Goal: Task Accomplishment & Management: Use online tool/utility

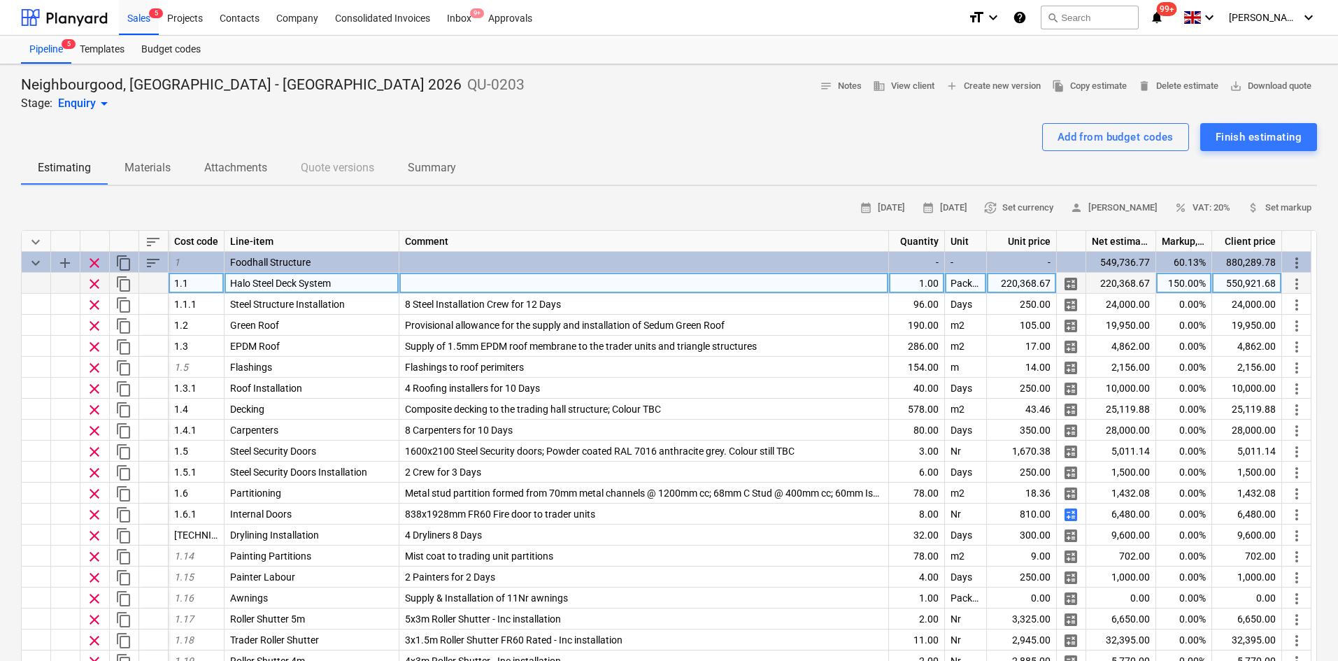
click at [1035, 285] on div "220,368.67" at bounding box center [1022, 283] width 70 height 21
click at [1003, 281] on input "£226,979.73" at bounding box center [1021, 283] width 69 height 20
type input "226,979.73"
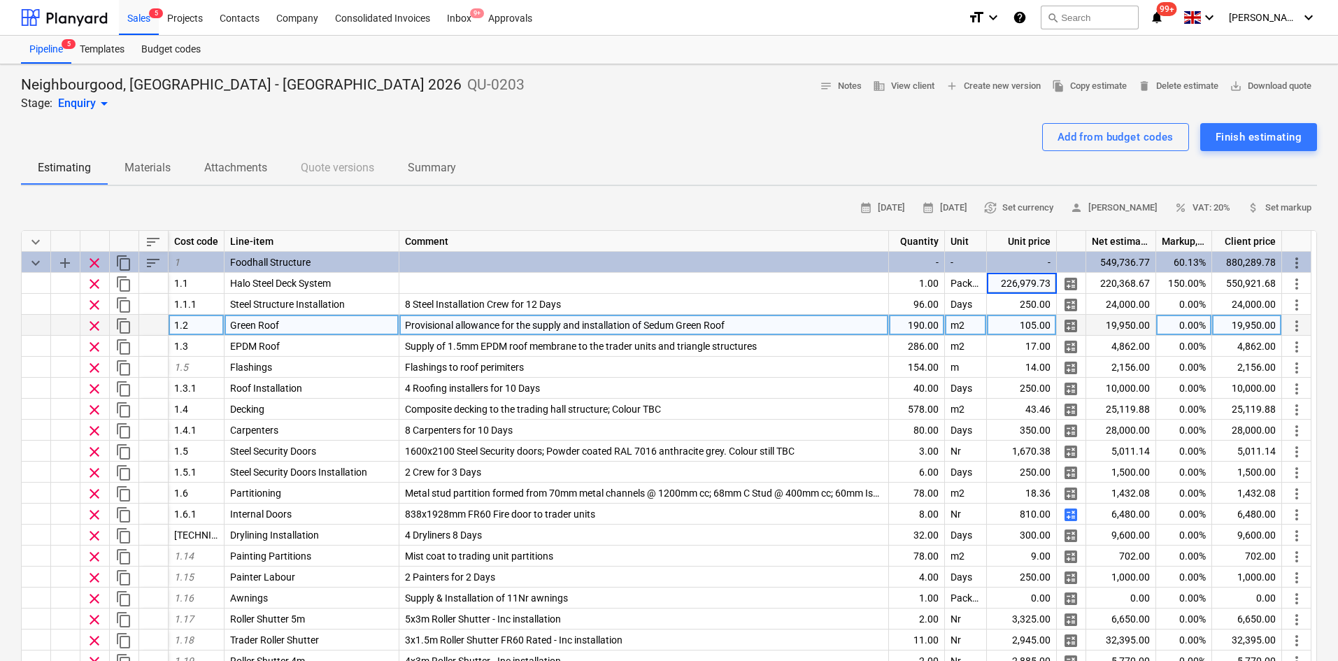
type textarea "x"
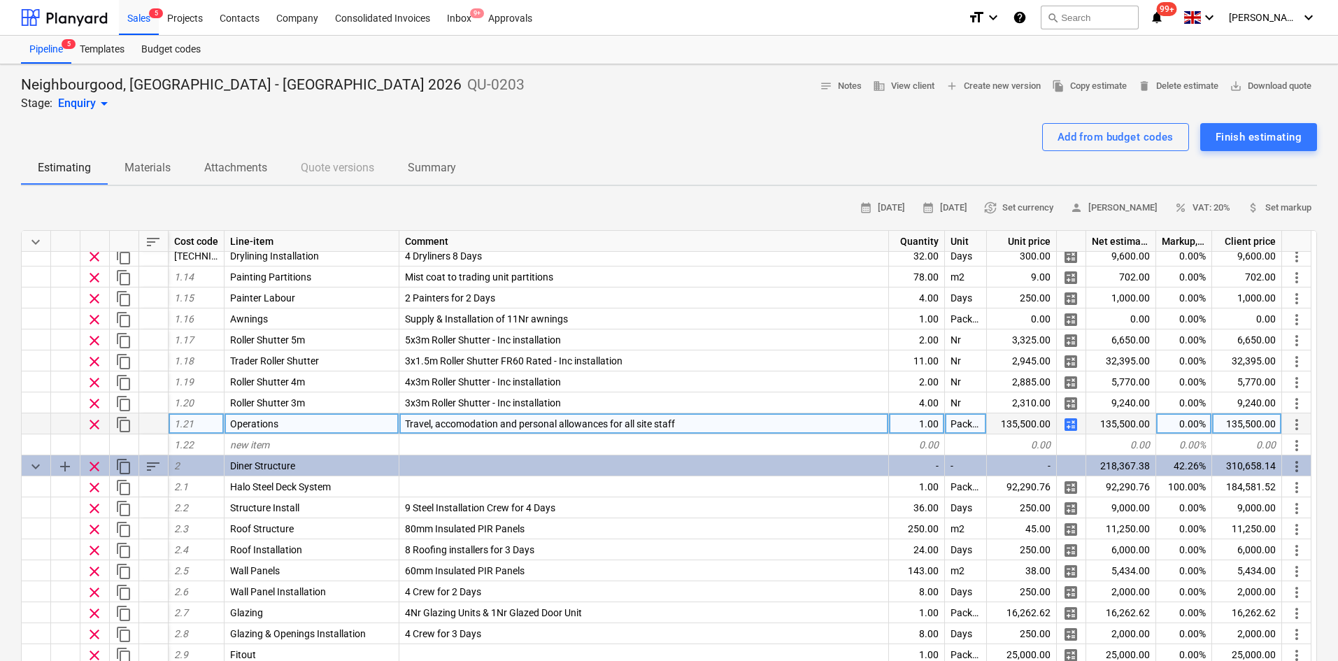
scroll to position [280, 0]
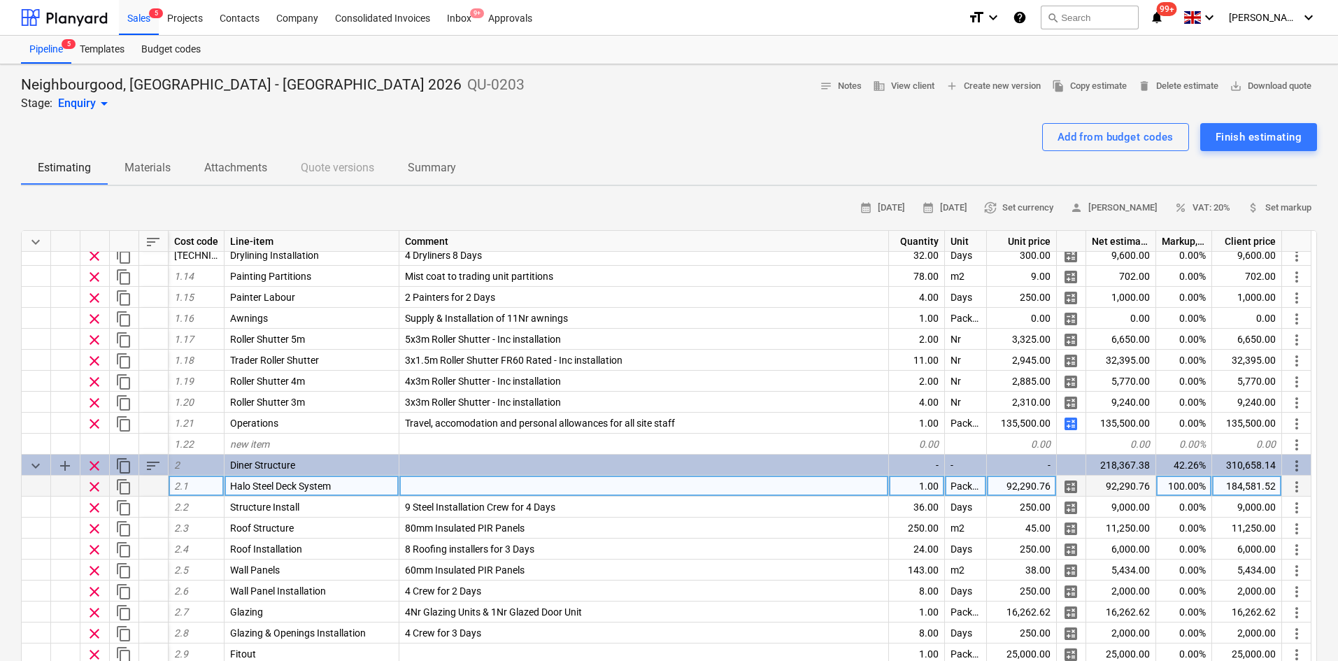
click at [1021, 479] on div "92,290.76" at bounding box center [1022, 486] width 70 height 21
click at [1005, 488] on input "£95,059.48" at bounding box center [1021, 486] width 69 height 20
type input "95,059.48"
type textarea "x"
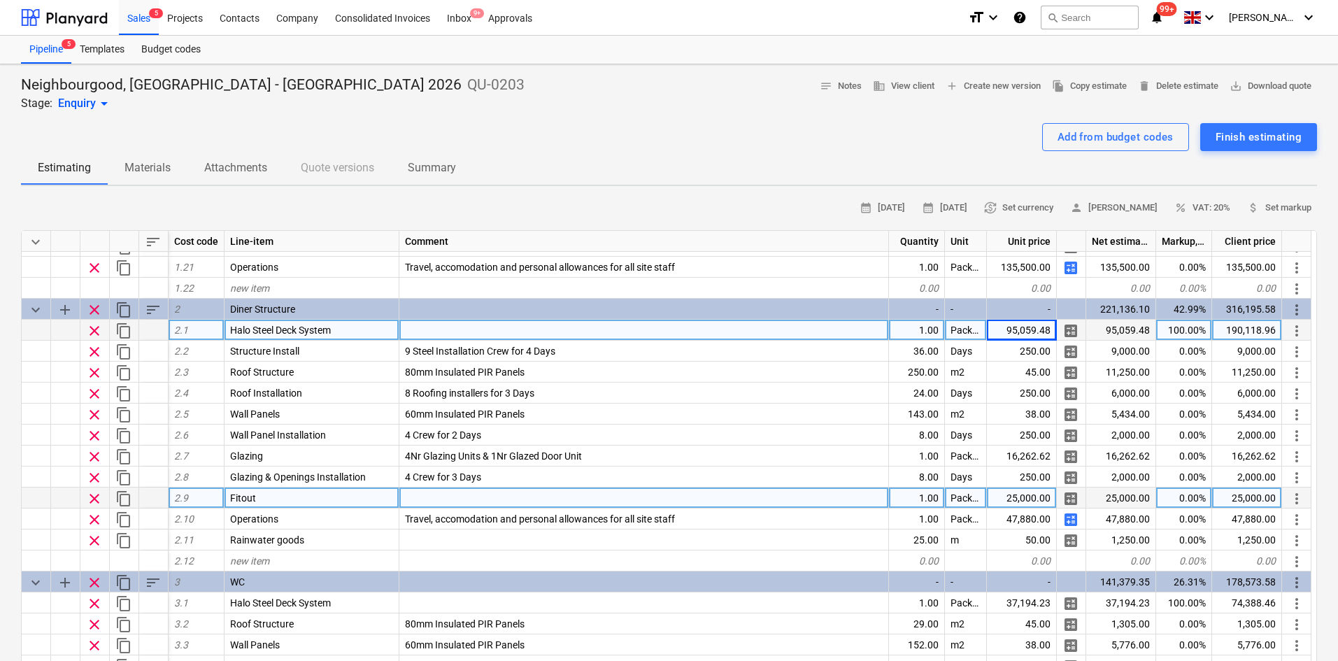
scroll to position [560, 0]
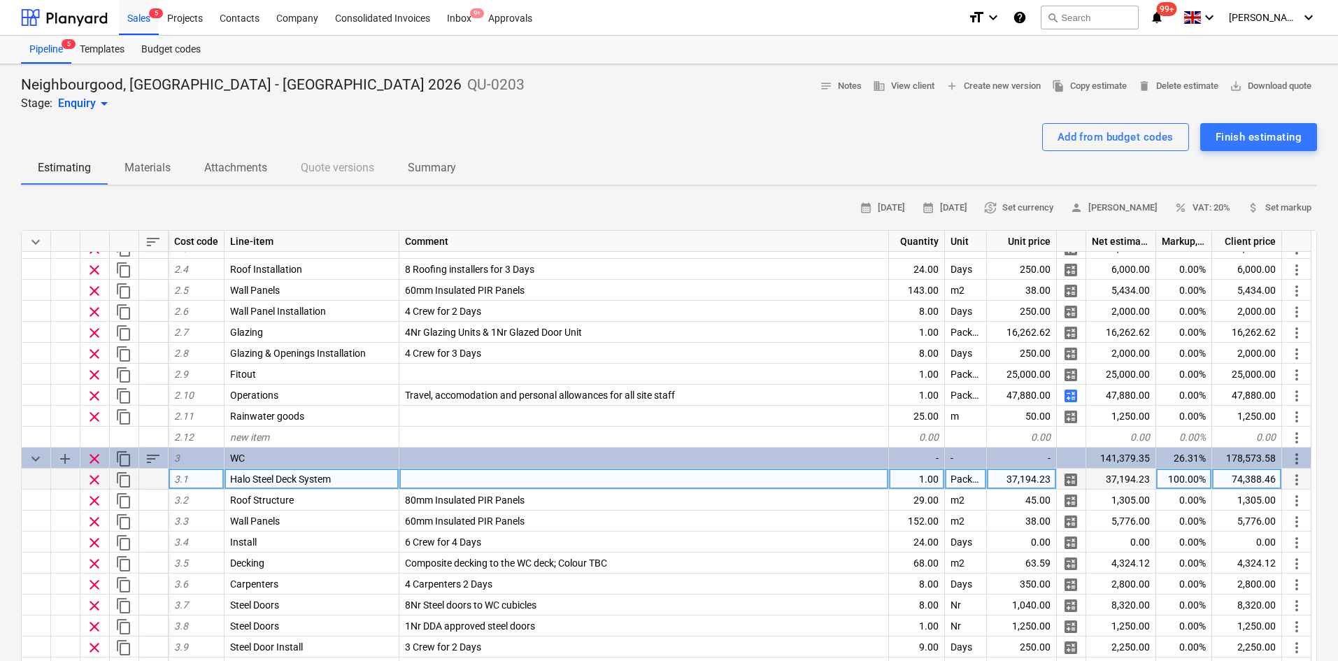
click at [1029, 486] on div "37,194.23" at bounding box center [1022, 479] width 70 height 21
click at [1008, 478] on input "£38,310.06" at bounding box center [1021, 479] width 69 height 20
type input "38,310.06"
type textarea "x"
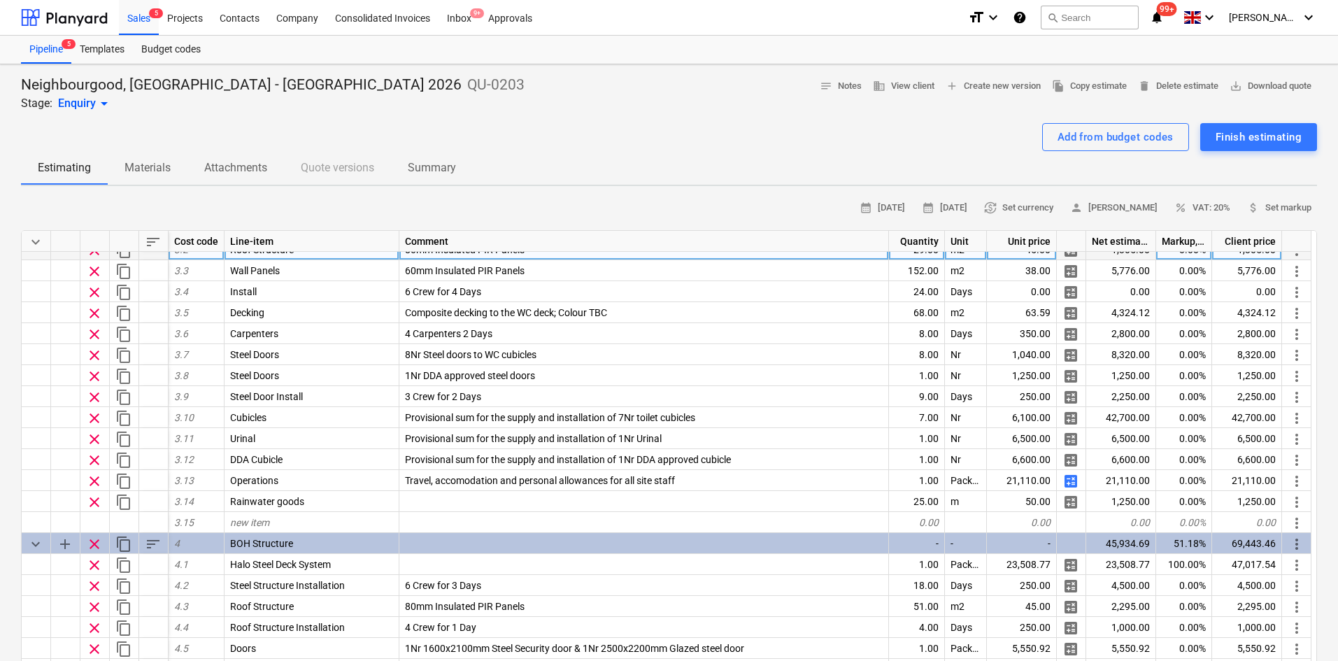
scroll to position [909, 0]
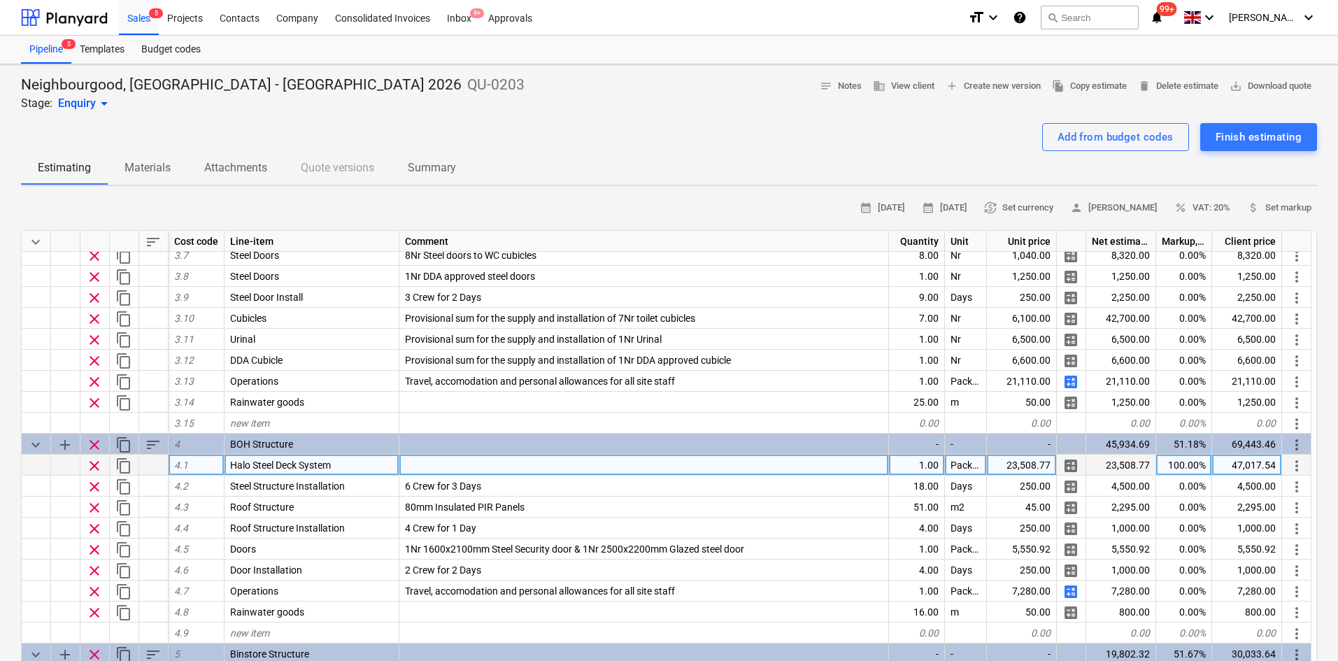
click at [1022, 465] on div "23,508.77" at bounding box center [1022, 465] width 70 height 21
paste input "£24,214.03"
click at [1010, 460] on input "£24,214.03" at bounding box center [1021, 465] width 69 height 20
type input "24,214.03"
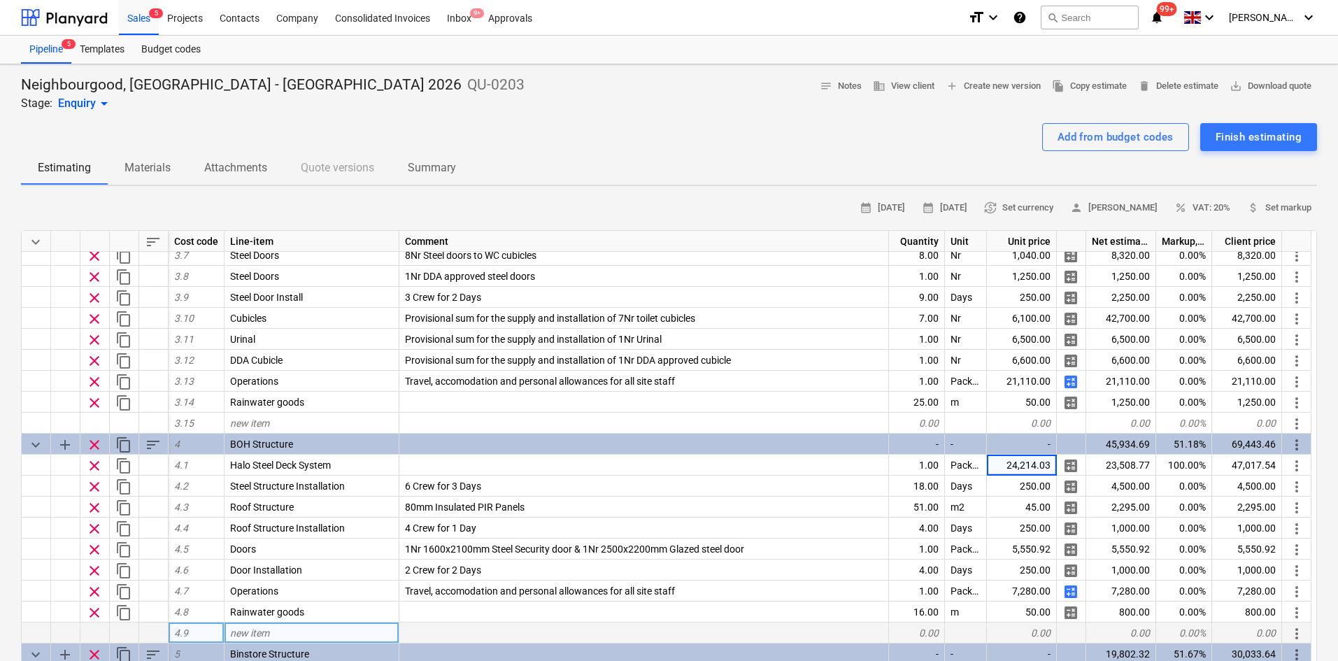
type textarea "x"
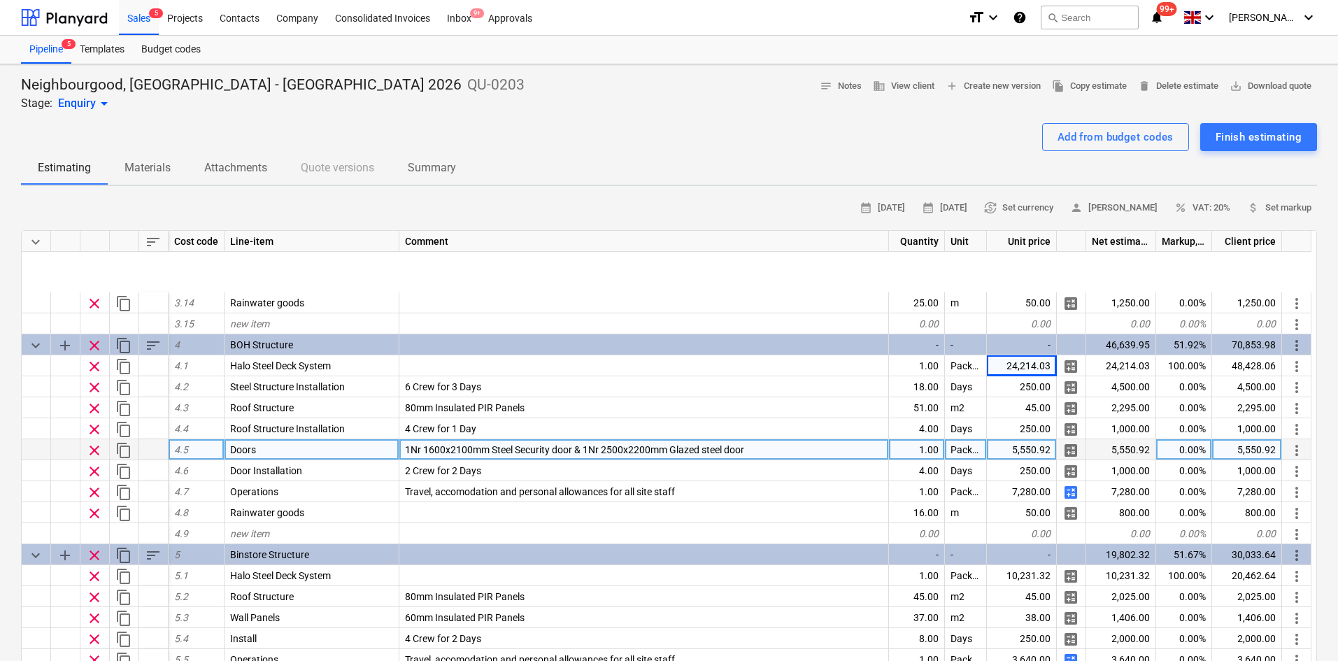
scroll to position [1193, 0]
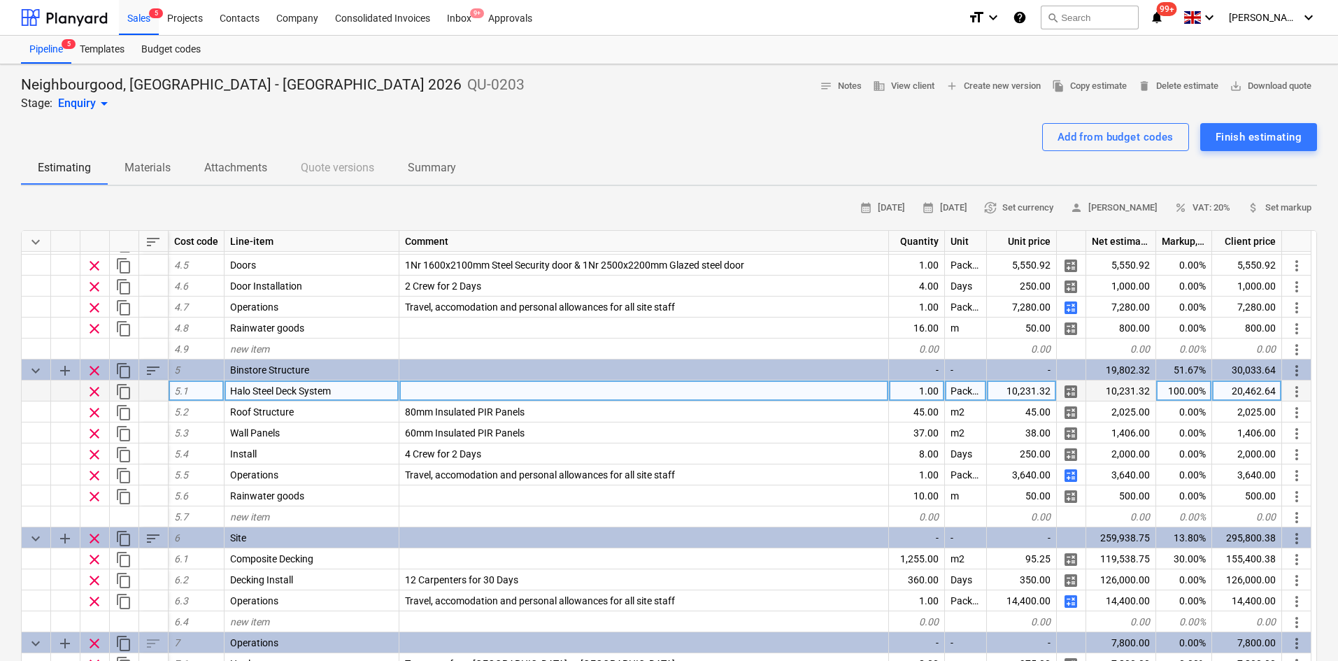
click at [1026, 390] on div "10,231.32" at bounding box center [1022, 391] width 70 height 21
click at [1010, 395] on input "£10,538.26" at bounding box center [1021, 391] width 69 height 20
type input "10,538.26"
type textarea "x"
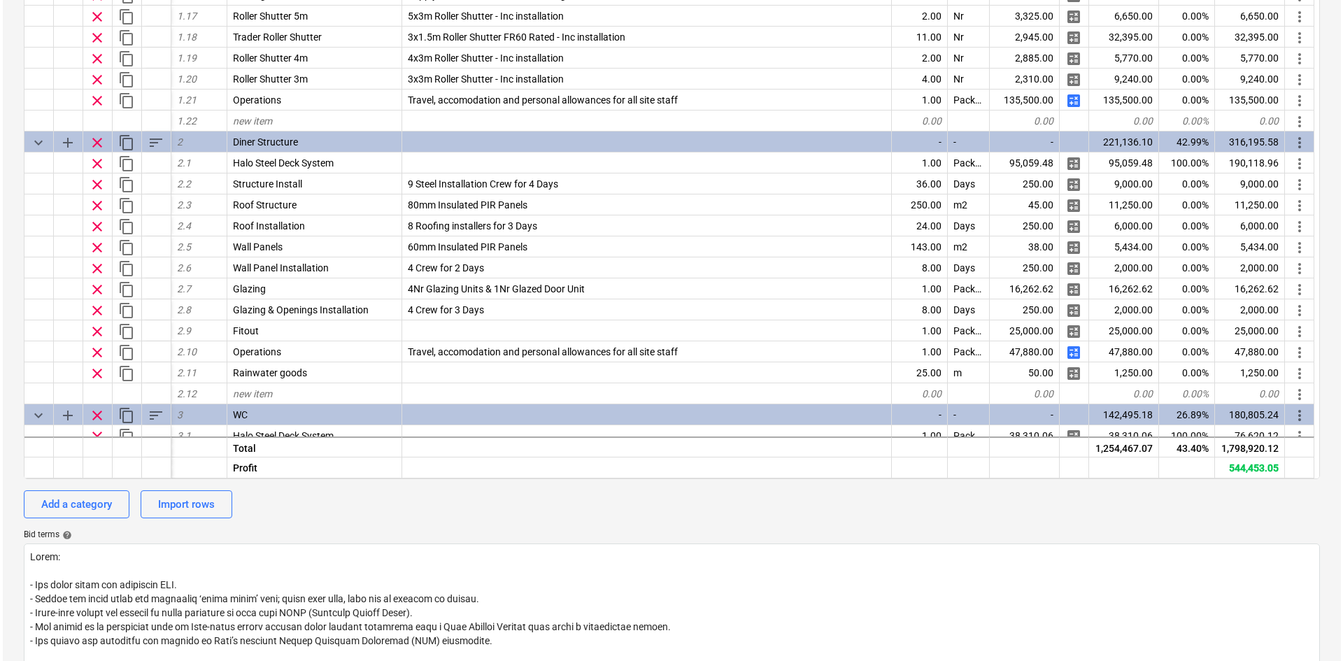
scroll to position [354, 0]
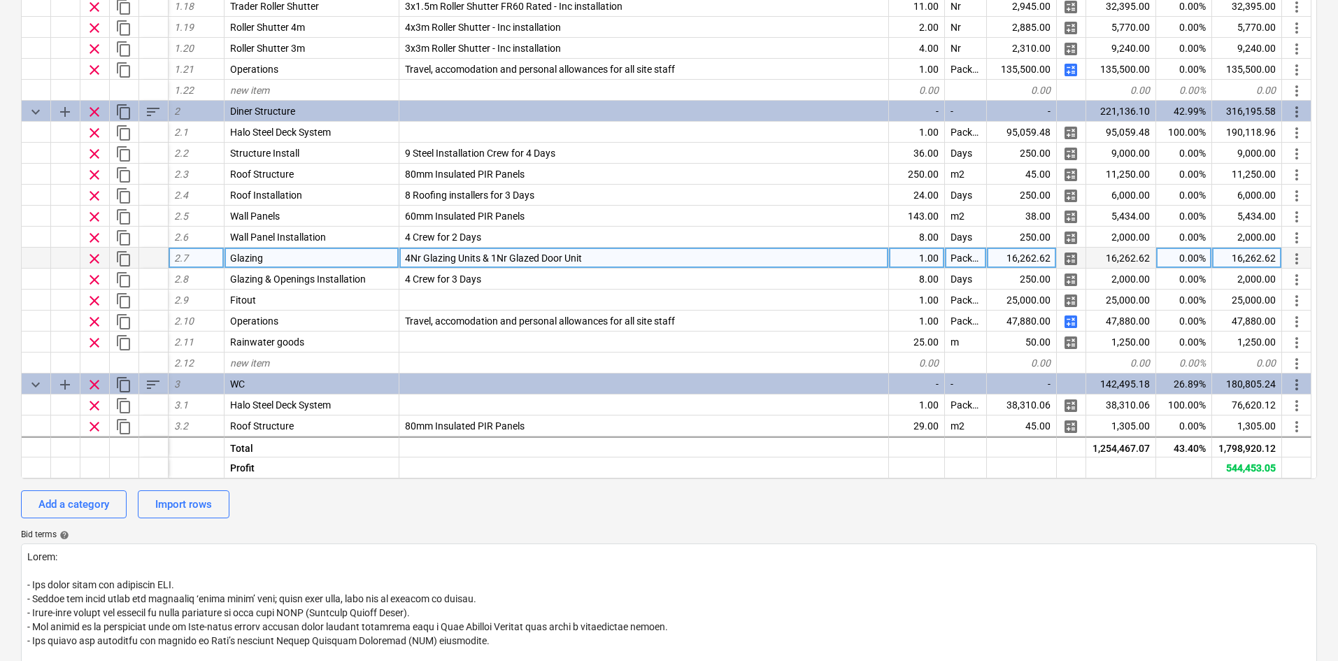
click at [433, 250] on div "4Nr Glazing Units & 1Nr Glazed Door Unit" at bounding box center [644, 258] width 490 height 21
click at [365, 264] on div "Glazing" at bounding box center [312, 258] width 175 height 21
click at [375, 256] on input "Glazing" at bounding box center [312, 258] width 174 height 20
click at [374, 256] on input "Glazing" at bounding box center [312, 258] width 174 height 20
drag, startPoint x: 374, startPoint y: 256, endPoint x: 176, endPoint y: 252, distance: 198.7
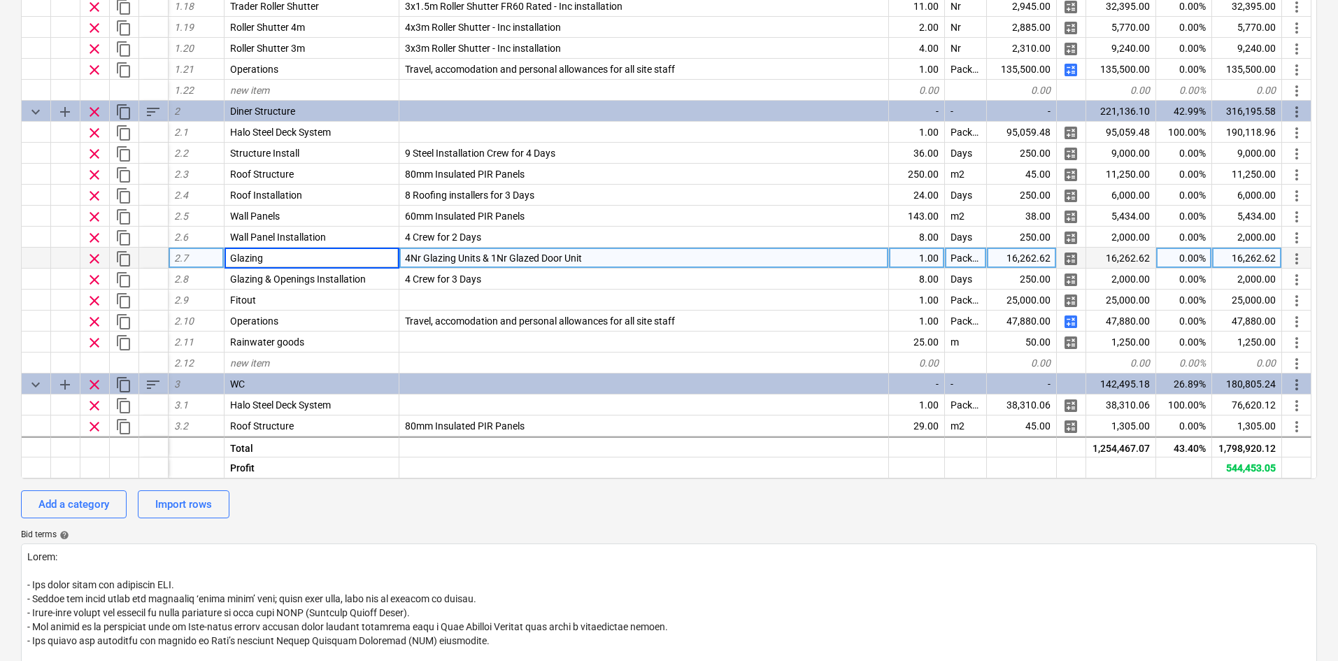
click at [0, 0] on div "clear content_copy 2.7 Glazing 4Nr Glazing Units & 1Nr Glazed Door Unit 1.00 Pa…" at bounding box center [0, 0] width 0 height 0
type input "Sliding glass door"
type textarea "x"
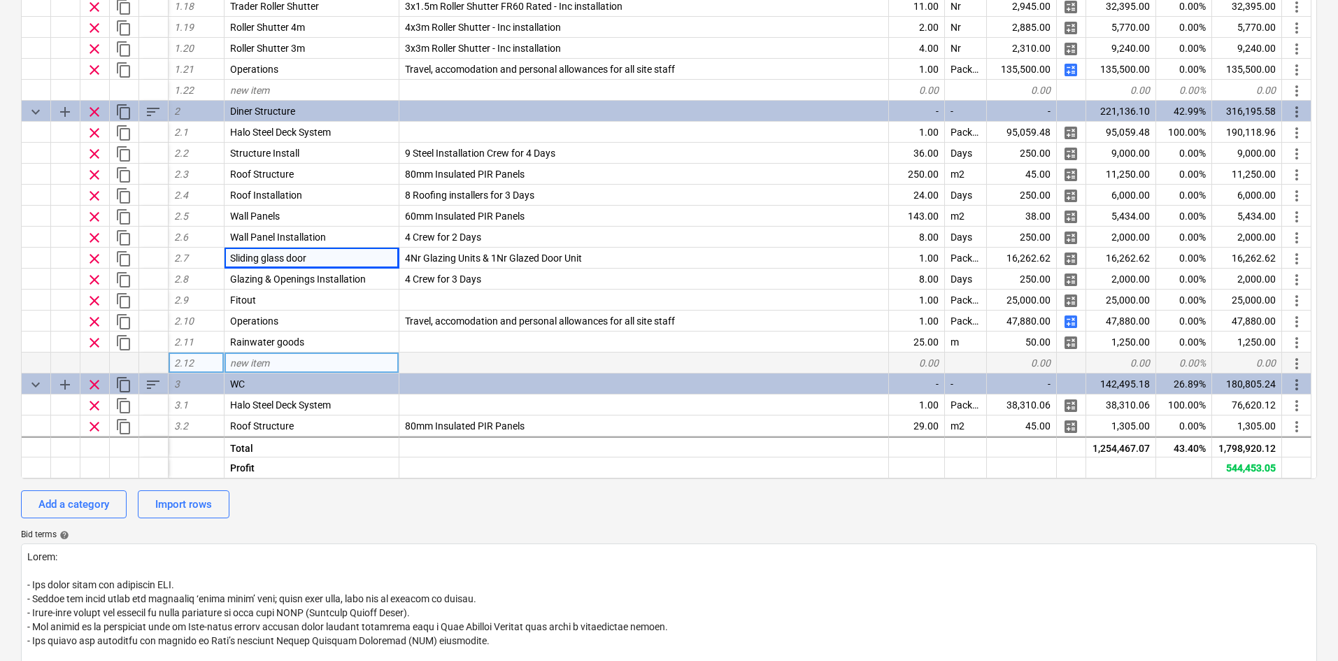
click at [271, 358] on div "new item" at bounding box center [312, 363] width 175 height 21
type input "Fix Window Bay"
type textarea "x"
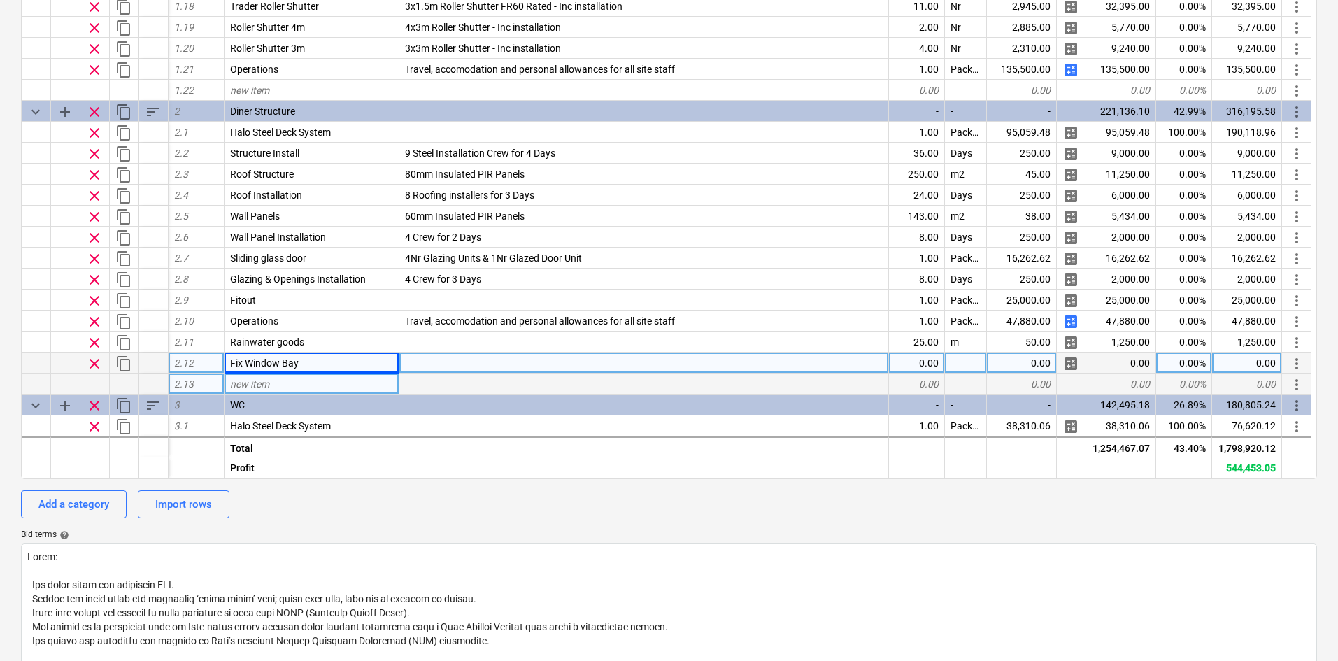
click at [252, 380] on span "new item" at bounding box center [249, 383] width 39 height 11
type input "Glazed doors"
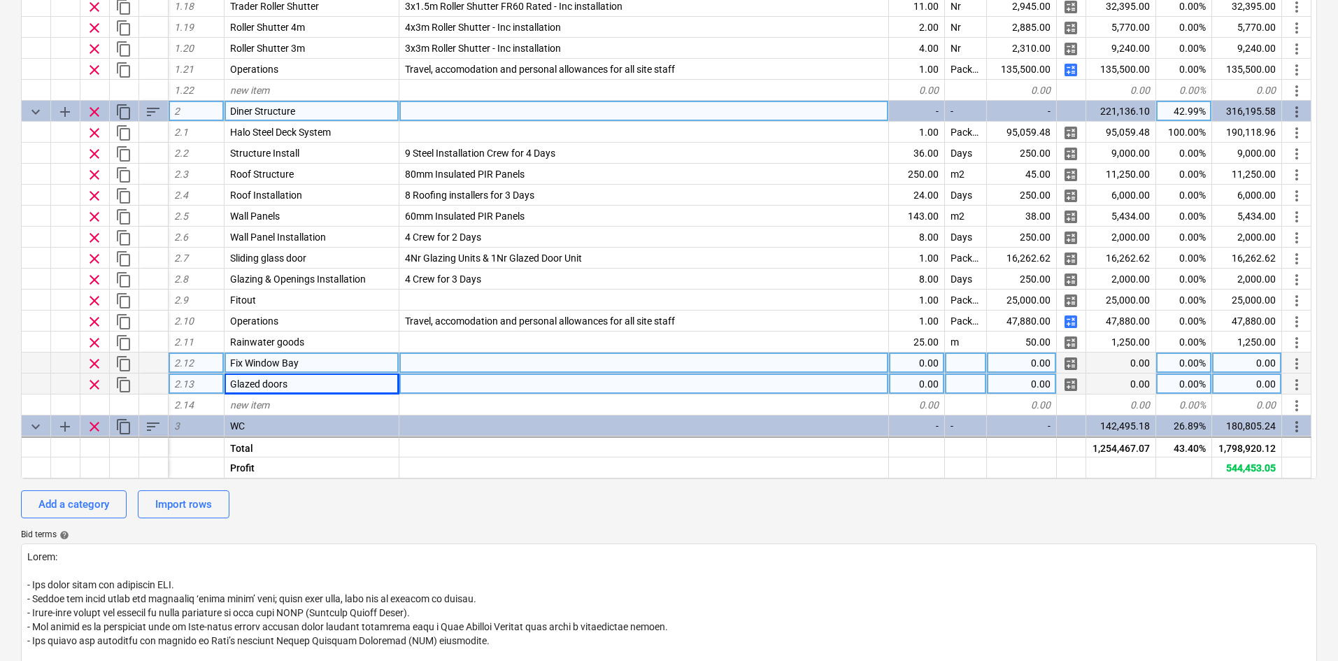
click at [146, 110] on span "sort" at bounding box center [153, 112] width 17 height 17
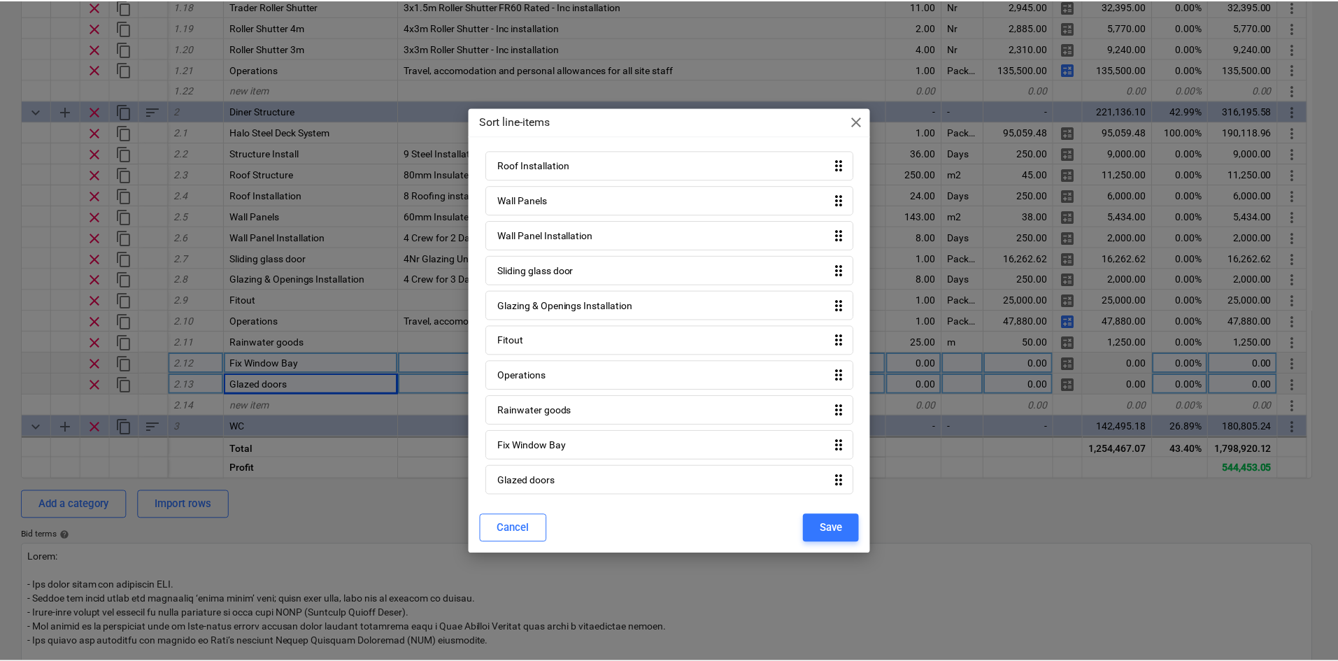
scroll to position [124, 0]
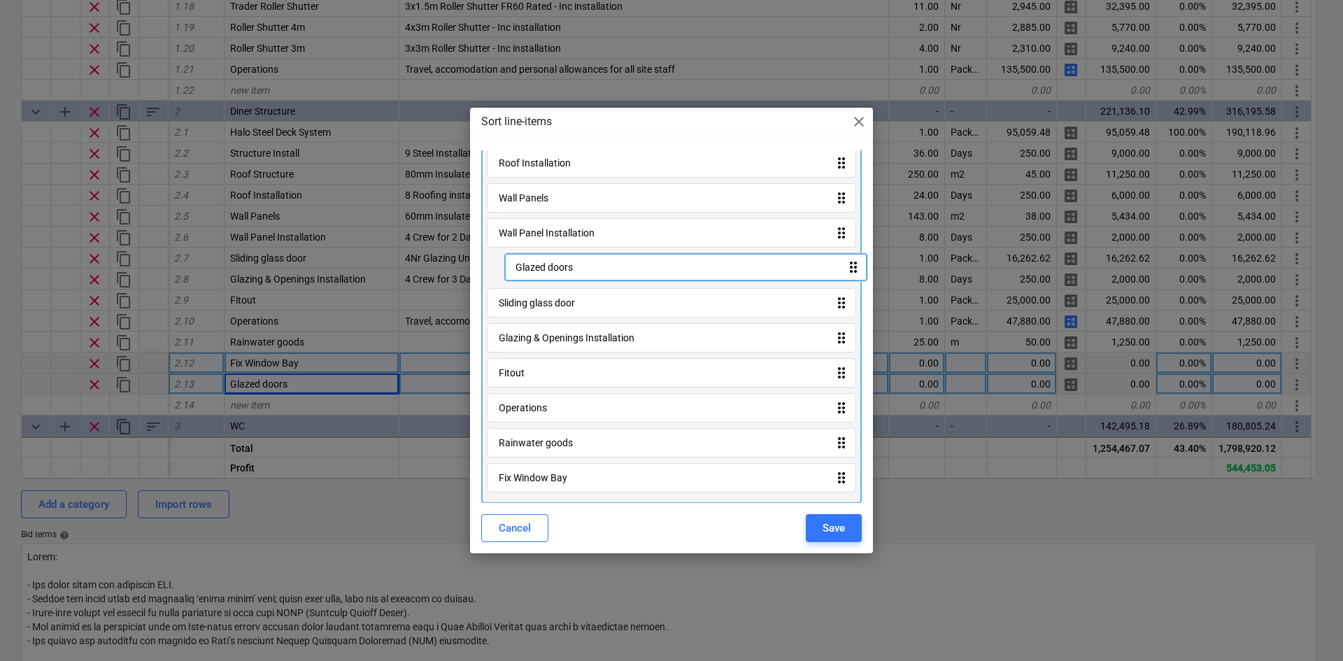
drag, startPoint x: 555, startPoint y: 456, endPoint x: 576, endPoint y: 266, distance: 191.3
click at [576, 266] on div "Halo Steel Deck System drag_indicator Structure Install drag_indicator Roof Str…" at bounding box center [671, 271] width 381 height 466
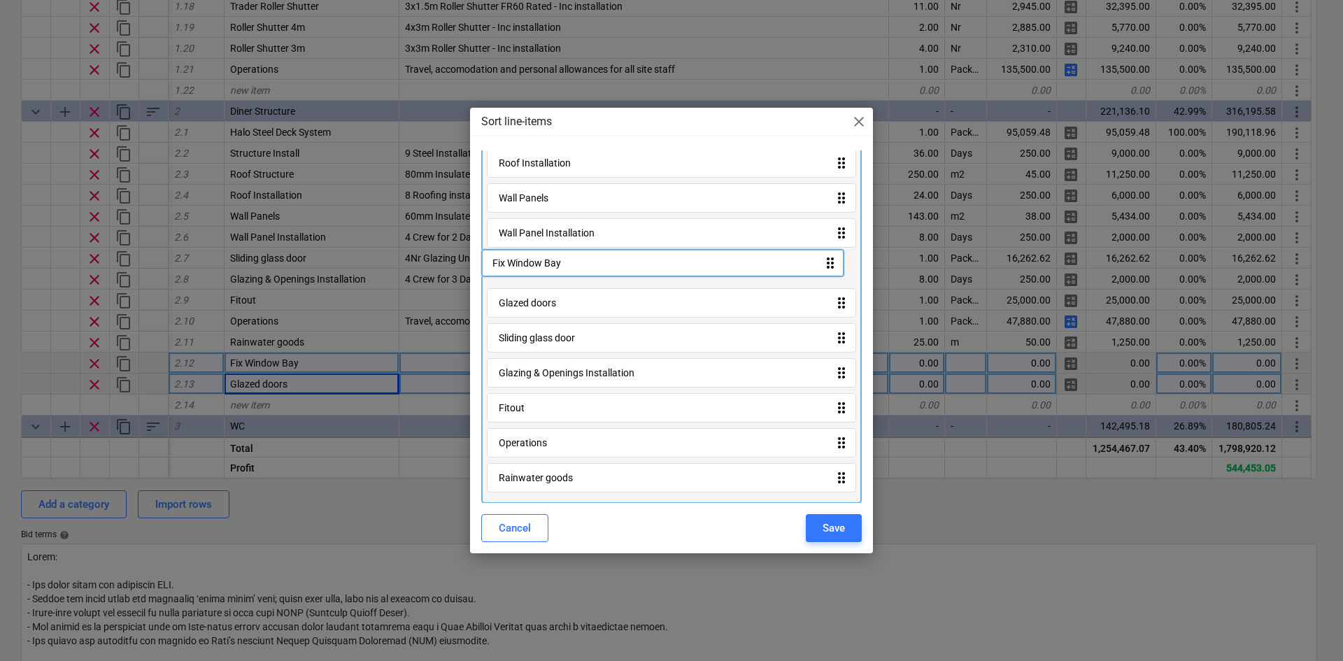
drag, startPoint x: 558, startPoint y: 484, endPoint x: 550, endPoint y: 262, distance: 222.6
click at [550, 262] on div "Halo Steel Deck System drag_indicator Structure Install drag_indicator Roof Str…" at bounding box center [671, 271] width 381 height 466
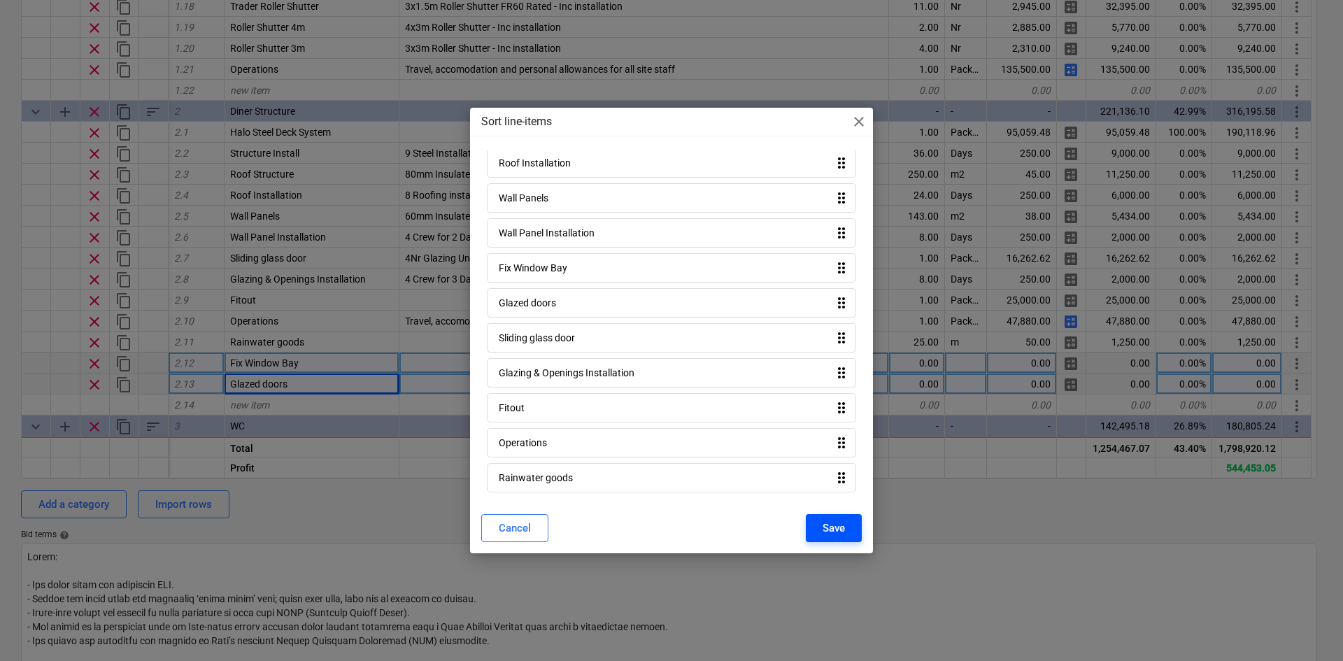
click at [811, 527] on button "Save" at bounding box center [834, 528] width 56 height 28
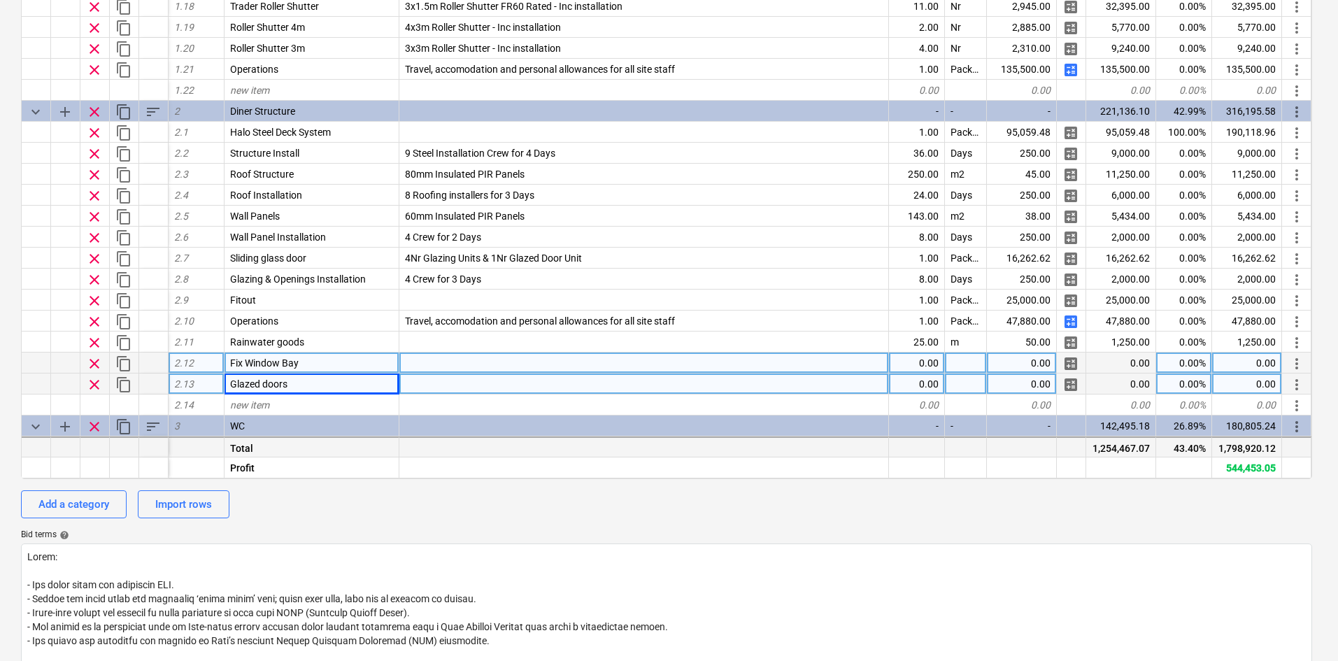
type textarea "x"
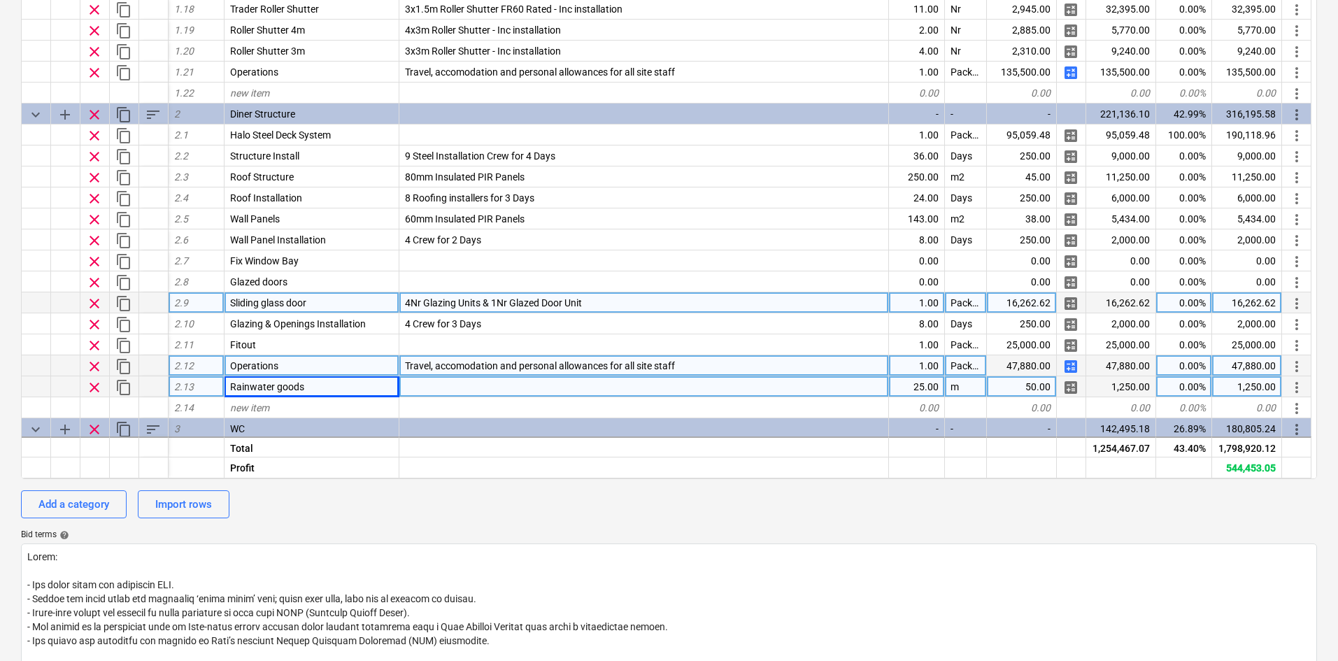
scroll to position [354, 0]
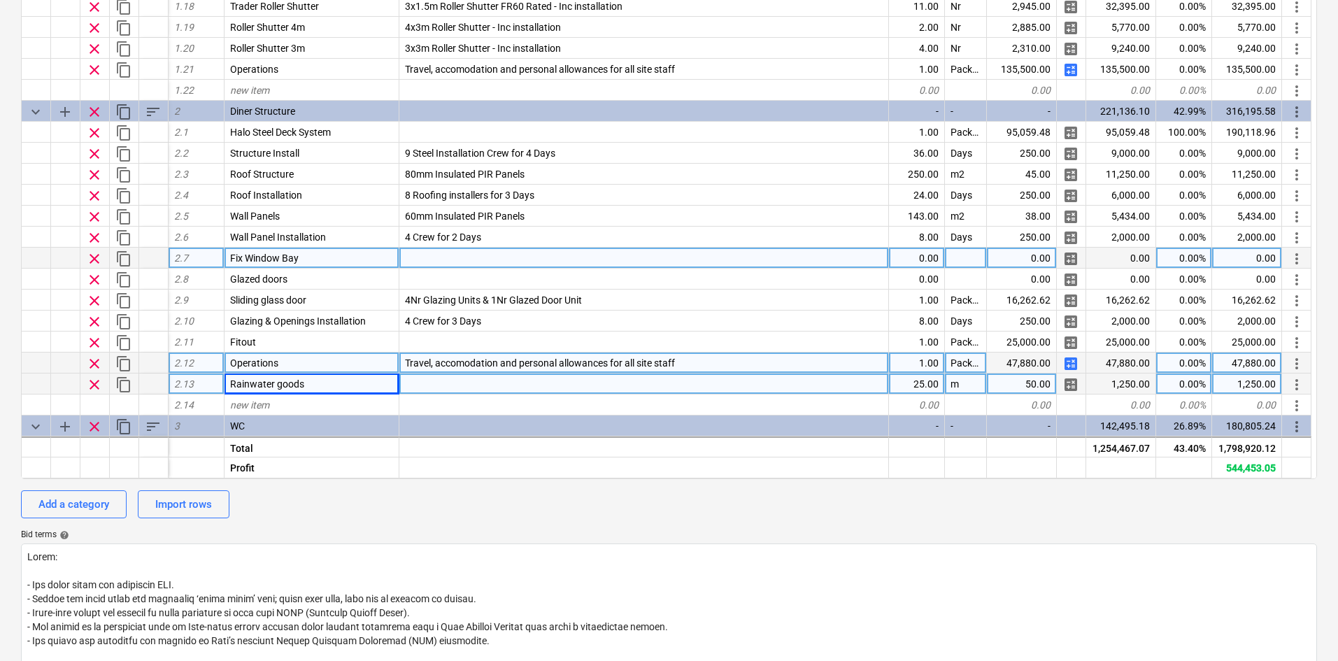
click at [450, 259] on div at bounding box center [644, 258] width 490 height 21
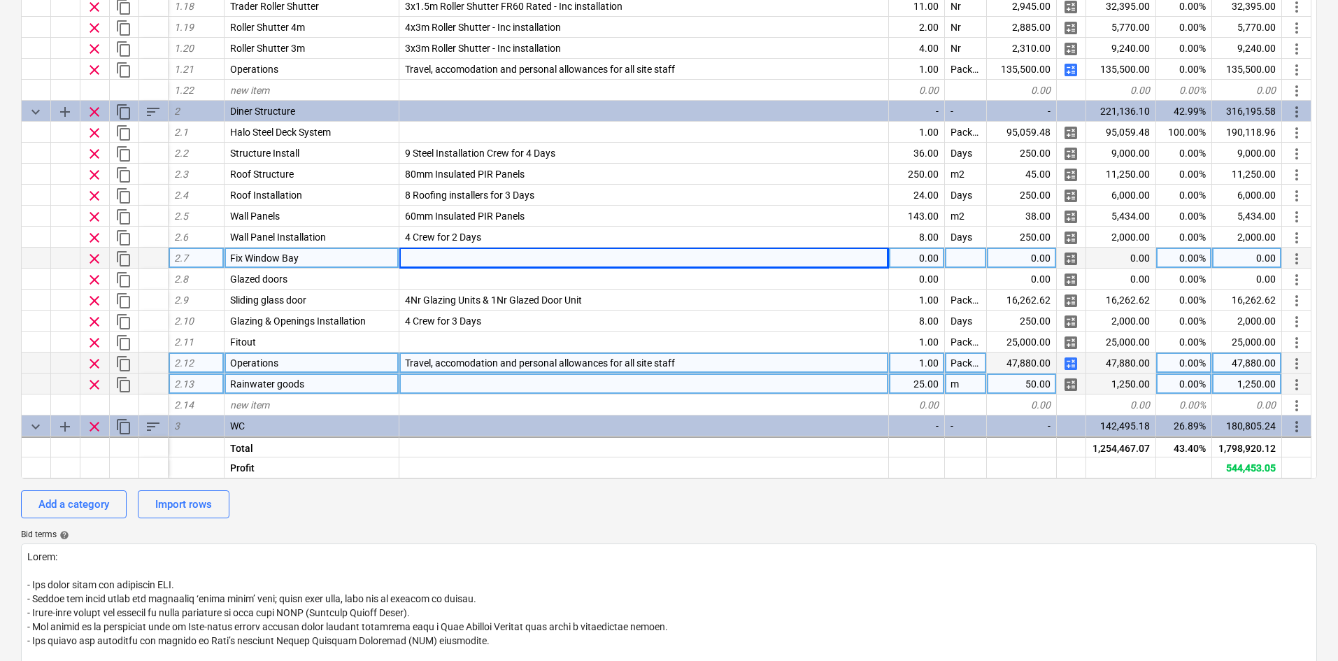
click at [453, 255] on div at bounding box center [644, 258] width 490 height 21
click at [409, 259] on input "5m glazed bay fixed" at bounding box center [643, 258] width 489 height 20
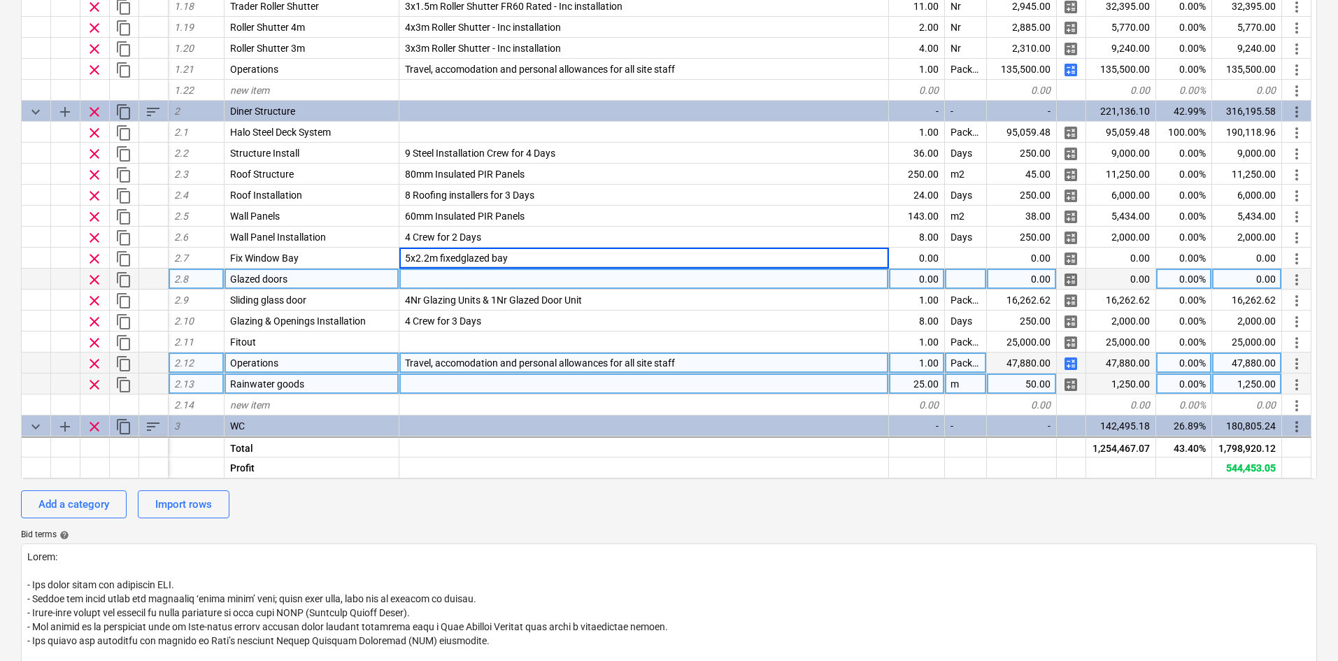
type input "5x2.2m fixed glazed bay"
type textarea "x"
click at [492, 280] on div at bounding box center [644, 279] width 490 height 21
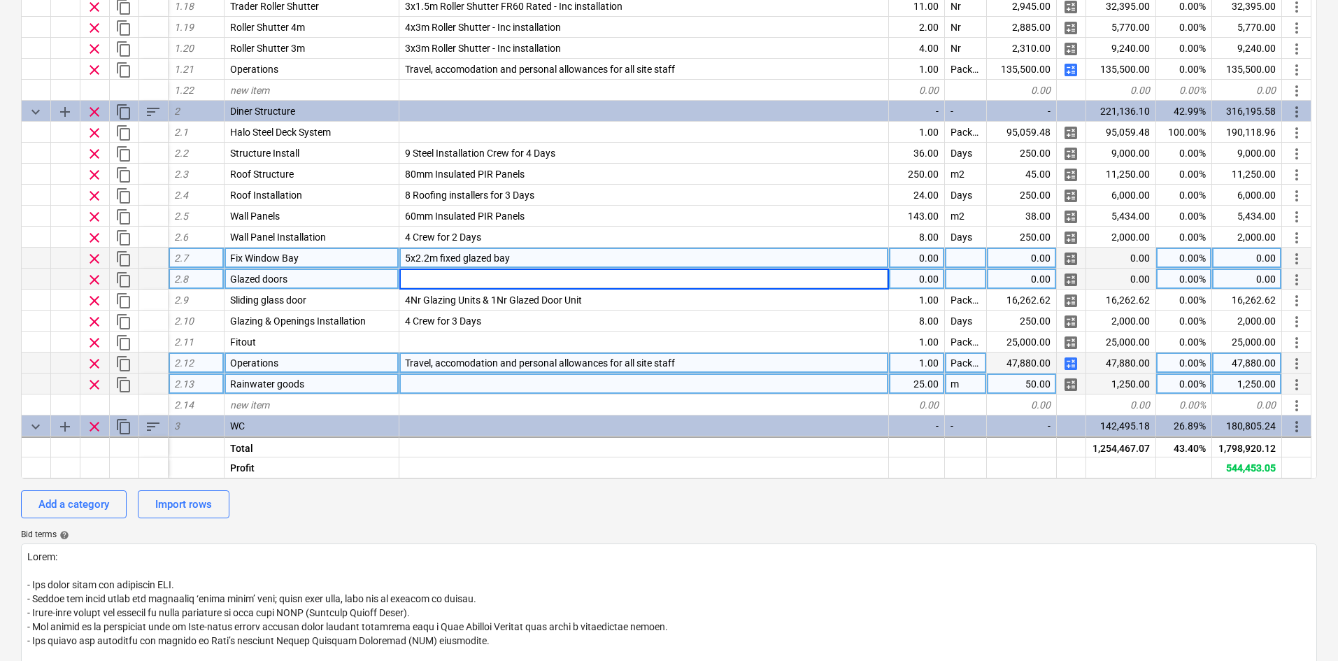
click at [489, 264] on div "5x2.2m fixed glazed bay" at bounding box center [644, 258] width 490 height 21
click at [492, 263] on input "5x2.2m fixed glazed bay" at bounding box center [643, 258] width 489 height 20
drag, startPoint x: 492, startPoint y: 263, endPoint x: 469, endPoint y: 264, distance: 23.8
click at [469, 264] on input "5x2.2m fixed glazed bay" at bounding box center [643, 258] width 489 height 20
type input "5x2.2m fixed window bay"
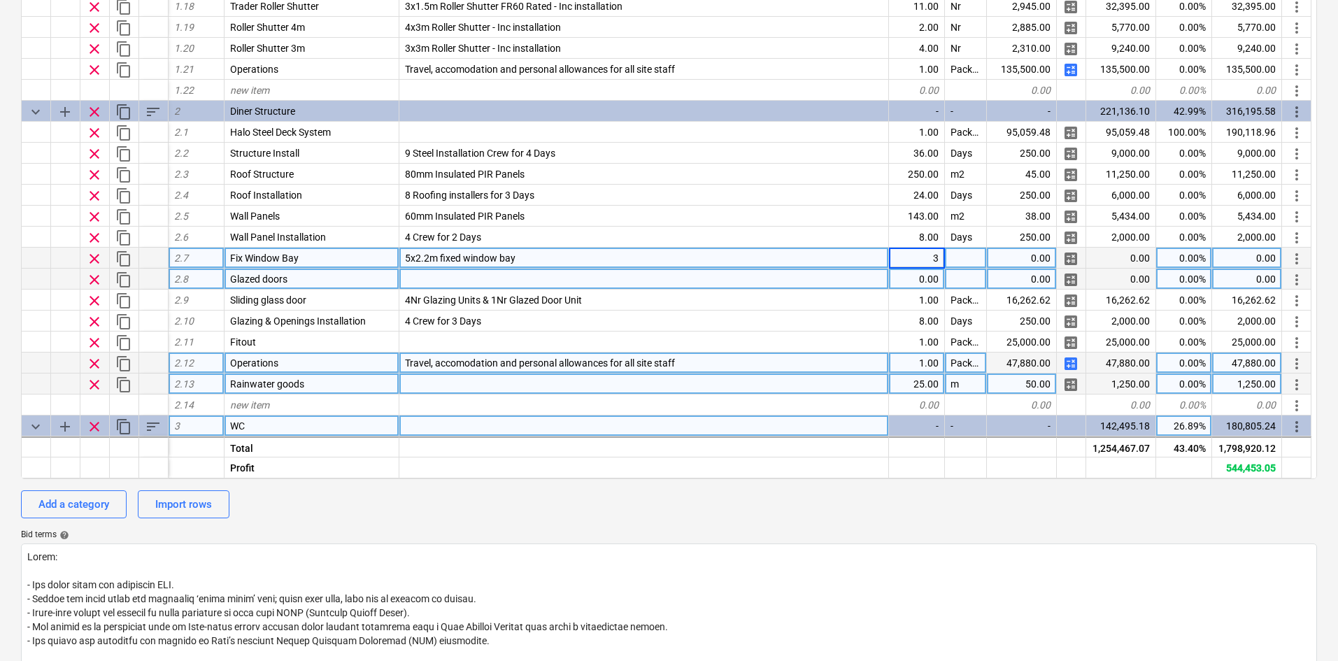
type textarea "x"
type input "2.5x2.2m Glazed Steel Door"
type textarea "x"
type input "Nr"
type textarea "x"
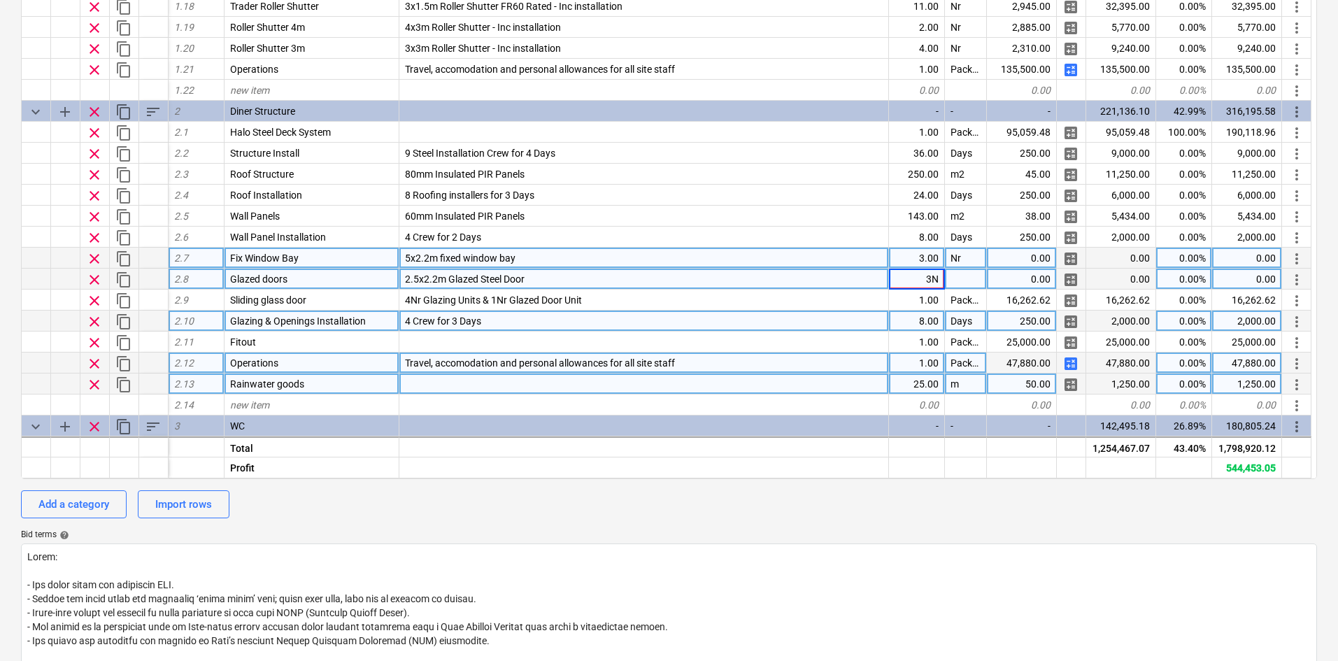
type input "3Nr"
type textarea "x"
type input "Nr"
type textarea "x"
type input "Nr"
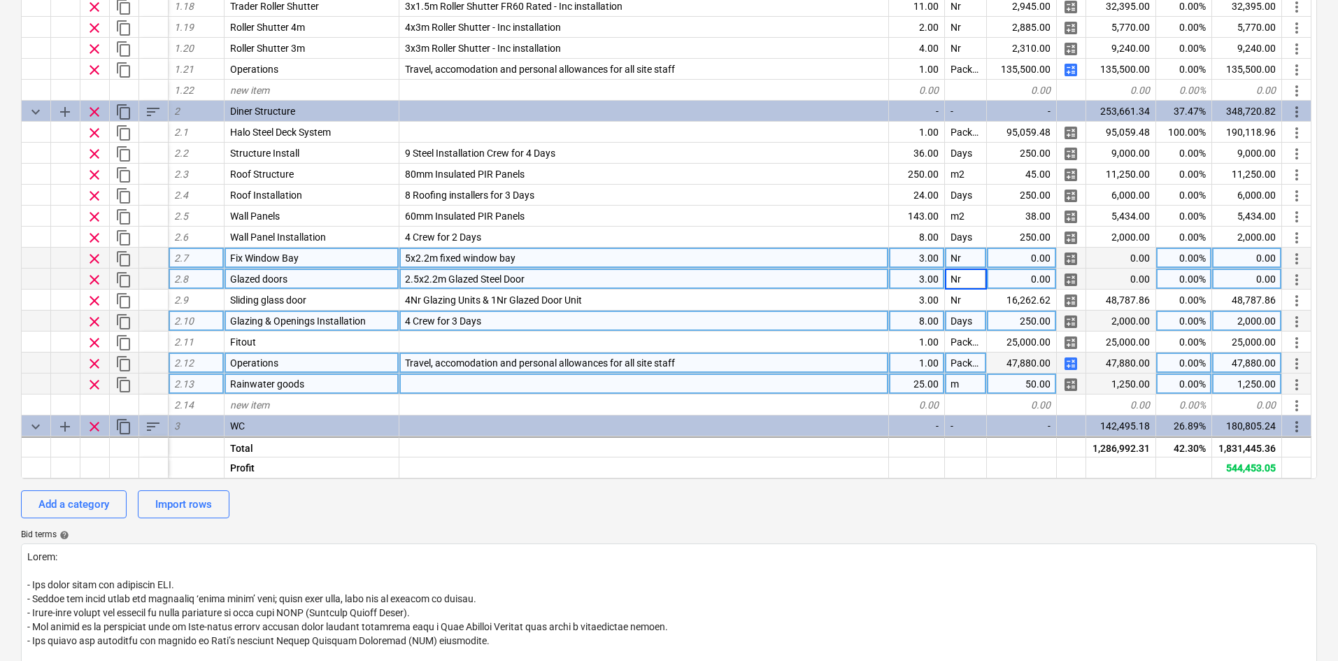
type textarea "x"
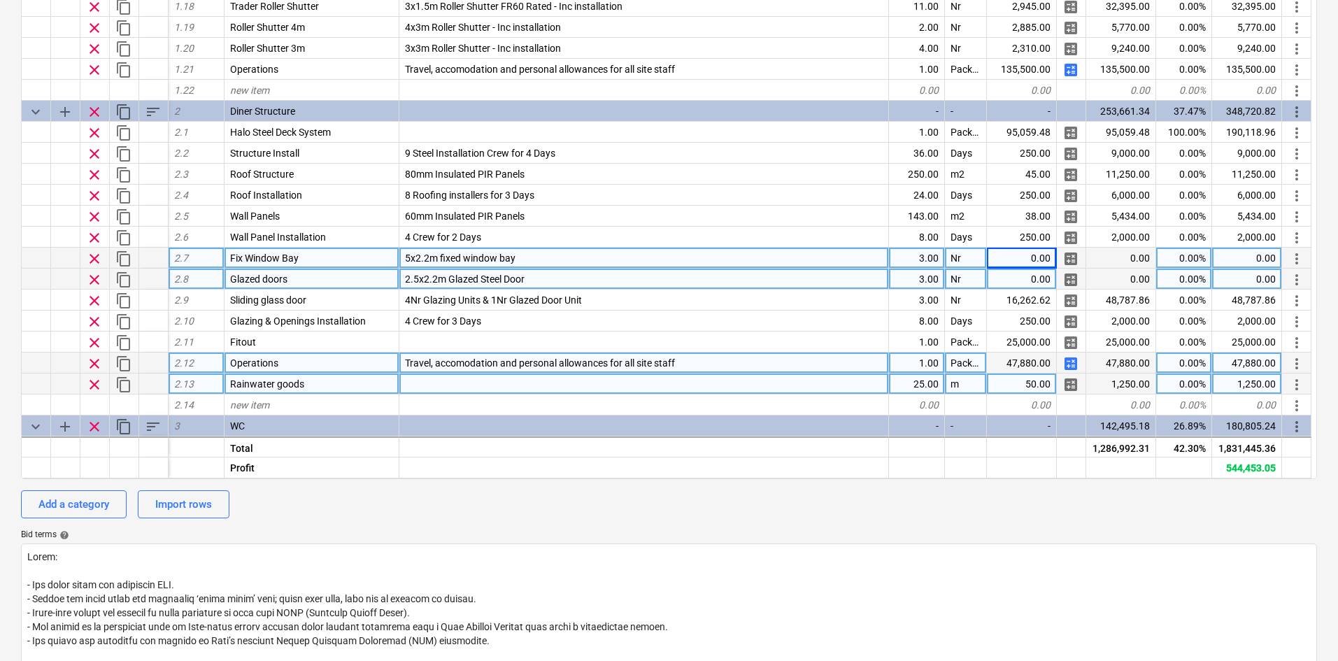
click at [1049, 259] on div "0.00" at bounding box center [1022, 258] width 70 height 21
type input "3500"
type textarea "x"
type input "3800"
type textarea "x"
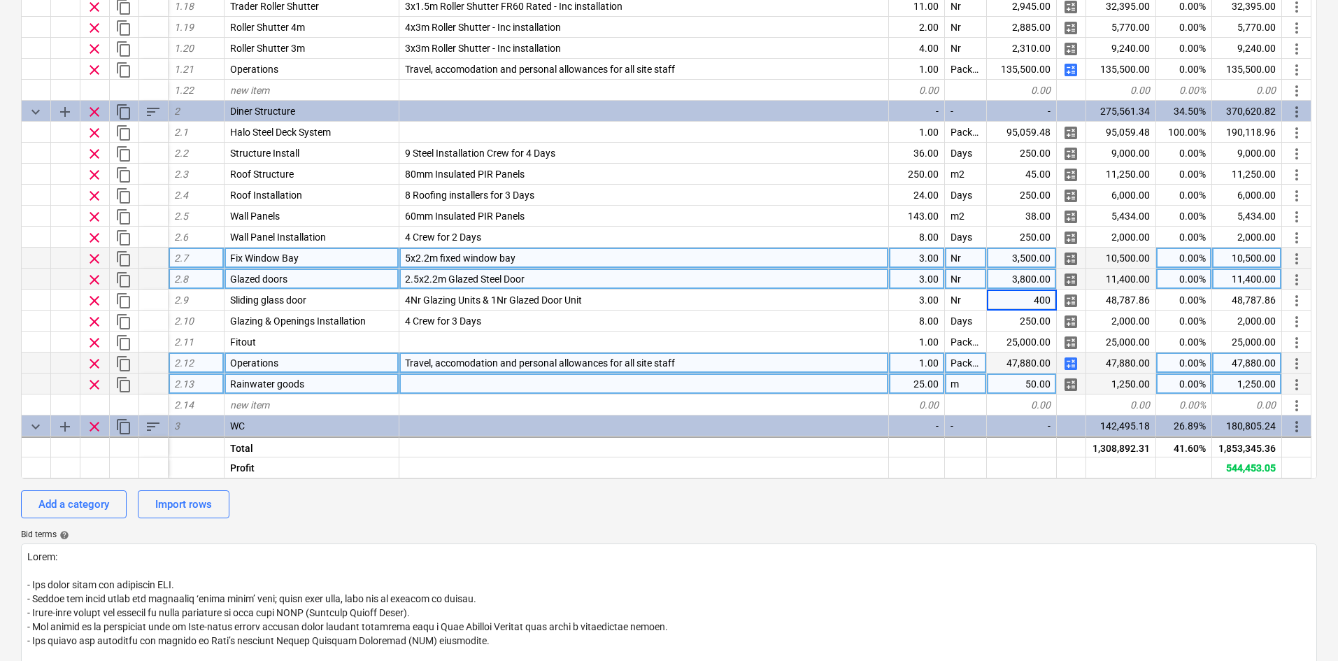
type input "4000"
type textarea "x"
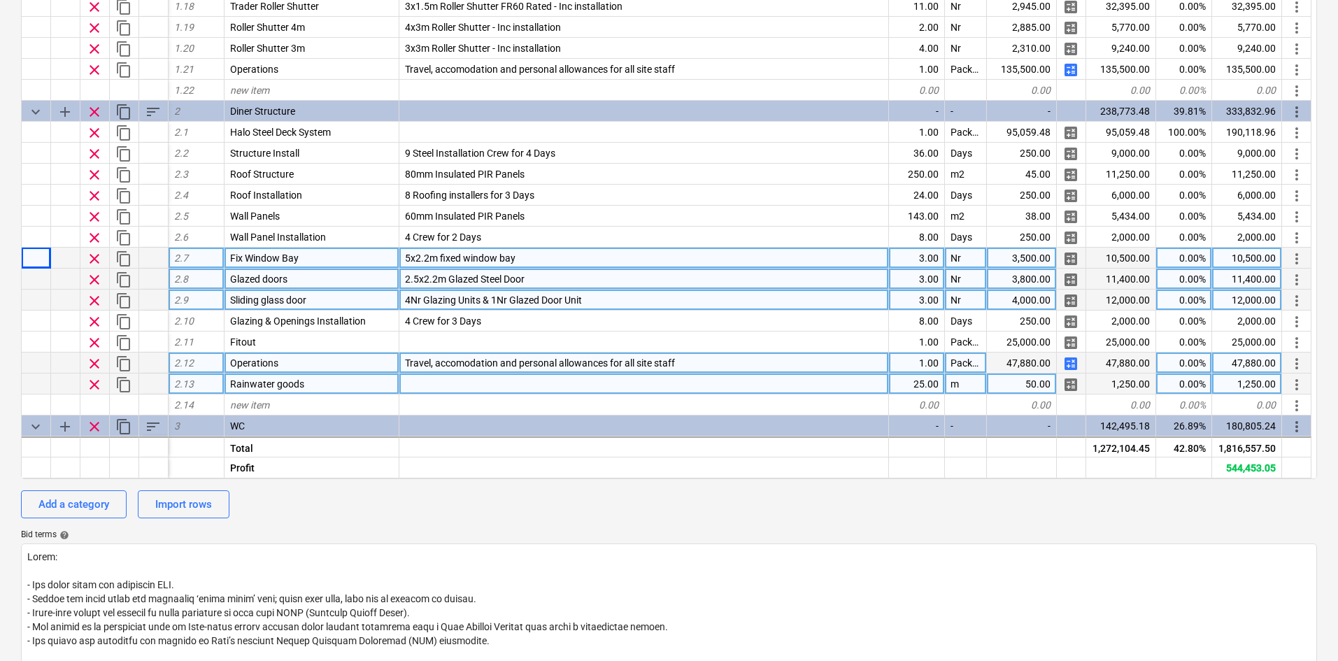
click at [490, 299] on span "4Nr Glazing Units & 1Nr Glazed Door Unit" at bounding box center [493, 299] width 177 height 11
type input "5x2.2m Sliding glazed door"
type textarea "x"
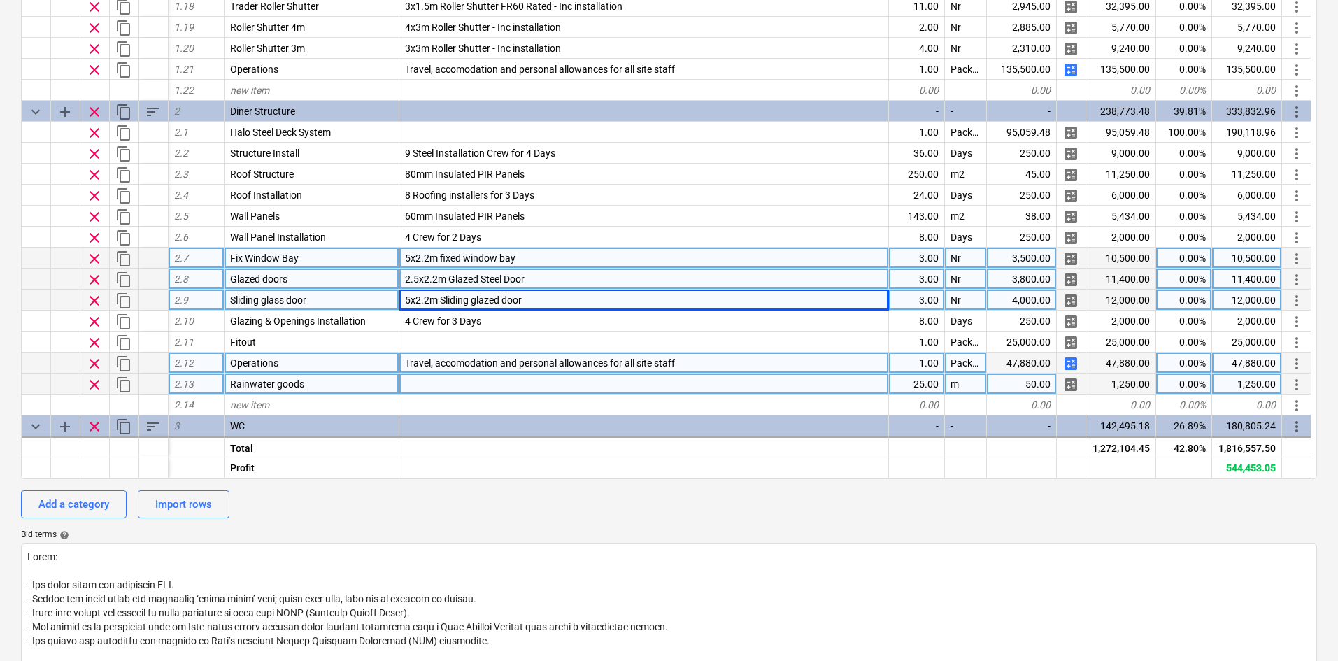
click at [592, 297] on div "5x2.2m Sliding glazed door" at bounding box center [644, 300] width 490 height 21
click at [588, 297] on input "5x2.2m Sliding glazed door" at bounding box center [643, 300] width 489 height 20
drag, startPoint x: 588, startPoint y: 297, endPoint x: 476, endPoint y: 295, distance: 111.9
click at [476, 295] on input "5x2.2m Sliding glazed door" at bounding box center [643, 300] width 489 height 20
type input "5x2.2m Sliding glass door"
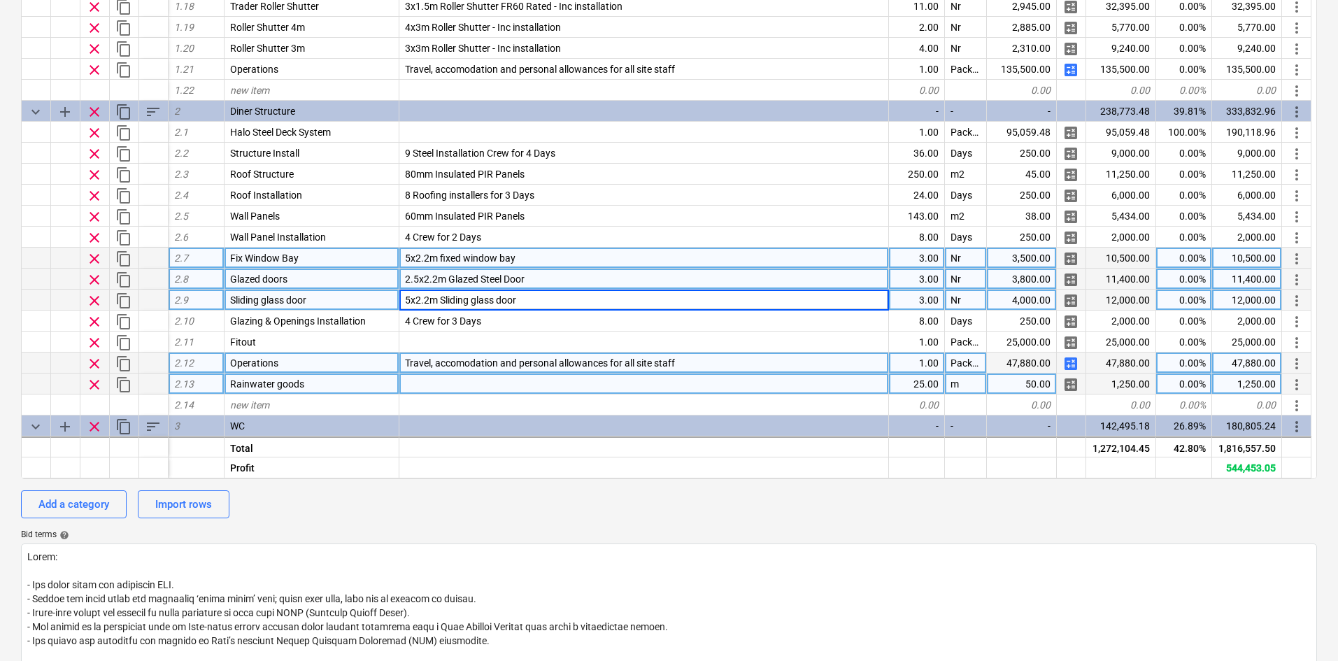
type textarea "x"
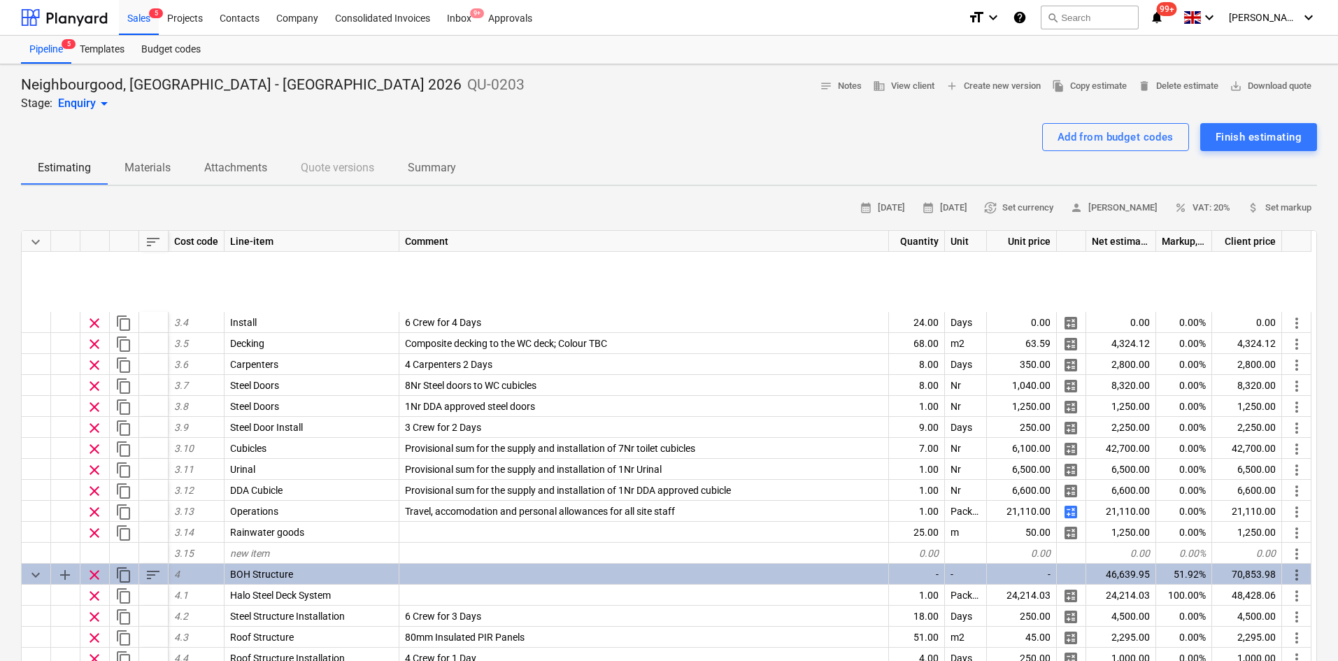
scroll to position [1049, 0]
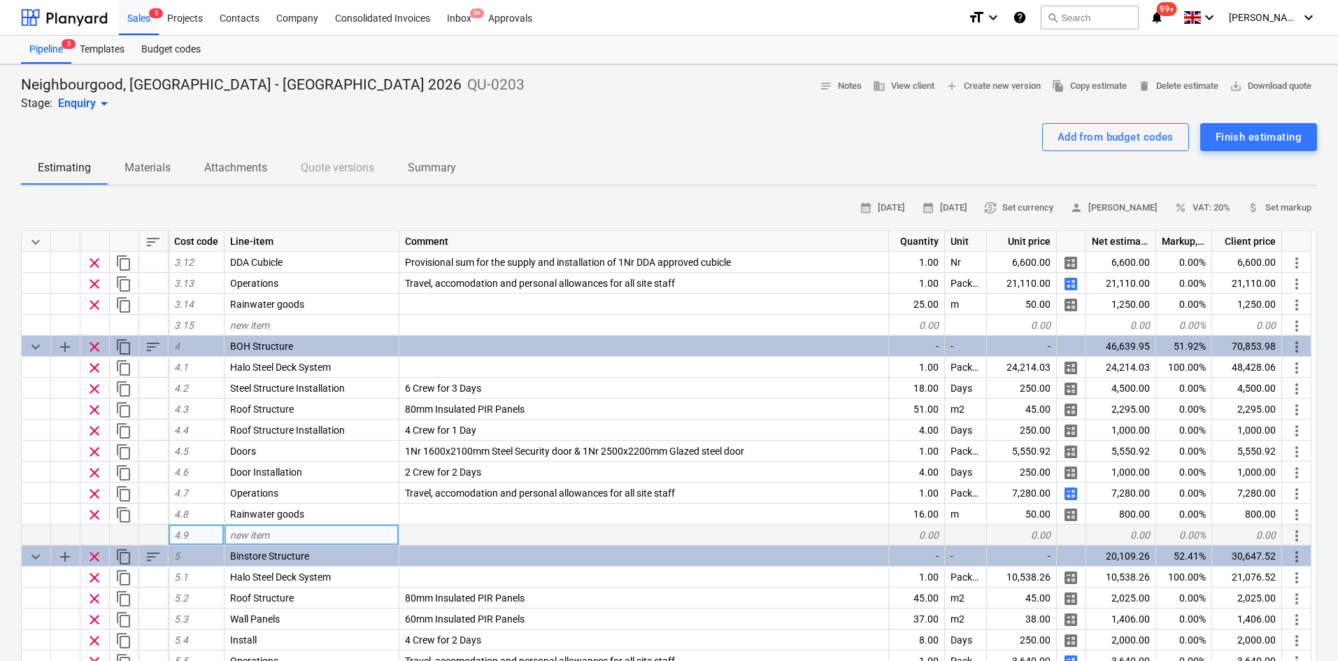
click at [263, 533] on span "new item" at bounding box center [249, 535] width 39 height 11
type input "Walls"
type textarea "x"
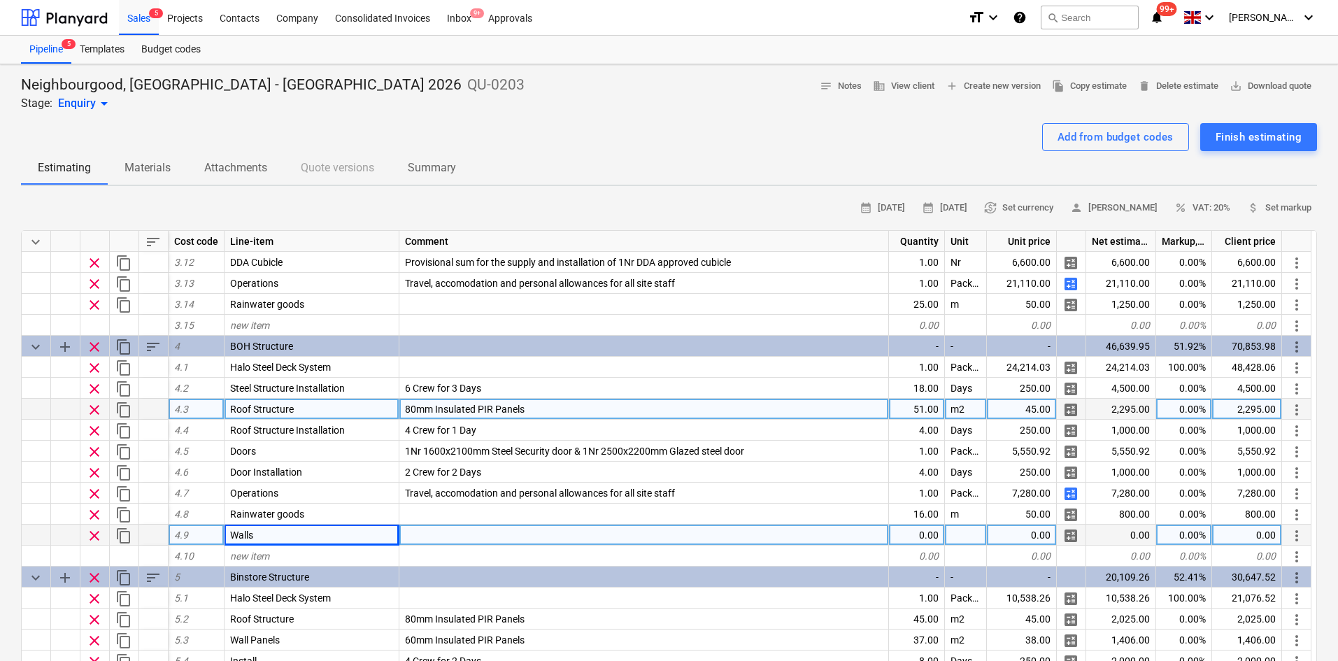
click at [447, 414] on span "80mm Insulated PIR Panels" at bounding box center [465, 409] width 120 height 11
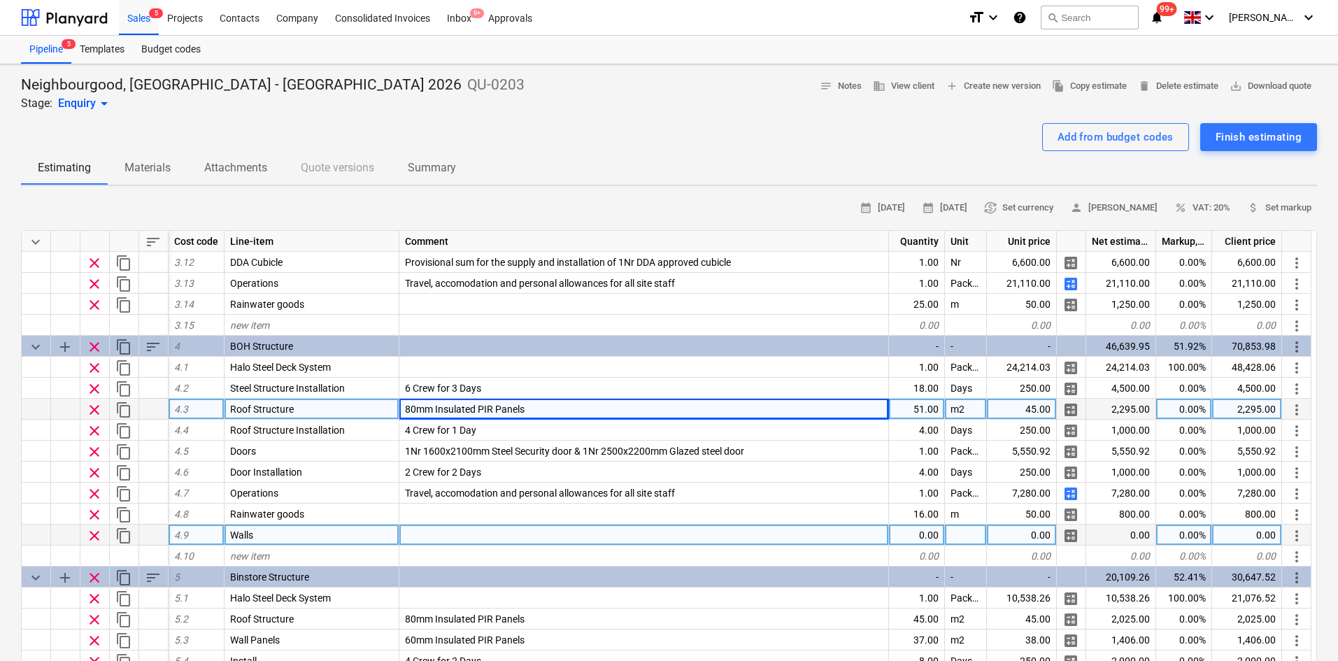
click at [417, 534] on div at bounding box center [644, 535] width 490 height 21
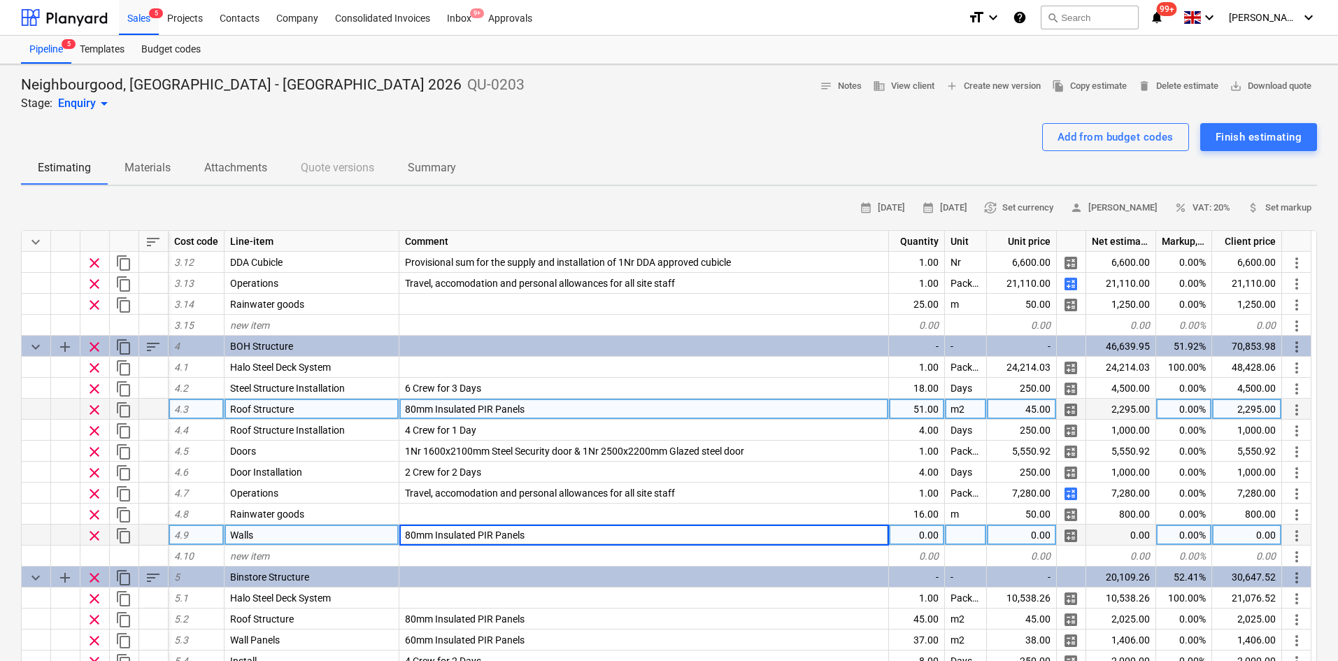
click at [413, 534] on input "80mm Insulated PIR Panels" at bounding box center [643, 535] width 489 height 20
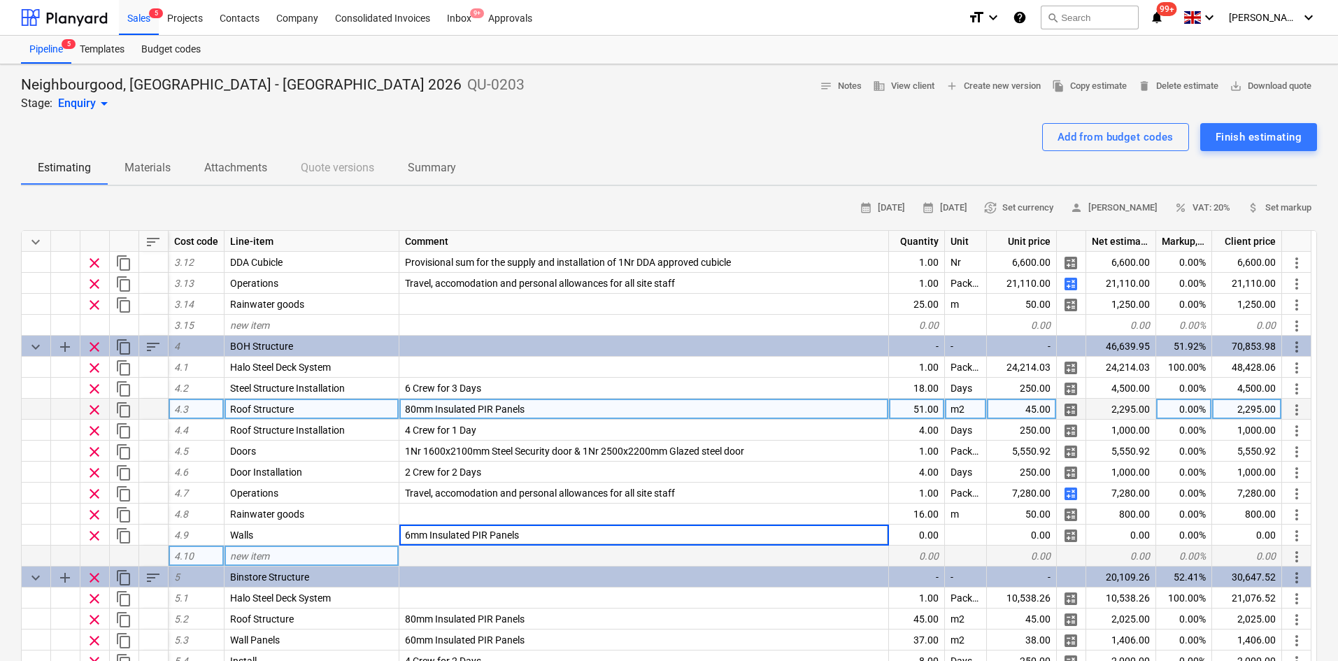
type input "60mm Insulated PIR Panels"
type textarea "x"
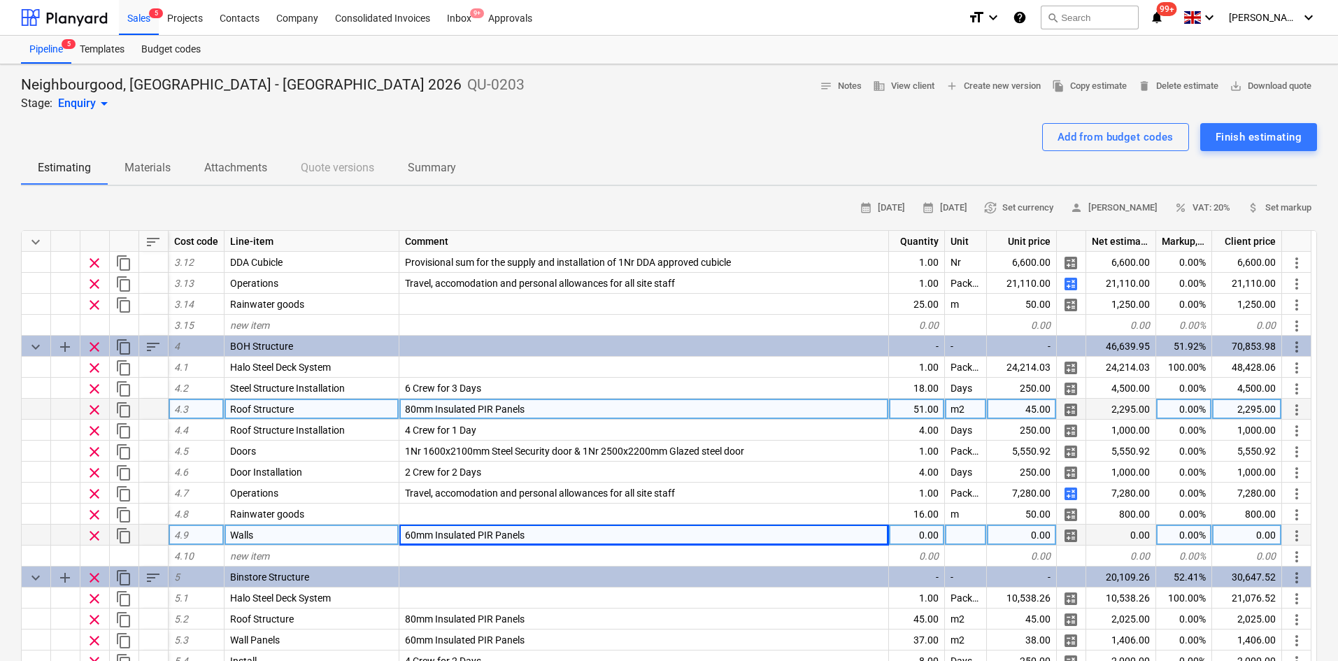
click at [920, 537] on div "0.00" at bounding box center [917, 535] width 56 height 21
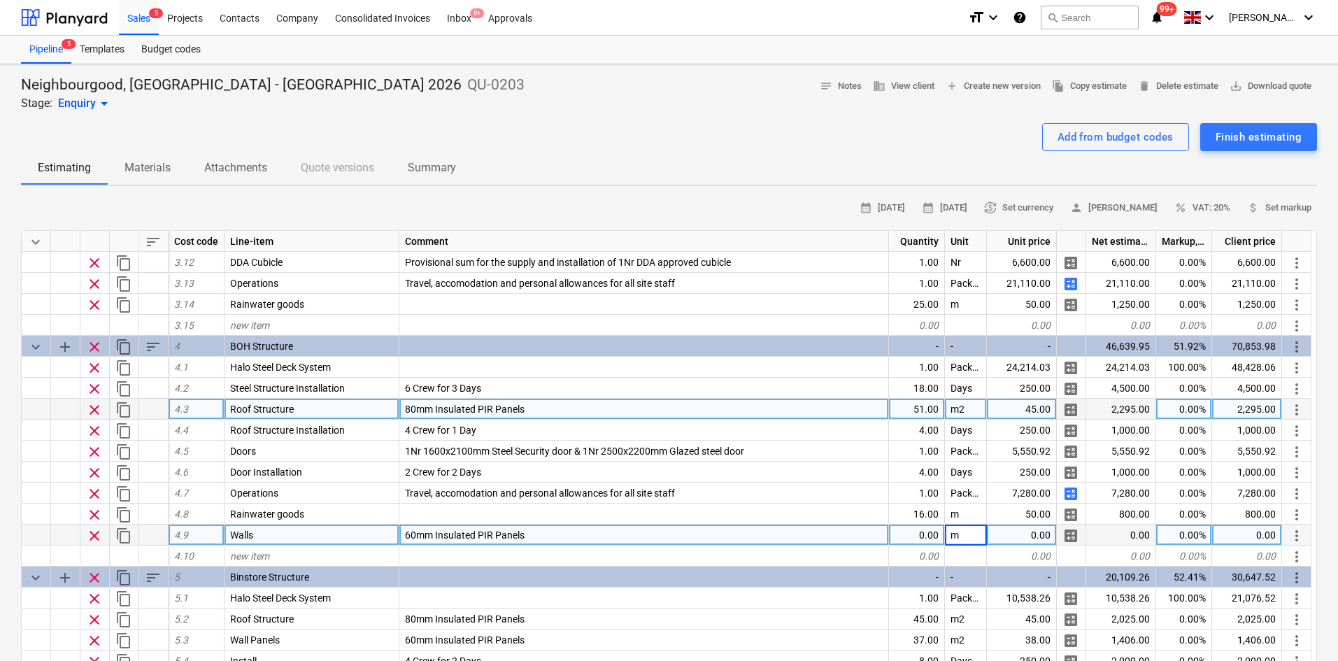
type input "m2"
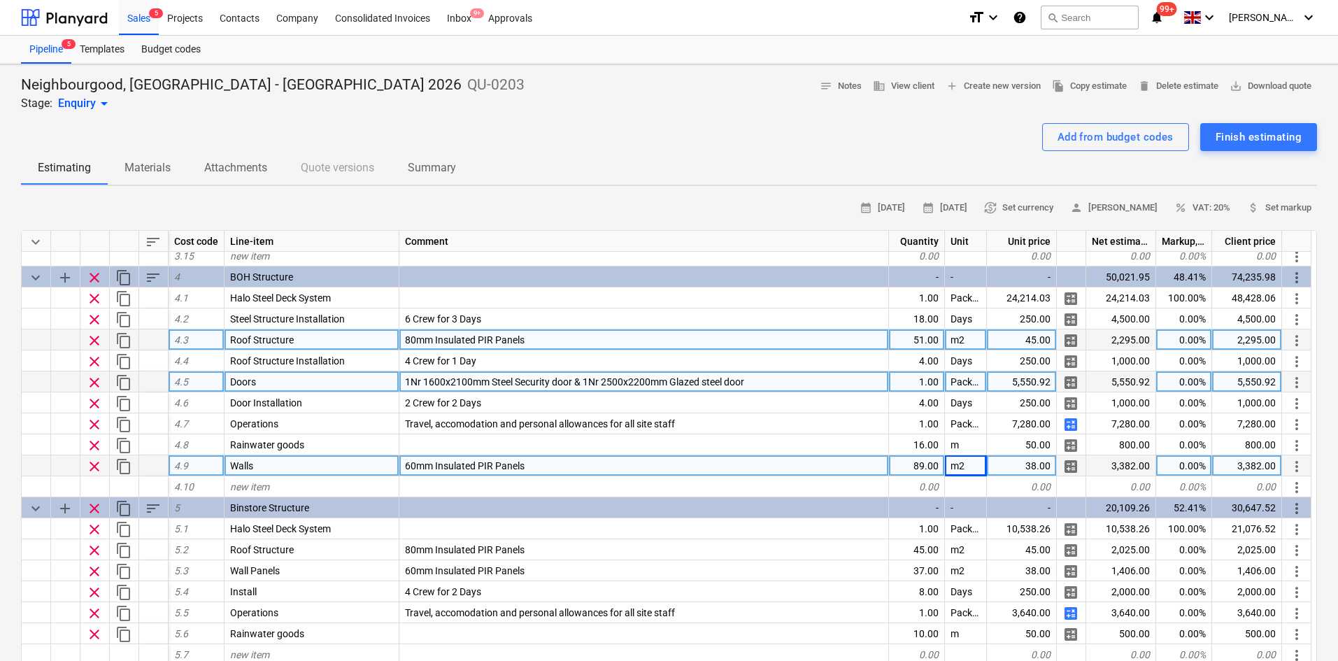
scroll to position [1116, 0]
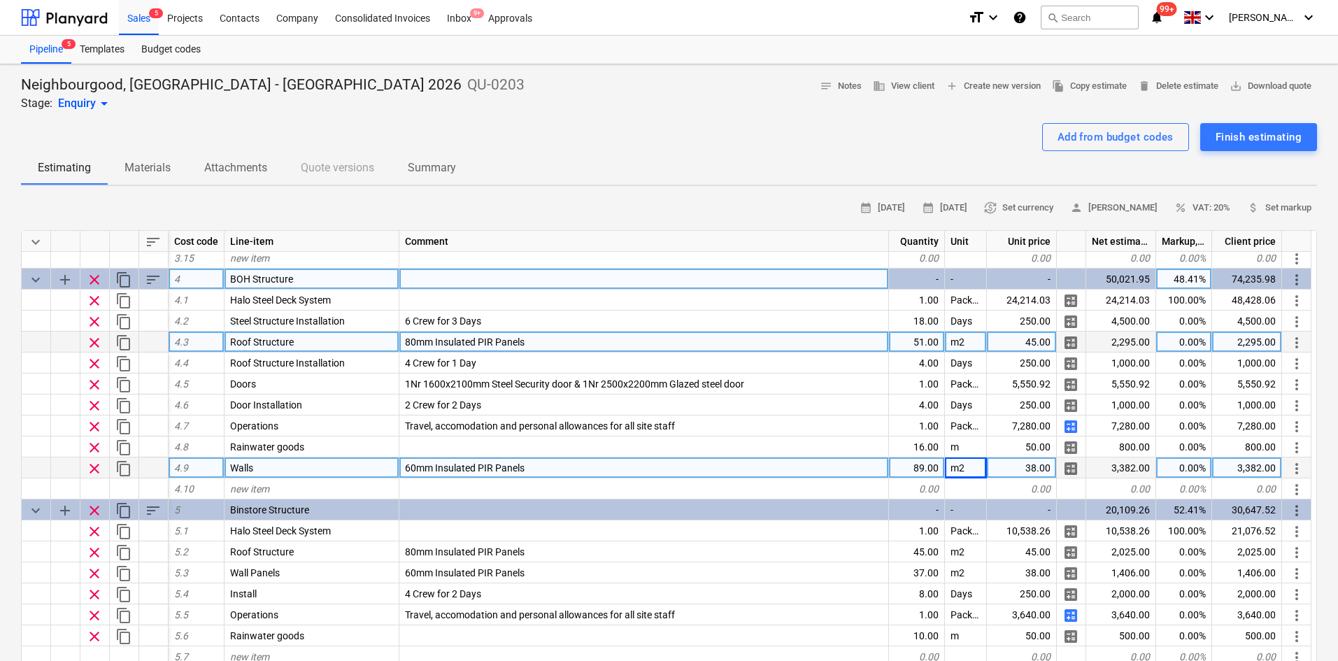
click at [121, 283] on span "content_copy" at bounding box center [123, 279] width 17 height 17
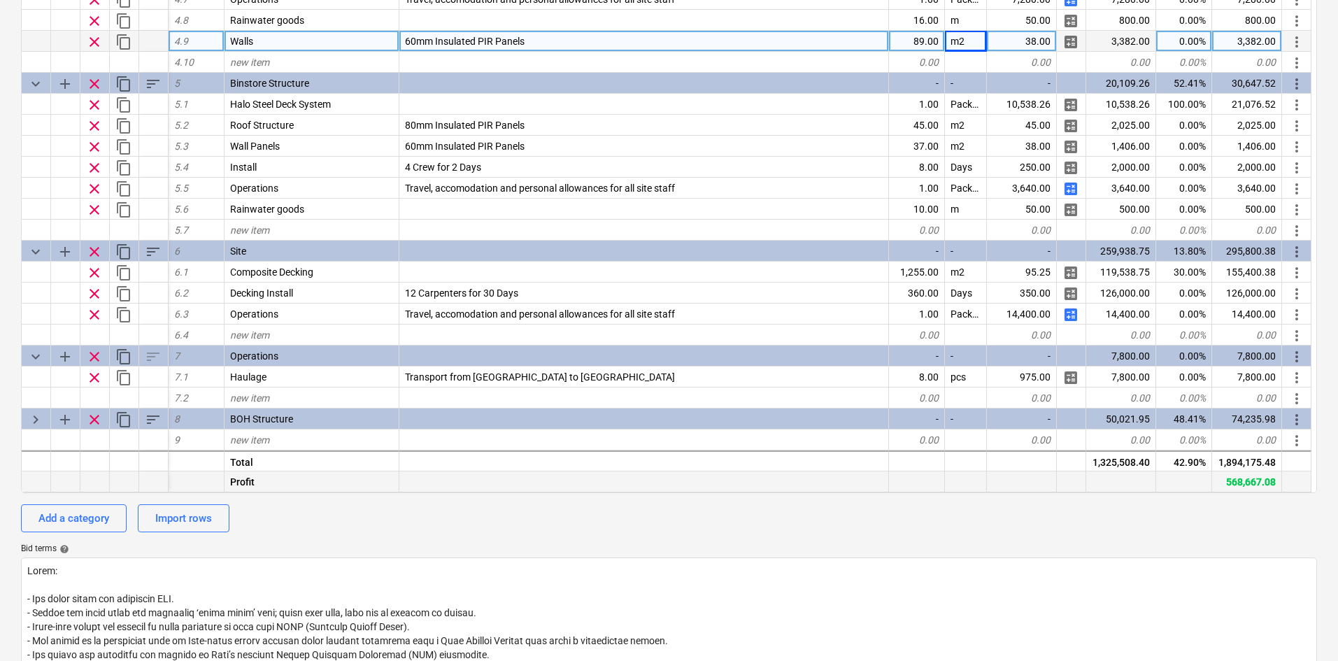
scroll to position [350, 0]
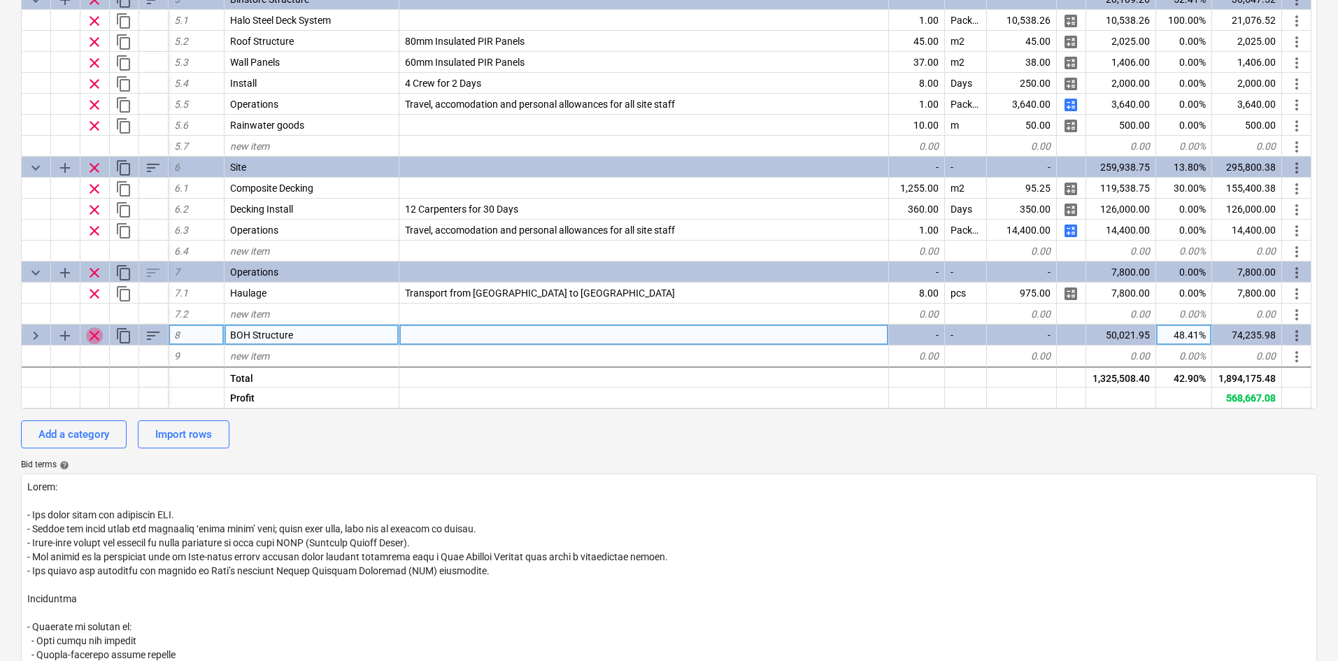
click at [92, 333] on span "clear" at bounding box center [94, 335] width 17 height 17
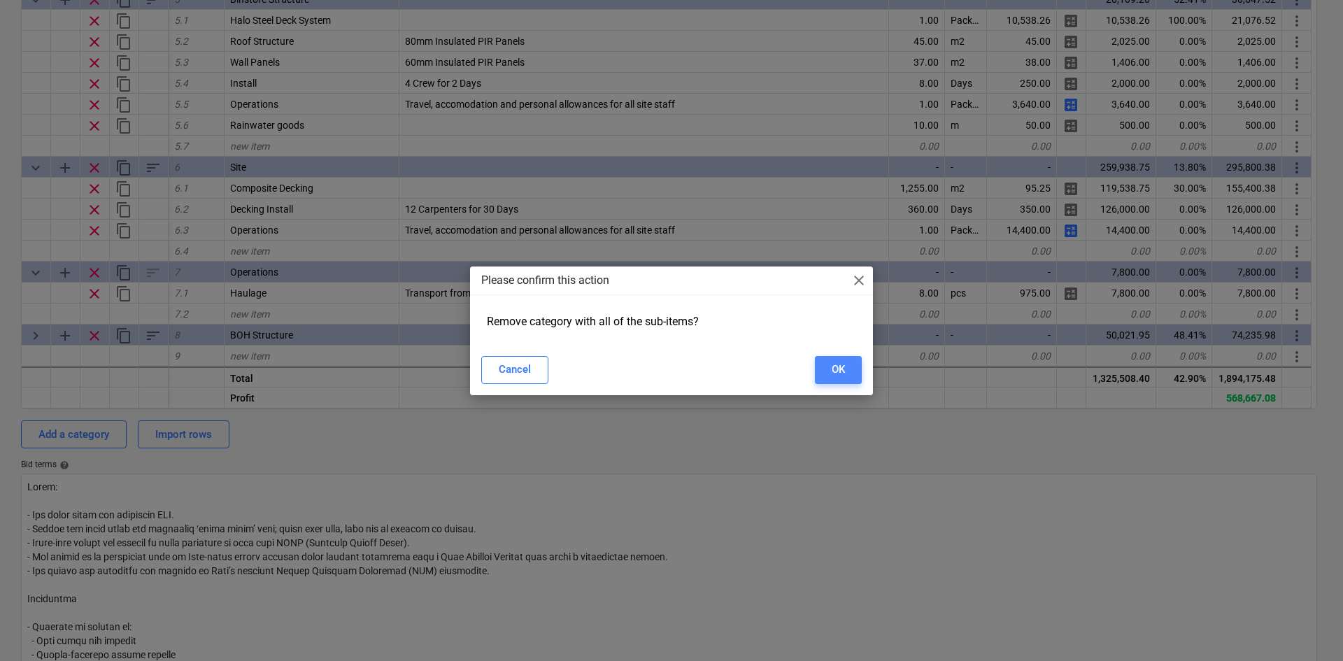
click at [833, 373] on div "OK" at bounding box center [838, 369] width 13 height 18
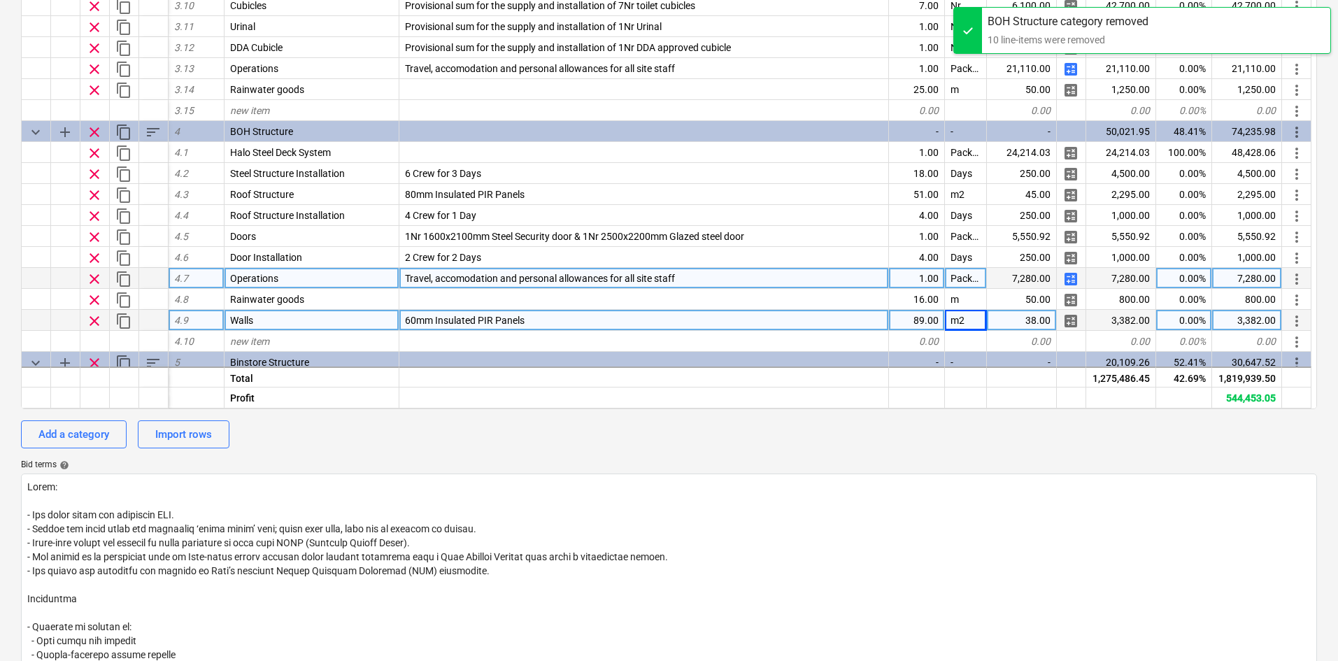
scroll to position [907, 0]
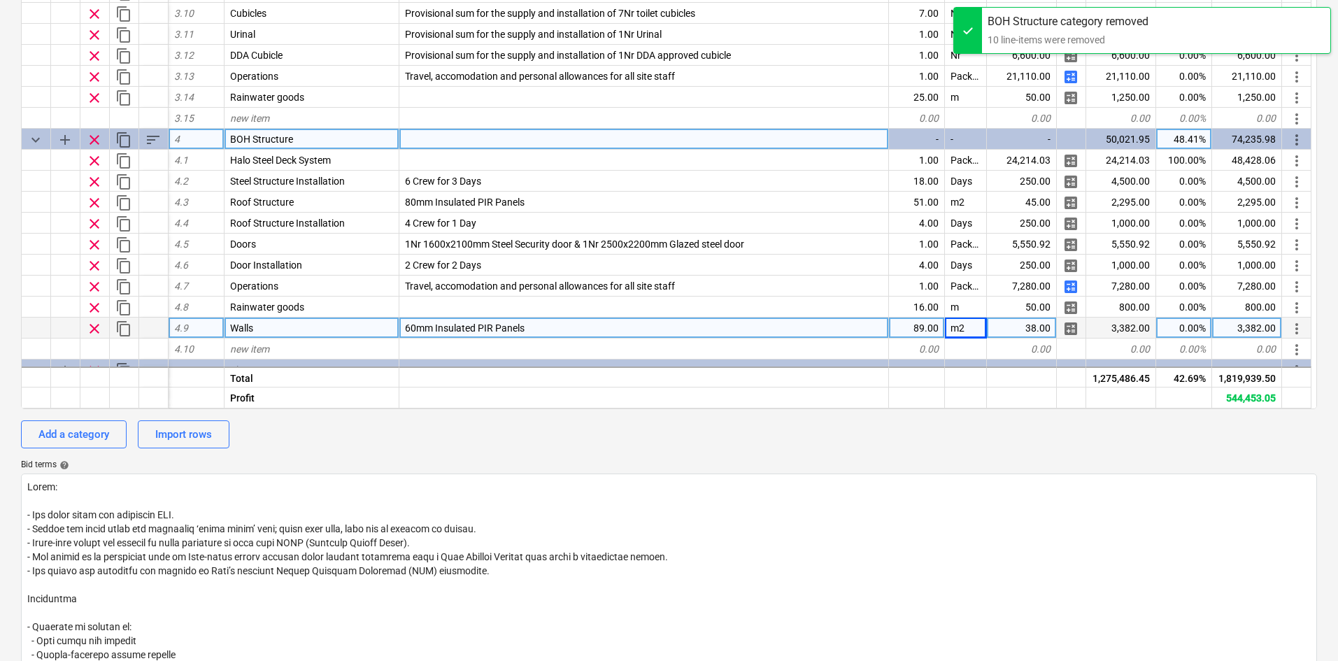
click at [155, 140] on span "sort" at bounding box center [153, 140] width 17 height 17
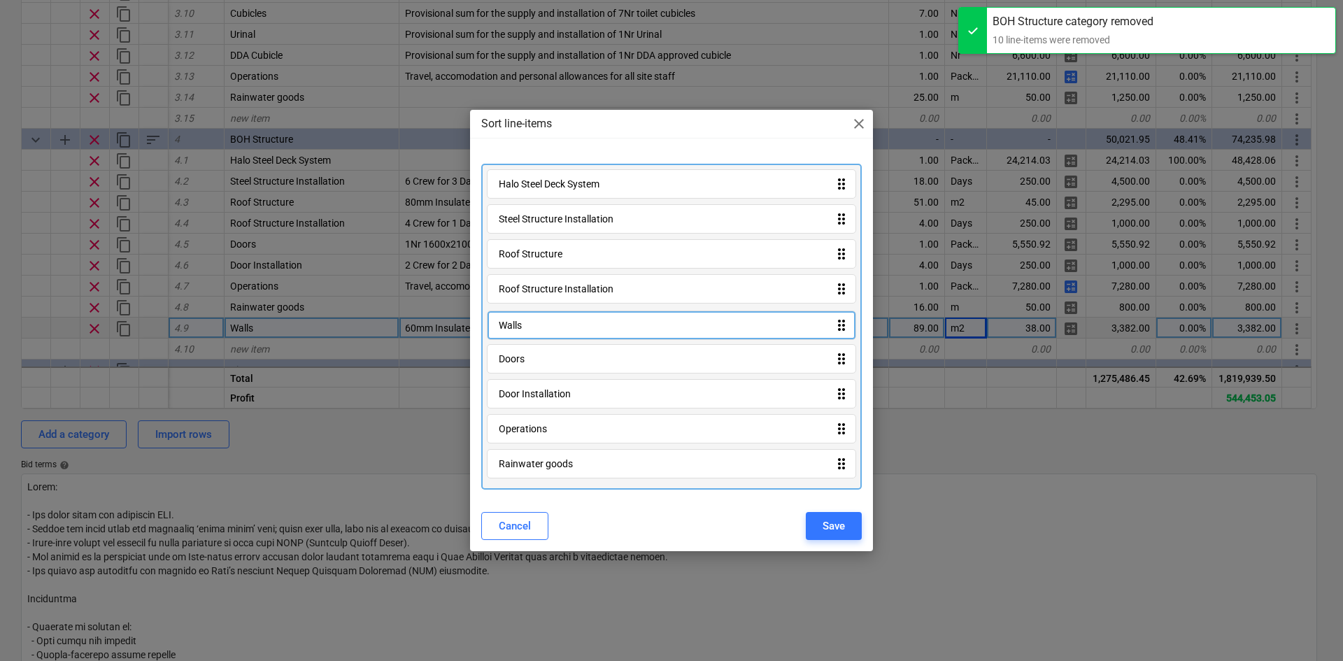
drag, startPoint x: 590, startPoint y: 464, endPoint x: 584, endPoint y: 319, distance: 145.6
click at [584, 319] on div "Halo Steel Deck System drag_indicator Steel Structure Installation drag_indicat…" at bounding box center [671, 327] width 381 height 326
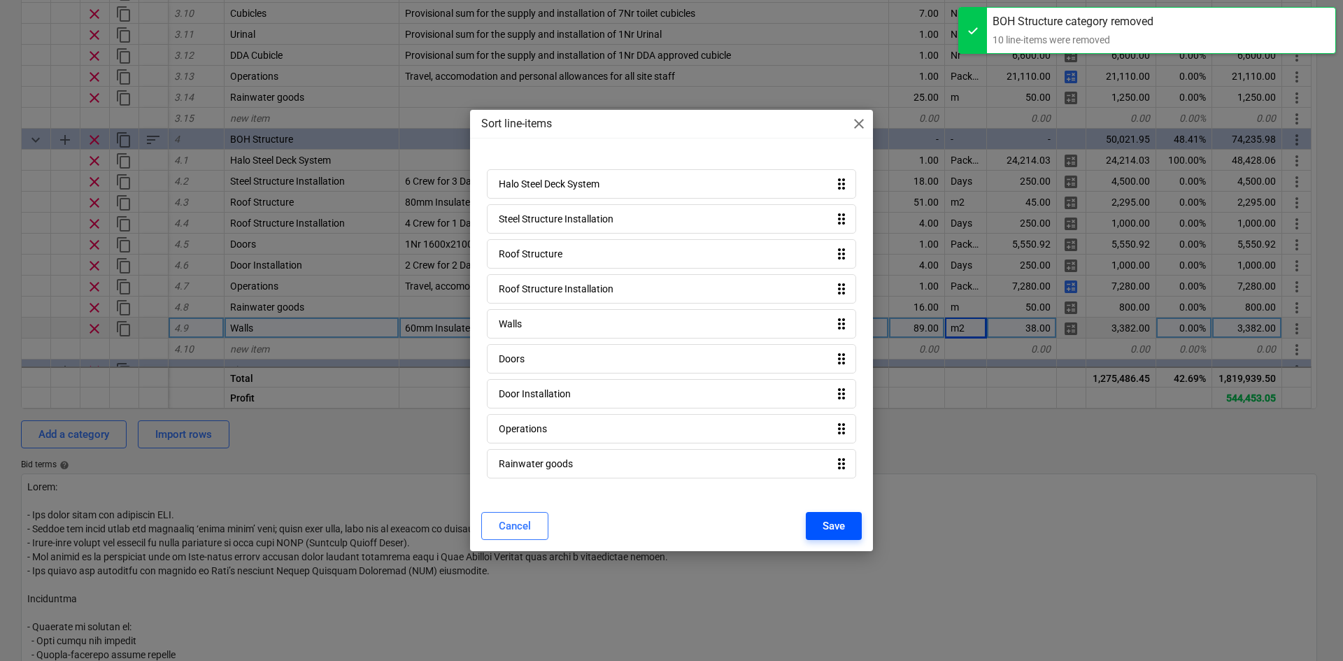
click at [834, 532] on div "Save" at bounding box center [834, 526] width 22 height 18
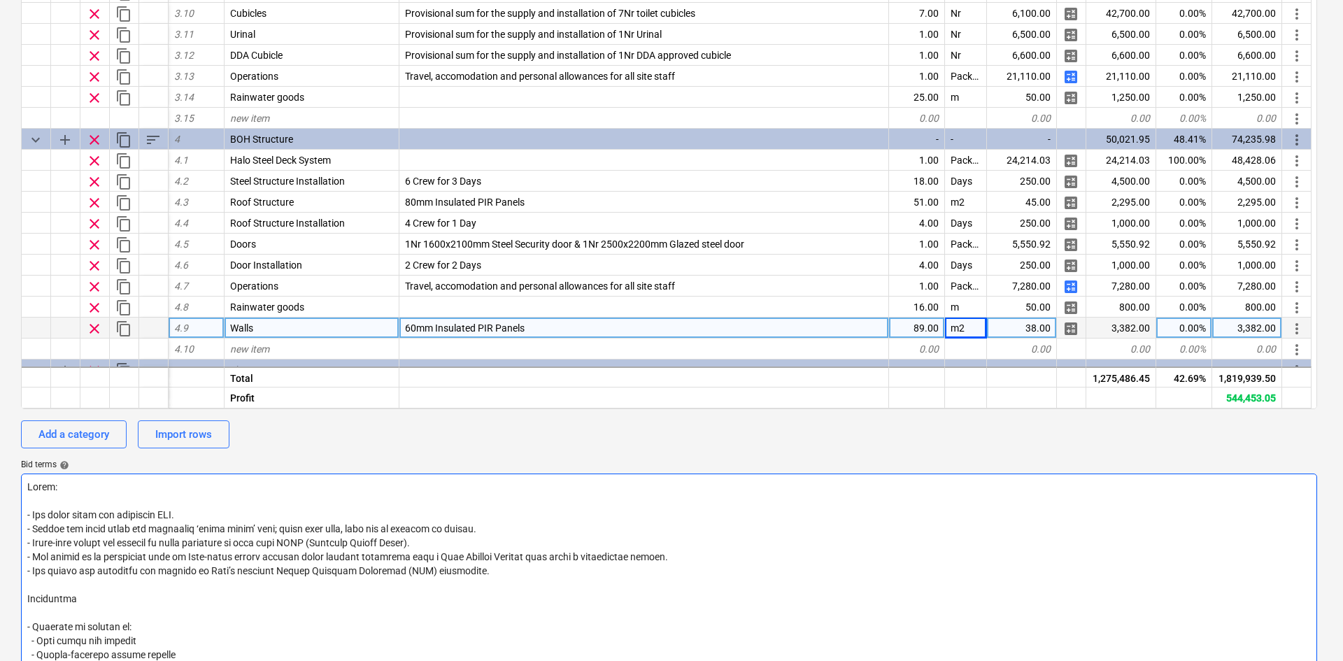
type textarea "x"
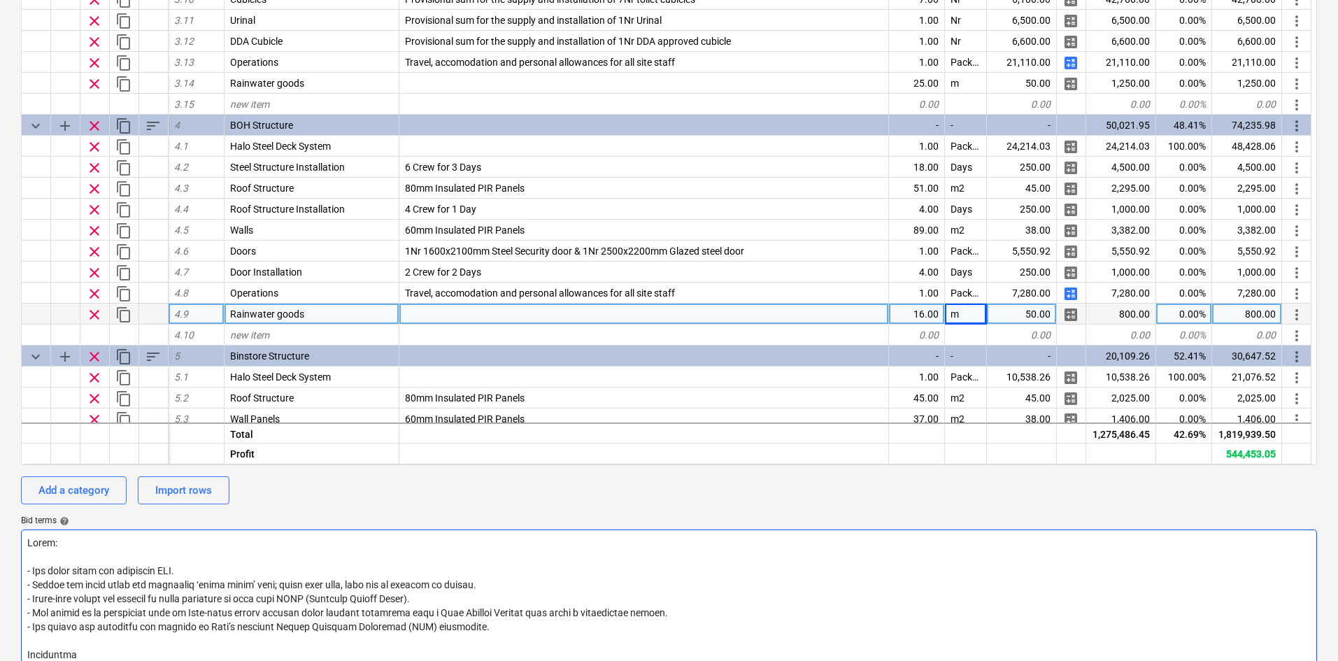
scroll to position [140, 0]
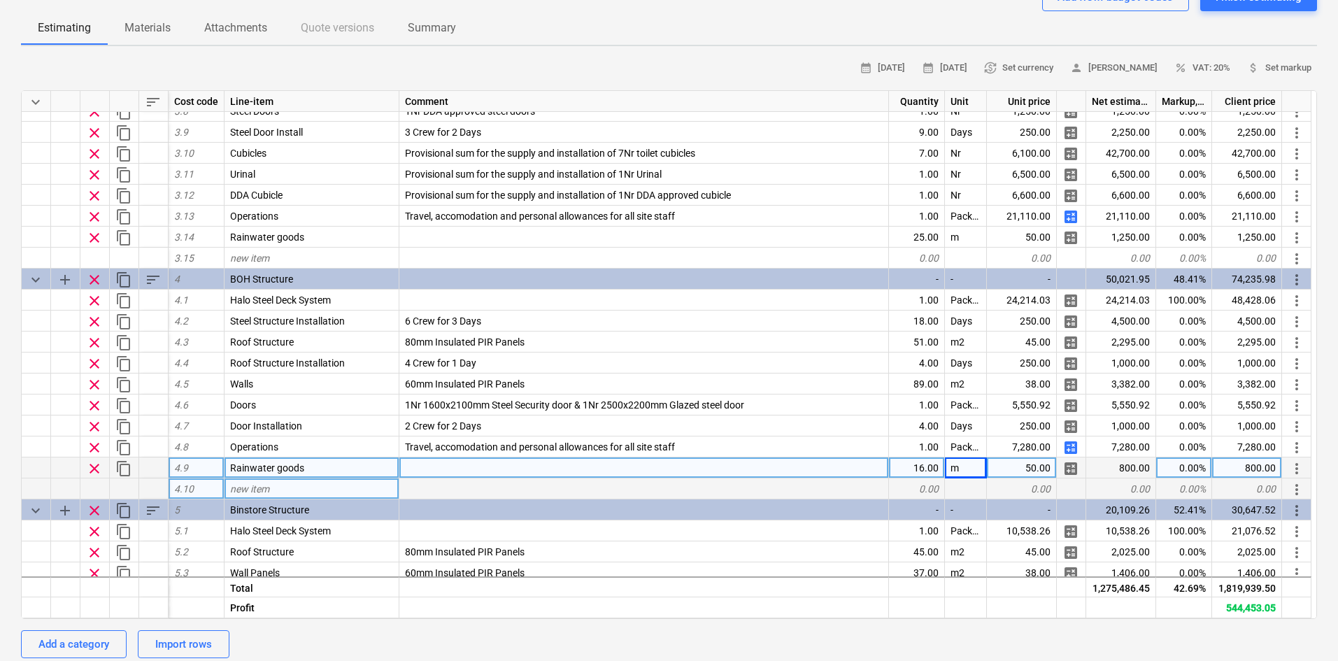
click at [278, 493] on div "new item" at bounding box center [312, 488] width 175 height 21
type input "Wall Installation"
type textarea "x"
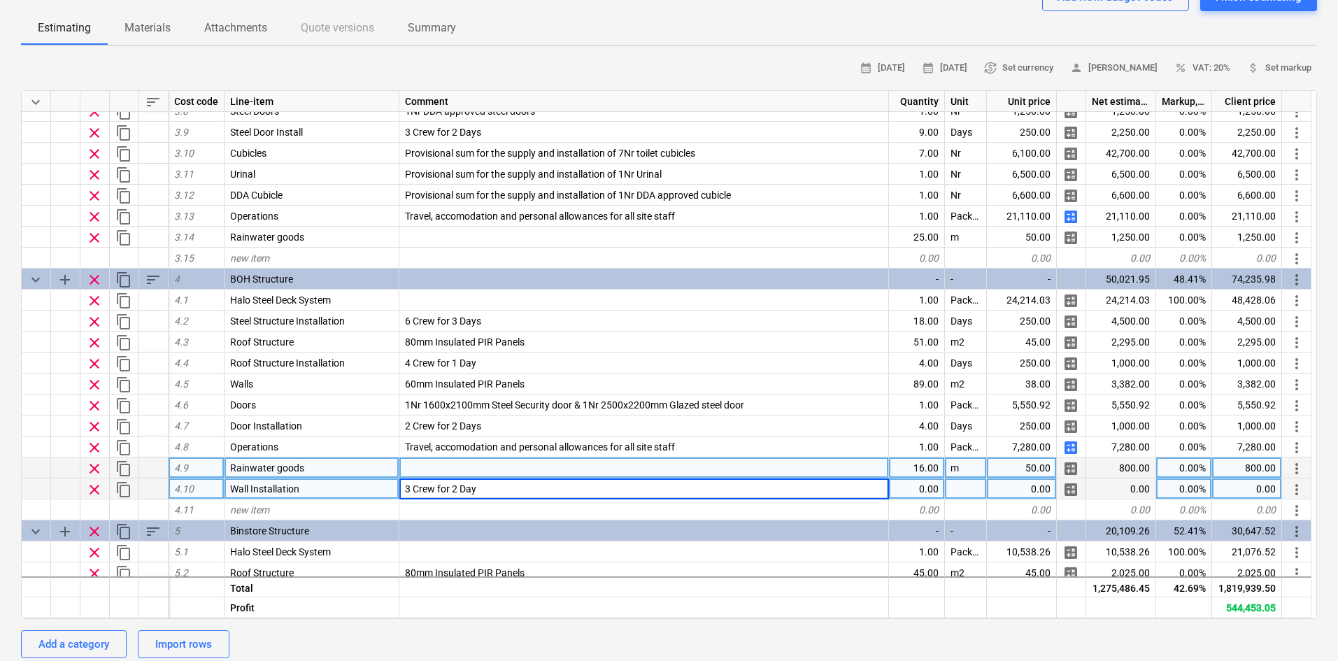
type input "3 Crew for 2 Days"
type textarea "x"
click at [902, 494] on div "0.00" at bounding box center [917, 488] width 56 height 21
type input "6"
type textarea "x"
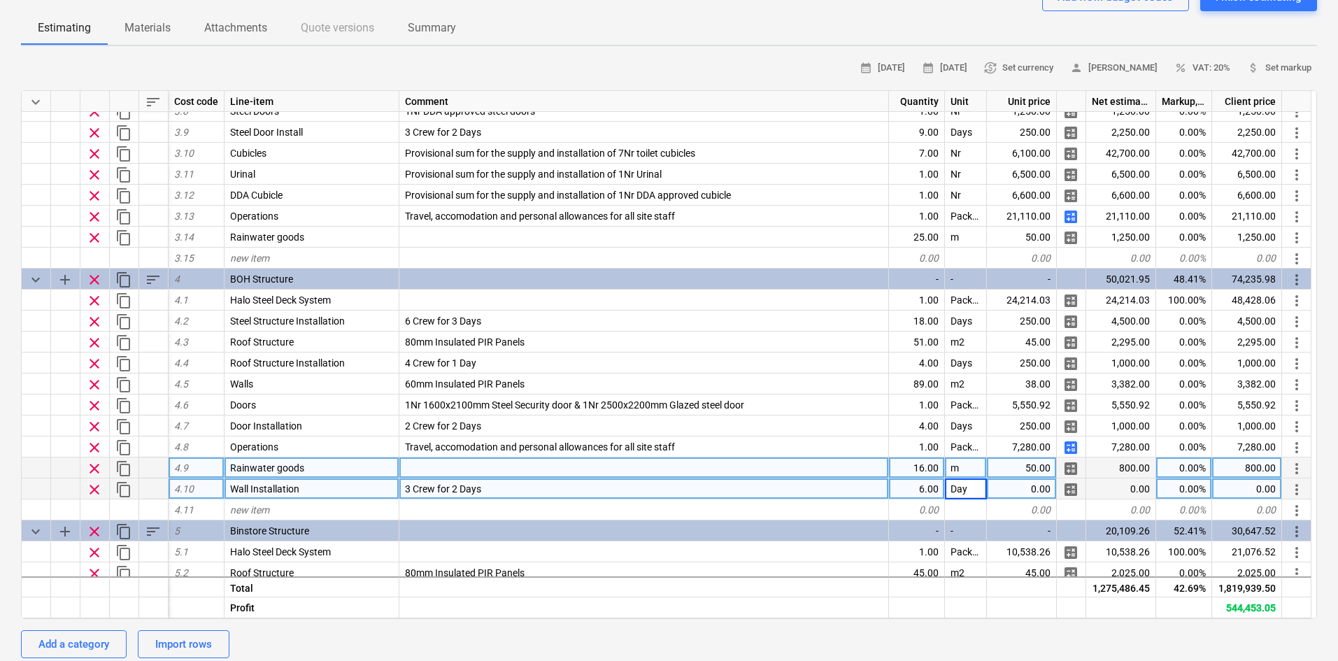
type input "Days"
type textarea "x"
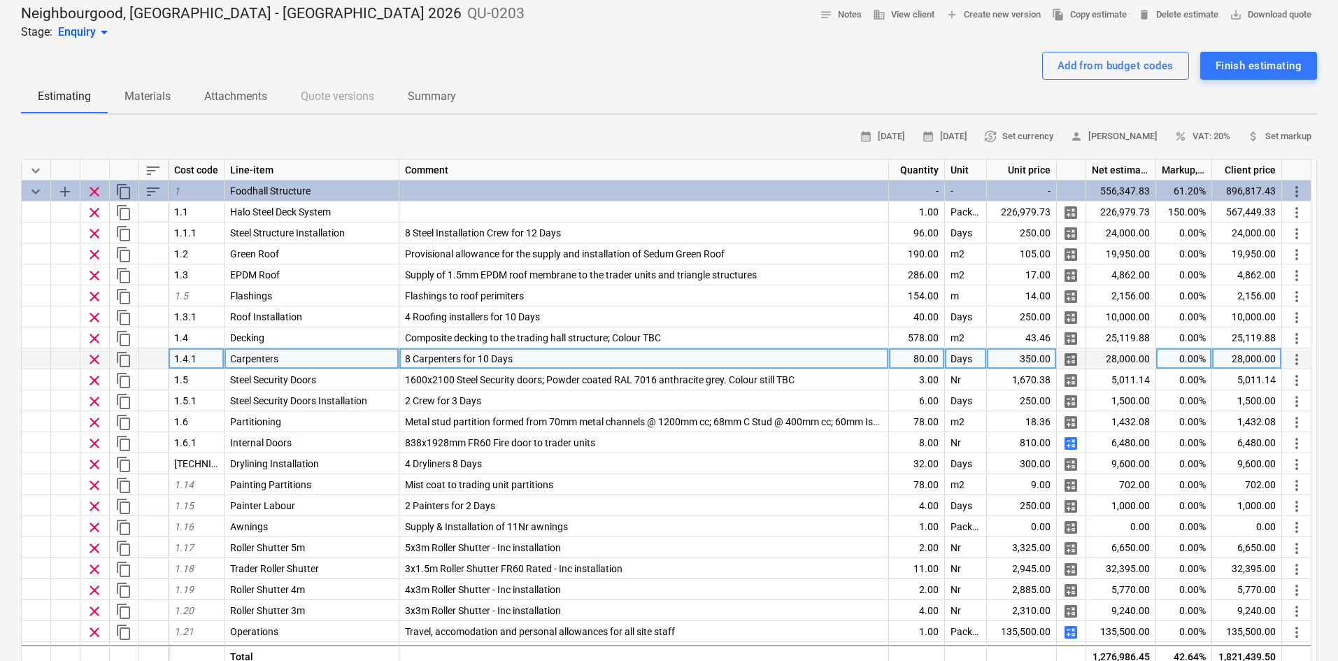
scroll to position [0, 0]
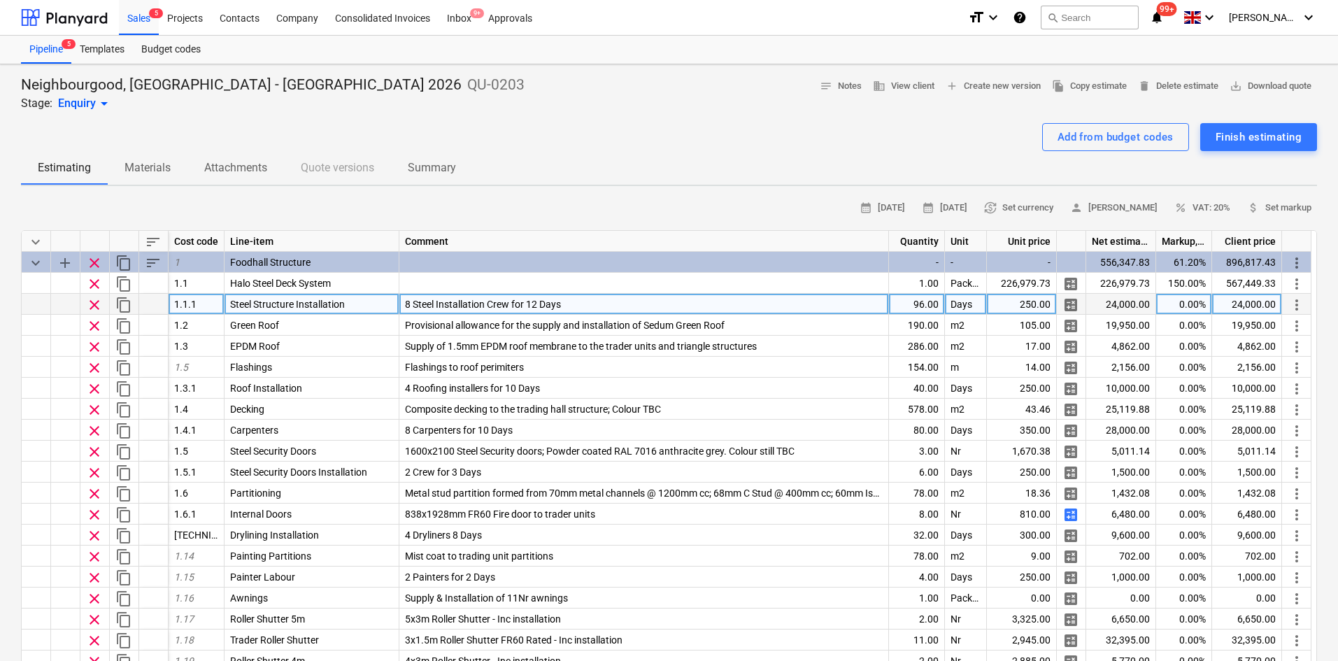
click at [1177, 308] on div "0.00%" at bounding box center [1184, 304] width 56 height 21
type input "30"
type textarea "x"
type input "50"
type textarea "x"
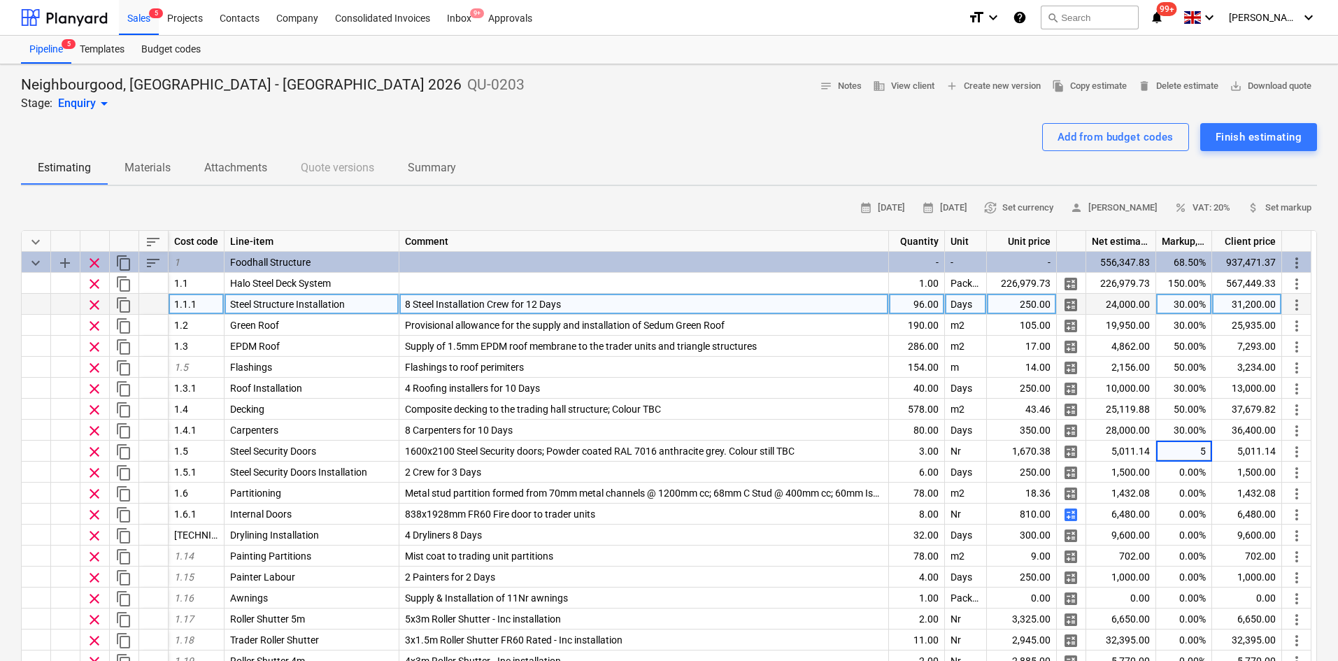
type input "50"
type textarea "x"
type input "30"
type textarea "x"
type input "3"
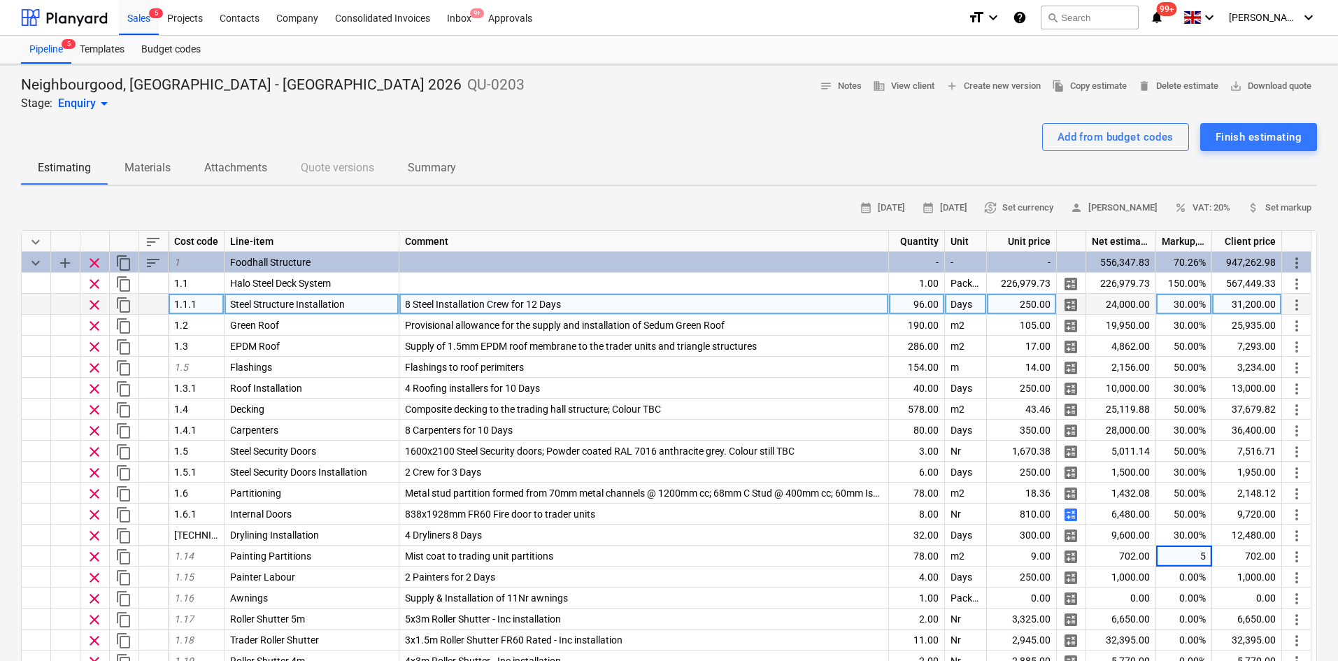
type input "50"
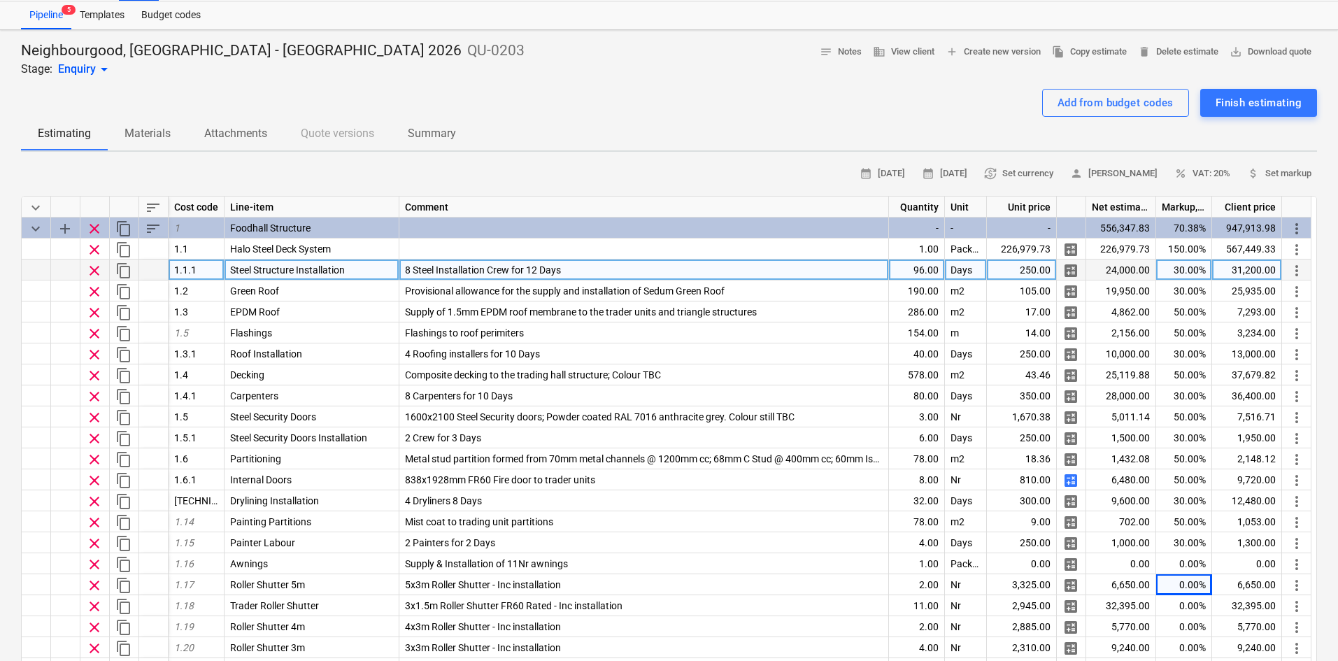
scroll to position [140, 0]
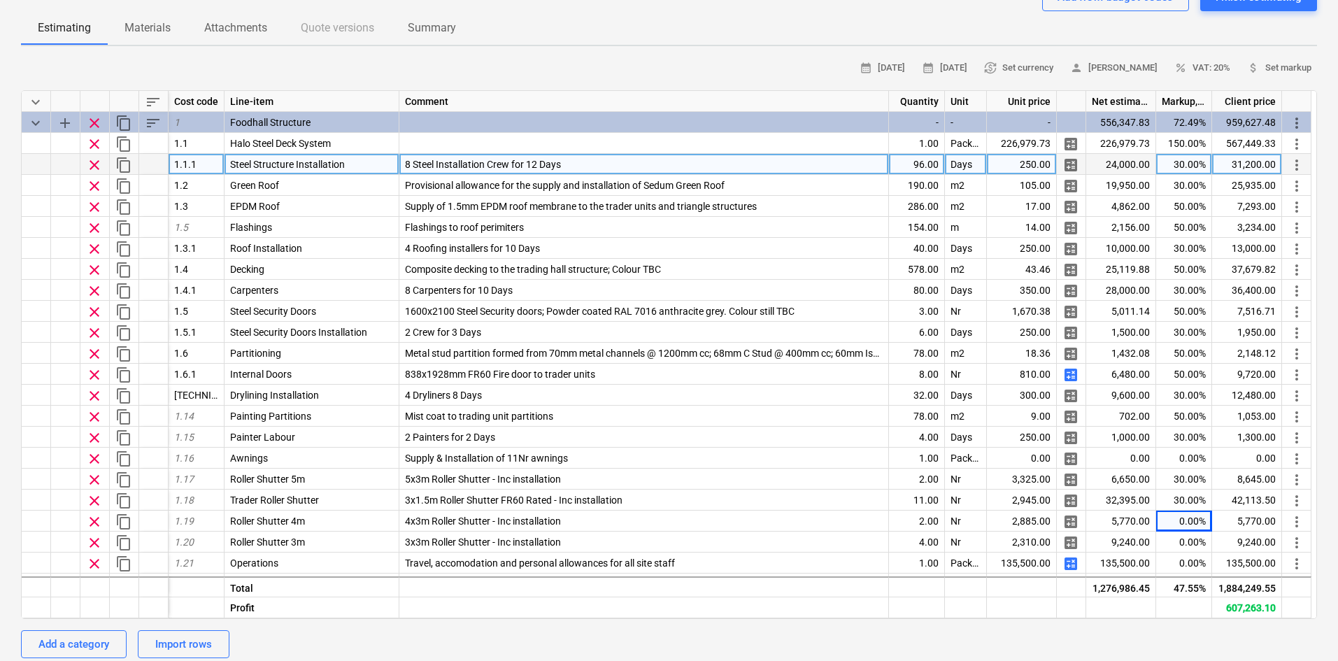
type textarea "x"
type input "30"
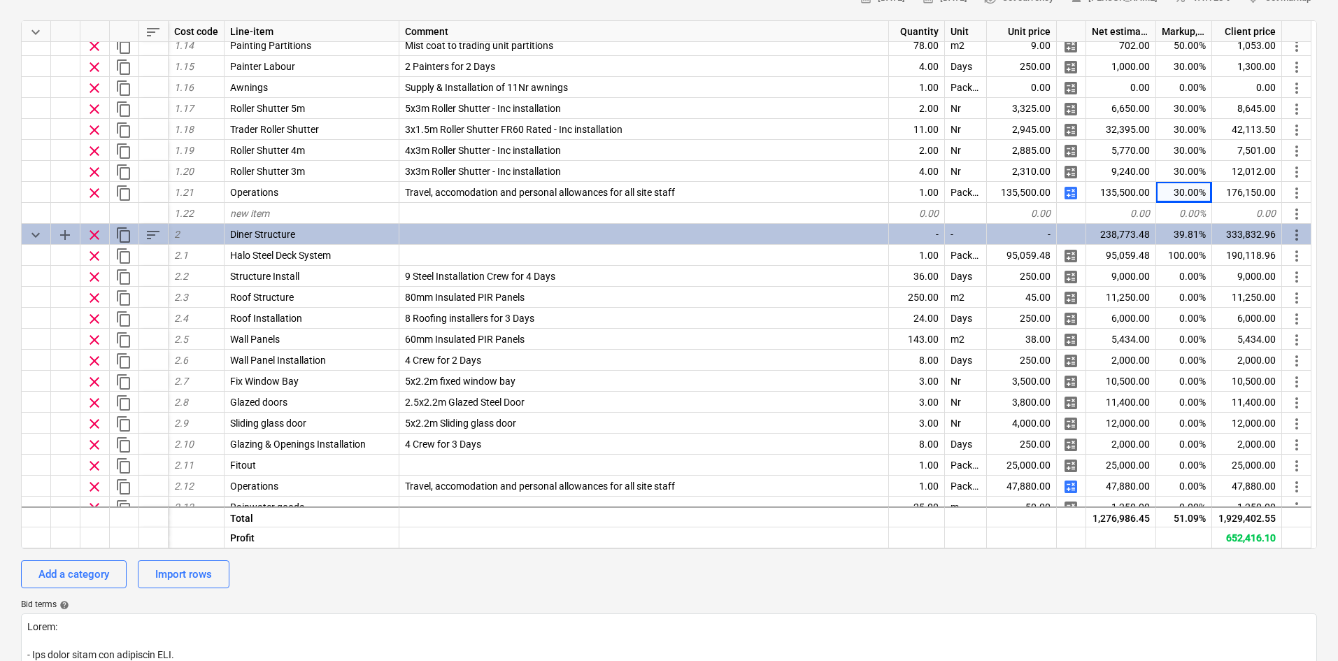
scroll to position [298, 0]
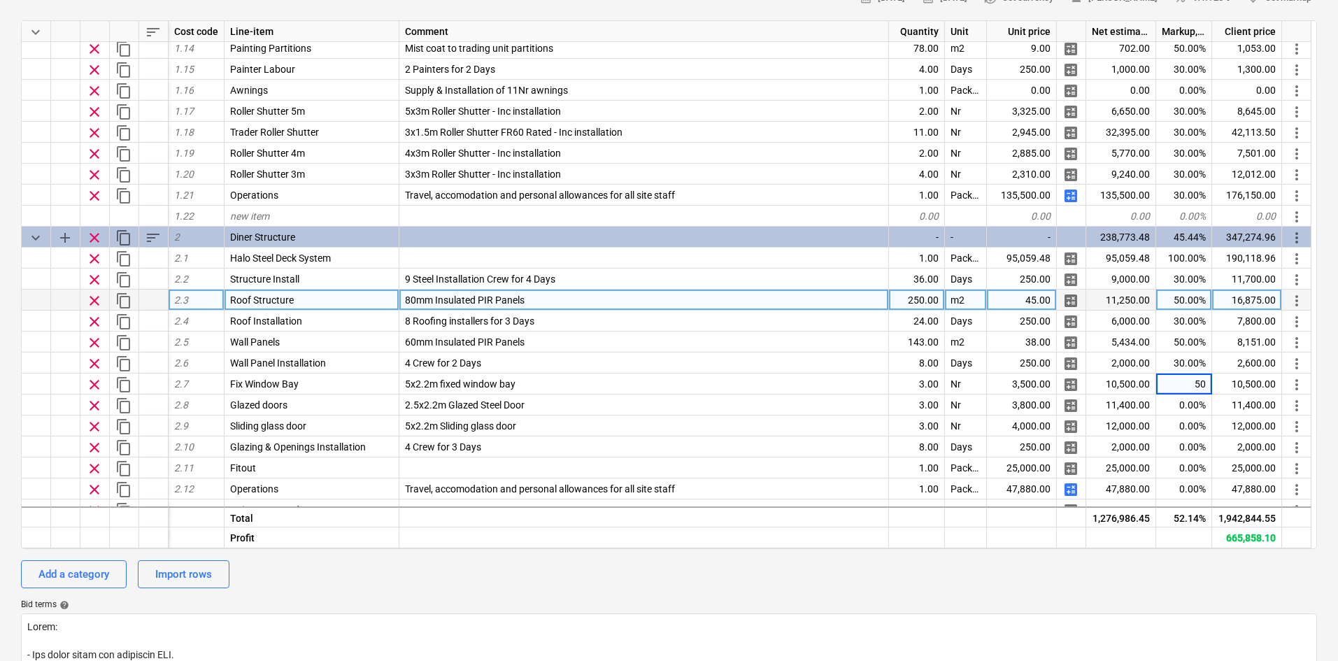
type textarea "x"
type input "50"
type textarea "x"
type input "50"
type textarea "x"
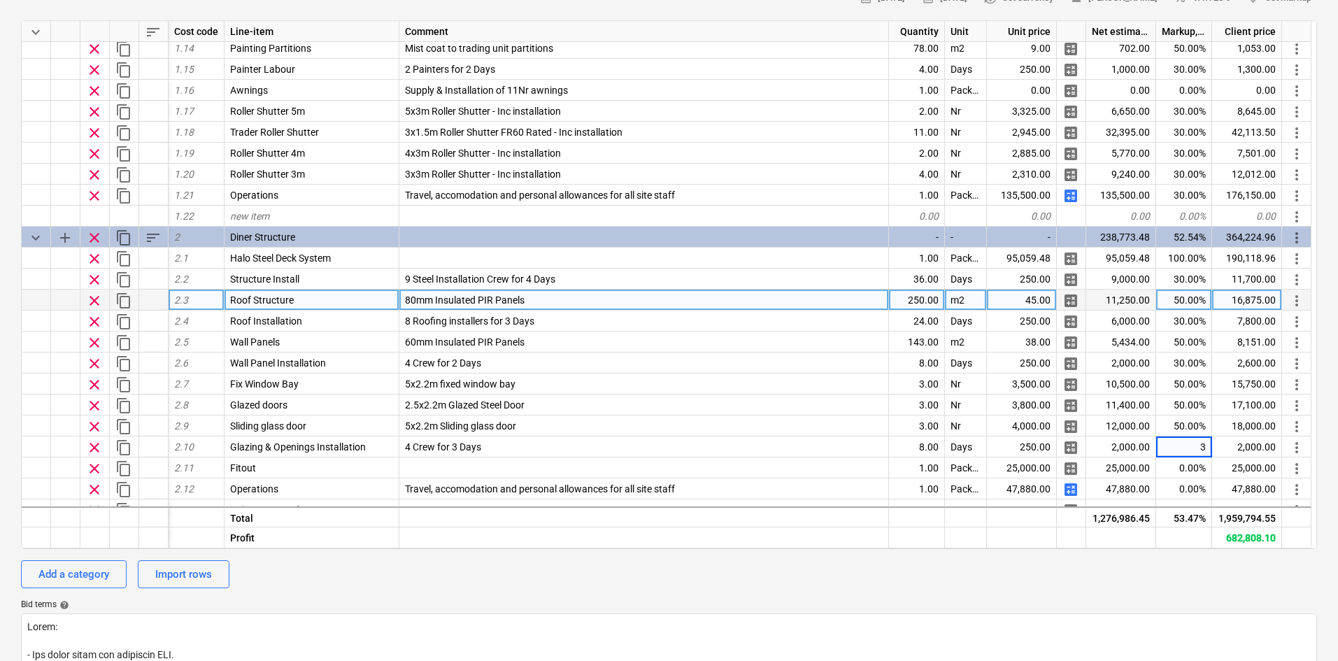
type input "30"
type textarea "x"
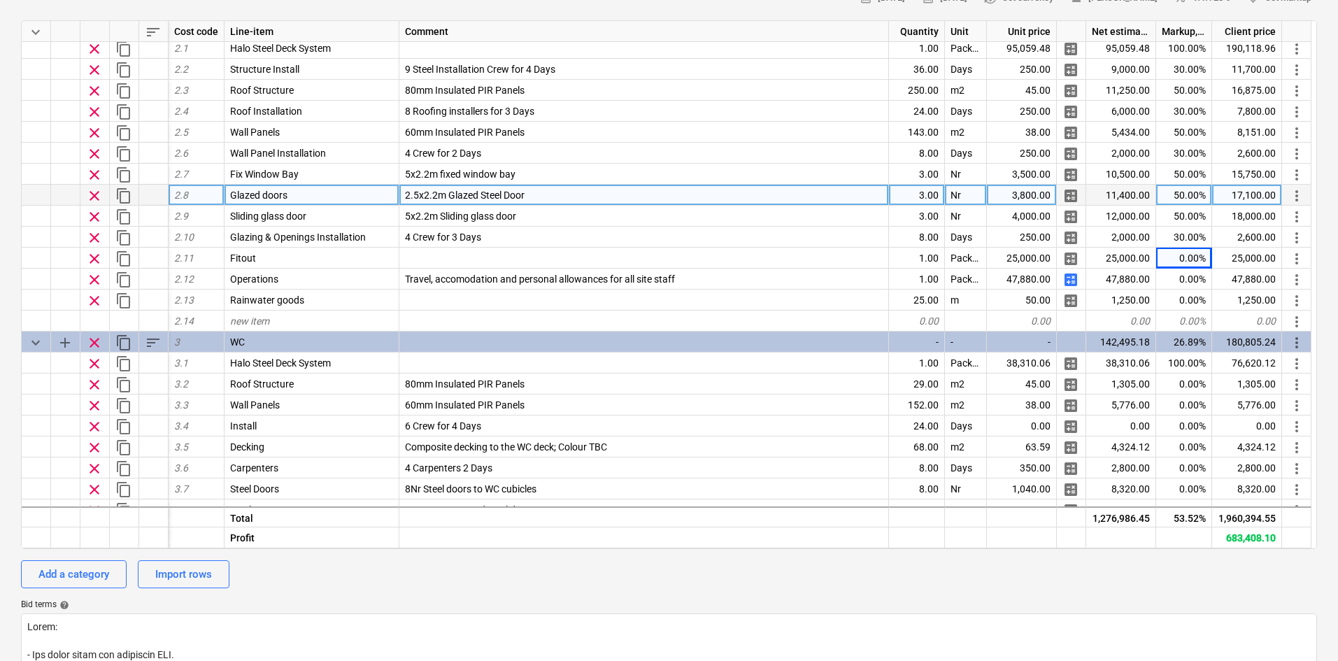
scroll to position [578, 0]
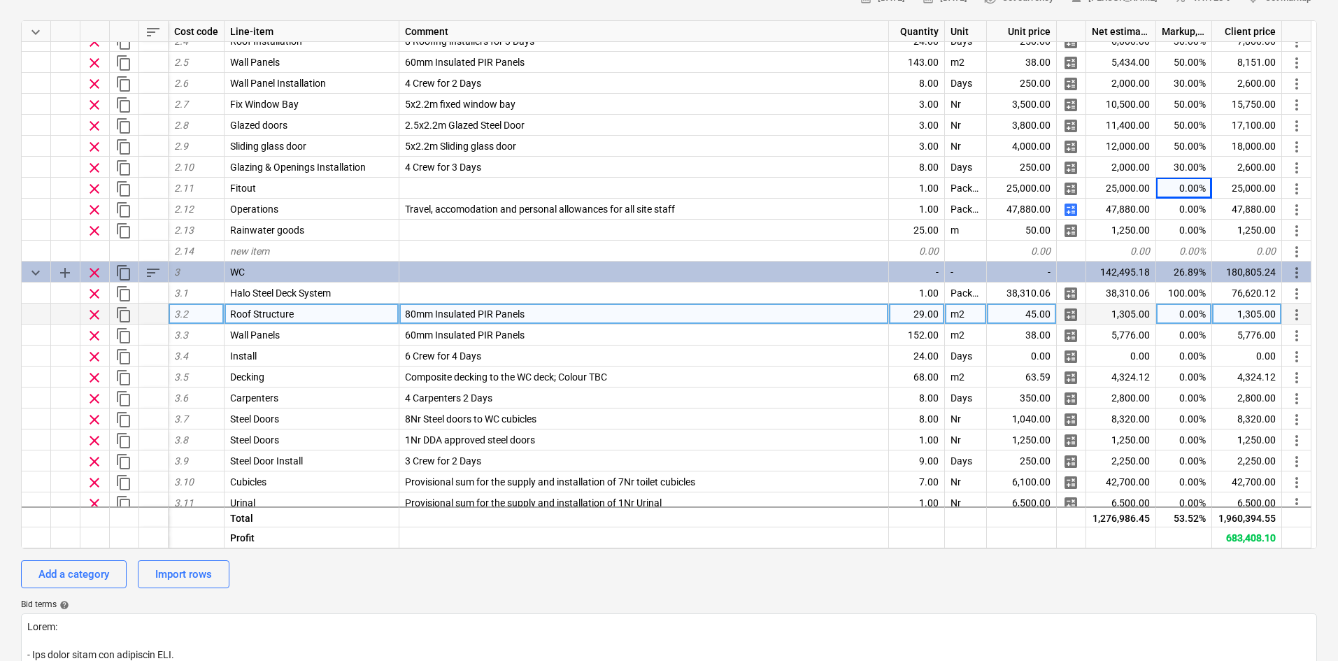
click at [1200, 314] on div "0.00%" at bounding box center [1184, 314] width 56 height 21
type input "50"
type textarea "x"
type input "50"
type textarea "x"
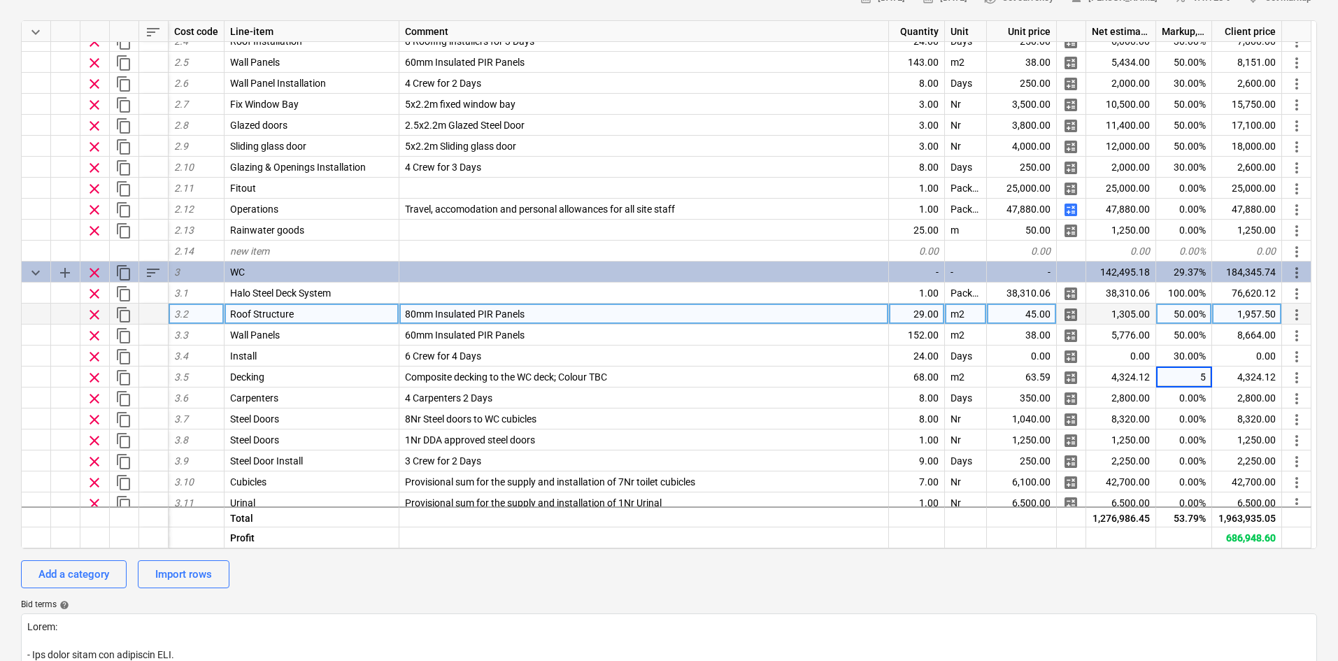
type input "50"
type textarea "x"
type input "30"
type textarea "x"
type input "30"
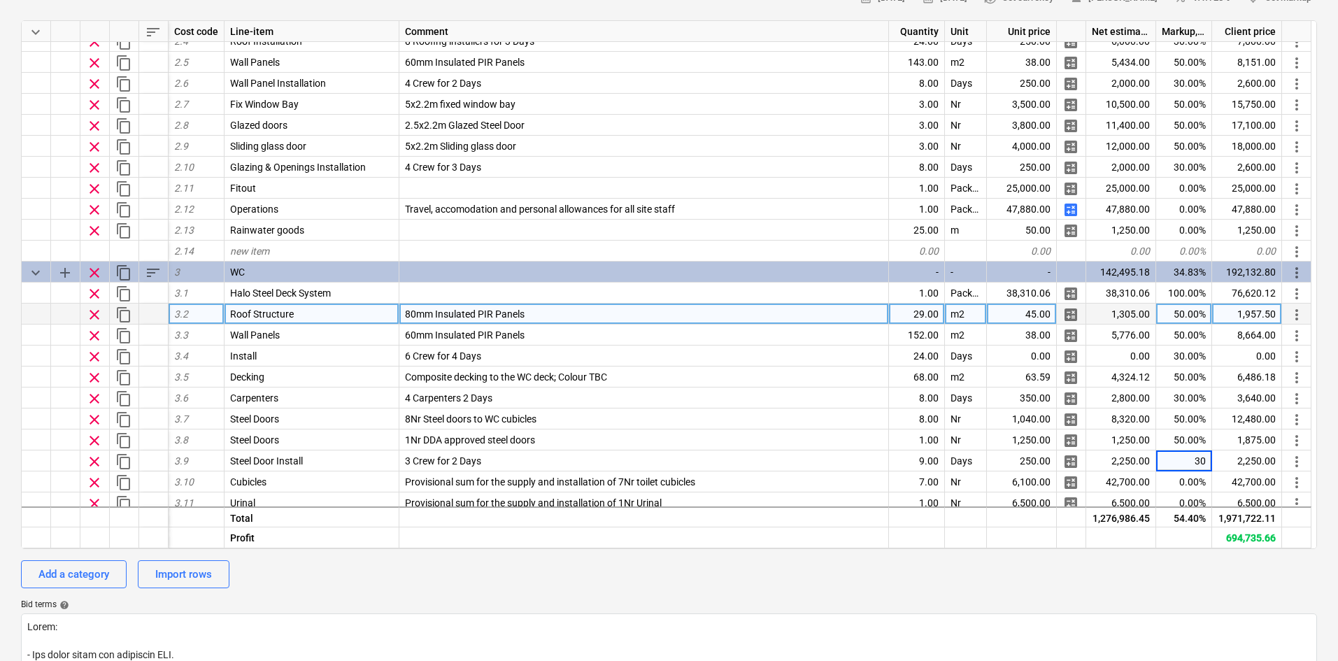
type textarea "x"
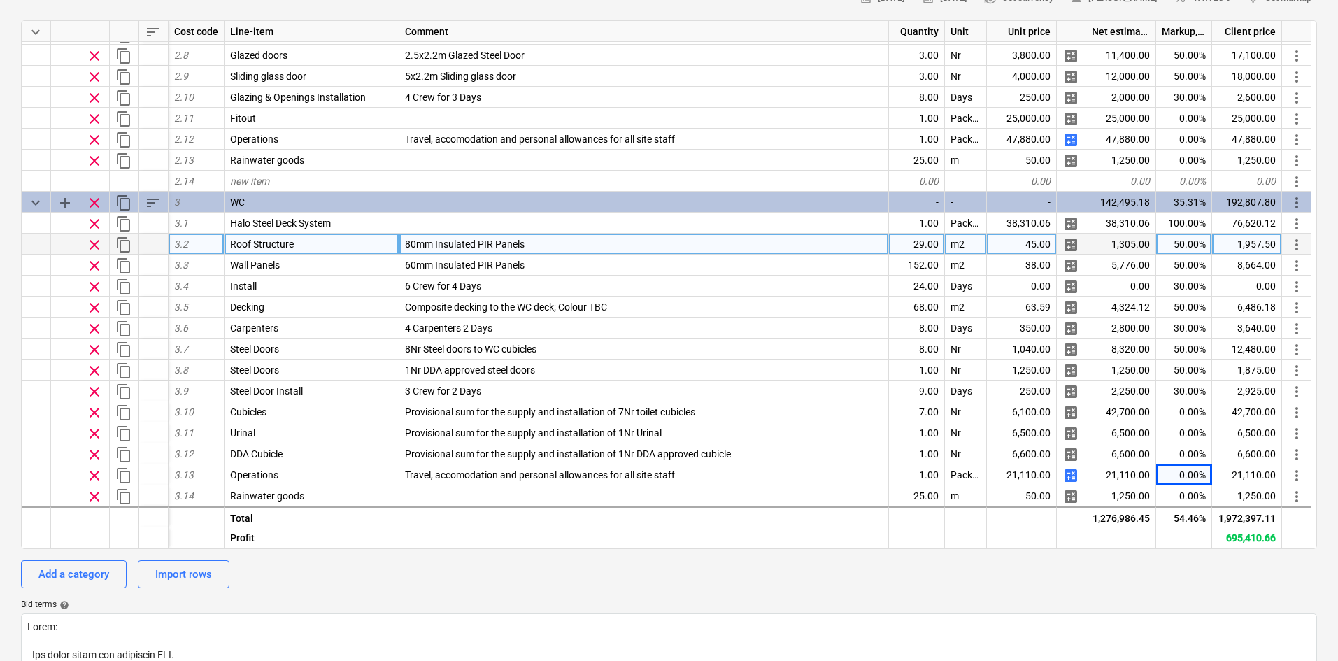
scroll to position [690, 0]
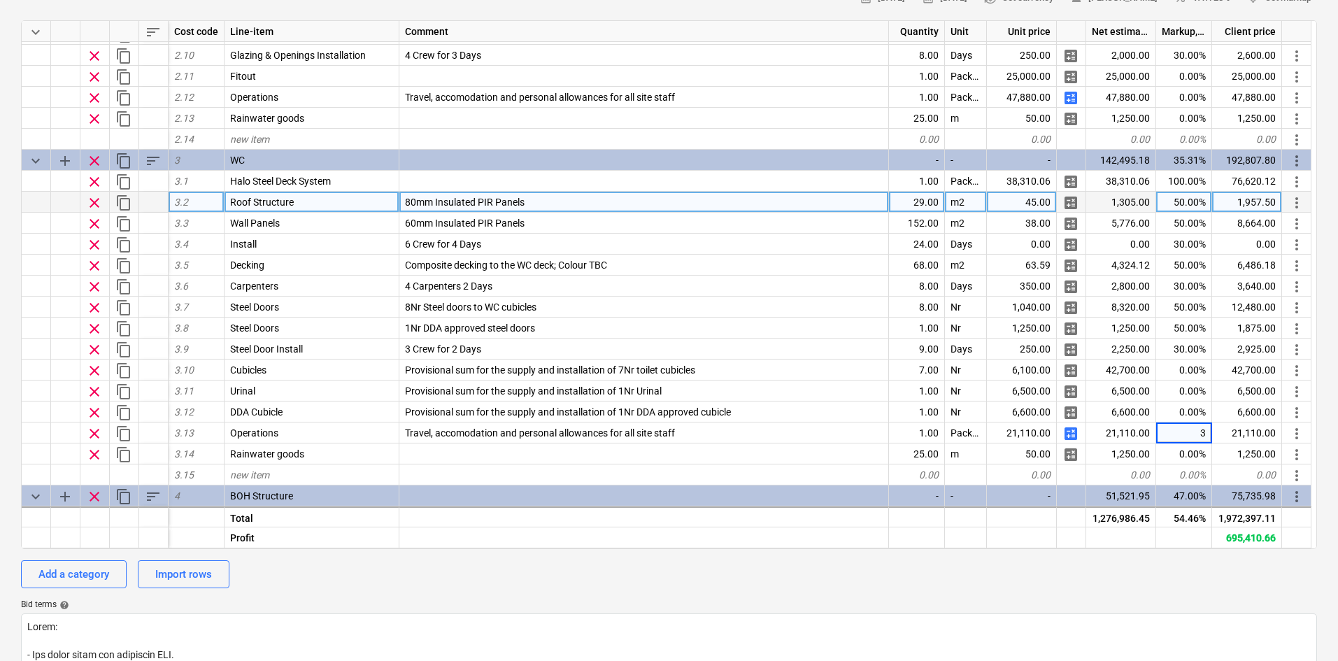
type input "30"
type textarea "x"
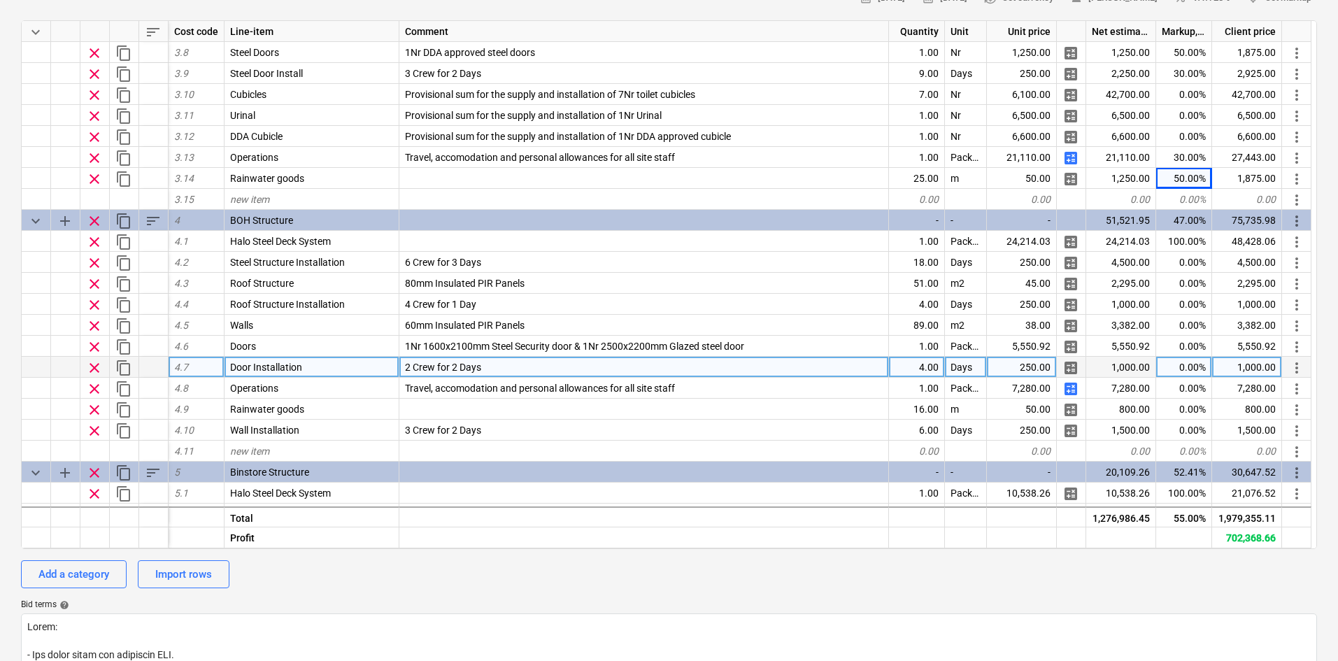
scroll to position [970, 0]
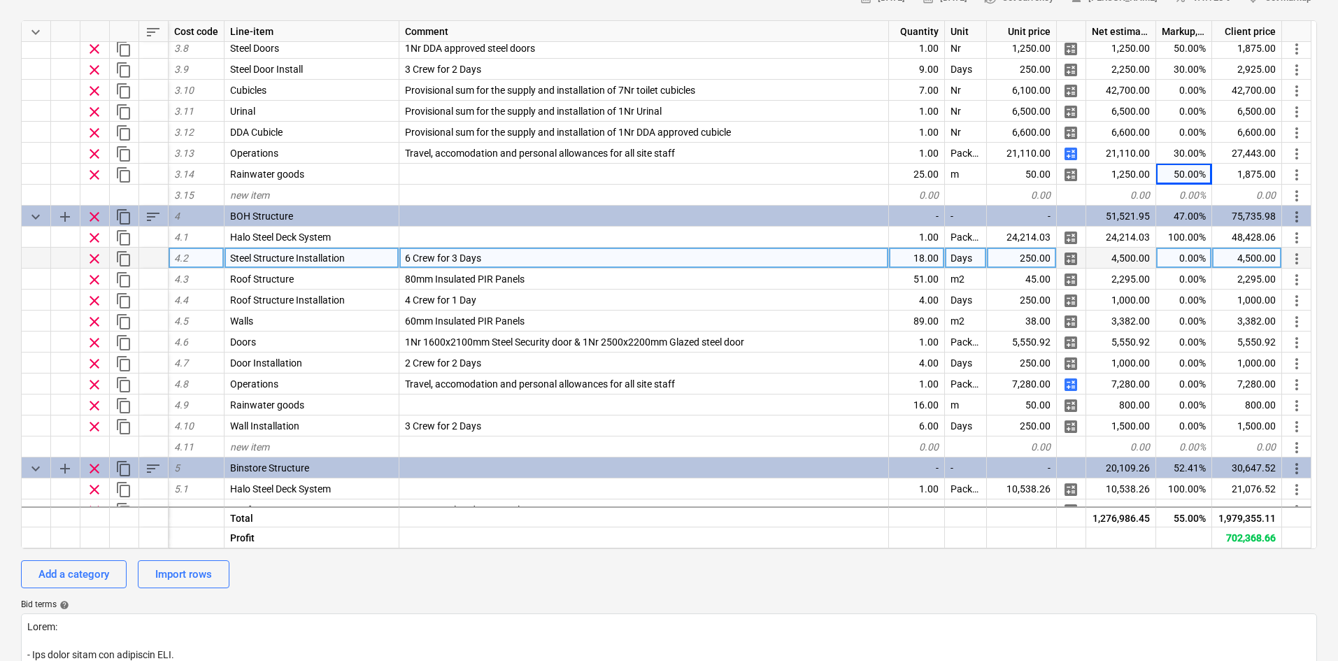
click at [1183, 250] on div "0.00%" at bounding box center [1184, 258] width 56 height 21
type input "30"
type textarea "x"
type input "50"
type textarea "x"
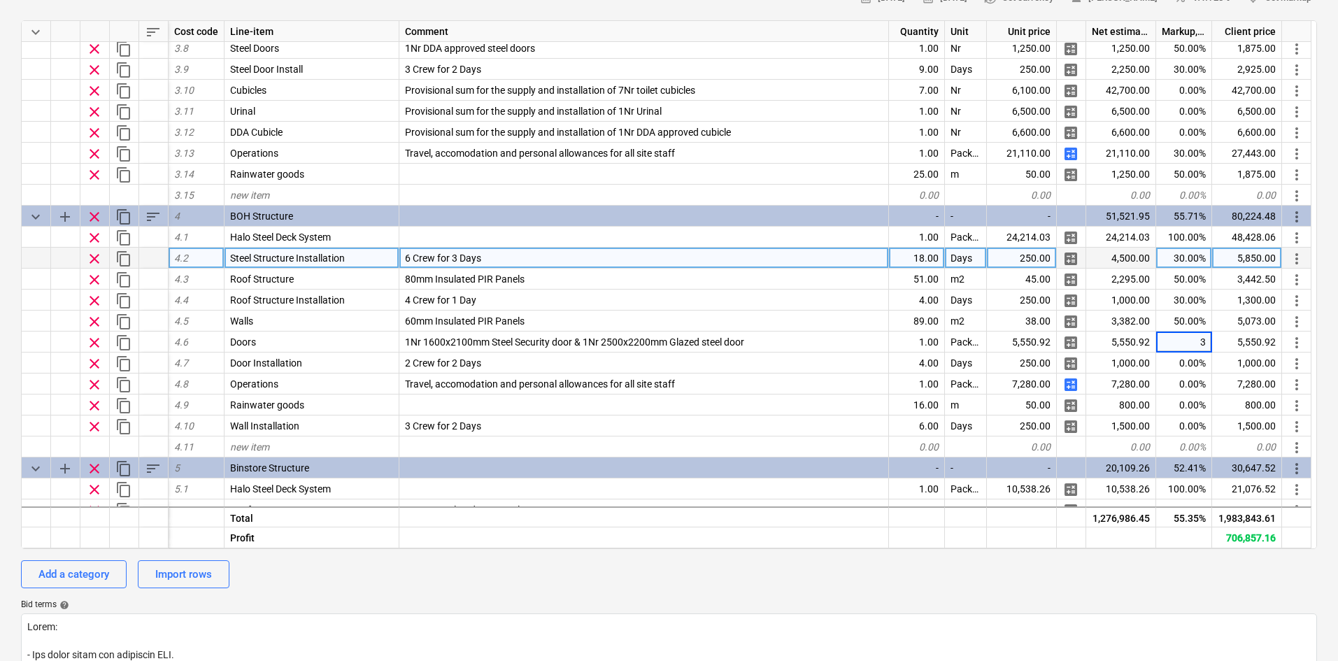
type input "30"
type textarea "x"
type input "30"
type input "50"
type textarea "x"
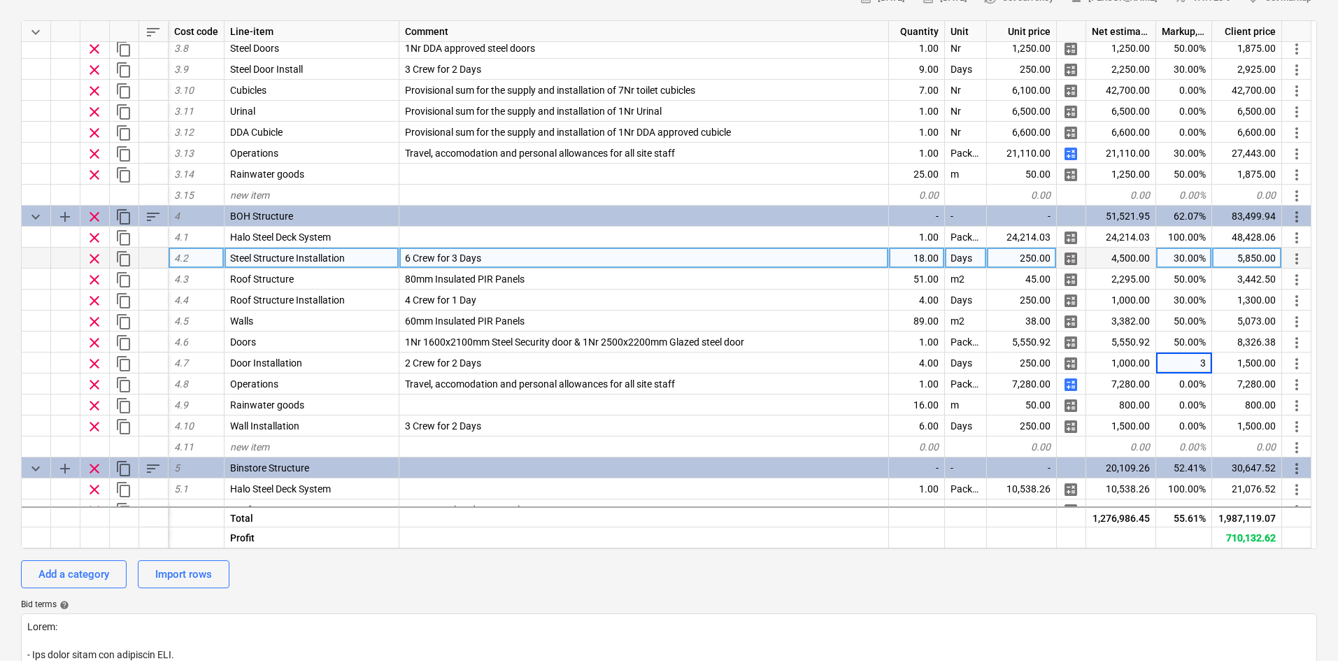
type input "30"
type textarea "x"
type input "30"
type textarea "x"
type input "50"
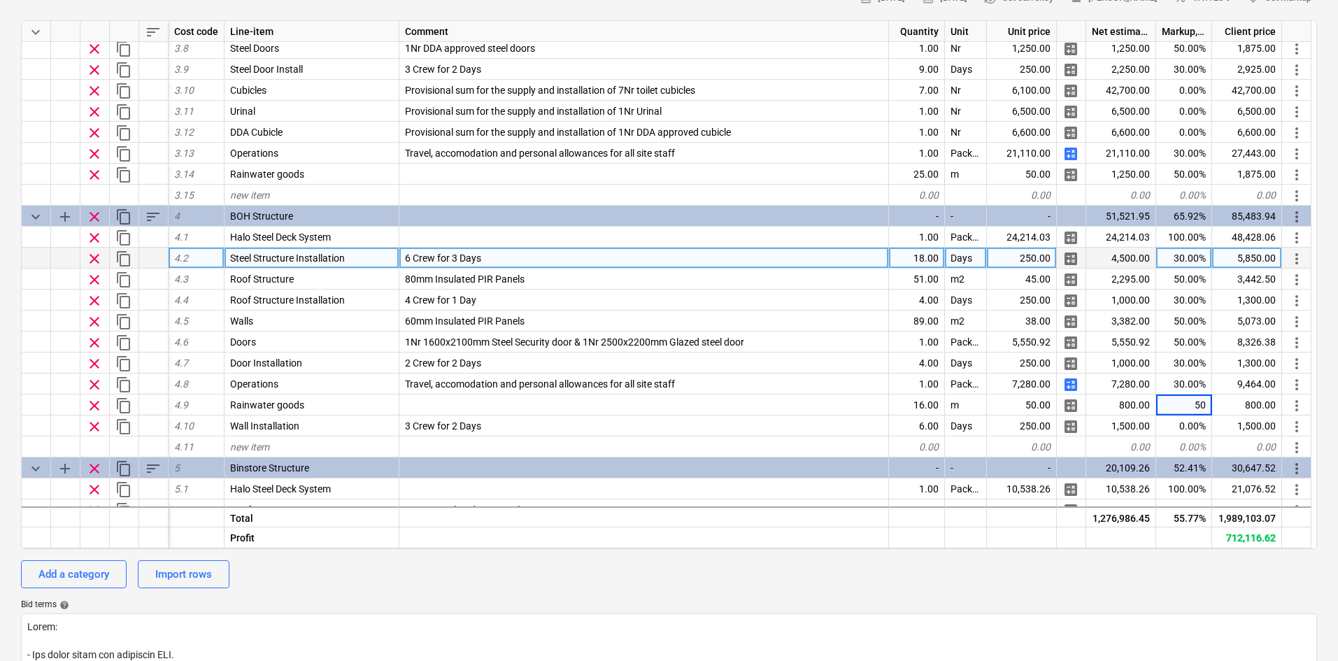
type textarea "x"
type input "30"
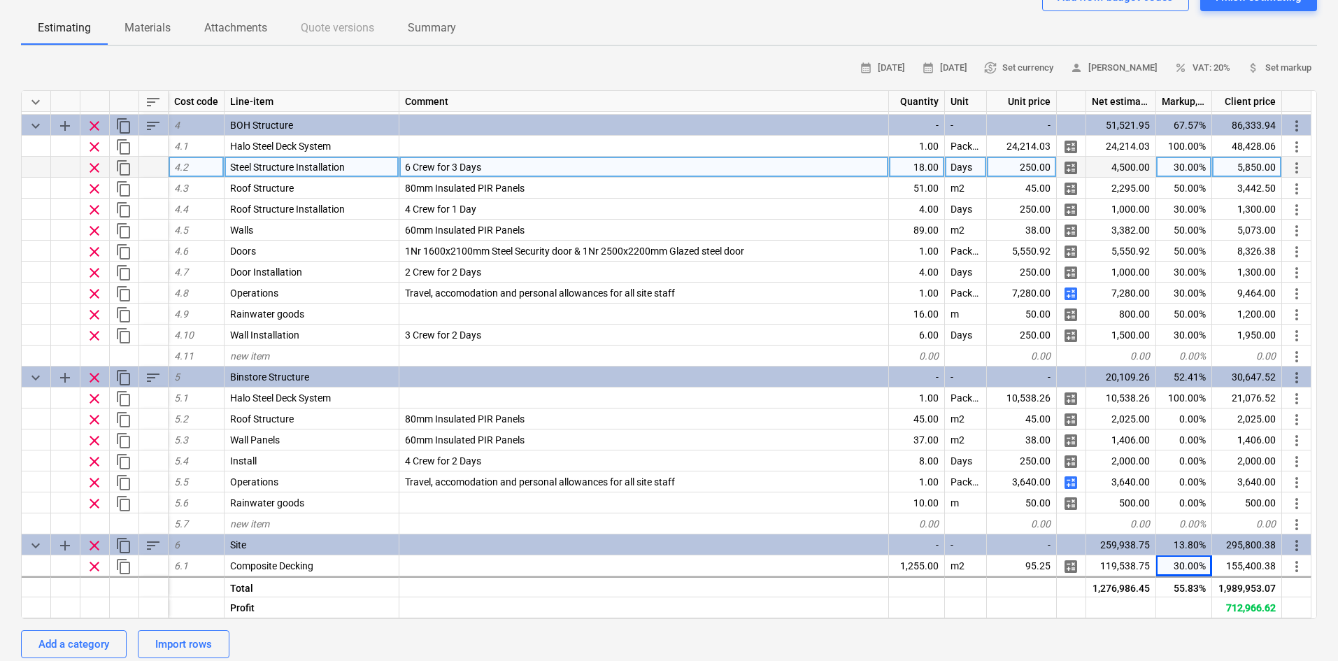
scroll to position [210, 0]
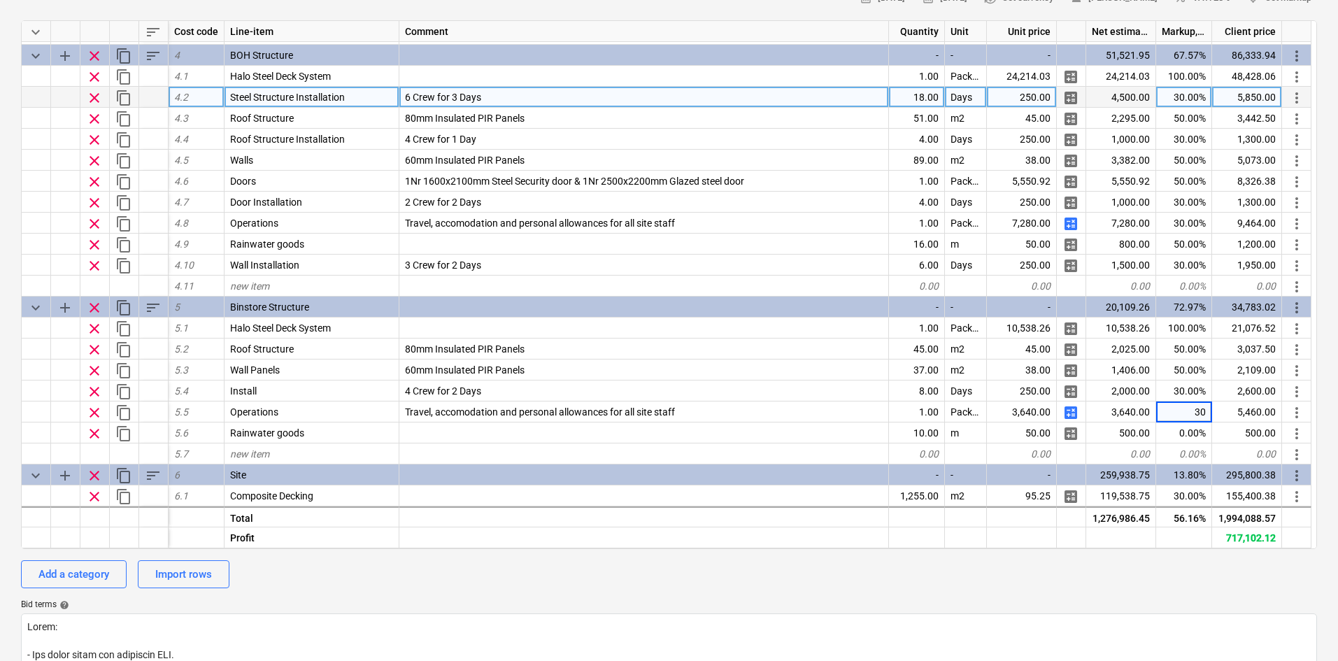
type textarea "x"
type input "50"
type textarea "x"
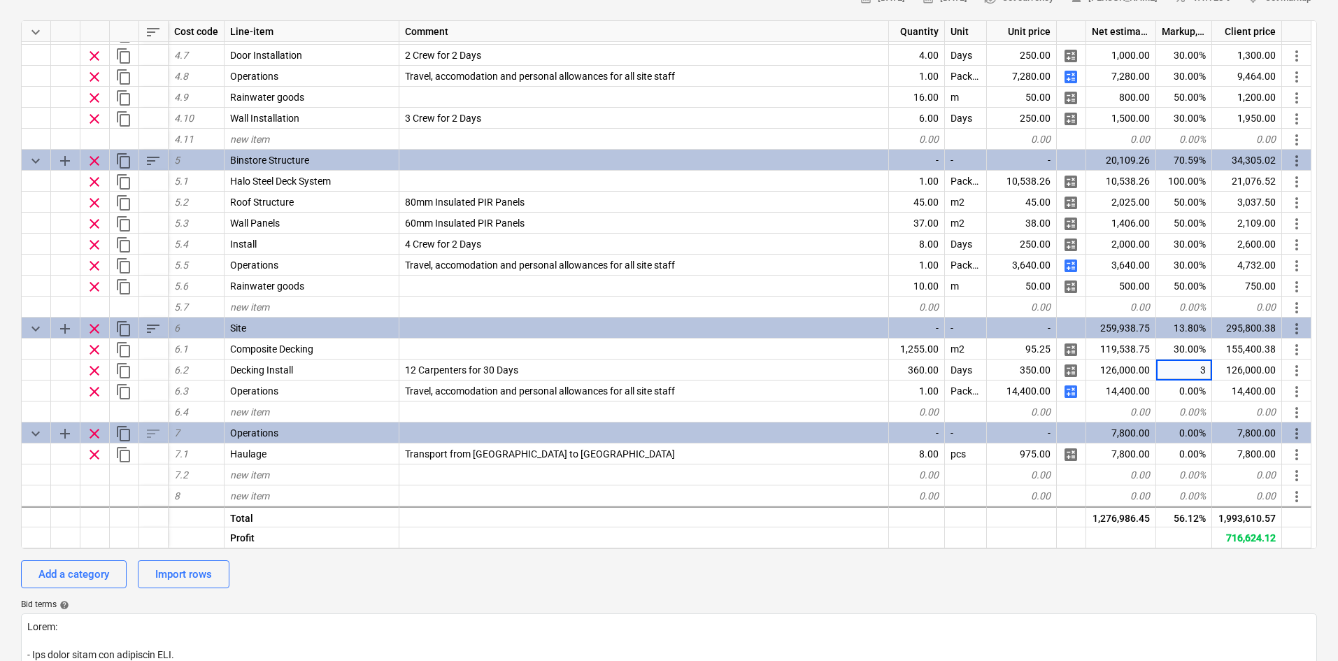
type input "30"
type textarea "x"
type input "50"
type textarea "x"
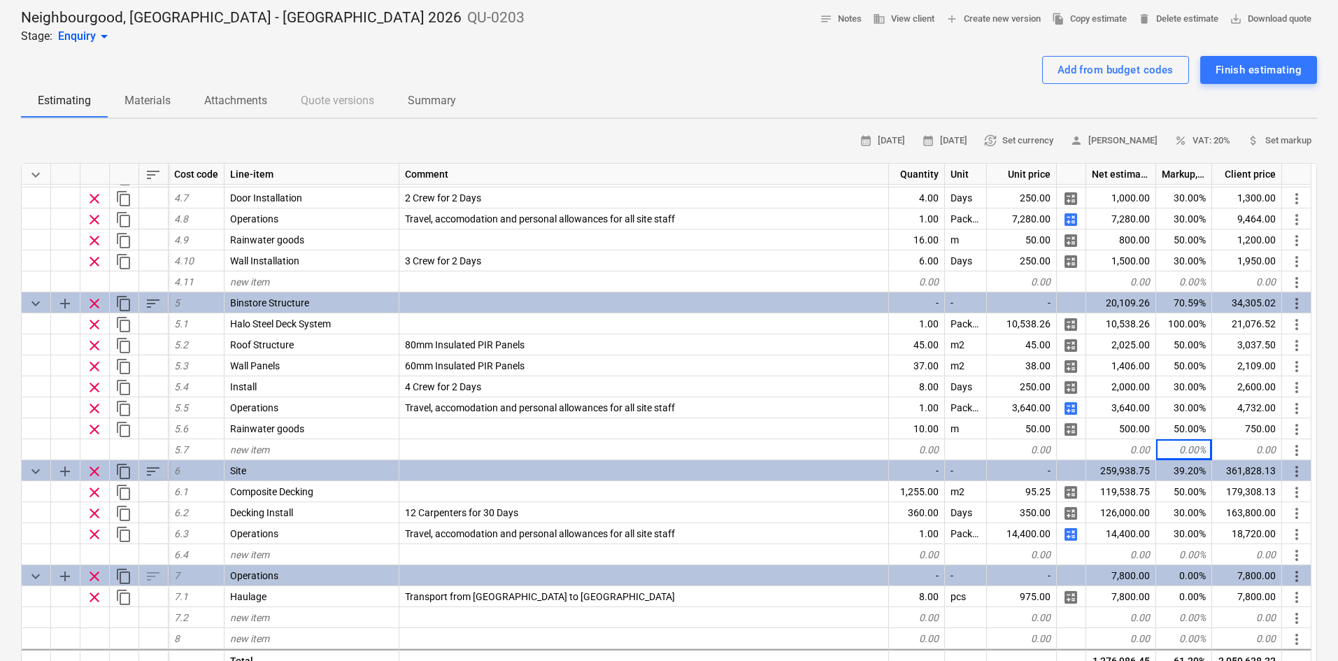
scroll to position [0, 0]
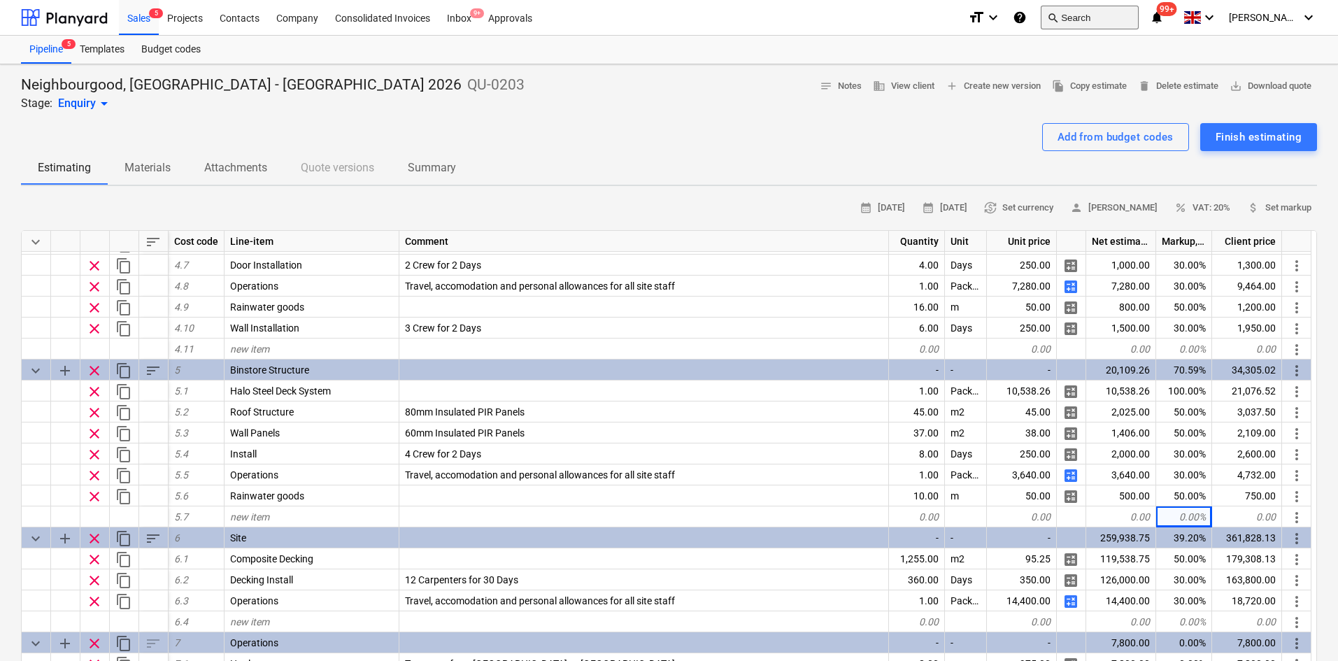
click at [1131, 18] on button "search Search" at bounding box center [1090, 18] width 98 height 24
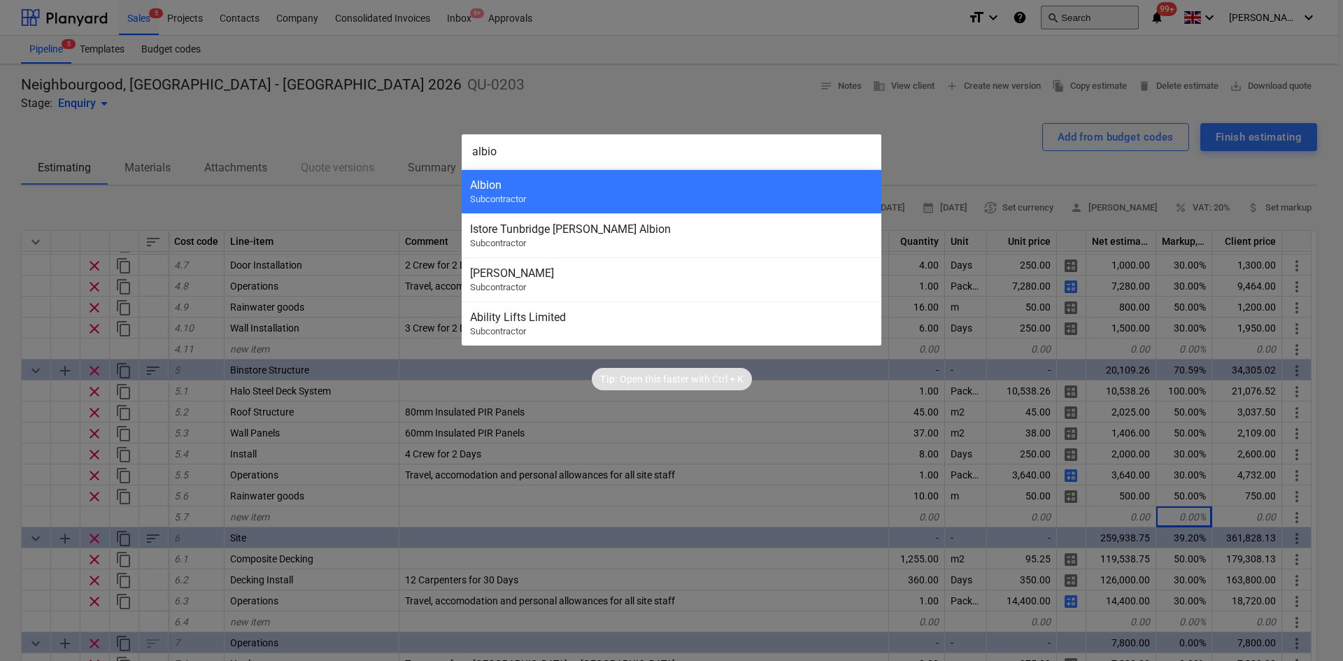
type input "albion"
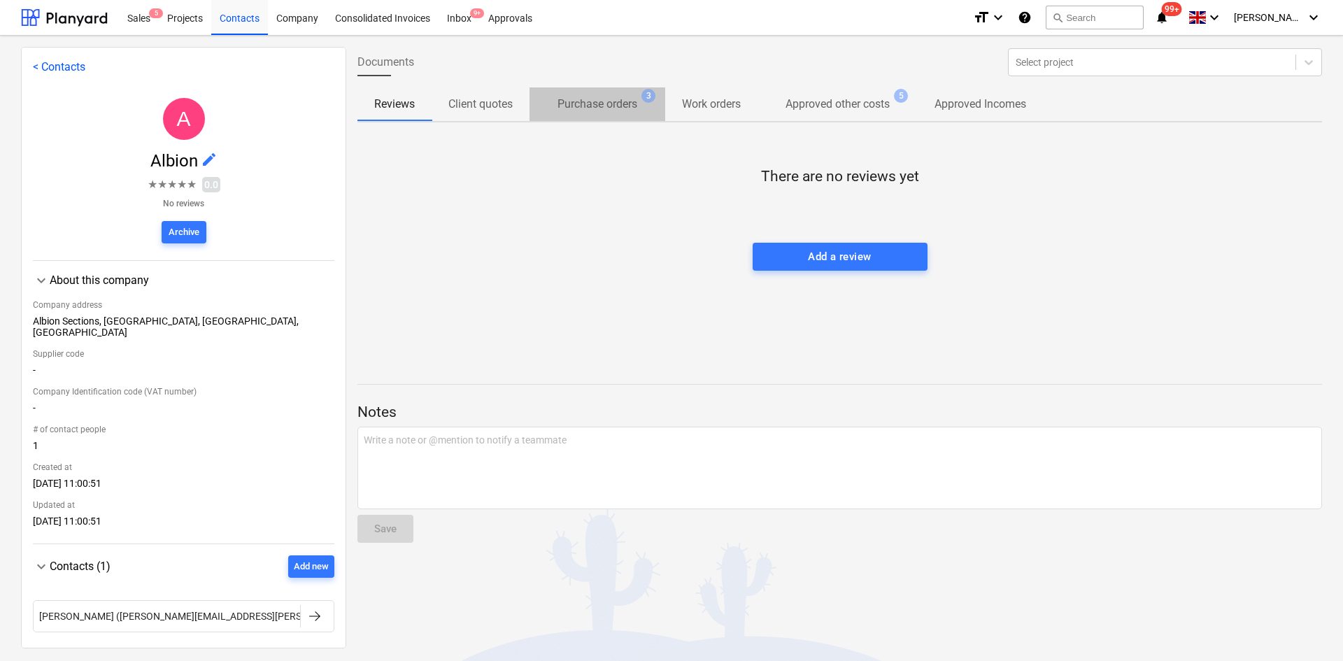
click at [634, 106] on p "Purchase orders" at bounding box center [598, 104] width 80 height 17
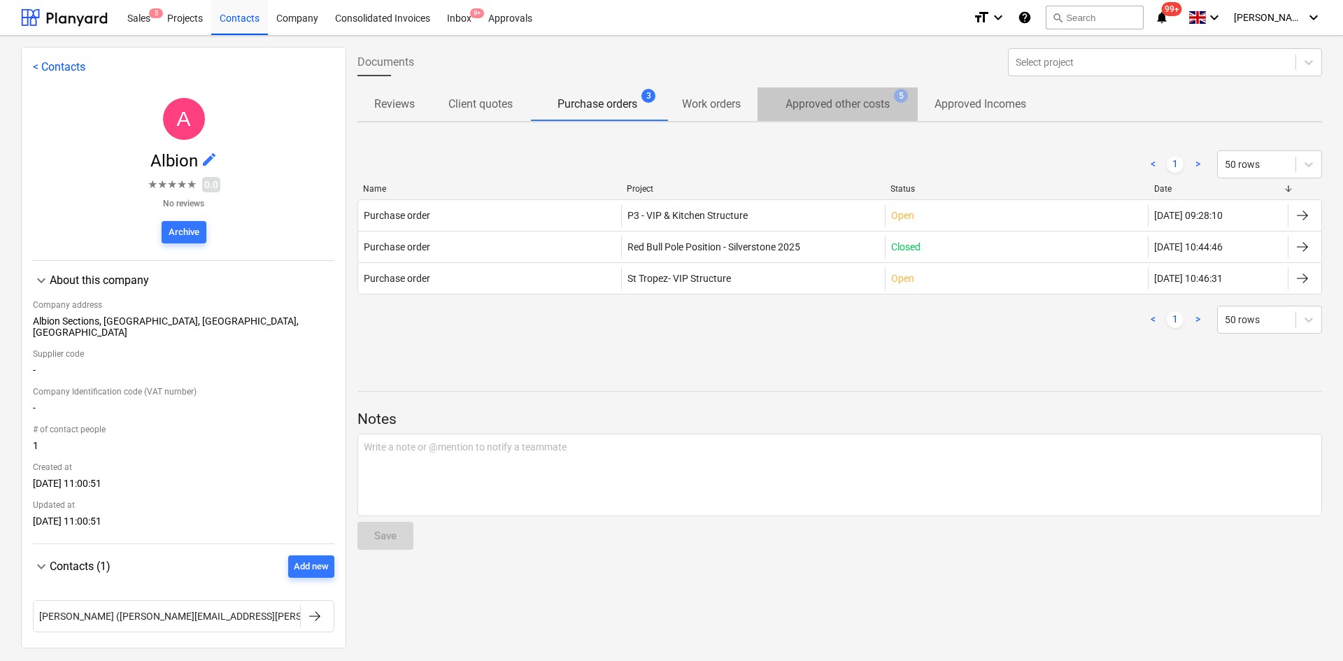
click at [827, 109] on p "Approved other costs" at bounding box center [838, 104] width 104 height 17
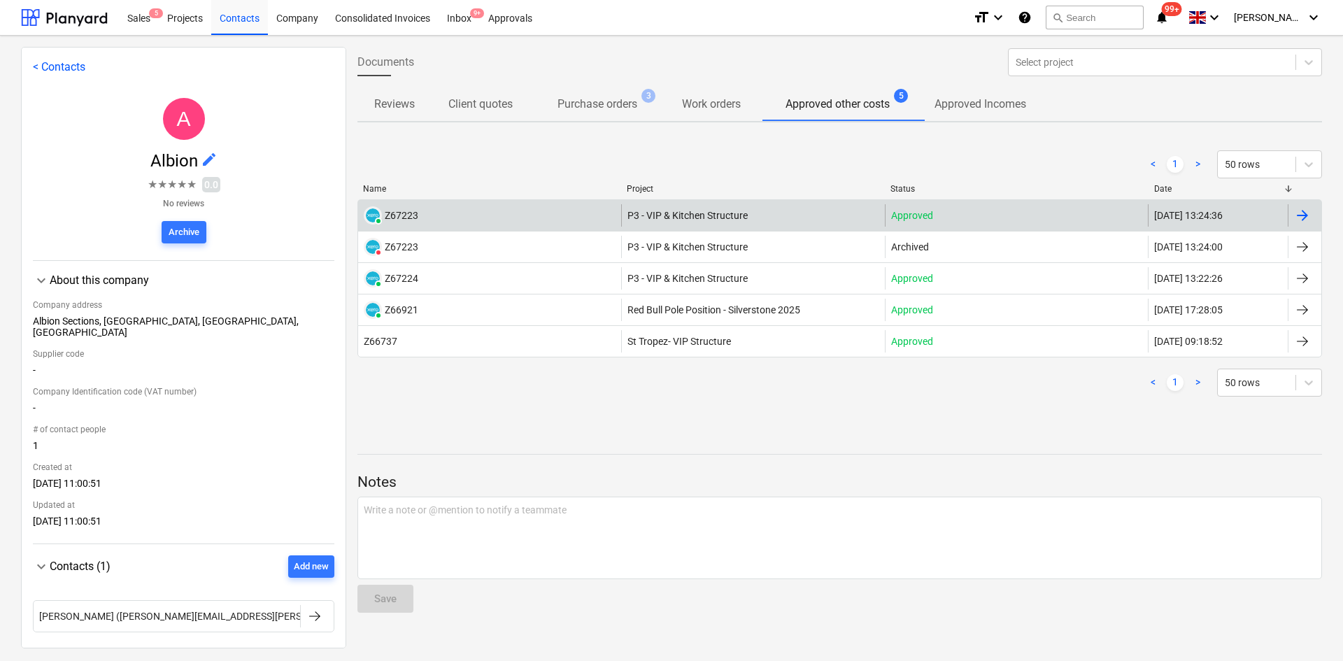
click at [510, 214] on div "PAID Z67223" at bounding box center [489, 215] width 263 height 22
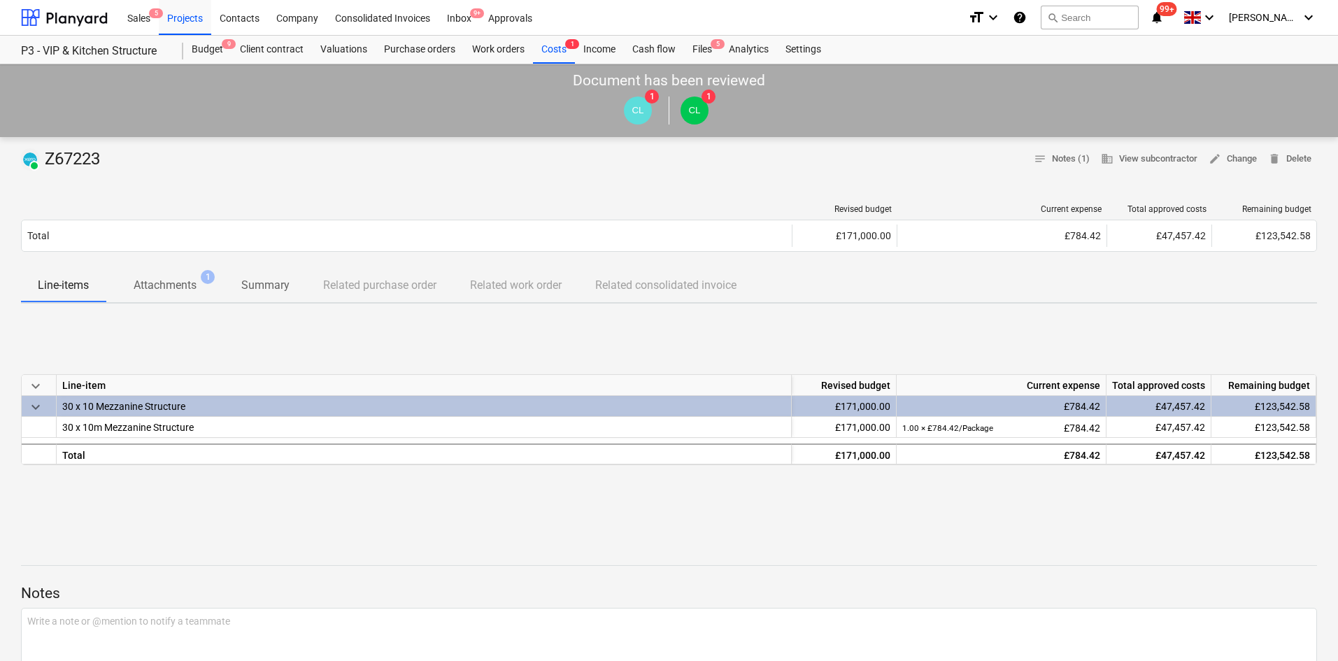
click at [182, 293] on p "Attachments" at bounding box center [165, 285] width 63 height 17
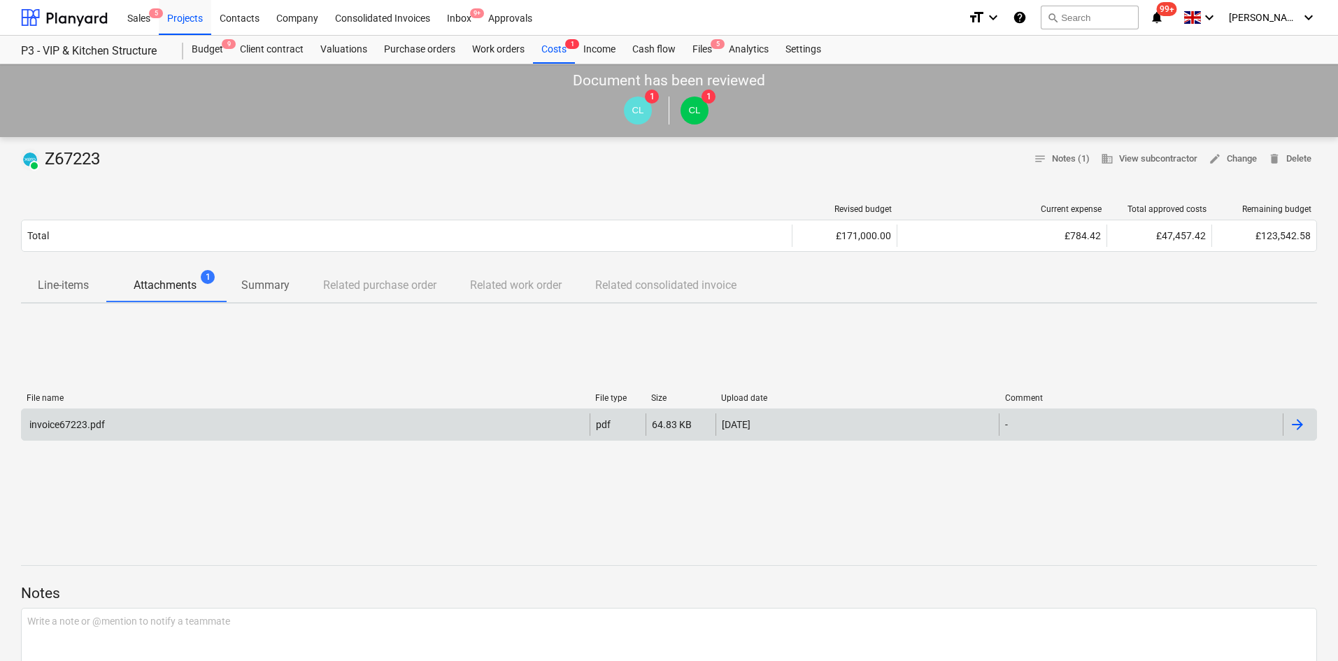
click at [148, 416] on div "invoice67223.pdf" at bounding box center [306, 424] width 568 height 22
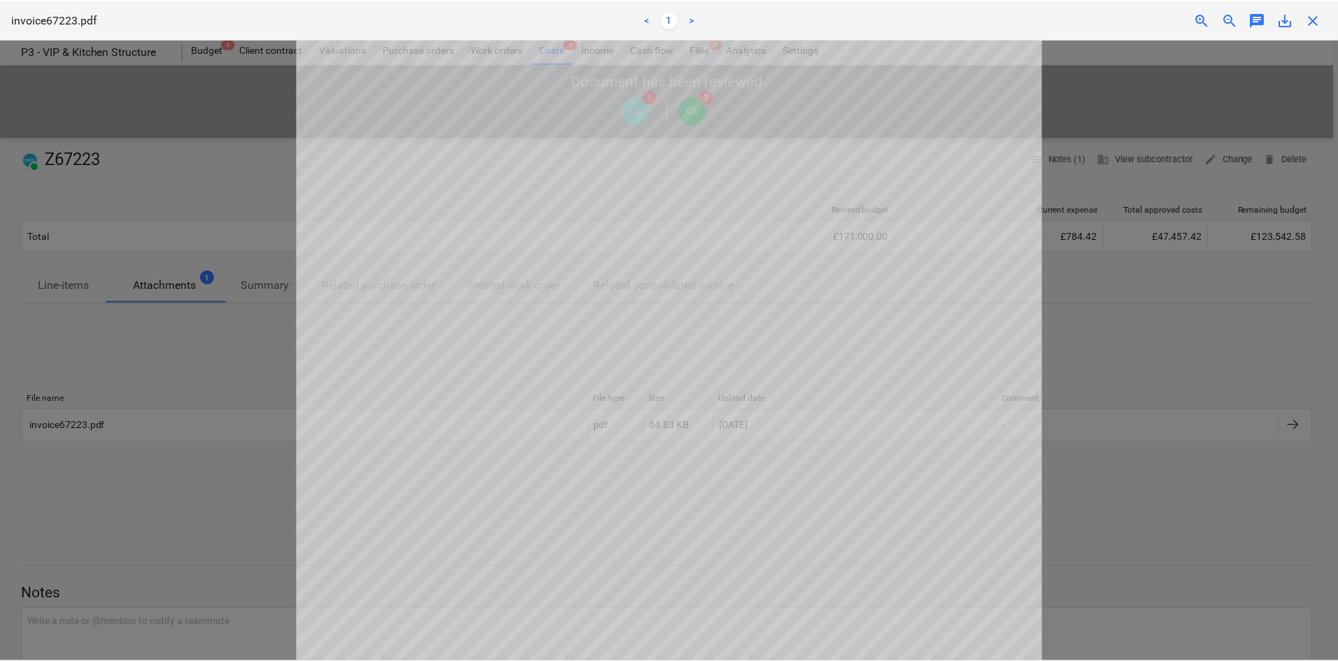
scroll to position [192, 0]
click at [157, 231] on div at bounding box center [671, 350] width 1343 height 622
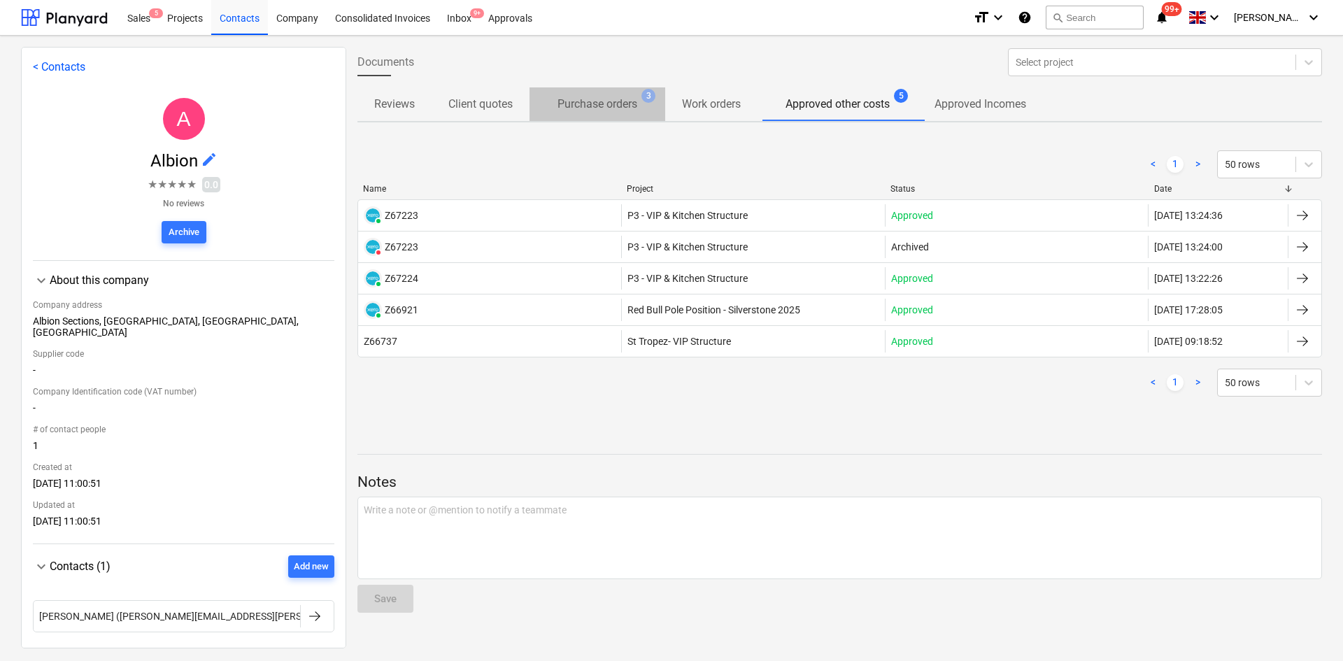
click at [614, 90] on button "Purchase orders 3" at bounding box center [598, 104] width 136 height 34
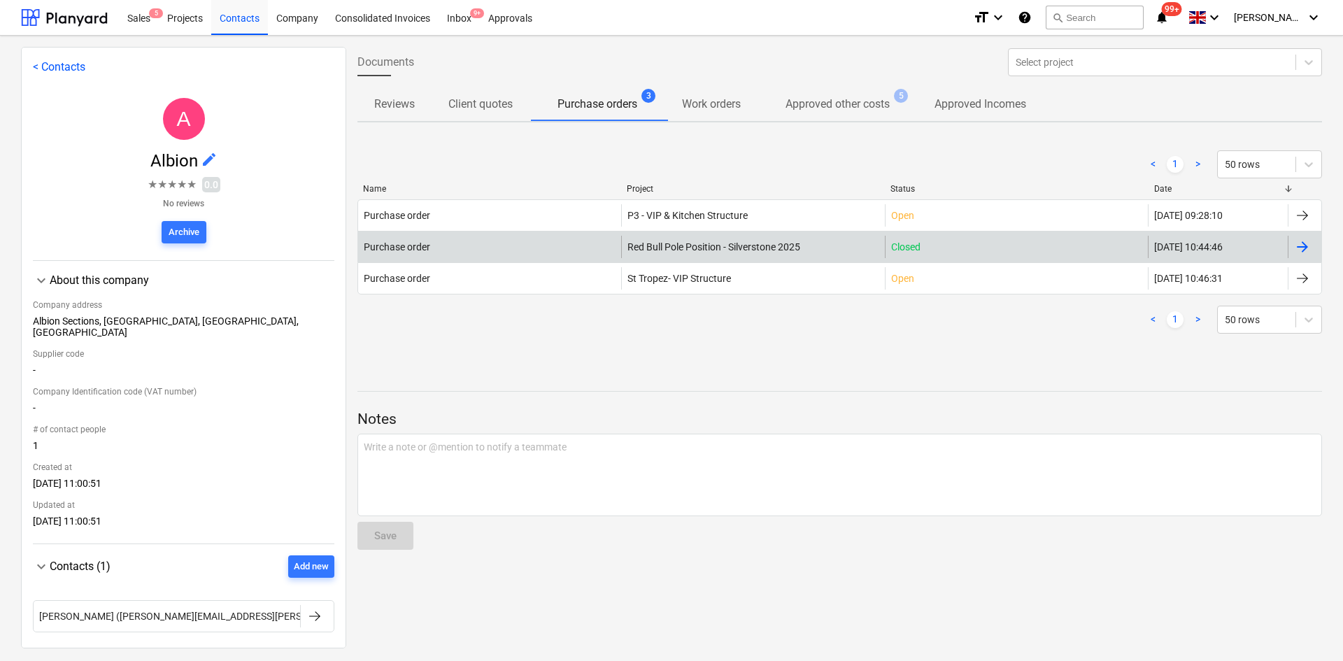
click at [469, 241] on div "Purchase order" at bounding box center [489, 247] width 263 height 22
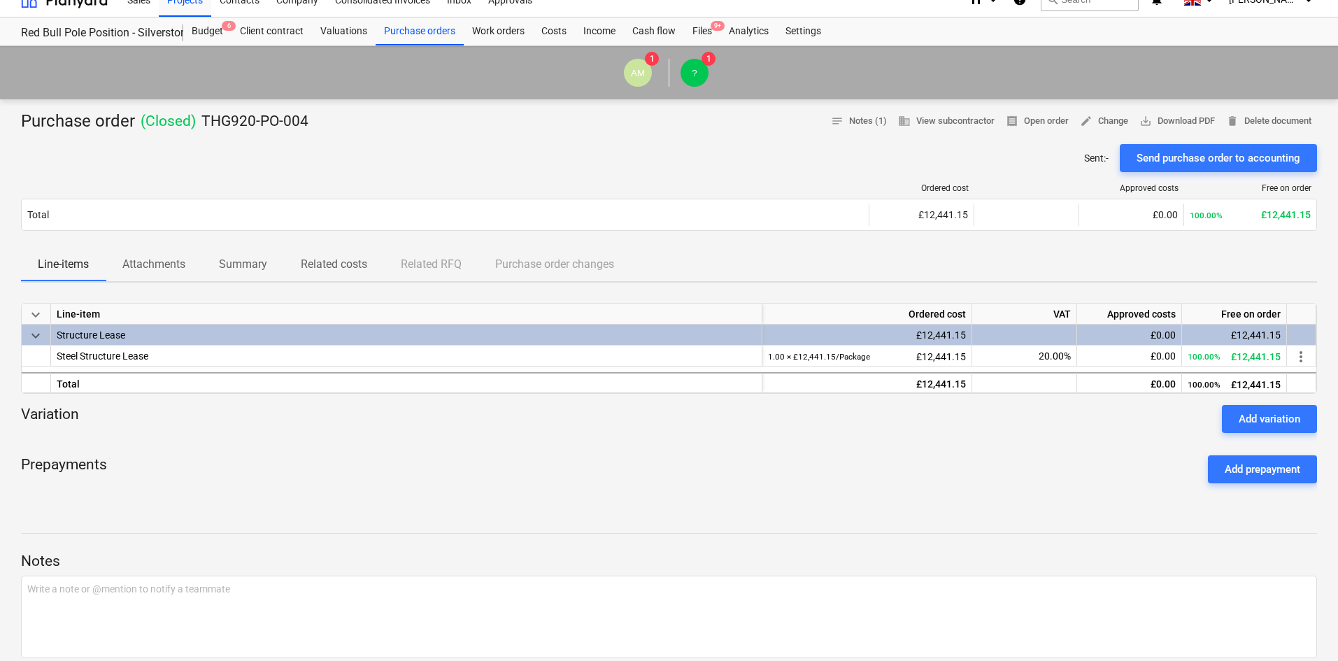
click at [163, 263] on p "Attachments" at bounding box center [153, 264] width 63 height 17
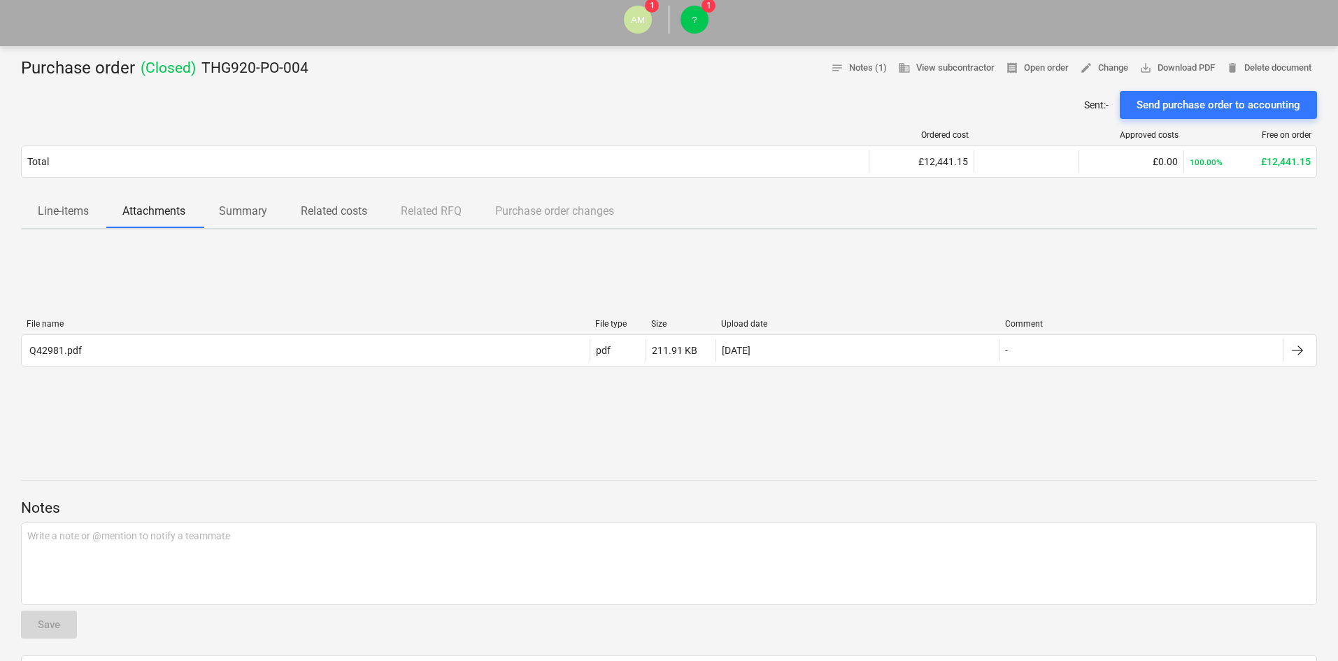
scroll to position [158, 0]
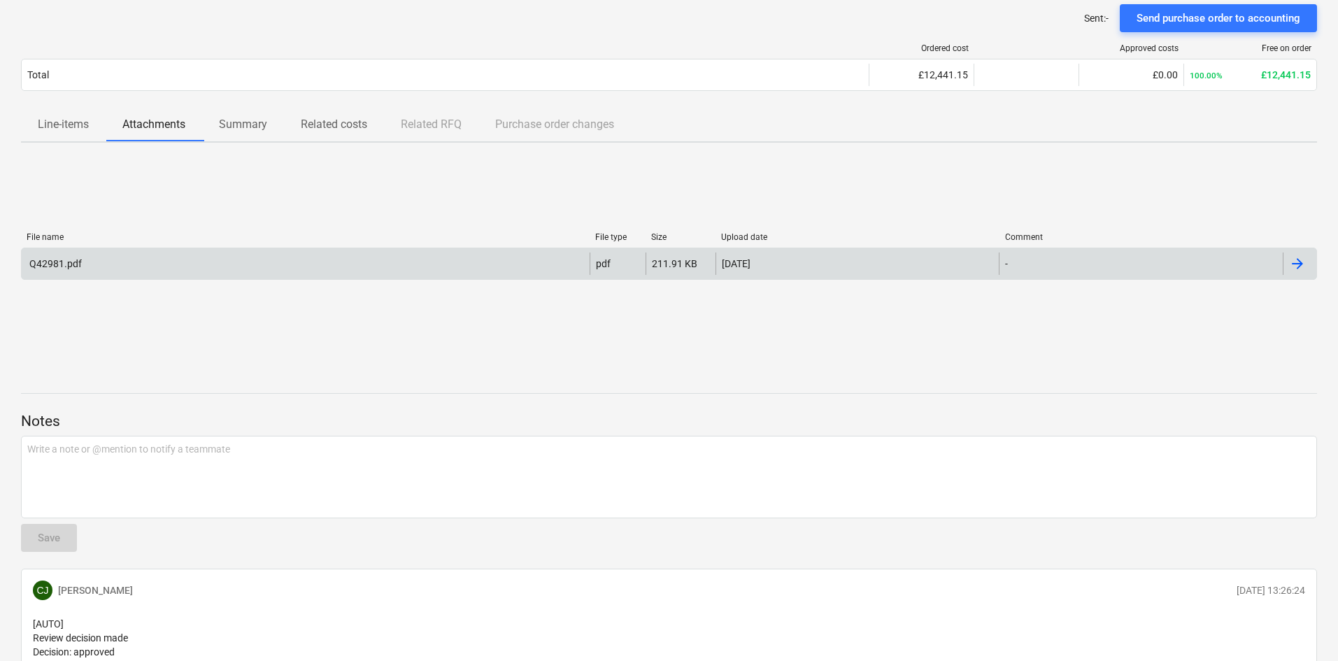
click at [59, 270] on div "Q42981.pdf" at bounding box center [306, 264] width 568 height 22
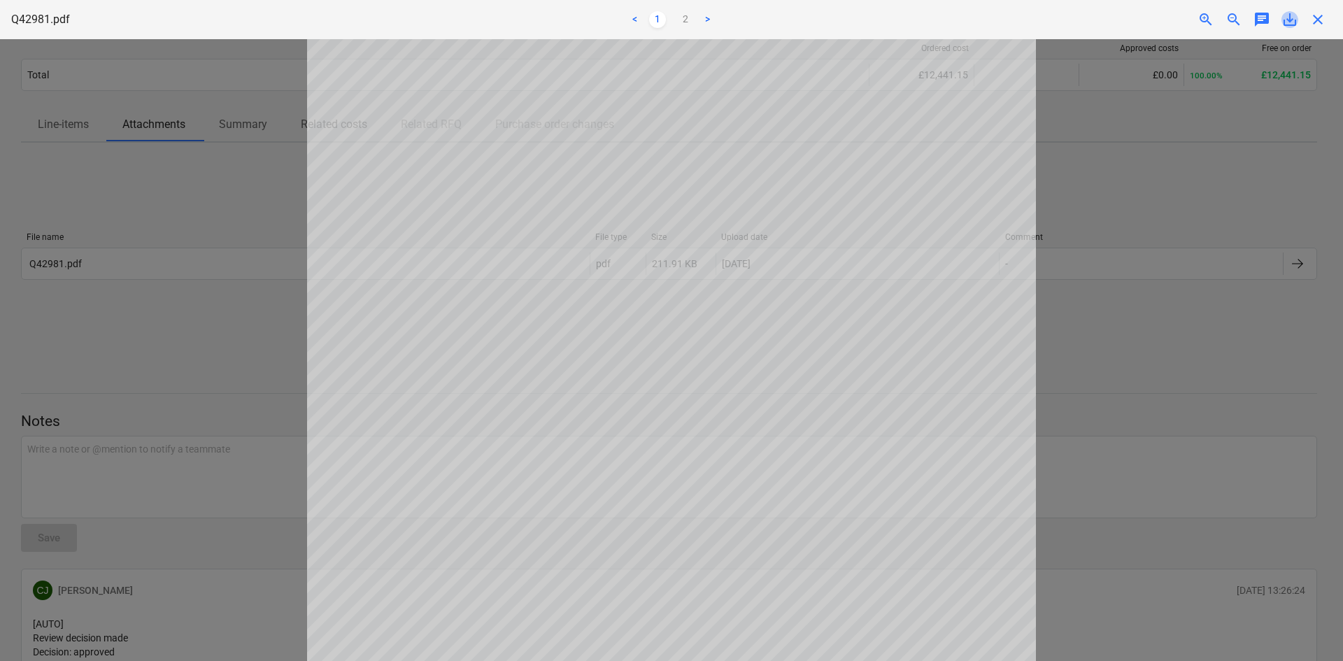
click at [1289, 25] on span "save_alt" at bounding box center [1290, 19] width 17 height 17
click at [1126, 330] on div at bounding box center [671, 350] width 1343 height 622
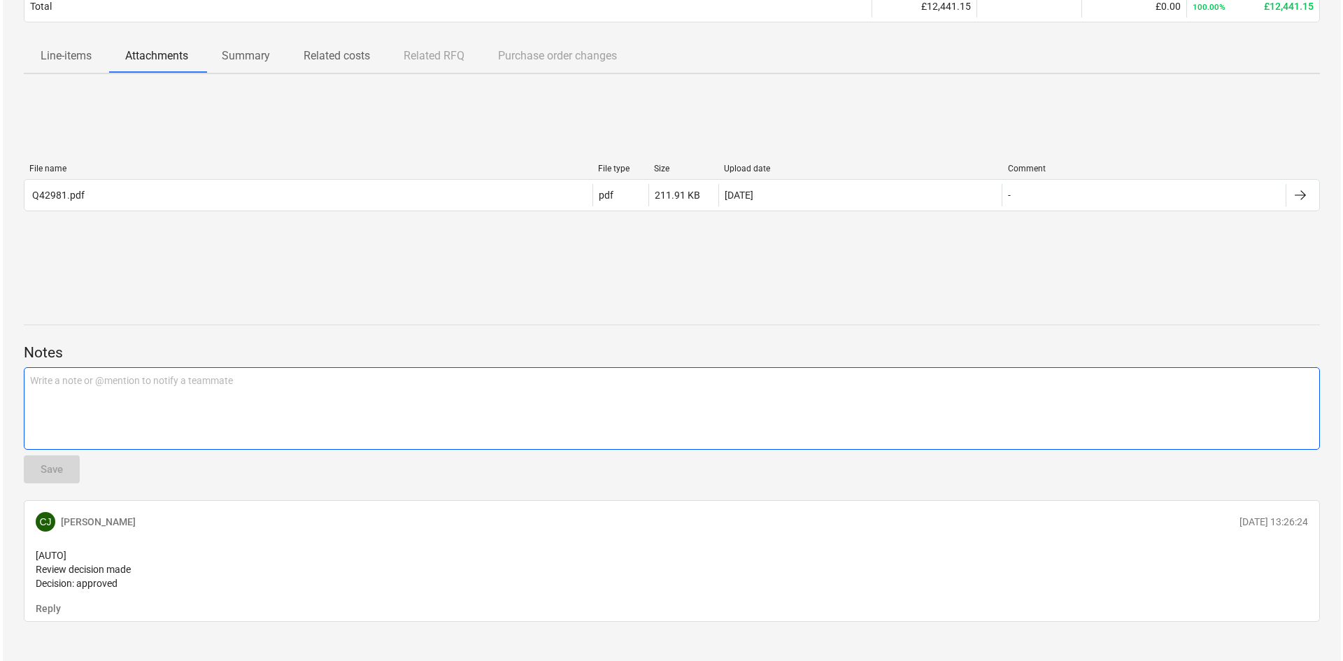
scroll to position [0, 0]
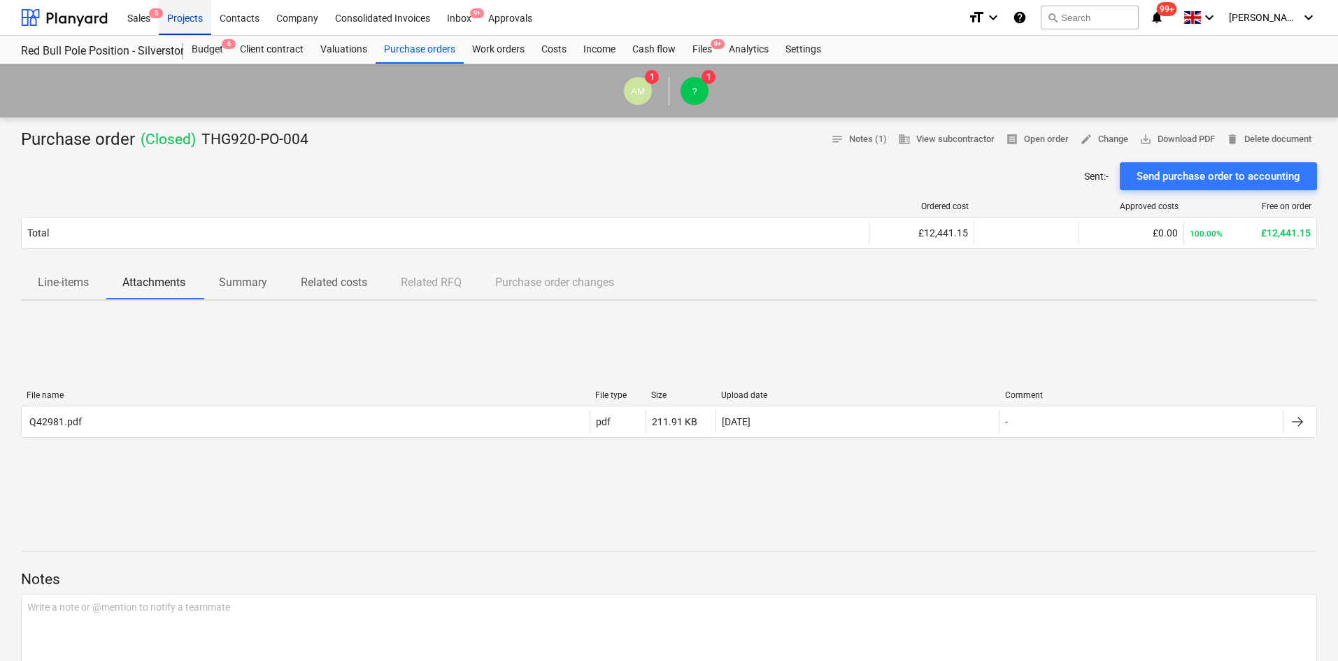
click at [169, 10] on div "Projects" at bounding box center [185, 17] width 52 height 36
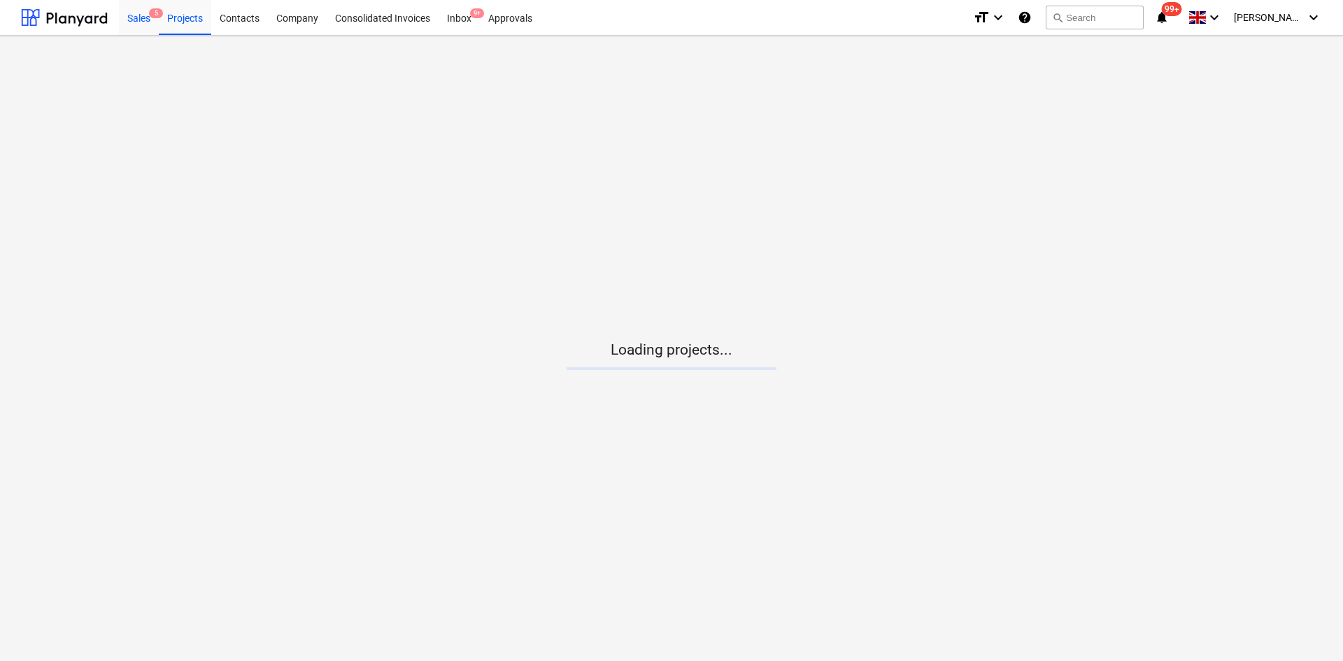
click at [142, 22] on div "Sales 5" at bounding box center [139, 17] width 40 height 36
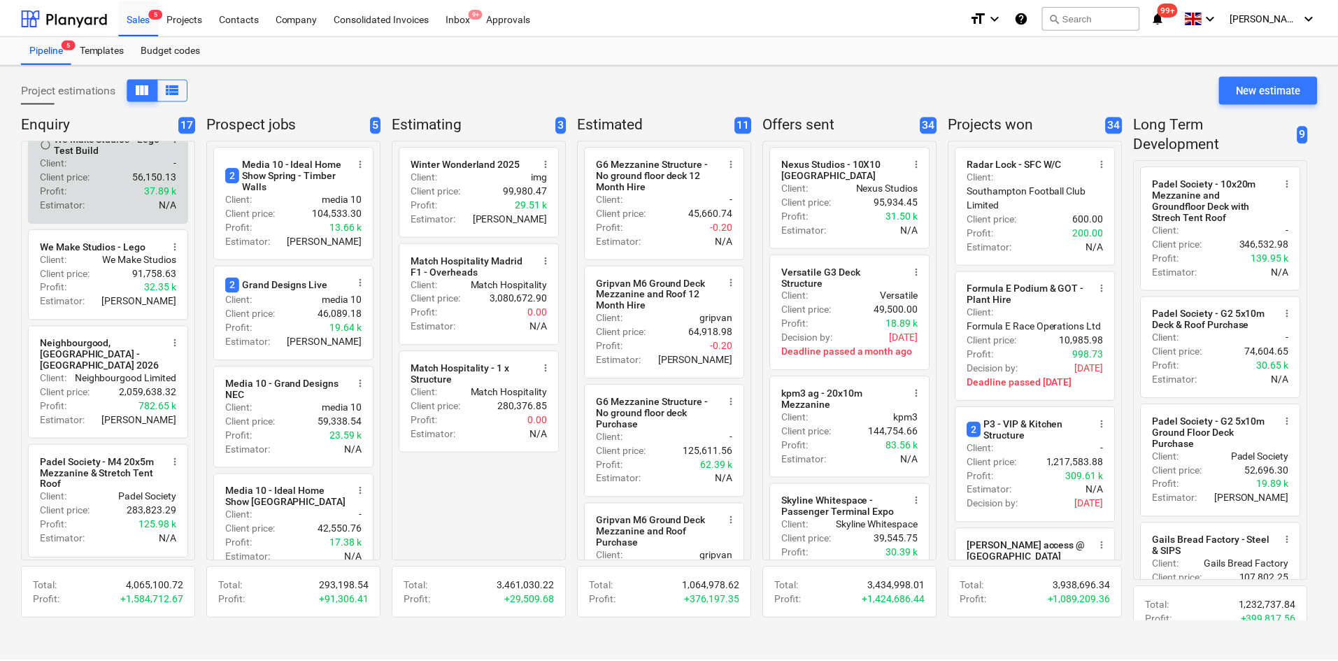
scroll to position [560, 0]
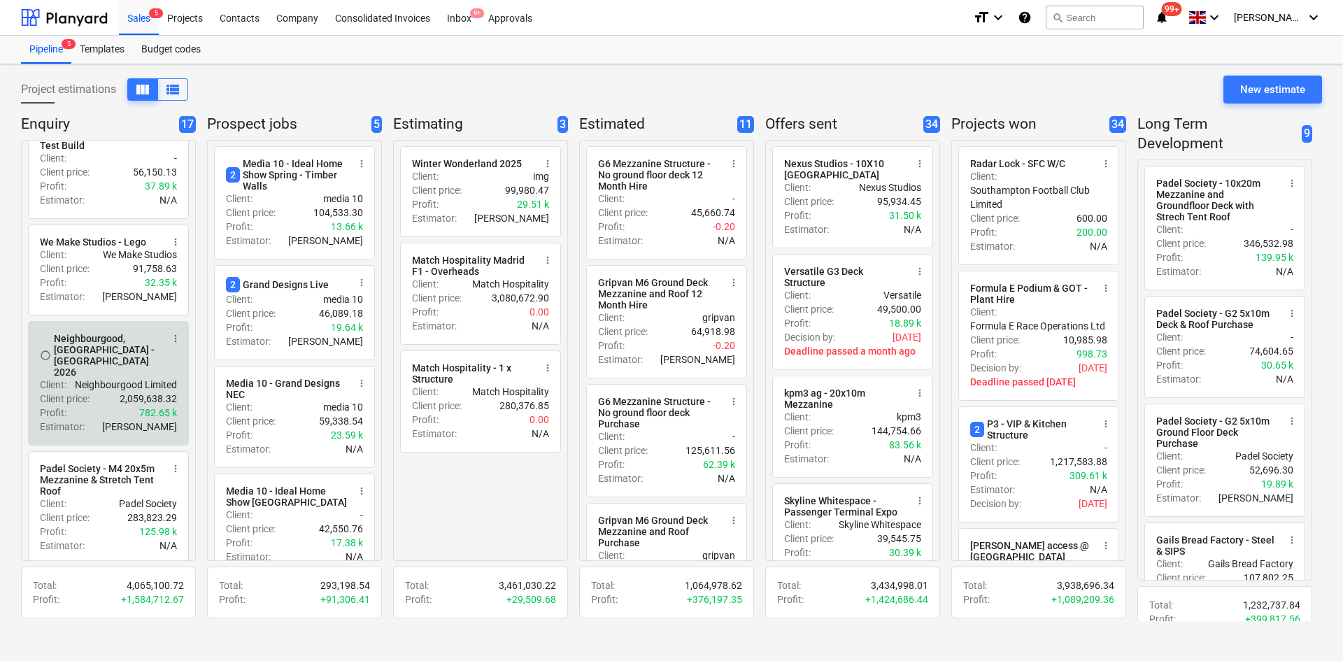
click at [85, 383] on p "Neighbourgood Limited" at bounding box center [126, 385] width 102 height 14
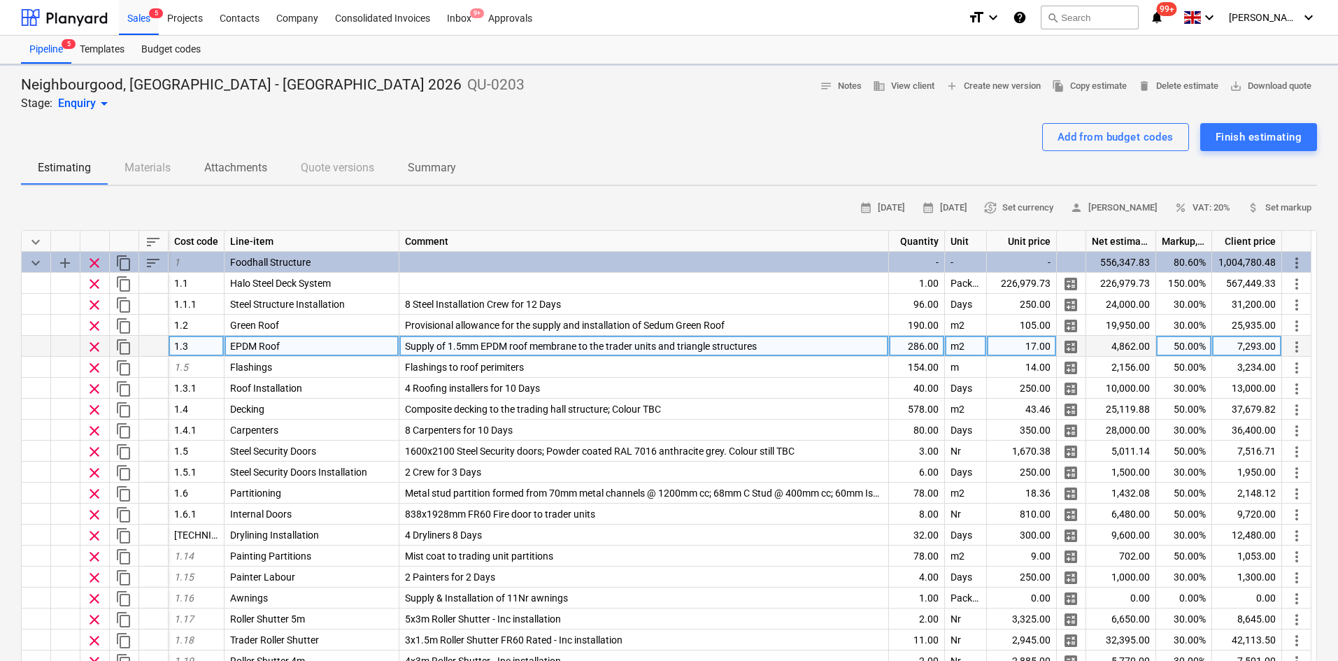
type textarea "x"
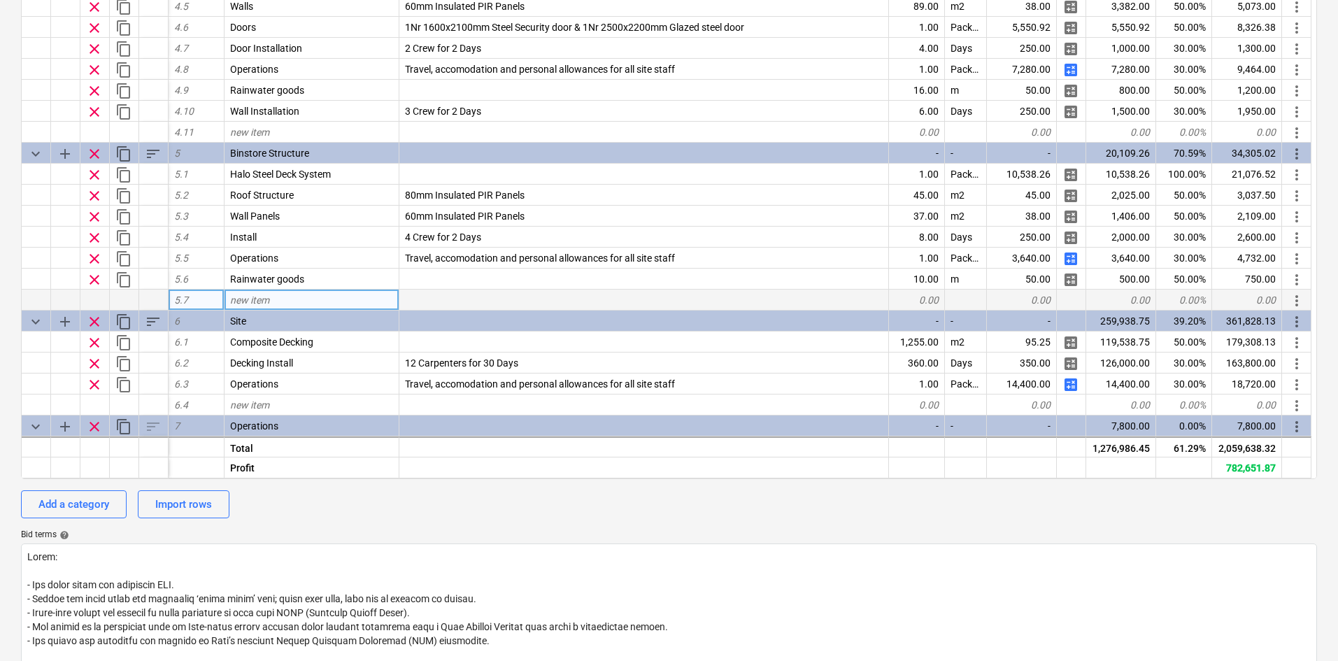
scroll to position [1277, 0]
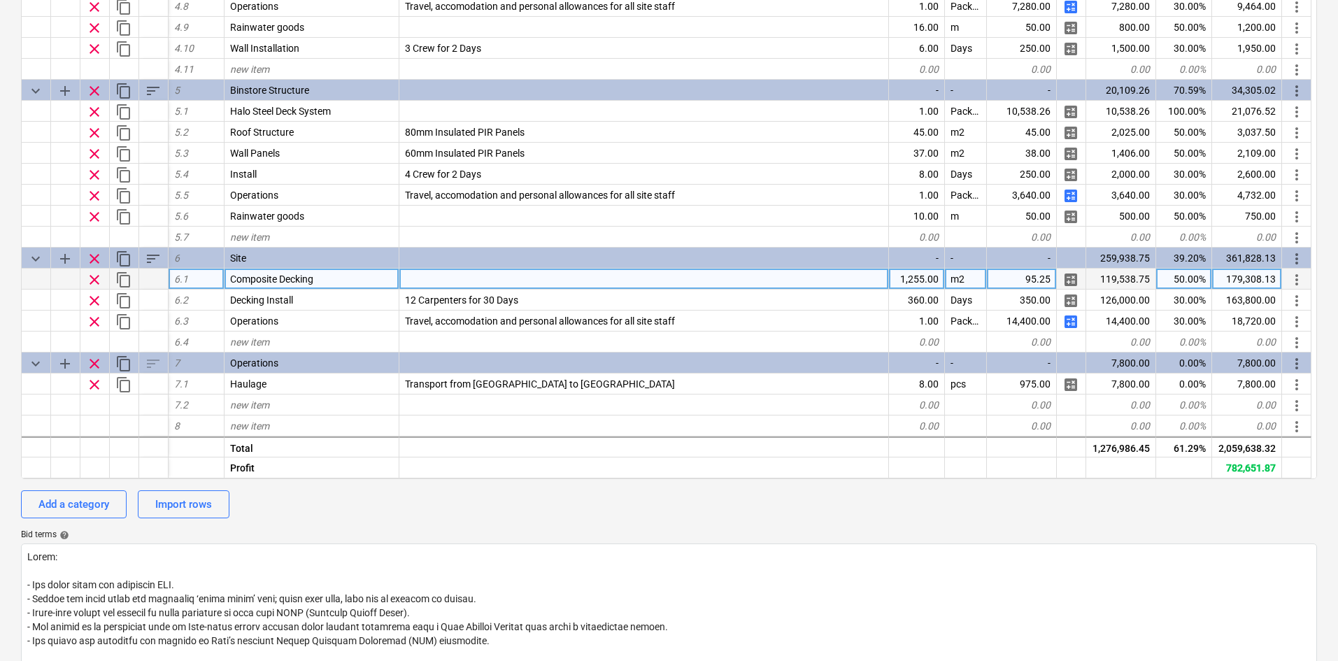
click at [385, 281] on div "Composite Decking" at bounding box center [312, 279] width 175 height 21
click at [418, 274] on div at bounding box center [644, 279] width 490 height 21
type input "Decking to [GEOGRAPHIC_DATA]"
type textarea "x"
click at [509, 281] on div "Decking to [GEOGRAPHIC_DATA]" at bounding box center [644, 279] width 490 height 21
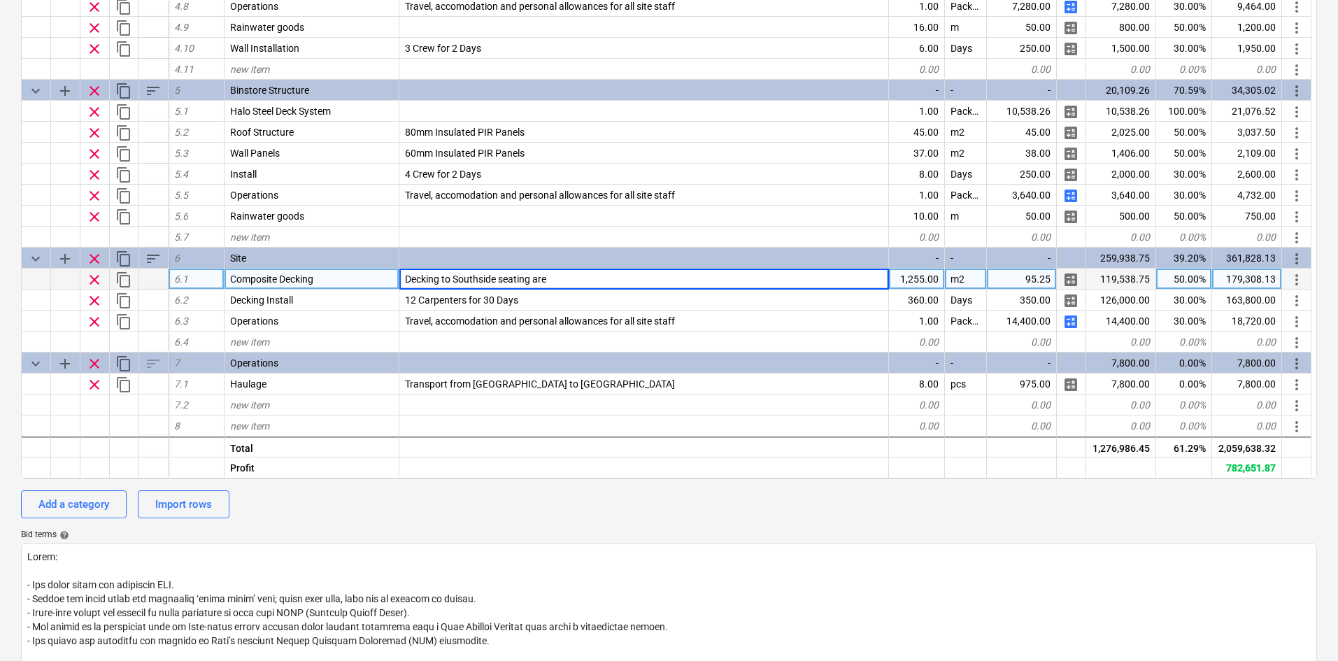
type input "Decking to Southside seating area"
type textarea "x"
click at [928, 276] on div "1,255.00" at bounding box center [917, 279] width 56 height 21
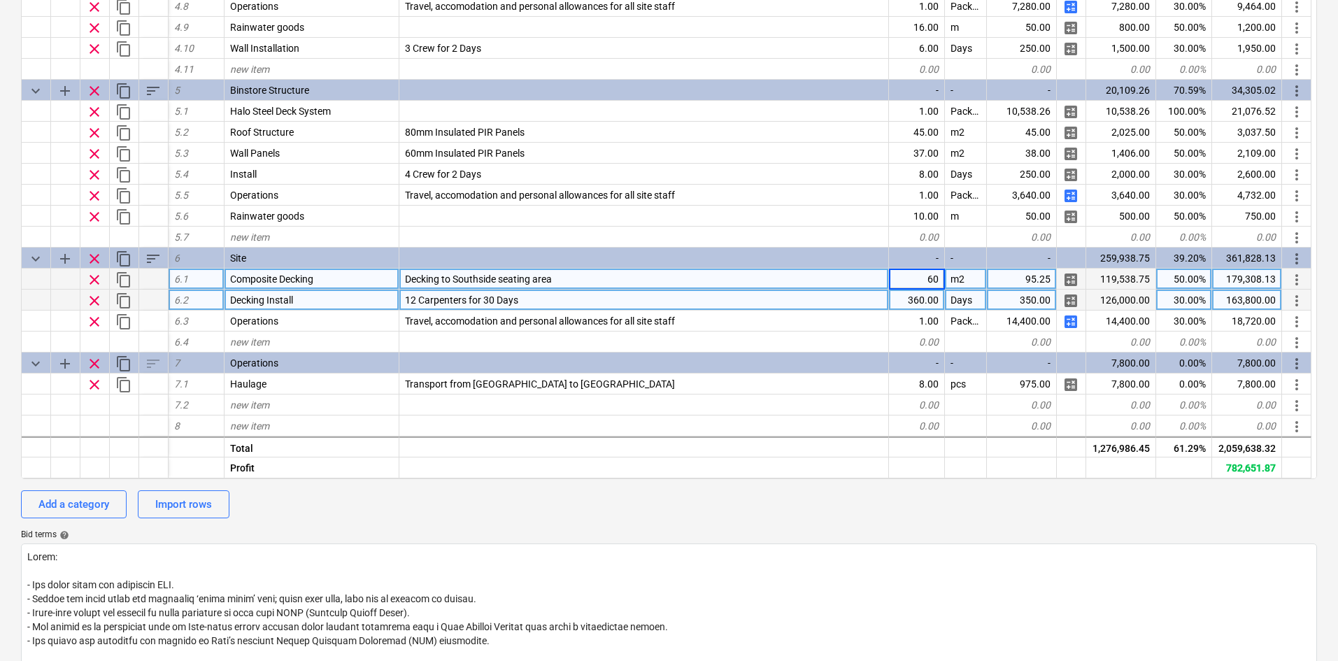
type input "608"
click at [518, 297] on span "12 Carpenters for 30 Days" at bounding box center [461, 299] width 113 height 11
click at [562, 516] on div "Add a category Import rows" at bounding box center [669, 504] width 1296 height 28
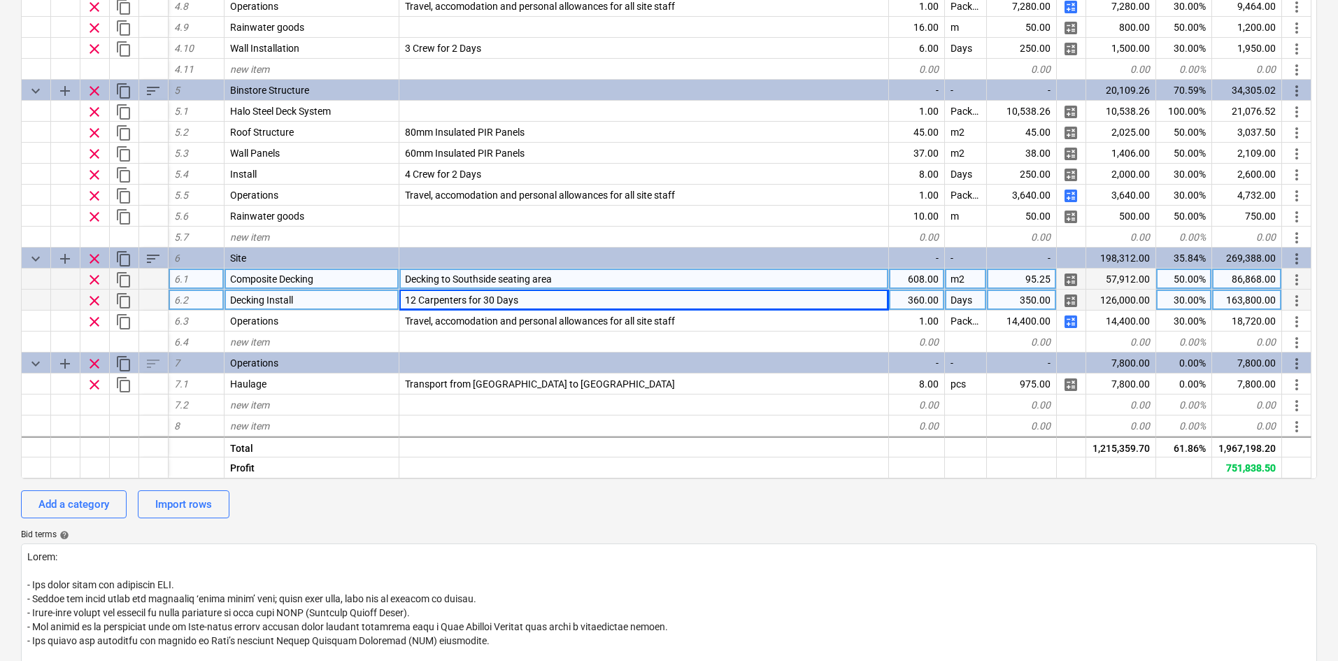
click at [121, 279] on span "content_copy" at bounding box center [123, 279] width 17 height 17
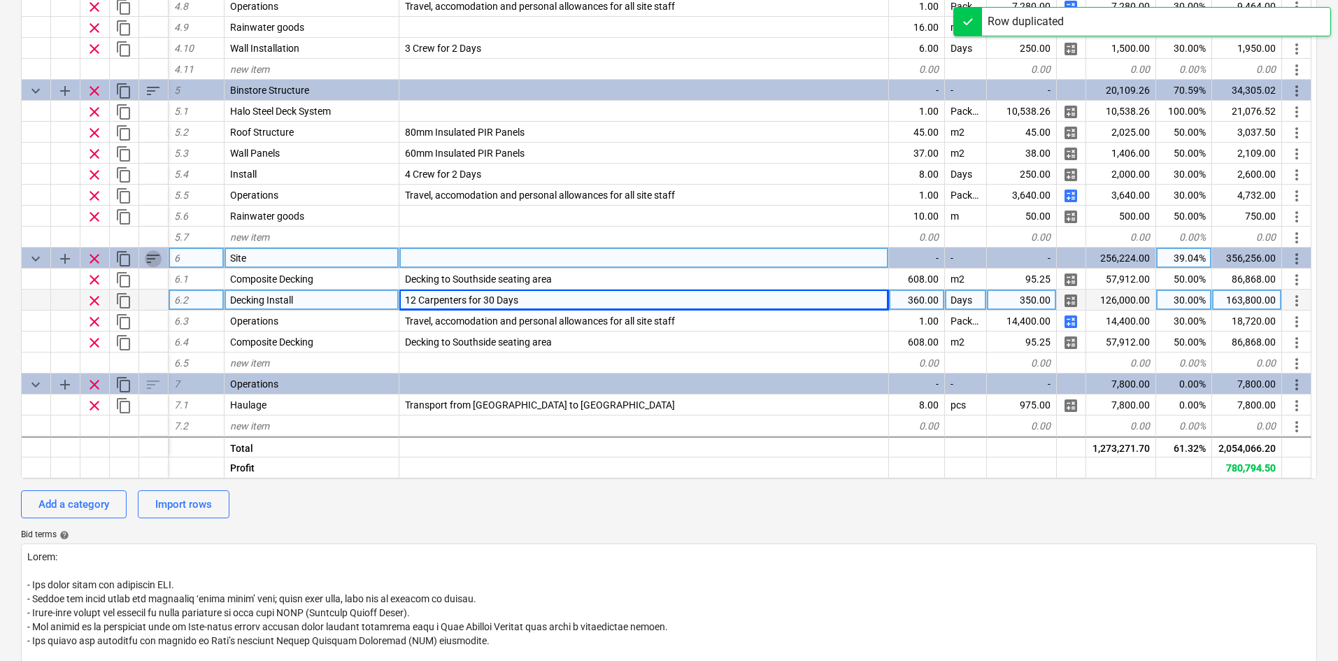
click at [150, 262] on span "sort" at bounding box center [153, 258] width 17 height 17
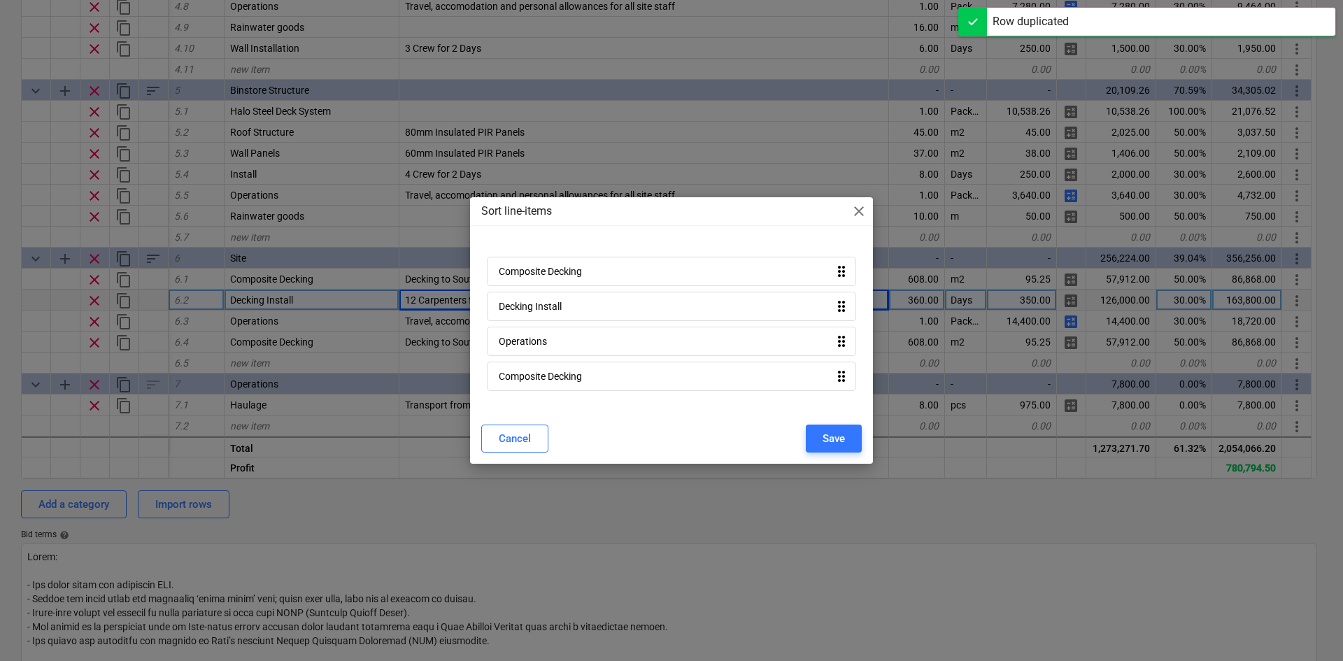
click at [523, 358] on div "Composite Decking drag_indicator Decking Install drag_indicator Operations drag…" at bounding box center [671, 326] width 381 height 151
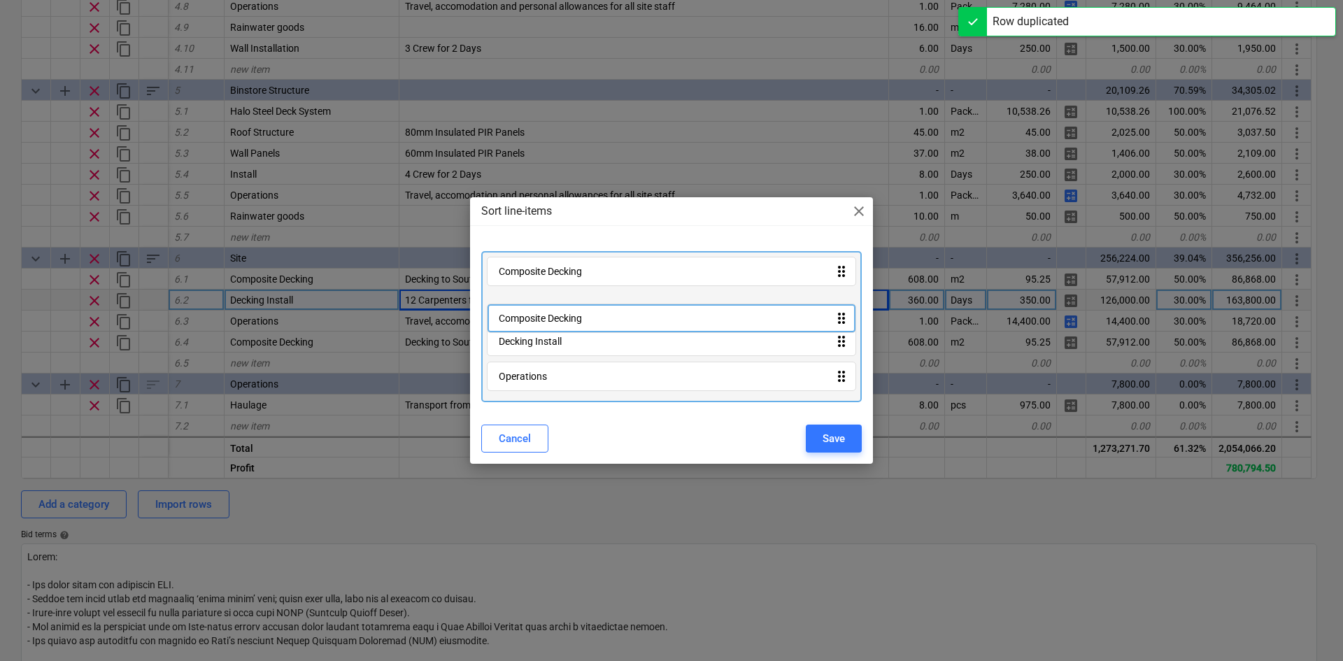
drag, startPoint x: 534, startPoint y: 375, endPoint x: 537, endPoint y: 298, distance: 77.0
click at [537, 298] on div "Composite Decking drag_indicator Decking Install drag_indicator Operations drag…" at bounding box center [671, 326] width 381 height 151
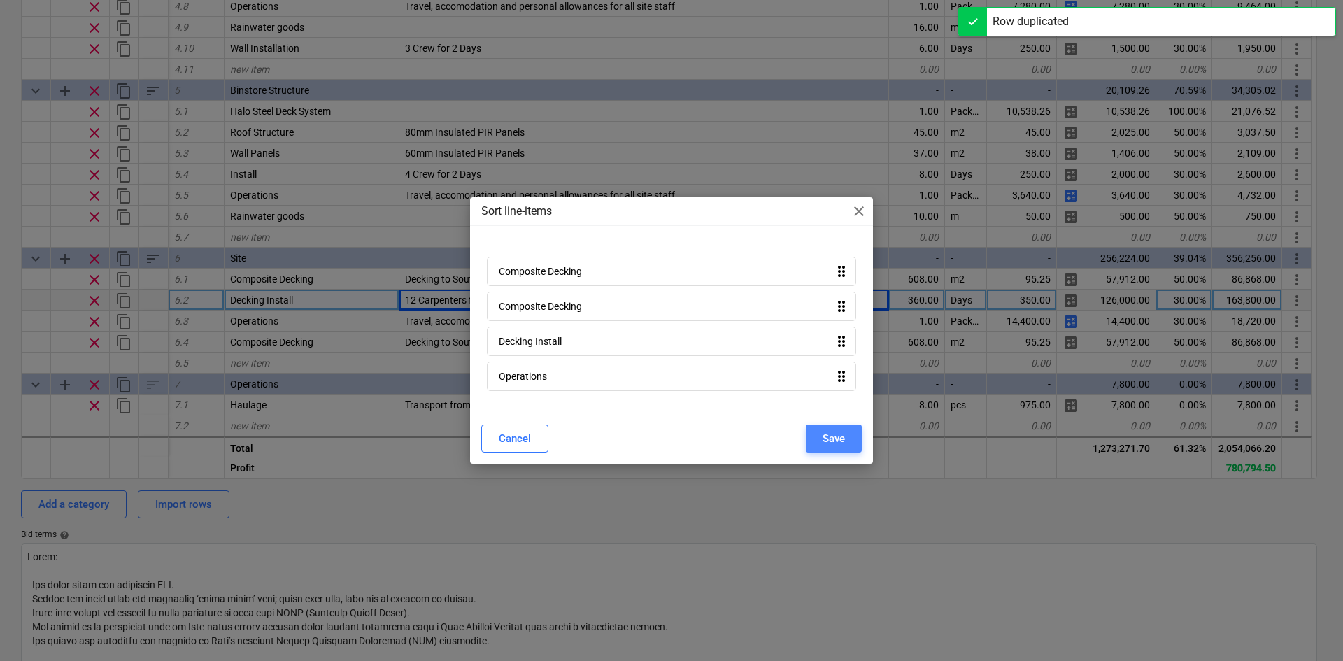
click at [829, 430] on div "Save" at bounding box center [834, 439] width 22 height 18
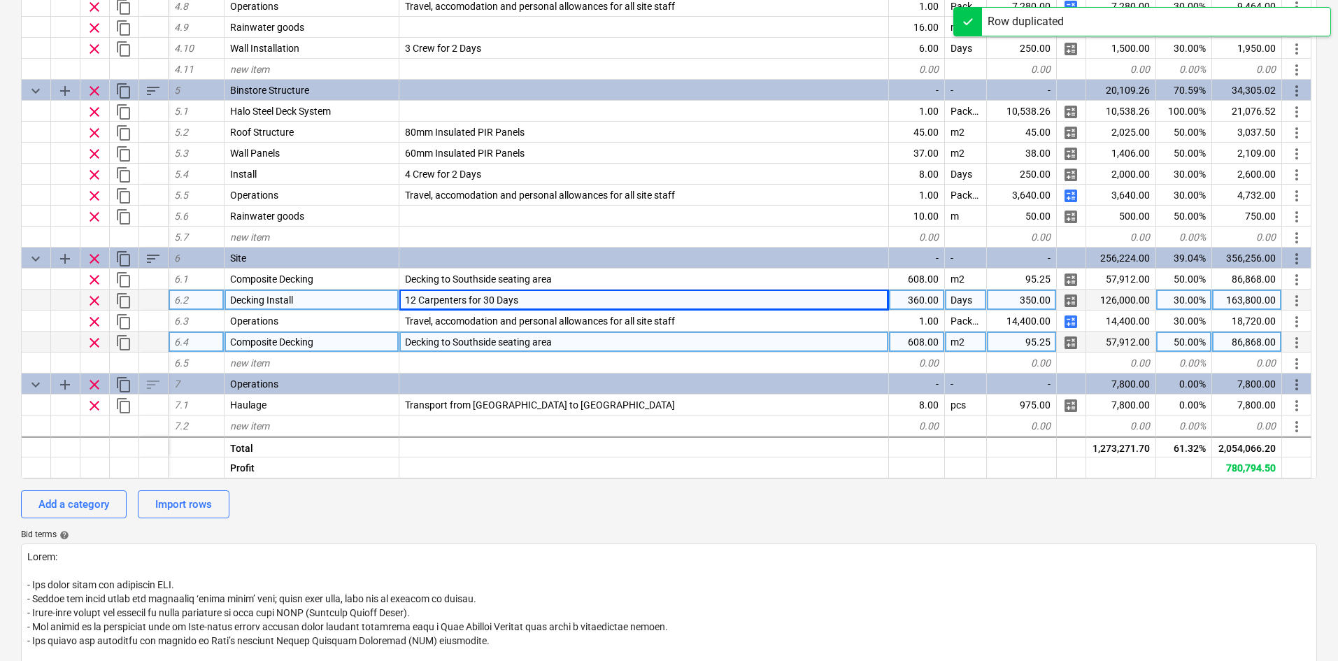
type textarea "x"
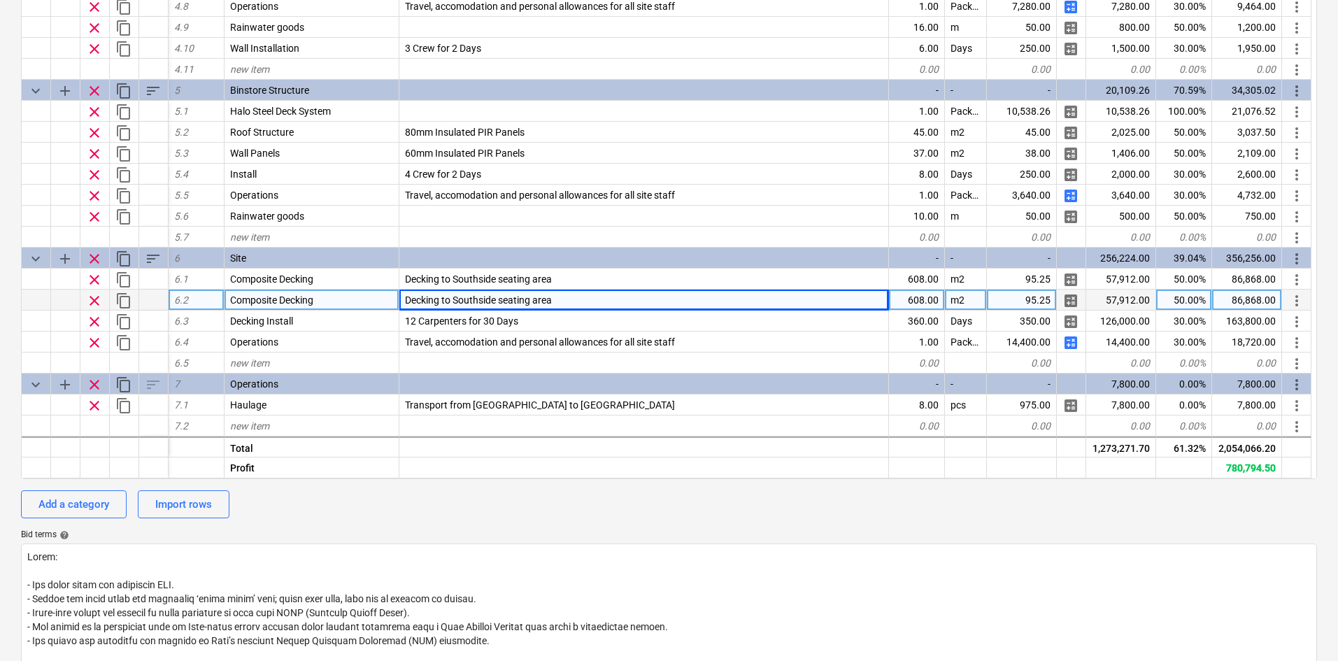
click at [928, 304] on div "608.00" at bounding box center [917, 300] width 56 height 21
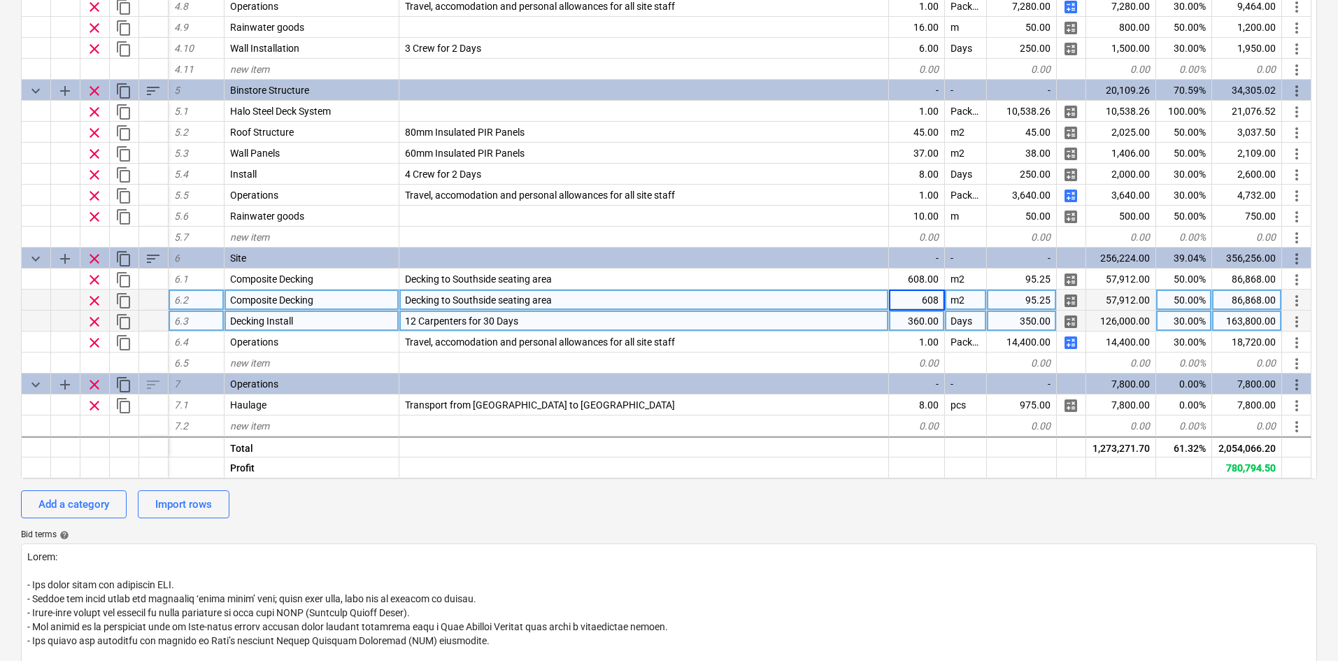
type input "648"
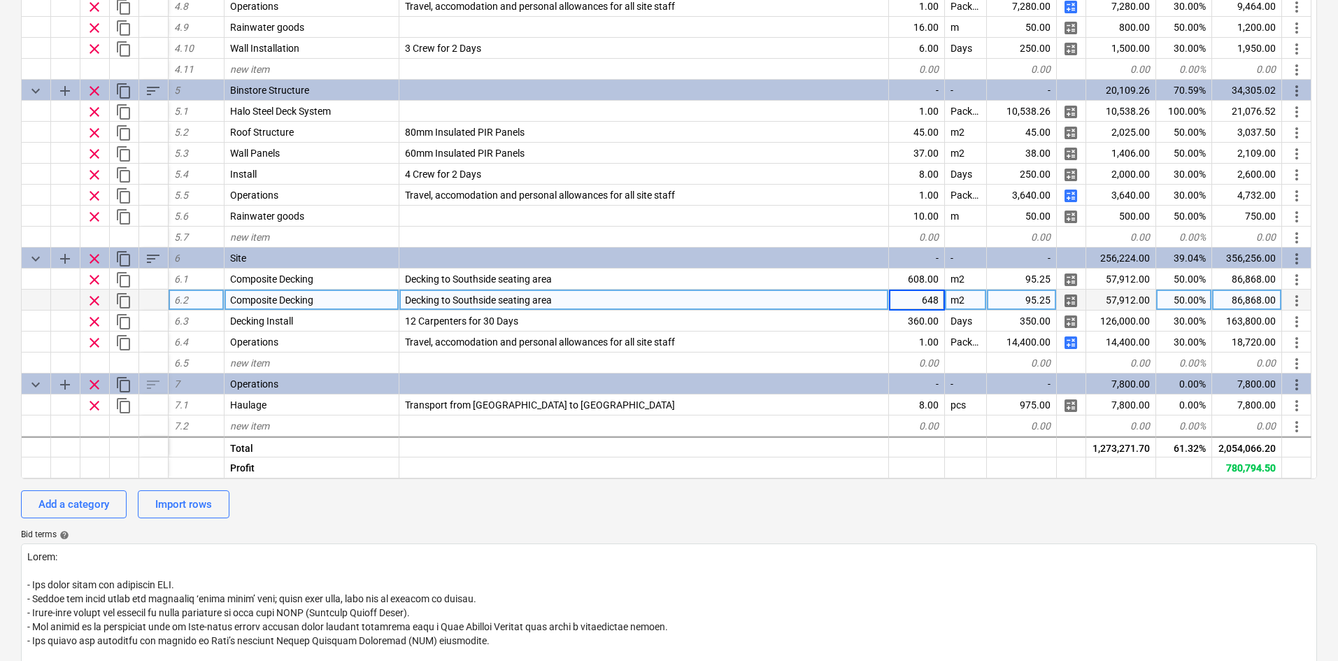
type textarea "x"
click at [1017, 299] on div "95.25" at bounding box center [1022, 300] width 70 height 21
click at [560, 295] on div "Decking to Southside seating area" at bounding box center [644, 300] width 490 height 21
click at [623, 291] on input "Decking to Southside seating area" at bounding box center [643, 300] width 489 height 20
drag, startPoint x: 597, startPoint y: 294, endPoint x: 453, endPoint y: 299, distance: 144.9
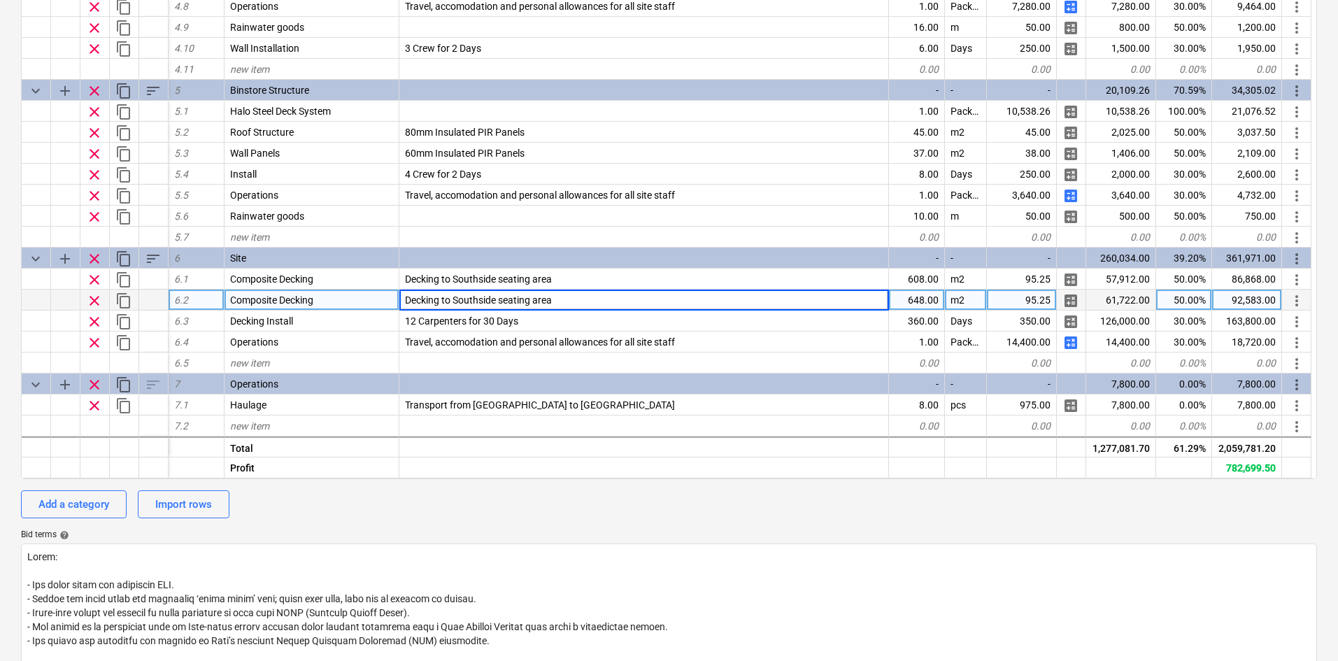
click at [453, 299] on input "Decking to Southside seating area" at bounding box center [643, 300] width 489 height 20
type input "Decking to site walkways"
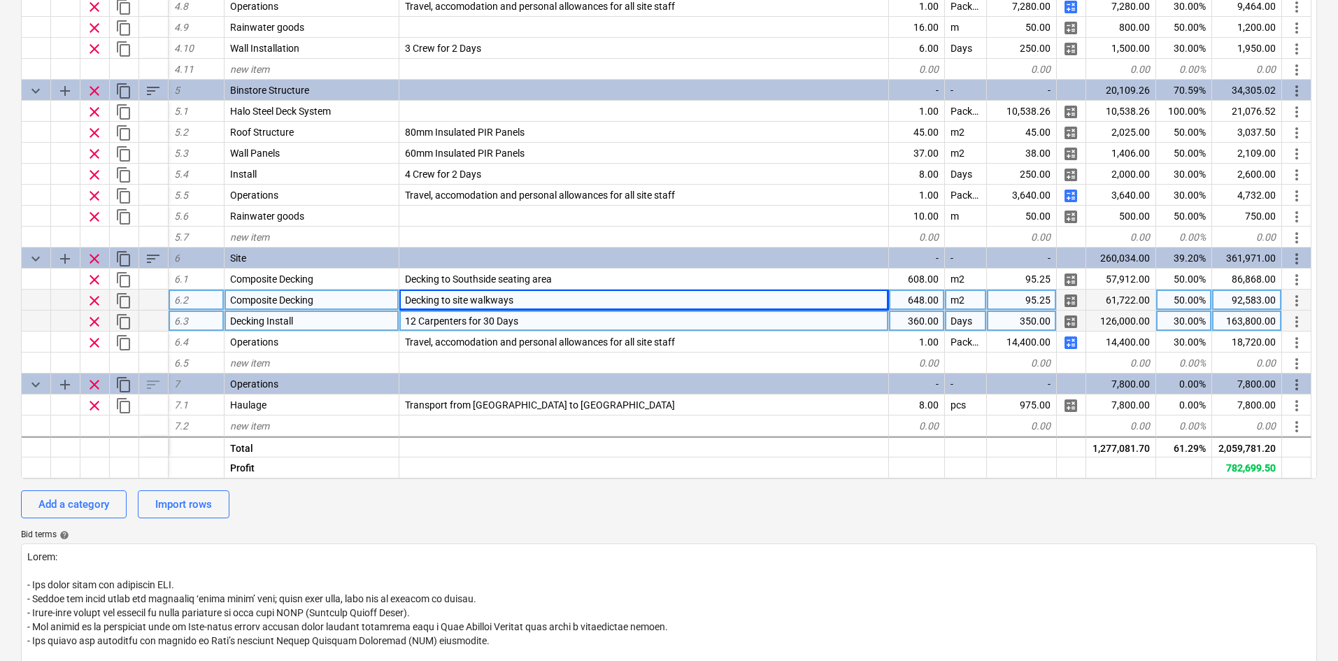
click at [914, 318] on div "360.00" at bounding box center [917, 321] width 56 height 21
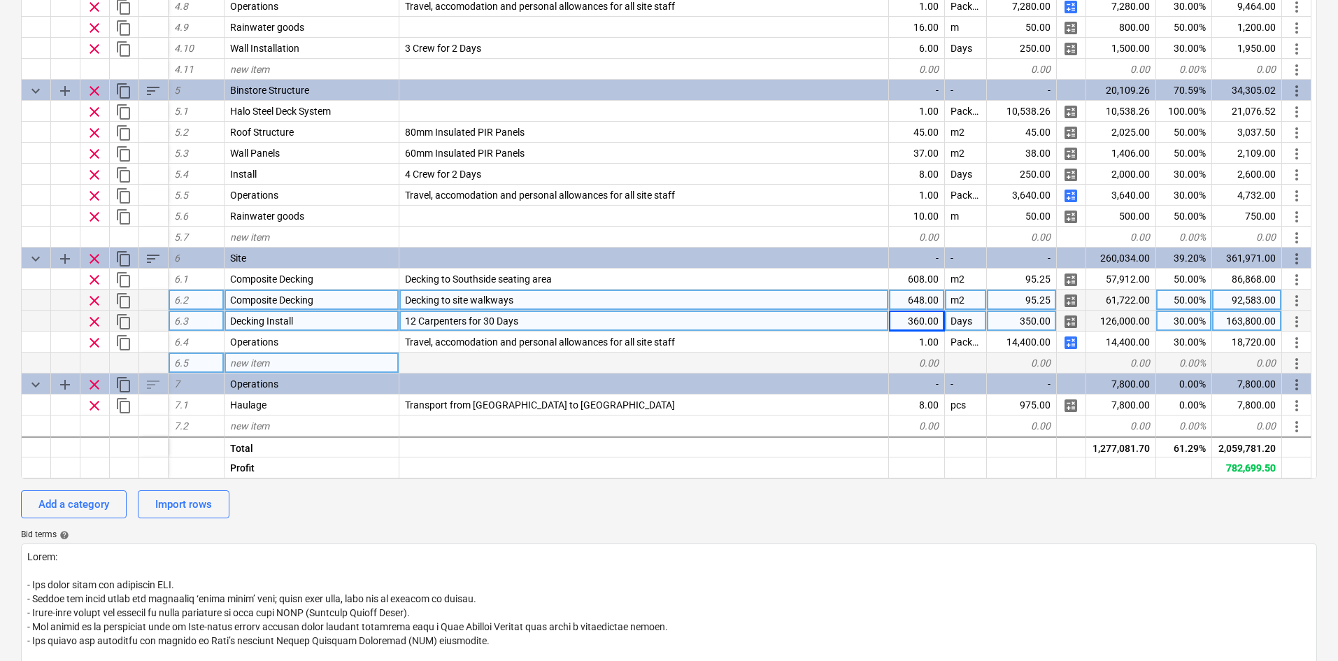
click at [283, 360] on div "new item" at bounding box center [312, 363] width 175 height 21
click at [129, 320] on span "content_copy" at bounding box center [123, 321] width 17 height 17
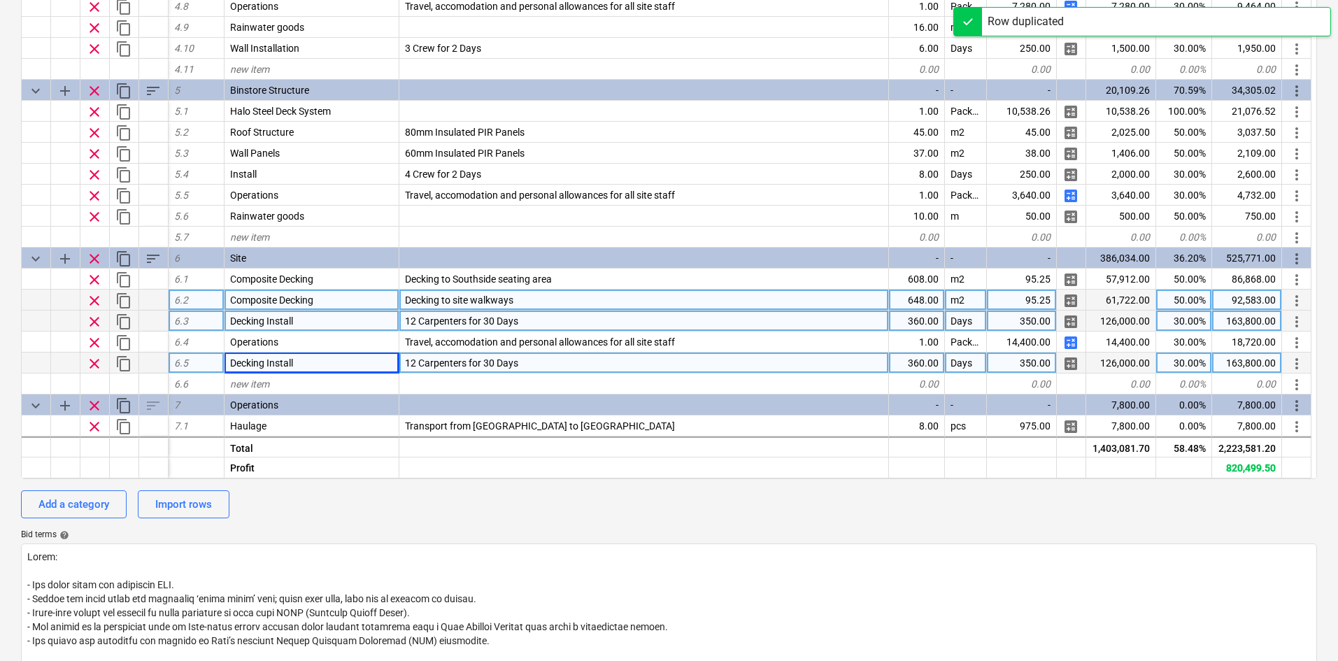
click at [1075, 320] on span "calculate" at bounding box center [1071, 321] width 17 height 17
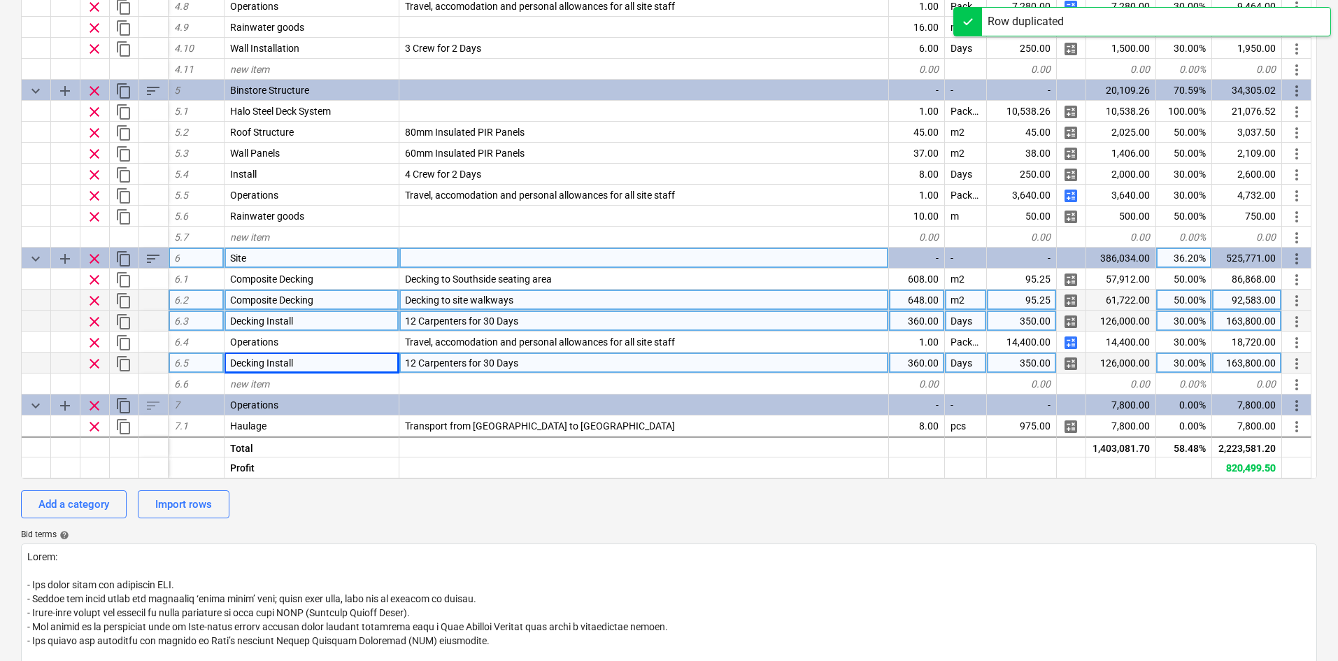
click at [159, 259] on span "sort" at bounding box center [153, 258] width 17 height 17
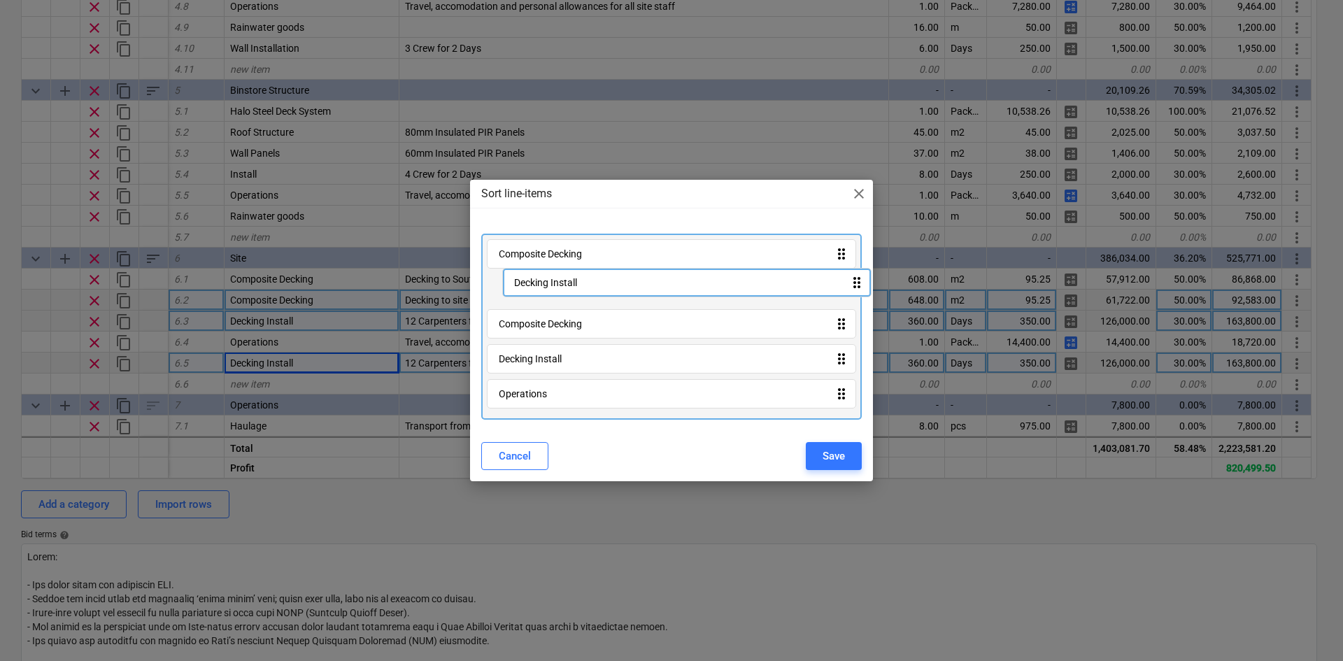
drag, startPoint x: 592, startPoint y: 397, endPoint x: 607, endPoint y: 281, distance: 117.1
click at [607, 281] on div "Composite Decking drag_indicator Composite Decking drag_indicator Decking Insta…" at bounding box center [671, 327] width 381 height 186
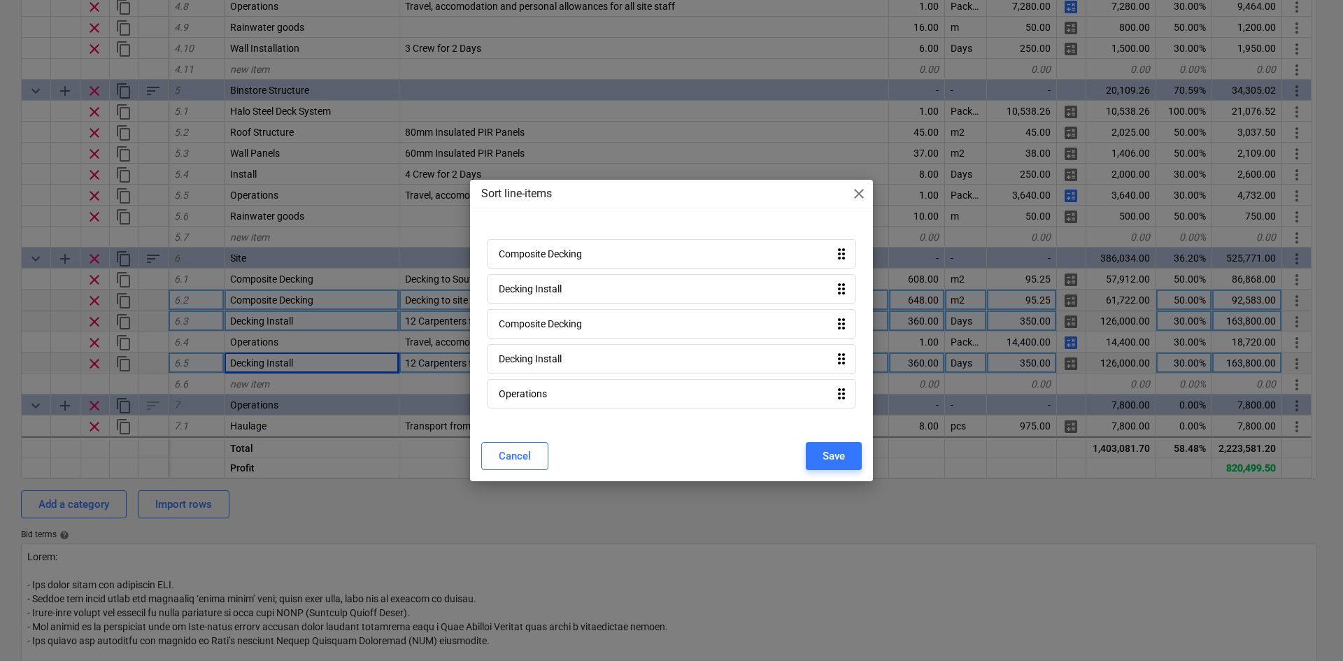
click at [814, 438] on div "Cancel Save" at bounding box center [671, 456] width 397 height 39
click at [823, 448] on div "Save" at bounding box center [834, 456] width 22 height 18
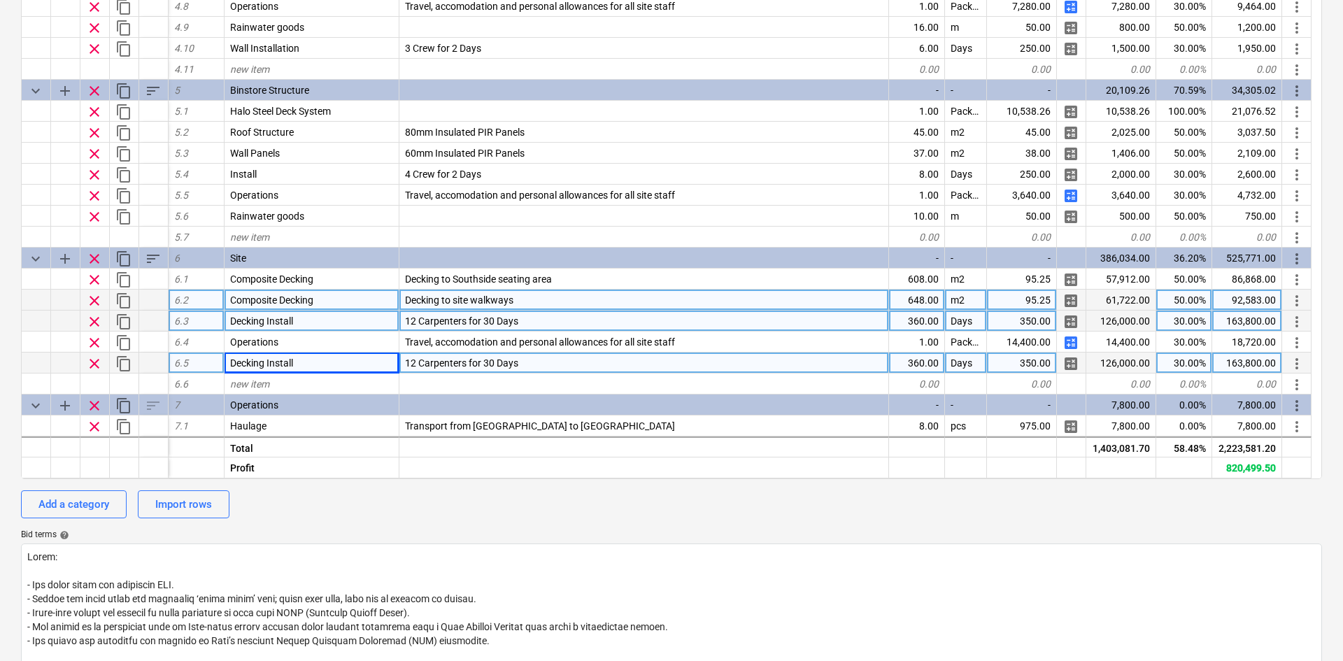
type textarea "x"
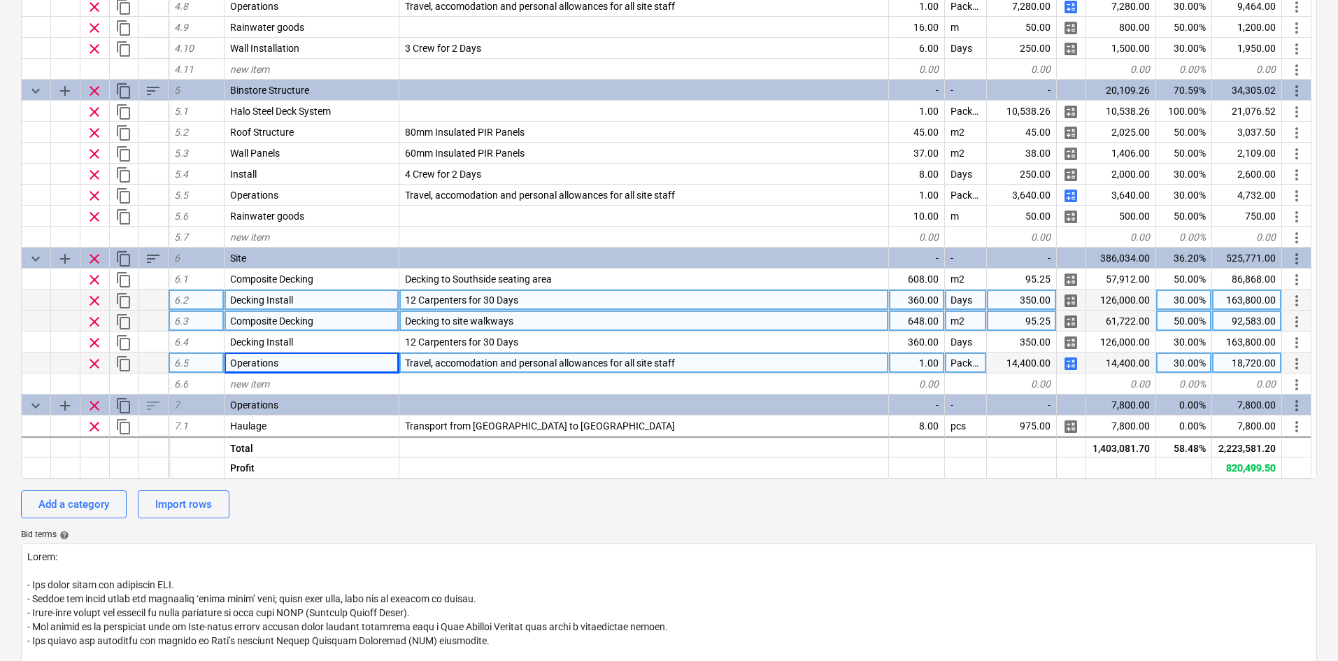
click at [506, 302] on span "12 Carpenters for 30 Days" at bounding box center [461, 299] width 113 height 11
click at [495, 294] on input "12 Carpenters for 30 Days" at bounding box center [643, 300] width 489 height 20
type input "12 Carpenters for 14 Days"
type textarea "x"
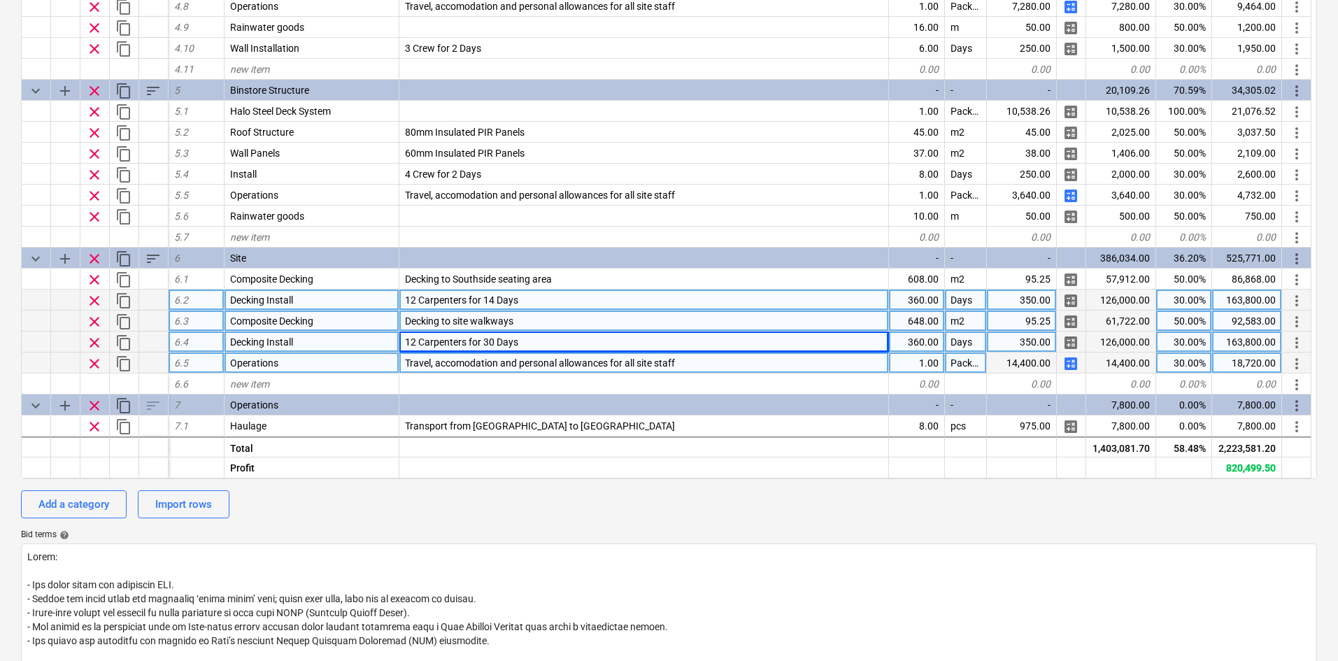
click at [502, 345] on span "12 Carpenters for 30 Days" at bounding box center [461, 341] width 113 height 11
click at [493, 341] on input "12 Carpenters for 30 Days" at bounding box center [643, 342] width 489 height 20
type input "12 Carpenters for 16 Days"
type textarea "x"
click at [906, 305] on div "360.00" at bounding box center [917, 300] width 56 height 21
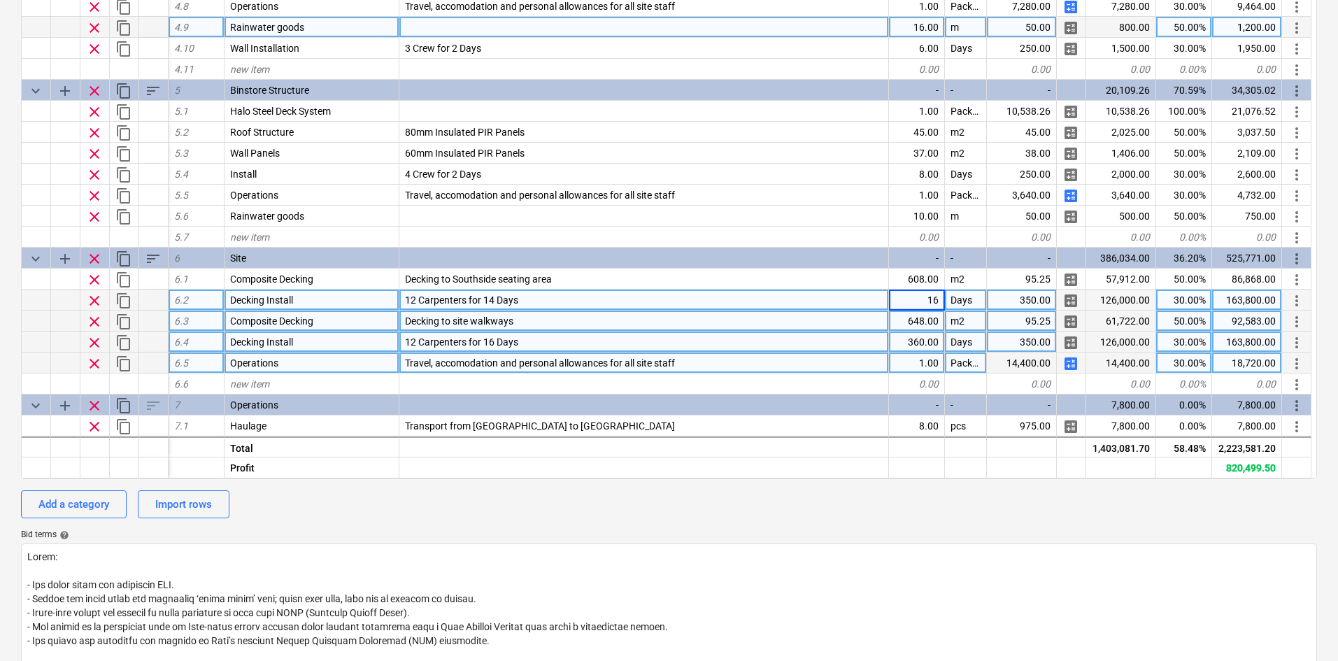
type input "168"
type textarea "x"
type input "192"
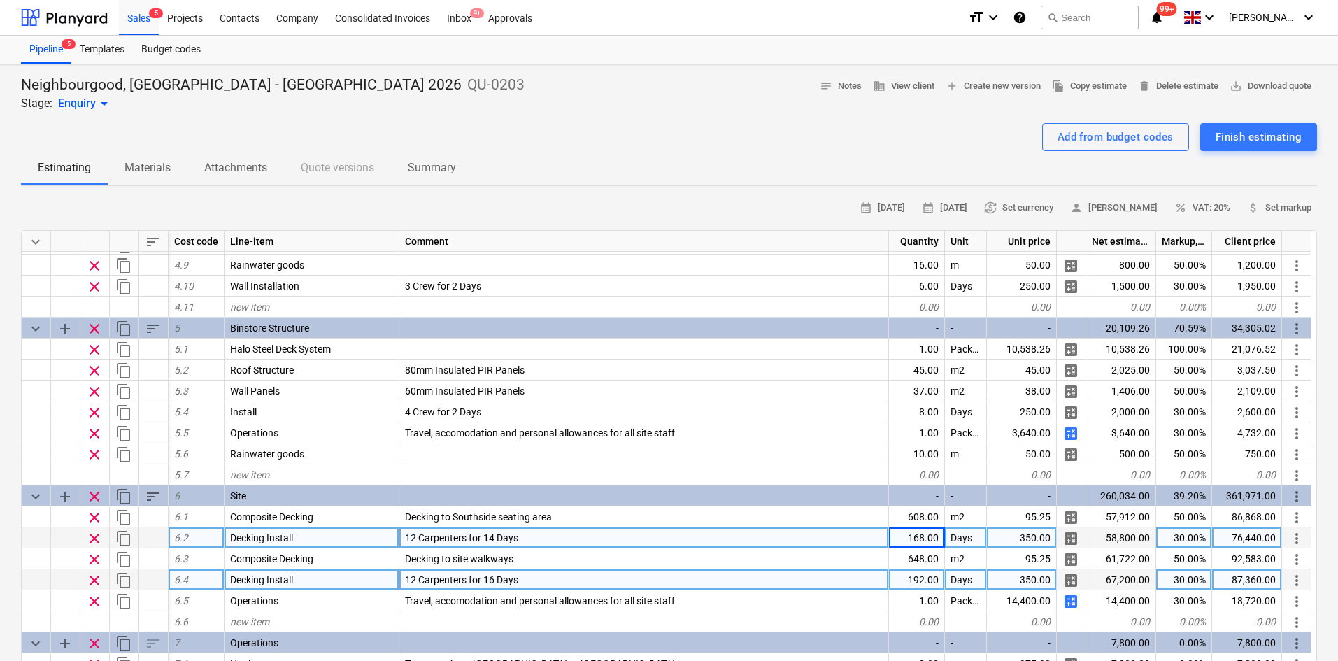
scroll to position [140, 0]
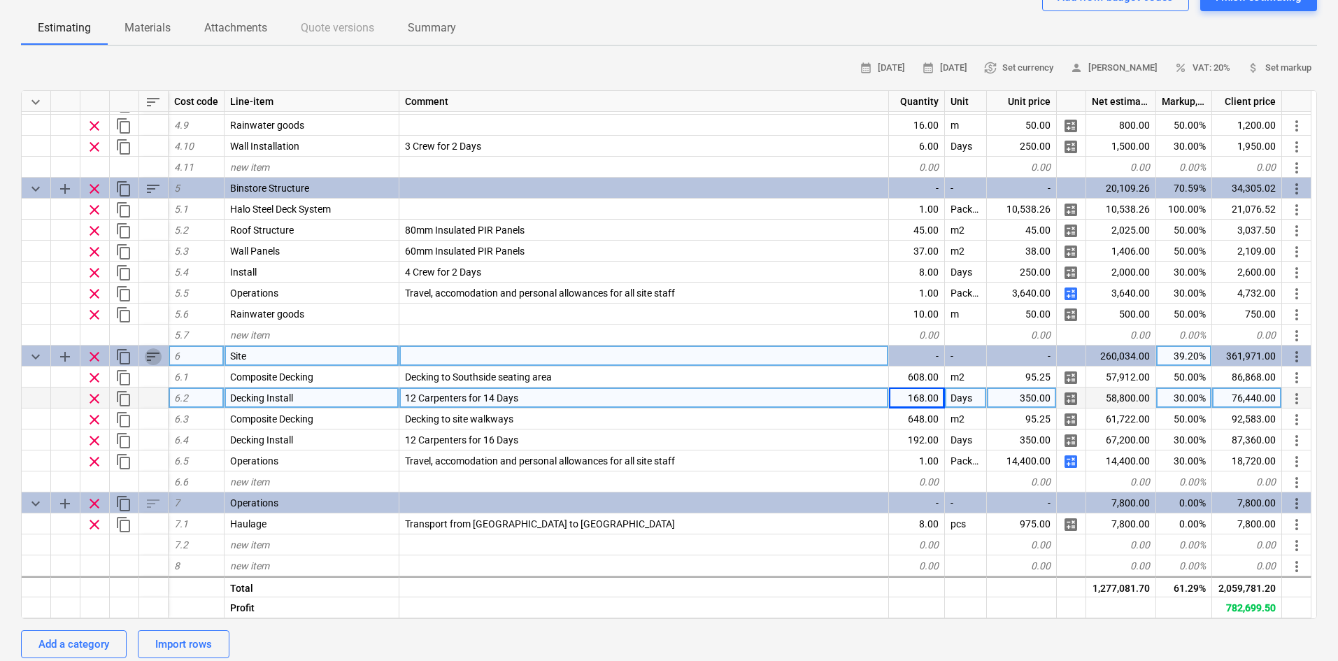
click at [147, 360] on span "sort" at bounding box center [153, 356] width 17 height 17
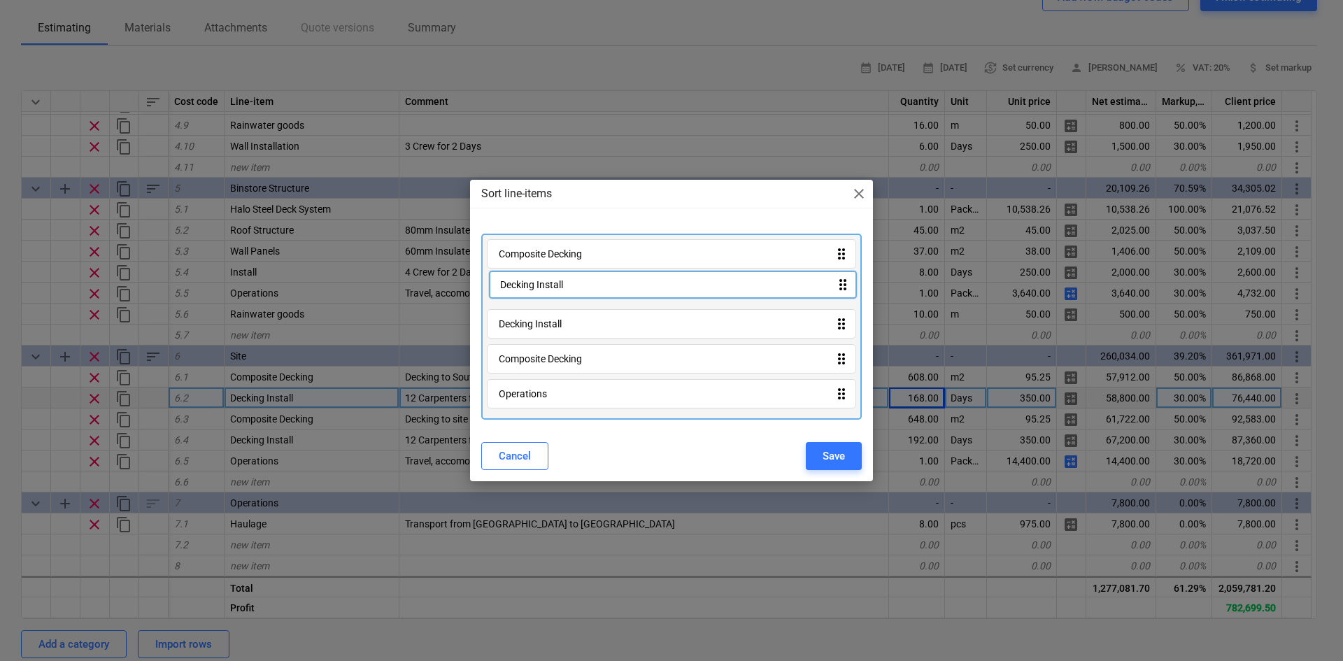
drag, startPoint x: 551, startPoint y: 367, endPoint x: 552, endPoint y: 288, distance: 79.8
click at [552, 288] on div "Composite Decking drag_indicator Decking Install drag_indicator Composite Decki…" at bounding box center [671, 327] width 381 height 186
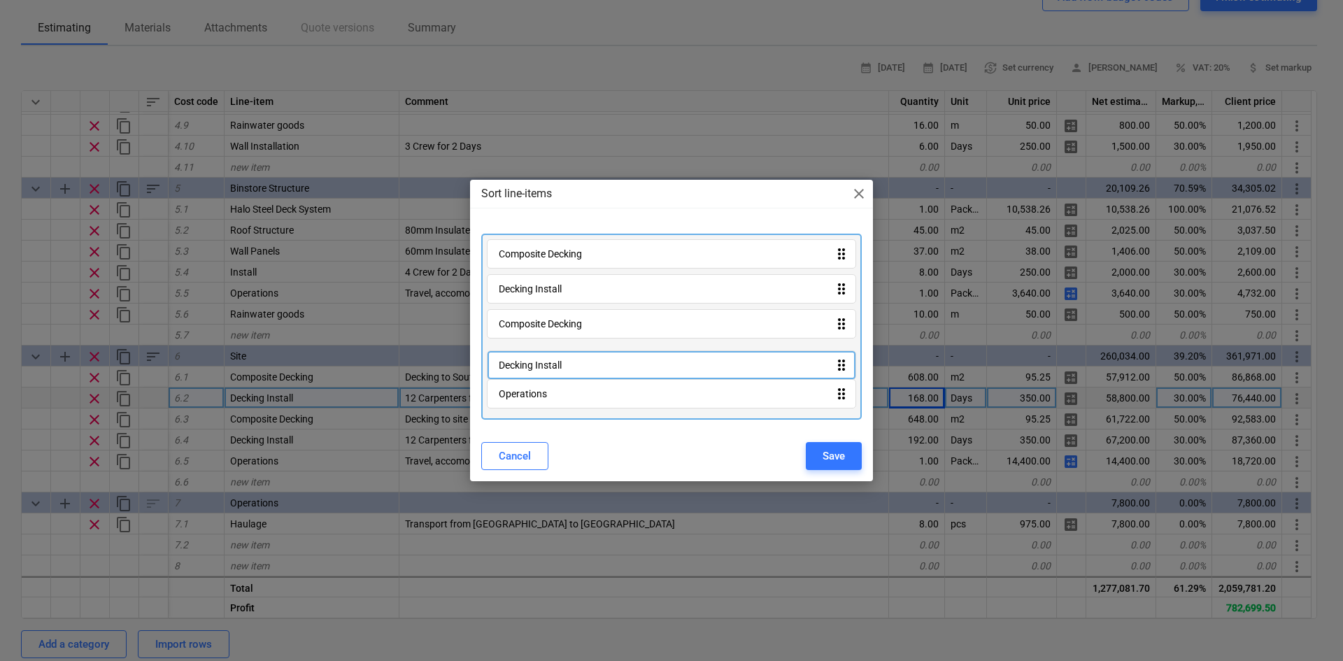
drag, startPoint x: 546, startPoint y: 316, endPoint x: 546, endPoint y: 362, distance: 45.5
click at [546, 362] on div "Composite Decking drag_indicator Decking Install drag_indicator Decking Install…" at bounding box center [671, 327] width 381 height 186
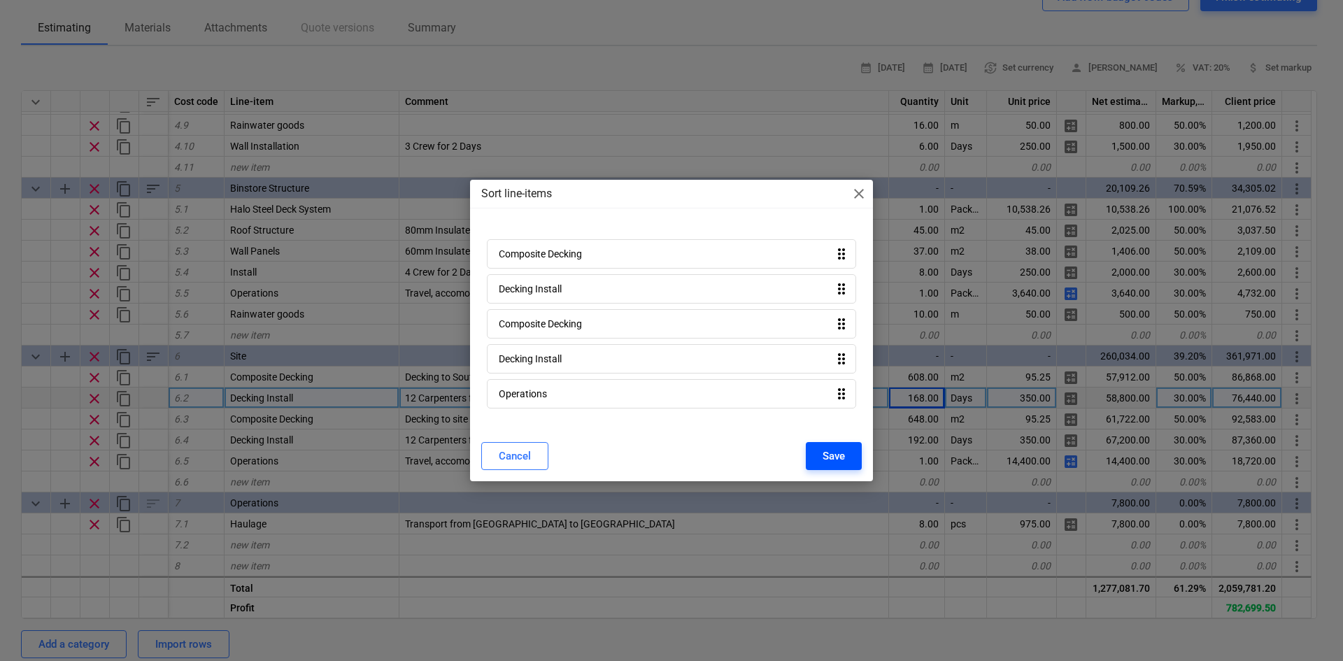
click at [833, 458] on div "Save" at bounding box center [834, 456] width 22 height 18
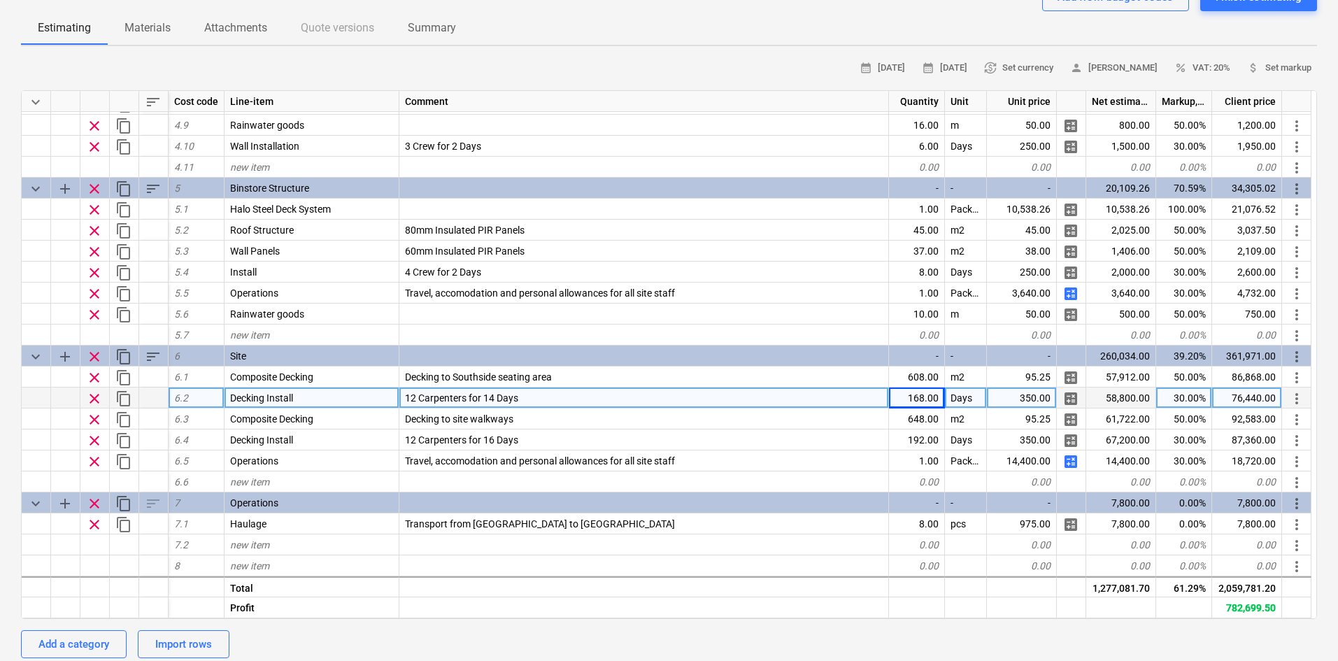
type textarea "x"
click at [341, 401] on div "Decking Install" at bounding box center [312, 398] width 175 height 21
click at [341, 401] on input "Decking Install" at bounding box center [312, 398] width 174 height 20
type input "Decking Install - Southside Seating"
type textarea "x"
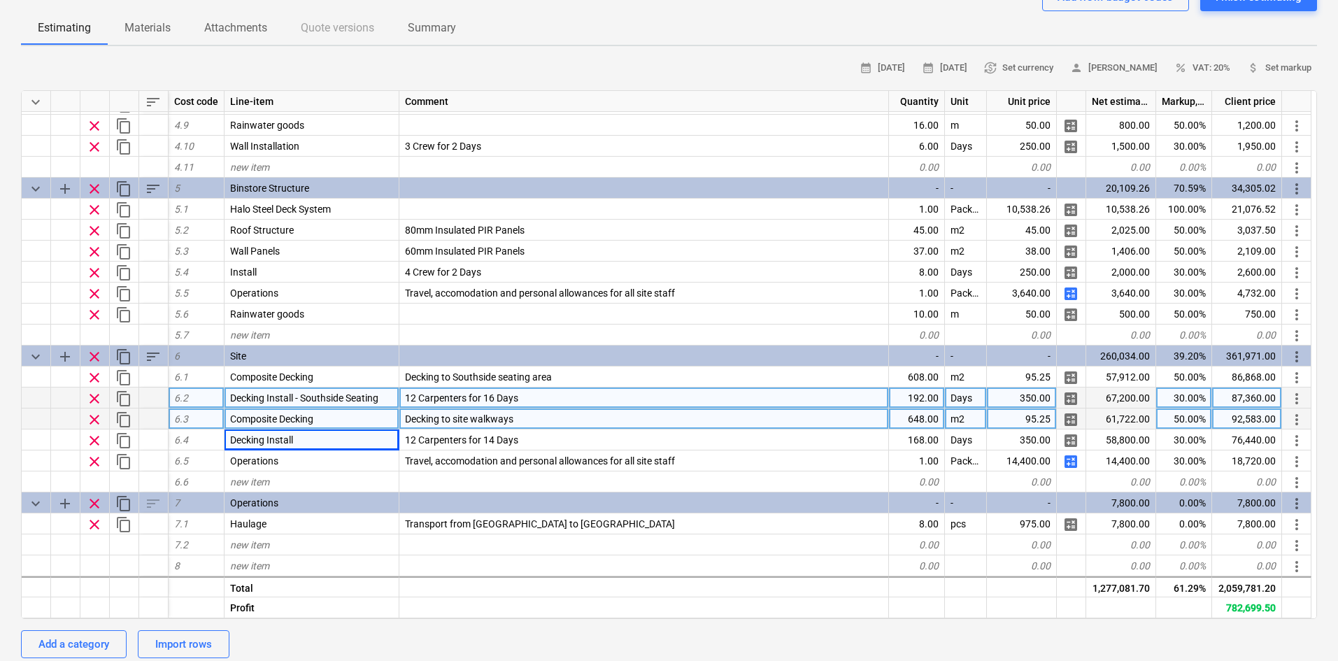
click at [343, 418] on div "Composite Decking" at bounding box center [312, 419] width 175 height 21
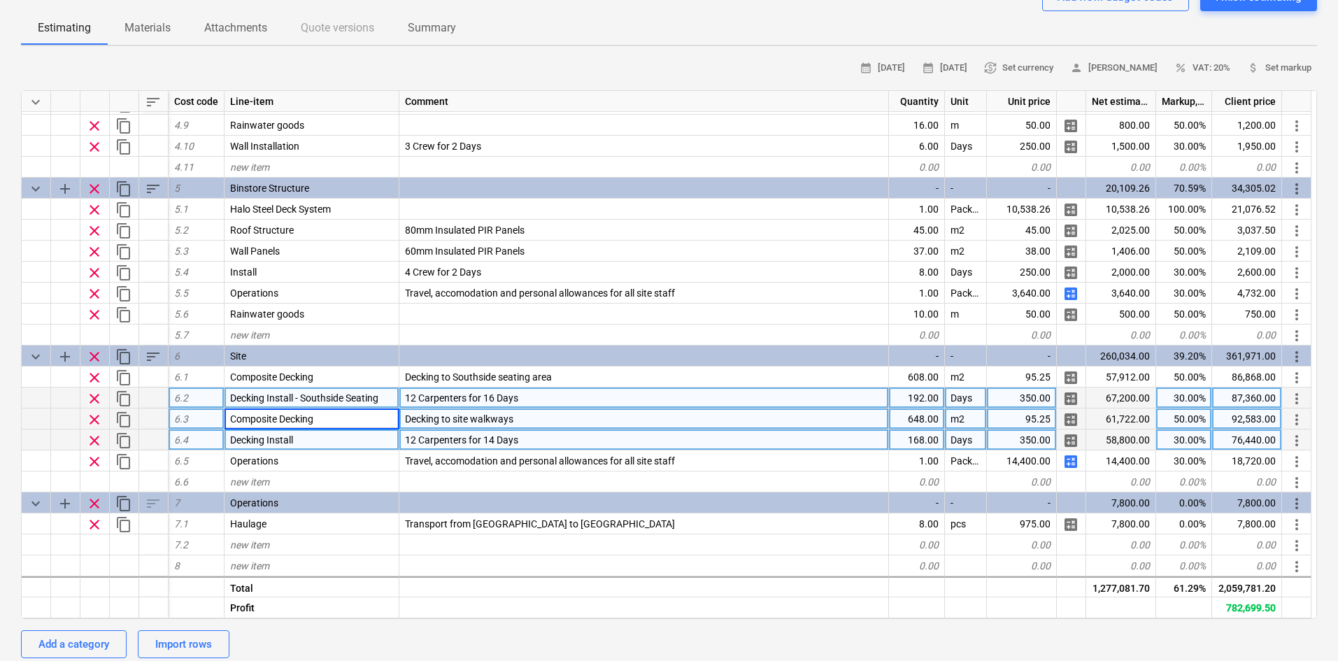
click at [350, 443] on div "Decking Install" at bounding box center [312, 440] width 175 height 21
click at [350, 443] on input "Decking Install" at bounding box center [312, 440] width 174 height 20
type input "Decking Install - Site walkways"
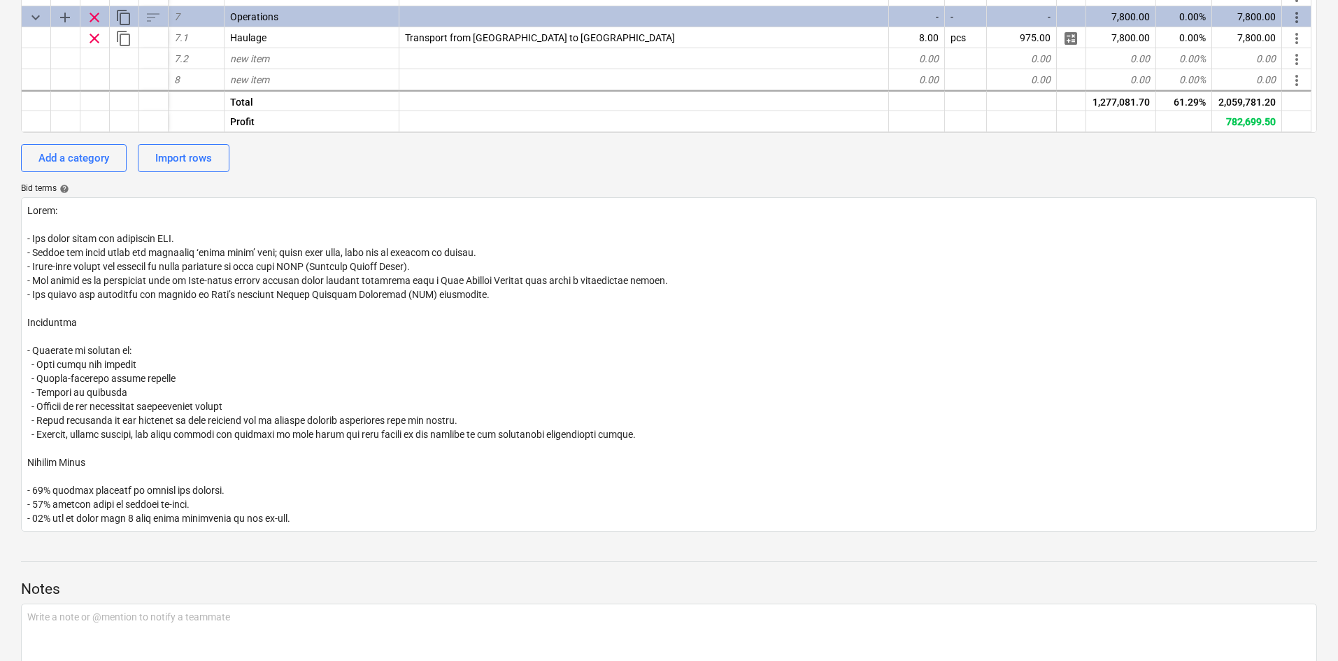
scroll to position [630, 0]
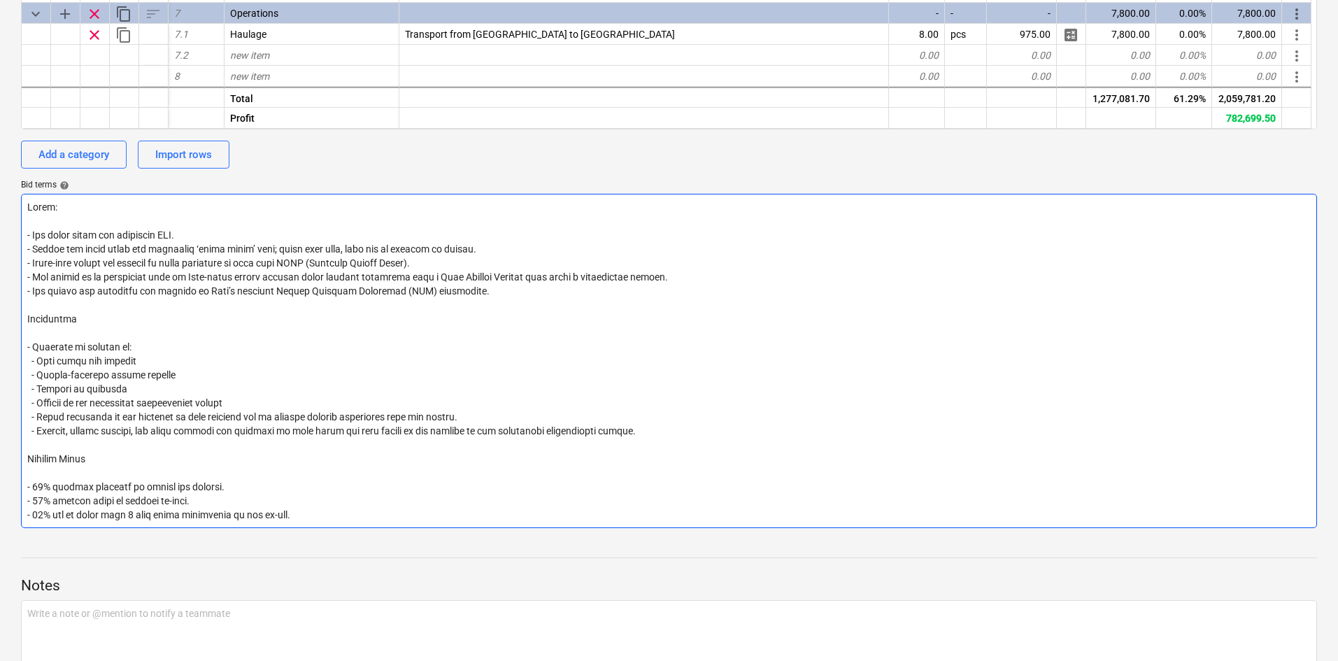
click at [298, 357] on textarea at bounding box center [669, 361] width 1296 height 334
click at [702, 434] on textarea at bounding box center [669, 361] width 1296 height 334
type textarea "x"
type textarea "Lorem: - Ips dolor sitam con adipiscin ELI. - Seddoe tem incid utlab etd magnaa…"
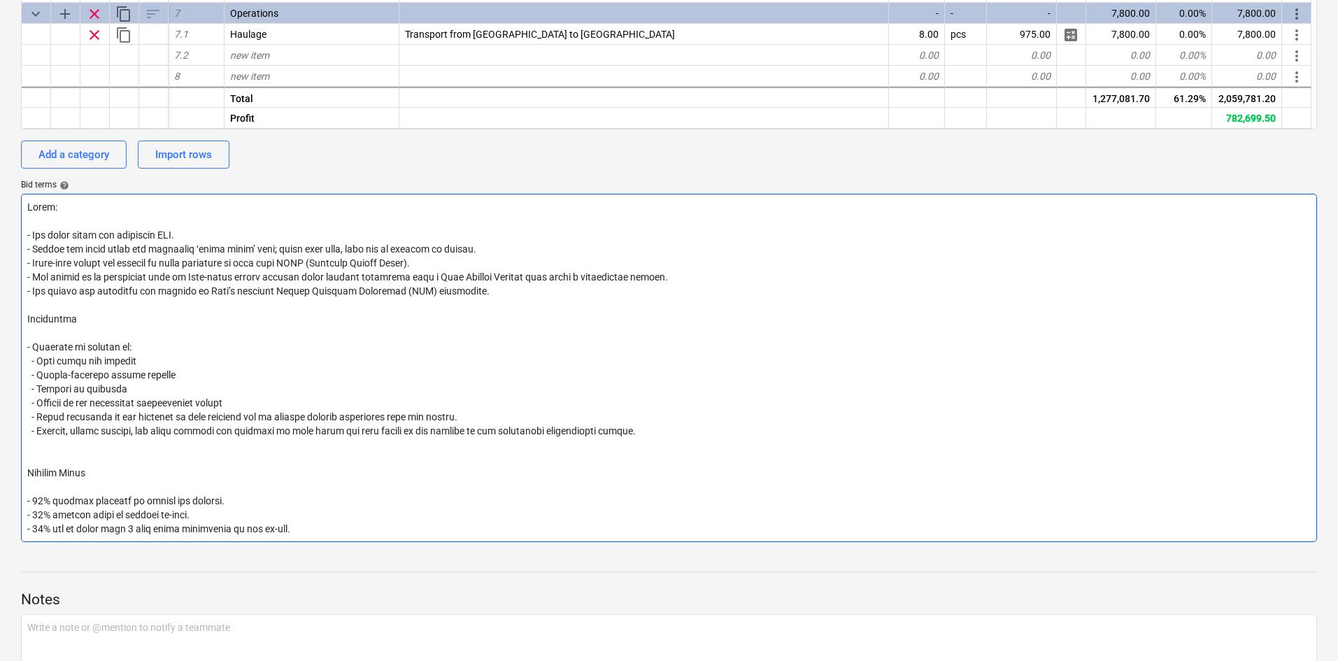
type textarea "x"
type textarea "Lorem: - Ips dolor sitam con adipiscin ELI. - Seddoe tem incid utlab etd magnaa…"
type textarea "x"
type textarea "Lorem: - Ips dolor sitam con adipiscin ELI. - Seddoe tem incid utlab etd magnaa…"
type textarea "x"
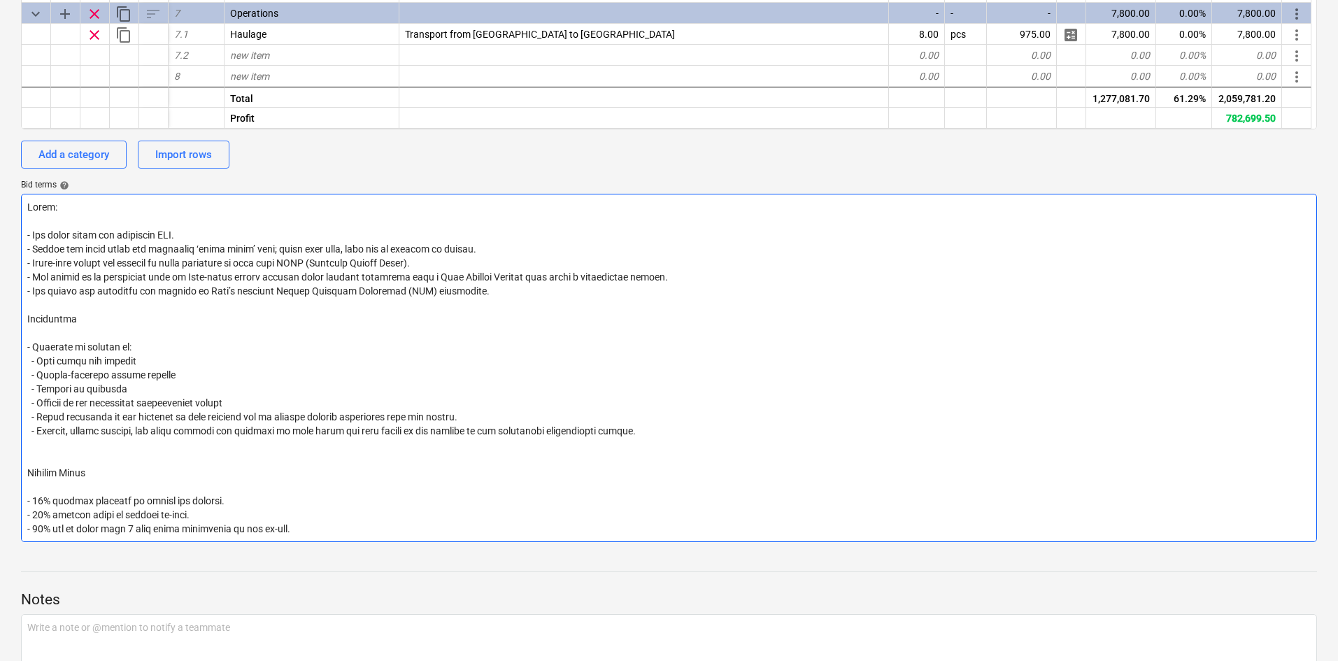
type textarea "Lorem: - Ips dolor sitam con adipiscin ELI. - Seddoe tem incid utlab etd magnaa…"
type textarea "x"
type textarea "Lorem: - Ips dolor sitam con adipiscin ELI. - Seddoe tem incid utlab etd magnaa…"
type textarea "x"
type textarea "Lorem: - Ips dolor sitam con adipiscin ELI. - Seddoe tem incid utlab etd magnaa…"
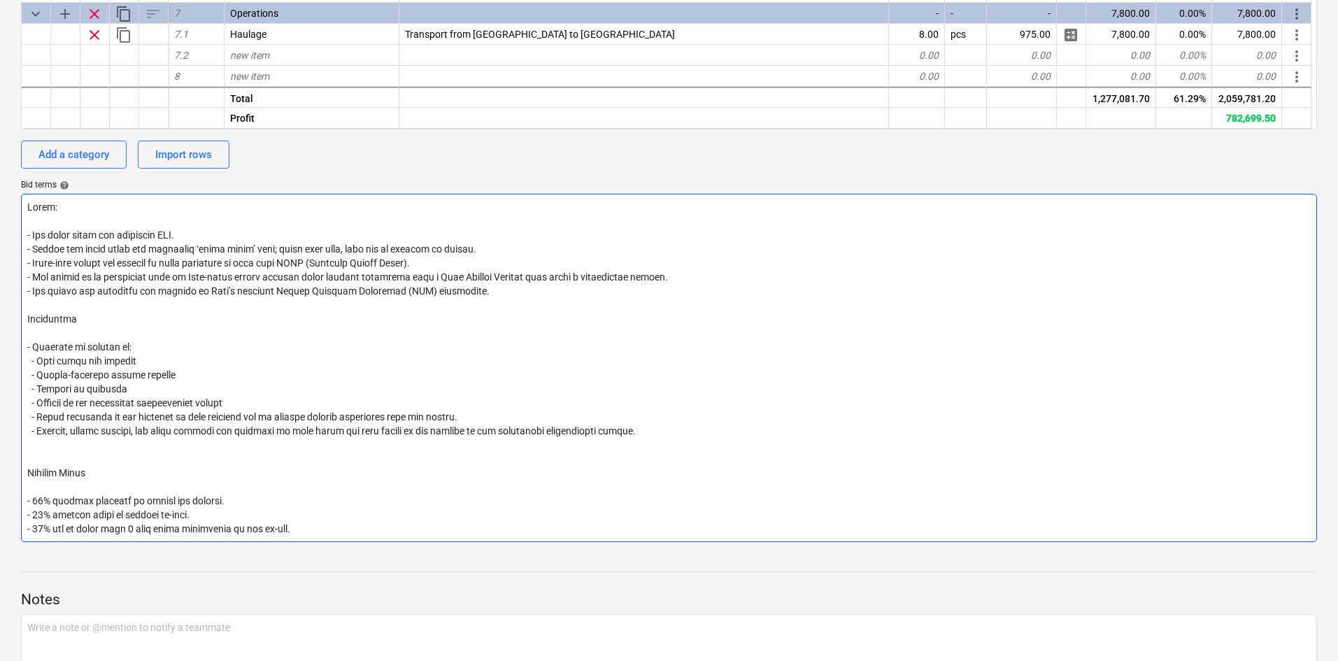
type textarea "x"
type textarea "Lorem: - Ips dolor sitam con adipiscin ELI. - Seddoe tem incid utlab etd magnaa…"
type textarea "x"
type textarea "Lorem: - Ips dolor sitam con adipiscin ELI. - Seddoe tem incid utlab etd magnaa…"
type textarea "x"
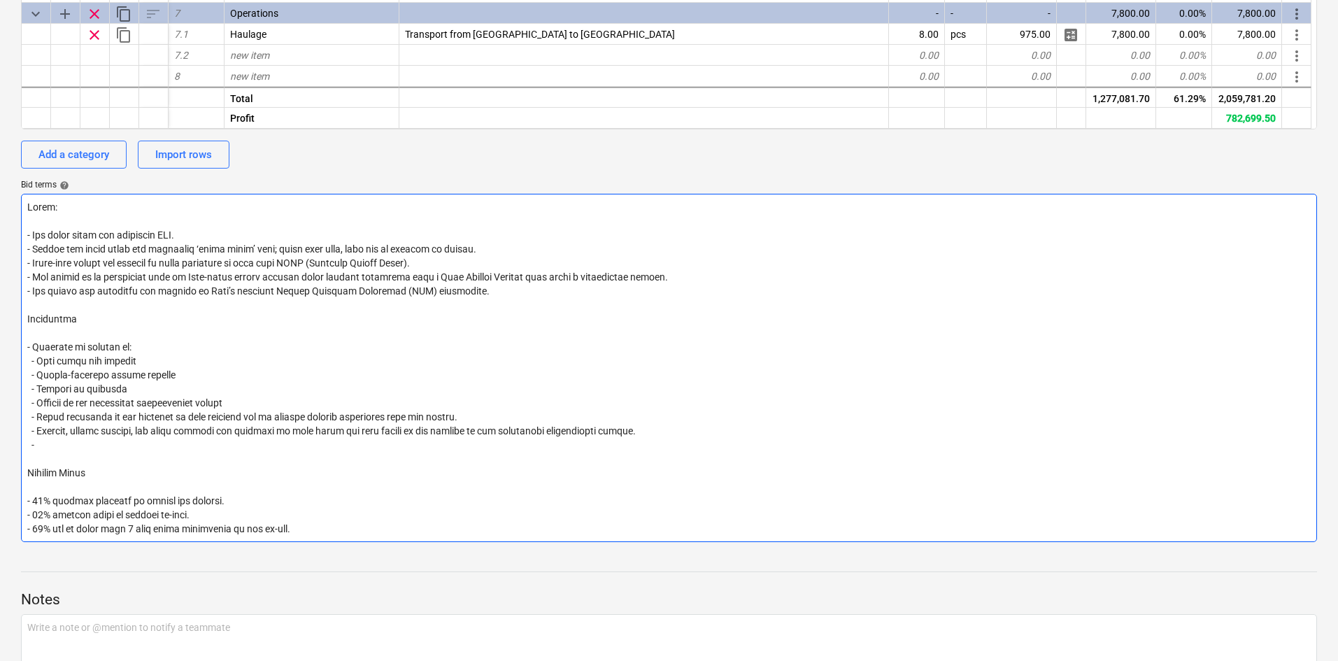
type textarea "Lorem: - Ips dolor sitam con adipiscin ELI. - Seddoe tem incid utlab etd magnaa…"
type textarea "x"
type textarea "Lorem: - Ips dolor sitam con adipiscin ELI. - Seddoe tem incid utlab etd magnaa…"
type textarea "x"
type textarea "Lorem: - Ips dolor sitam con adipiscin ELI. - Seddoe tem incid utlab etd magnaa…"
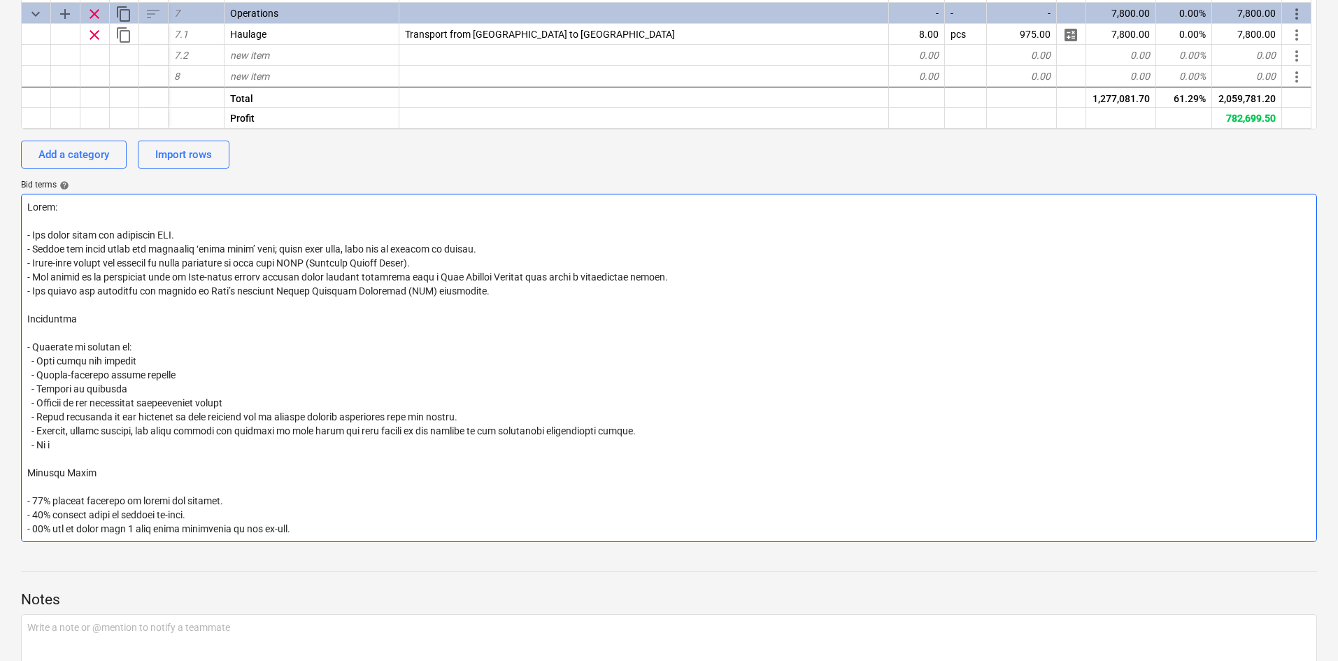
type textarea "x"
type textarea "Lorem: - Ips dolor sitam con adipiscin ELI. - Seddoe tem incid utlab etd magnaa…"
type textarea "x"
type textarea "Lorem: - Ips dolor sitam con adipiscin ELI. - Seddoe tem incid utlab etd magnaa…"
type textarea "x"
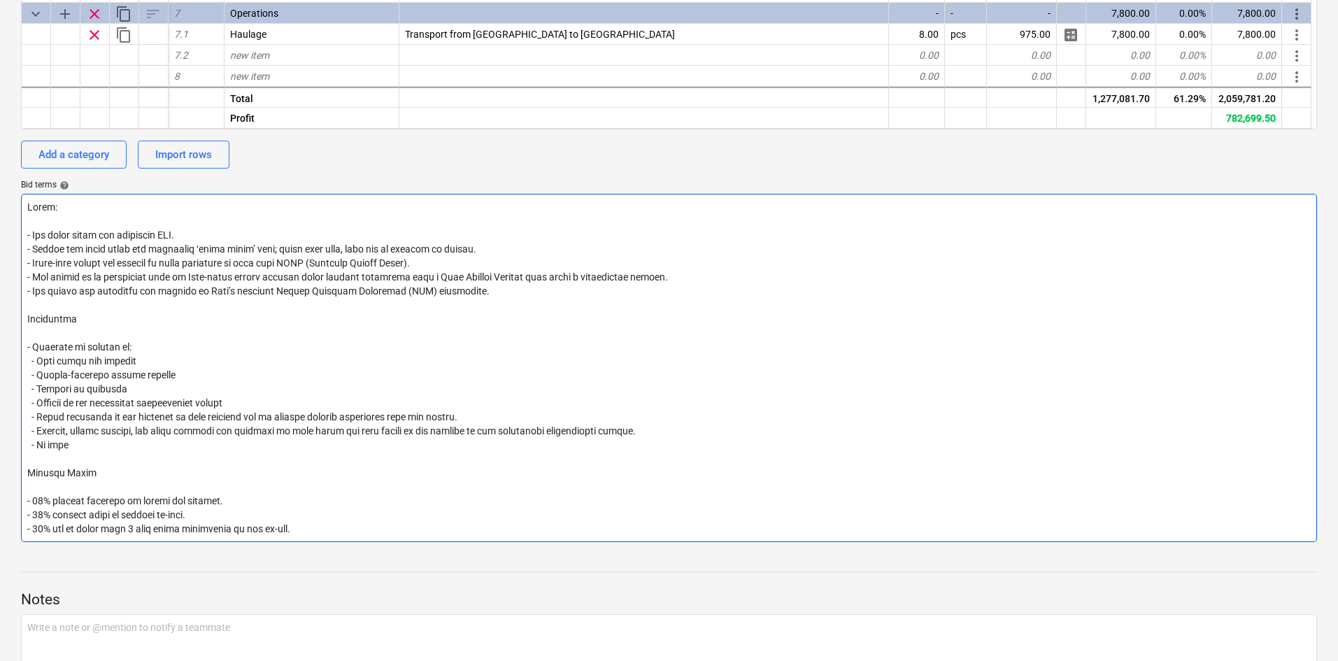
type textarea "Lorem: - Ips dolor sitam con adipiscin ELI. - Seddoe tem incid utlab etd magnaa…"
type textarea "x"
type textarea "Lorem: - Ips dolor sitam con adipiscin ELI. - Seddoe tem incid utlab etd magnaa…"
type textarea "x"
type textarea "Lorem: - Ips dolor sitam con adipiscin ELI. - Seddoe tem incid utlab etd magnaa…"
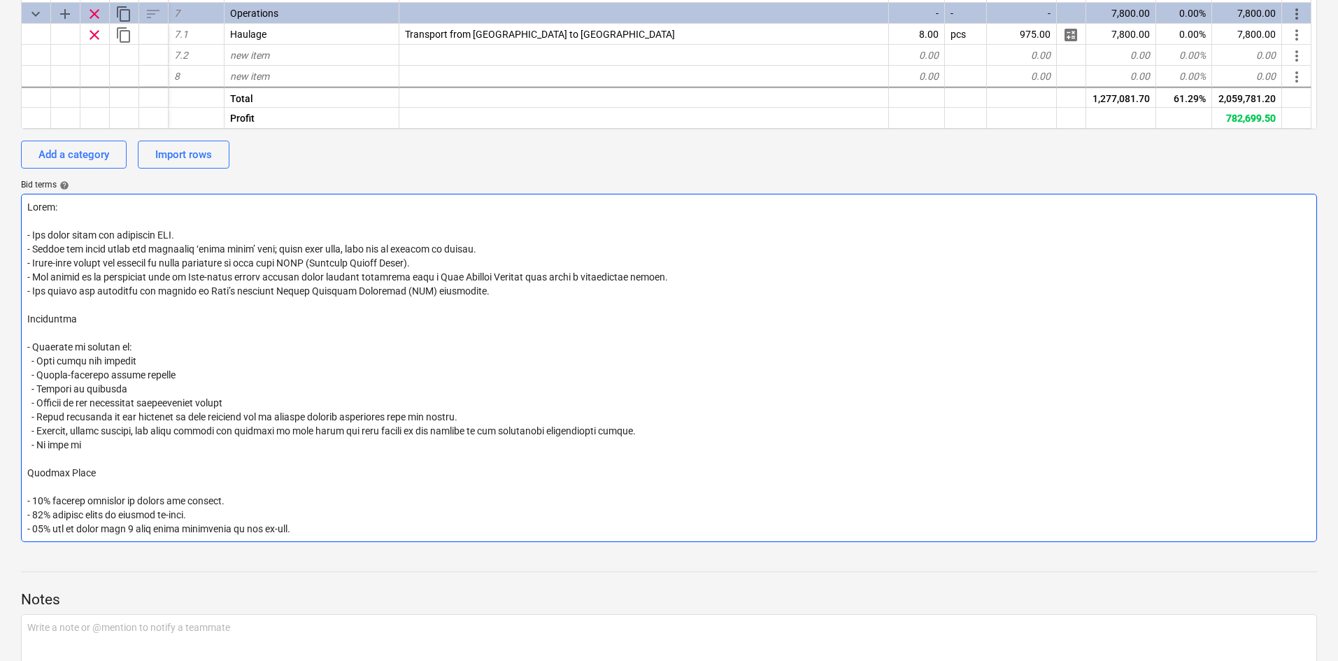
type textarea "x"
type textarea "Lorem: - Ips dolor sitam con adipiscin ELI. - Seddoe tem incid utlab etd magnaa…"
type textarea "x"
type textarea "Lorem: - Ips dolor sitam con adipiscin ELI. - Seddoe tem incid utlab etd magnaa…"
type textarea "x"
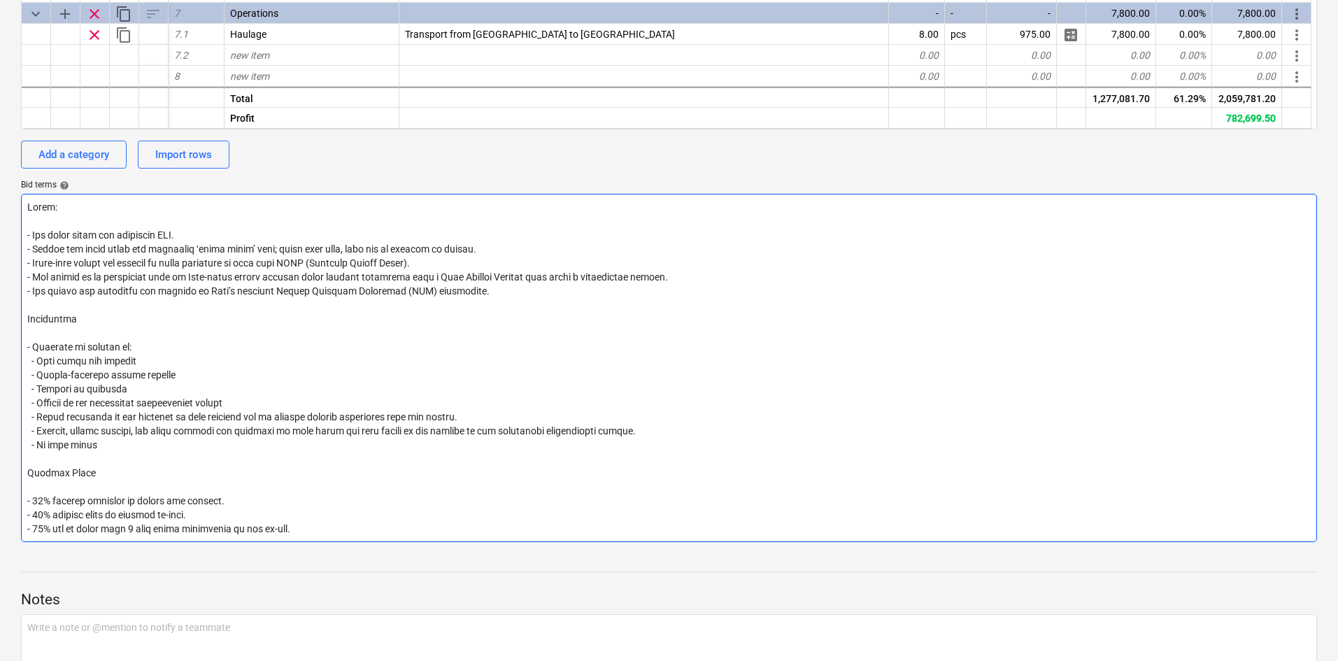
type textarea "Lorem: - Ips dolor sitam con adipiscin ELI. - Seddoe tem incid utlab etd magnaa…"
type textarea "x"
type textarea "Lorem: - Ips dolor sitam con adipiscin ELI. - Seddoe tem incid utlab etd magnaa…"
type textarea "x"
type textarea "Lorem: - Ips dolor sitam con adipiscin ELI. - Seddoe tem incid utlab etd magnaa…"
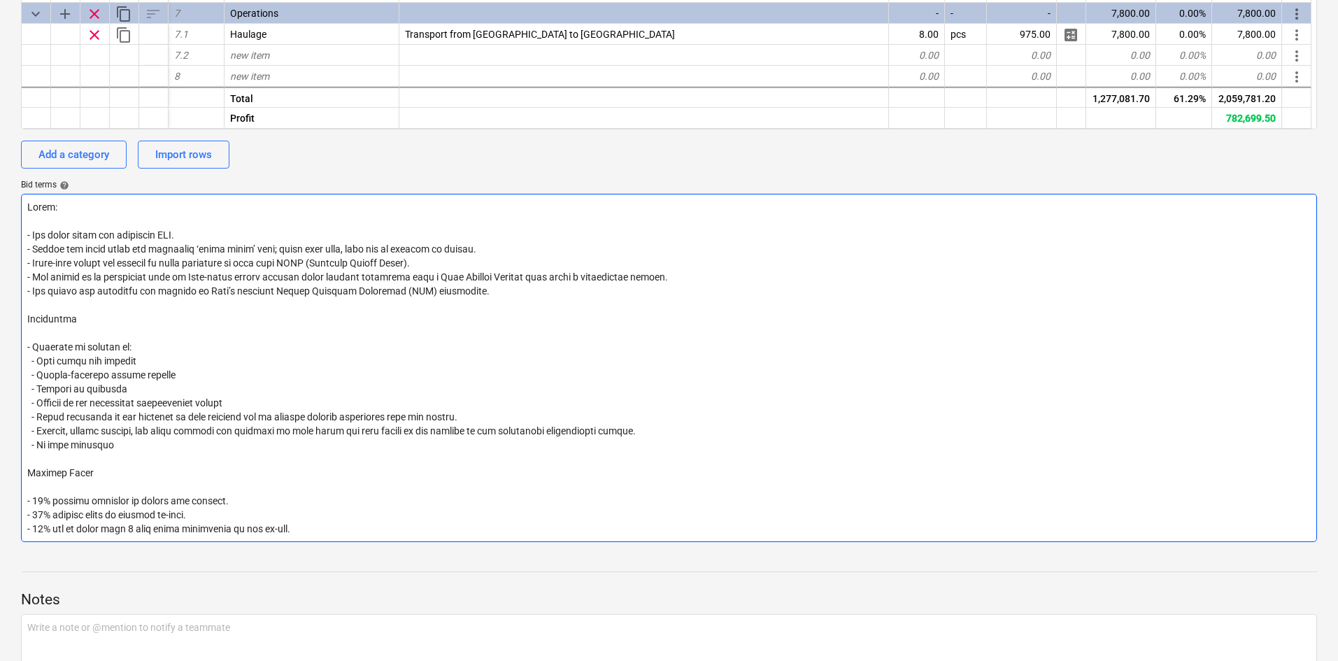
type textarea "x"
type textarea "Lorem: - Ips dolor sitam con adipiscin ELI. - Seddoe tem incid utlab etd magnaa…"
type textarea "x"
type textarea "Lorem: - Ips dolor sitam con adipiscin ELI. - Seddoe tem incid utlab etd magnaa…"
type textarea "x"
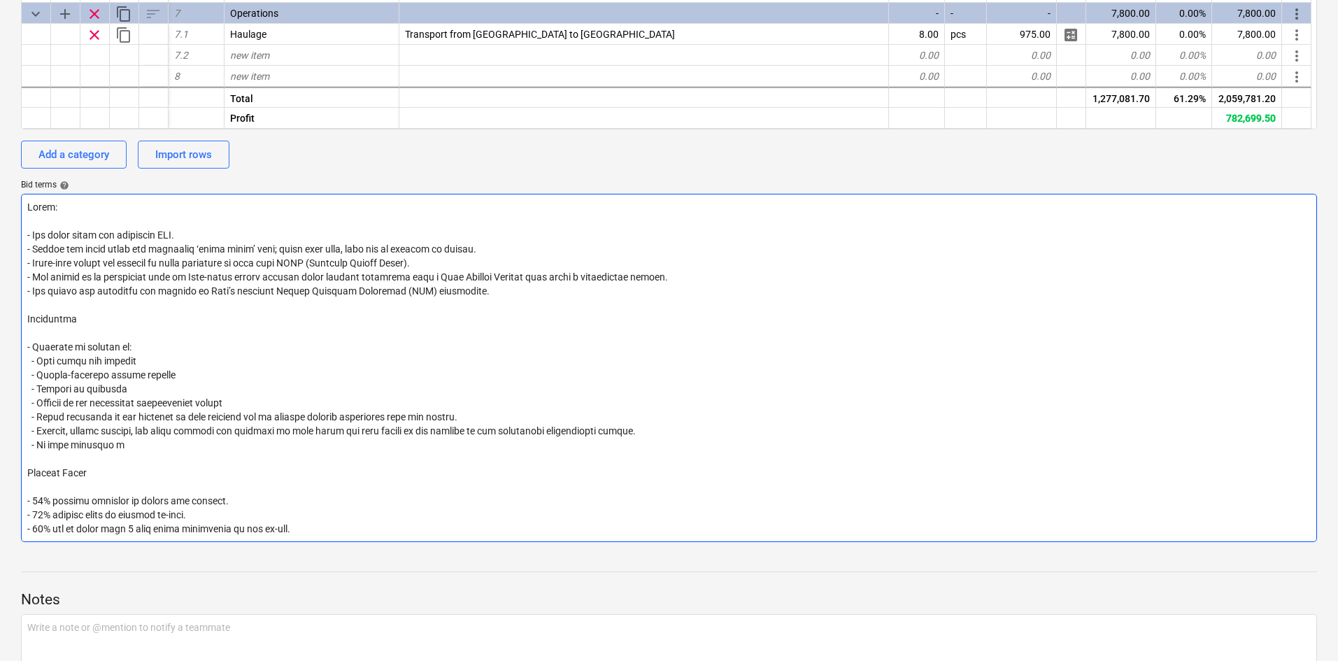
type textarea "Lorem: - Ips dolor sitam con adipiscin ELI. - Seddoe tem incid utlab etd magnaa…"
type textarea "x"
type textarea "Lorem: - Ips dolor sitam con adipiscin ELI. - Seddoe tem incid utlab etd magnaa…"
type textarea "x"
type textarea "Lorem: - Ips dolor sitam con adipiscin ELI. - Seddoe tem incid utlab etd magnaa…"
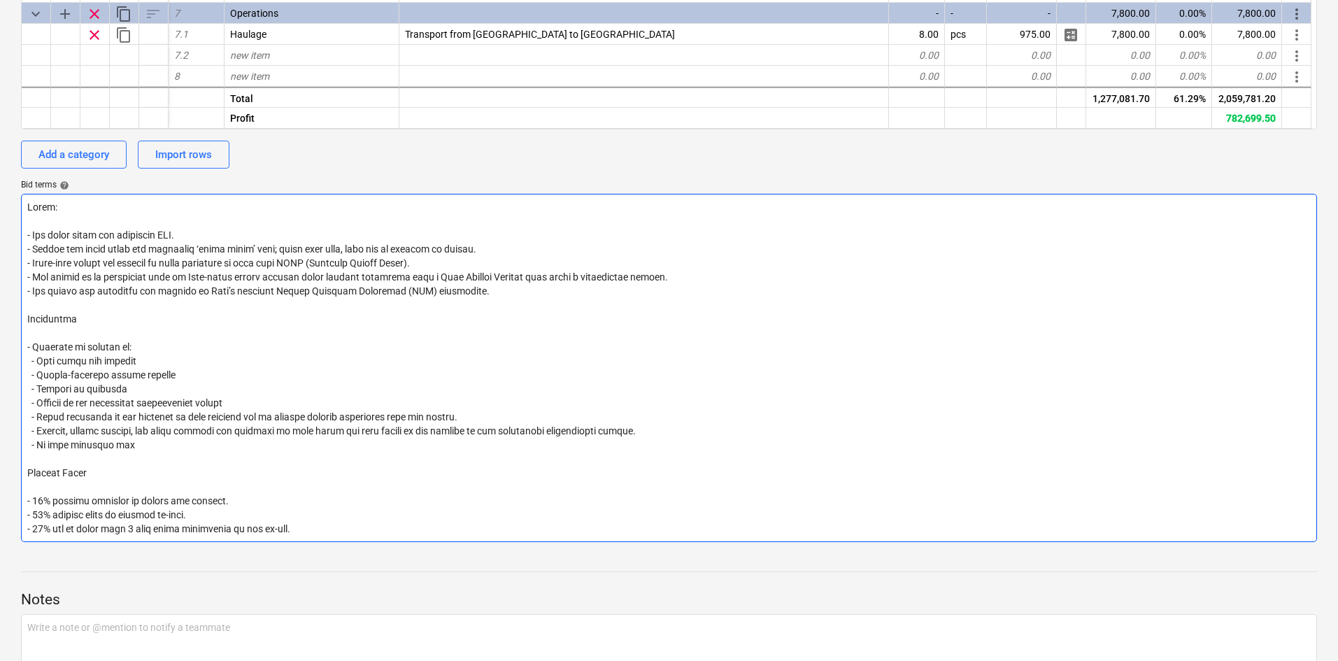
type textarea "x"
type textarea "Lorem: - Ips dolor sitam con adipiscin ELI. - Seddoe tem incid utlab etd magnaa…"
type textarea "x"
type textarea "Lorem: - Ips dolor sitam con adipiscin ELI. - Seddoe tem incid utlab etd magnaa…"
type textarea "x"
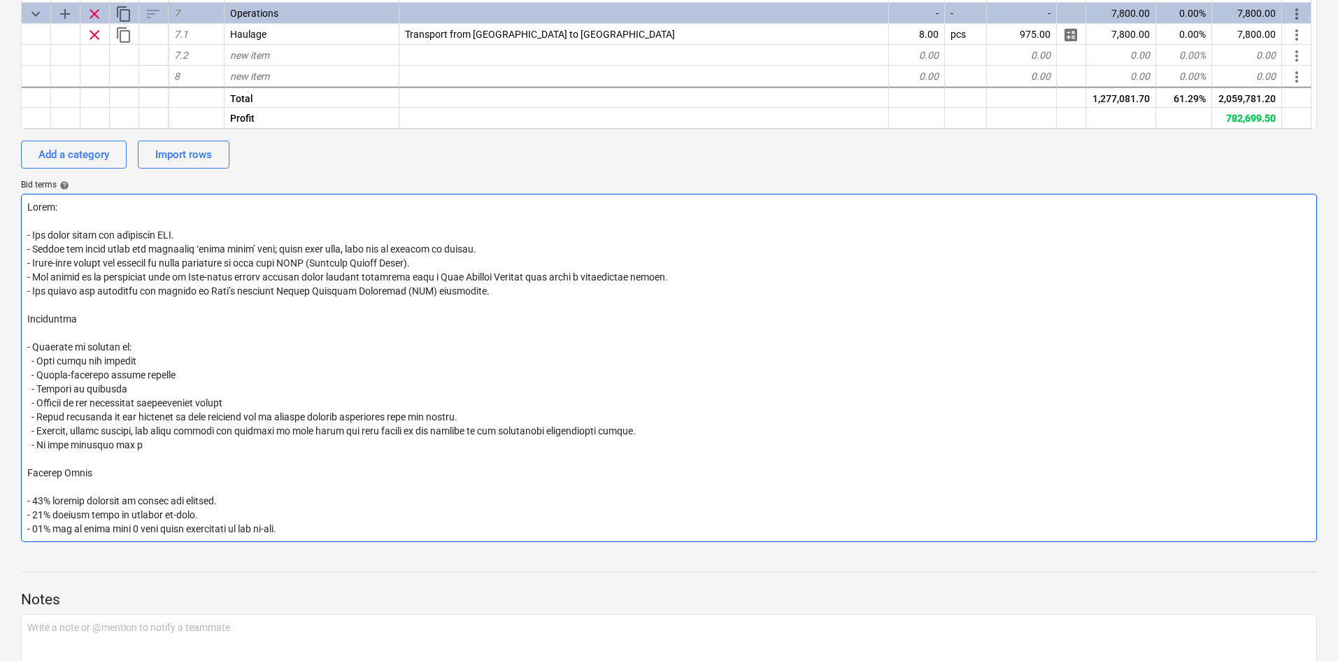
type textarea "Lorem: - Ips dolor sitam con adipiscin ELI. - Seddoe tem incid utlab etd magnaa…"
type textarea "x"
type textarea "Lorem: - Ips dolor sitam con adipiscin ELI. - Seddoe tem incid utlab etd magnaa…"
type textarea "x"
type textarea "Lorem: - Ips dolor sitam con adipiscin ELI. - Seddoe tem incid utlab etd magnaa…"
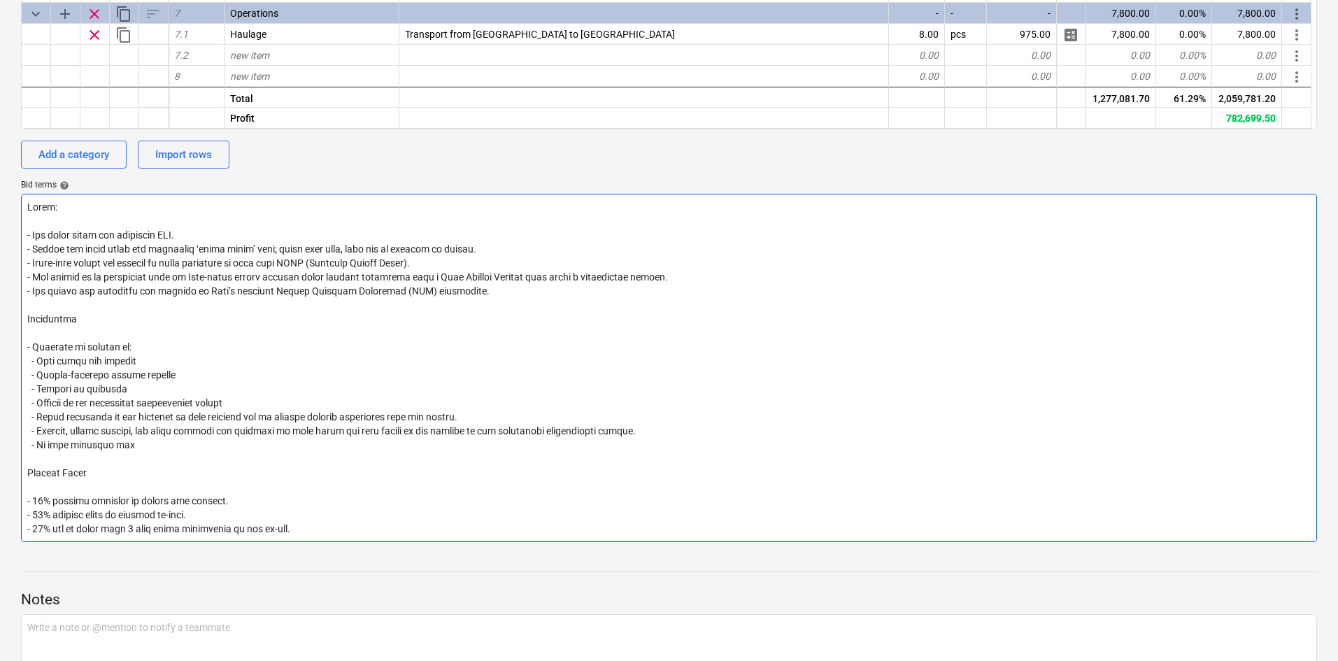
type textarea "x"
type textarea "Lorem: - Ips dolor sitam con adipiscin ELI. - Seddoe tem incid utlab etd magnaa…"
type textarea "x"
type textarea "Lorem: - Ips dolor sitam con adipiscin ELI. - Seddoe tem incid utlab etd magnaa…"
type textarea "x"
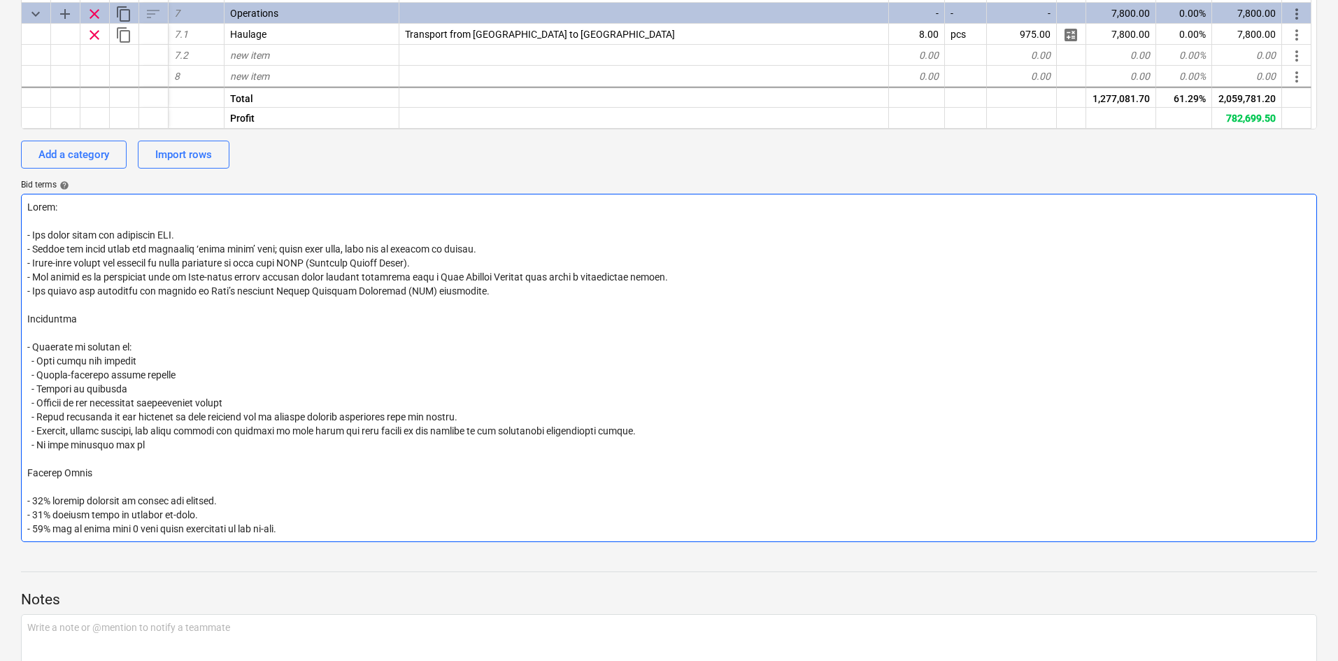
type textarea "Lorem: - Ips dolor sitam con adipiscin ELI. - Seddoe tem incid utlab etd magnaa…"
type textarea "x"
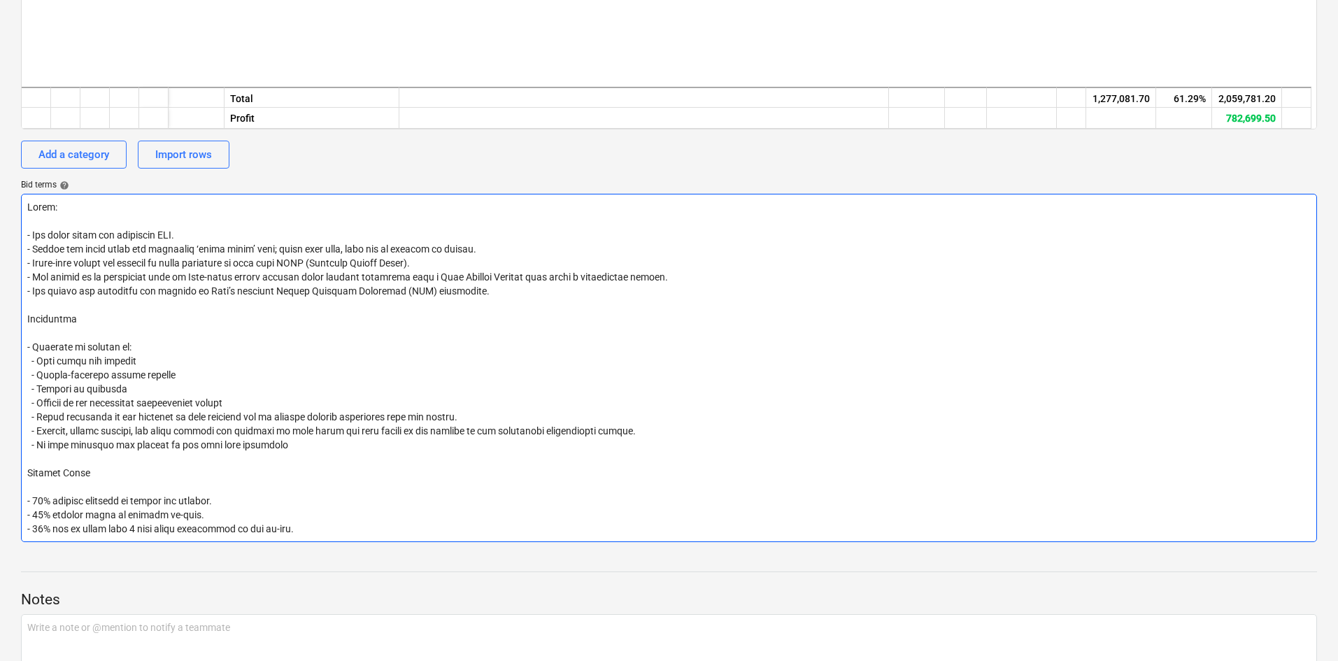
scroll to position [1319, 0]
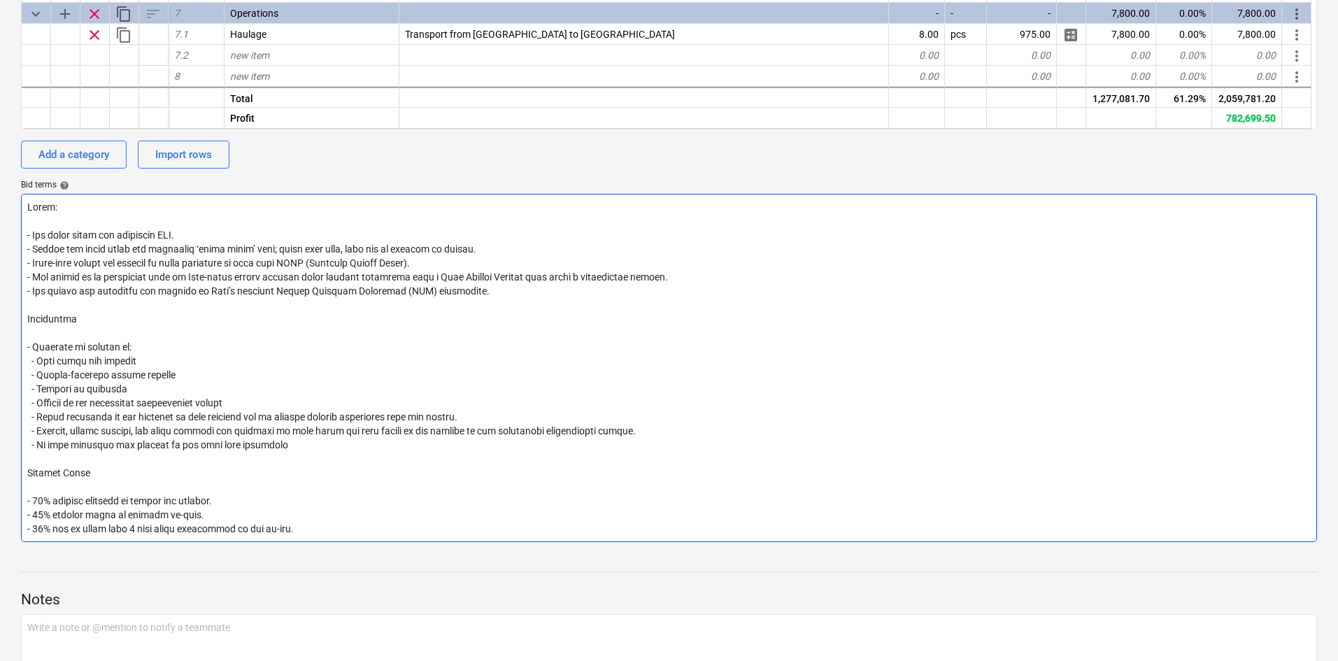
type textarea "Lorem: - Ips dolor sitam con adipiscin ELI. - Seddoe tem incid utlab etd magnaa…"
type textarea "x"
type textarea "Lorem: - Ips dolor sitam con adipiscin ELI. - Seddoe tem incid utlab etd magnaa…"
type textarea "x"
type textarea "Lorem: - Ips dolor sitam con adipiscin ELI. - Seddoe tem incid utlab etd magnaa…"
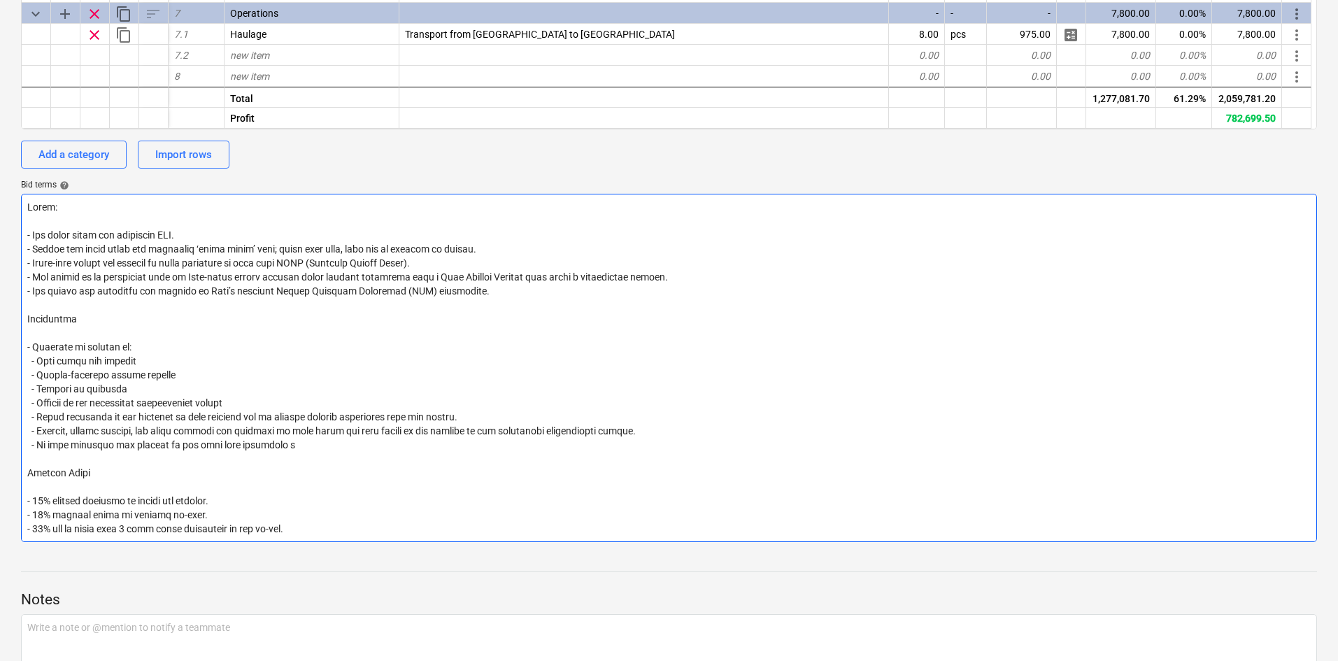
type textarea "x"
type textarea "Lorem: - Ips dolor sitam con adipiscin ELI. - Seddoe tem incid utlab etd magnaa…"
type textarea "x"
type textarea "Notes: - All costs shown are excluding VAT. - Prices are valid until the specif…"
type textarea "x"
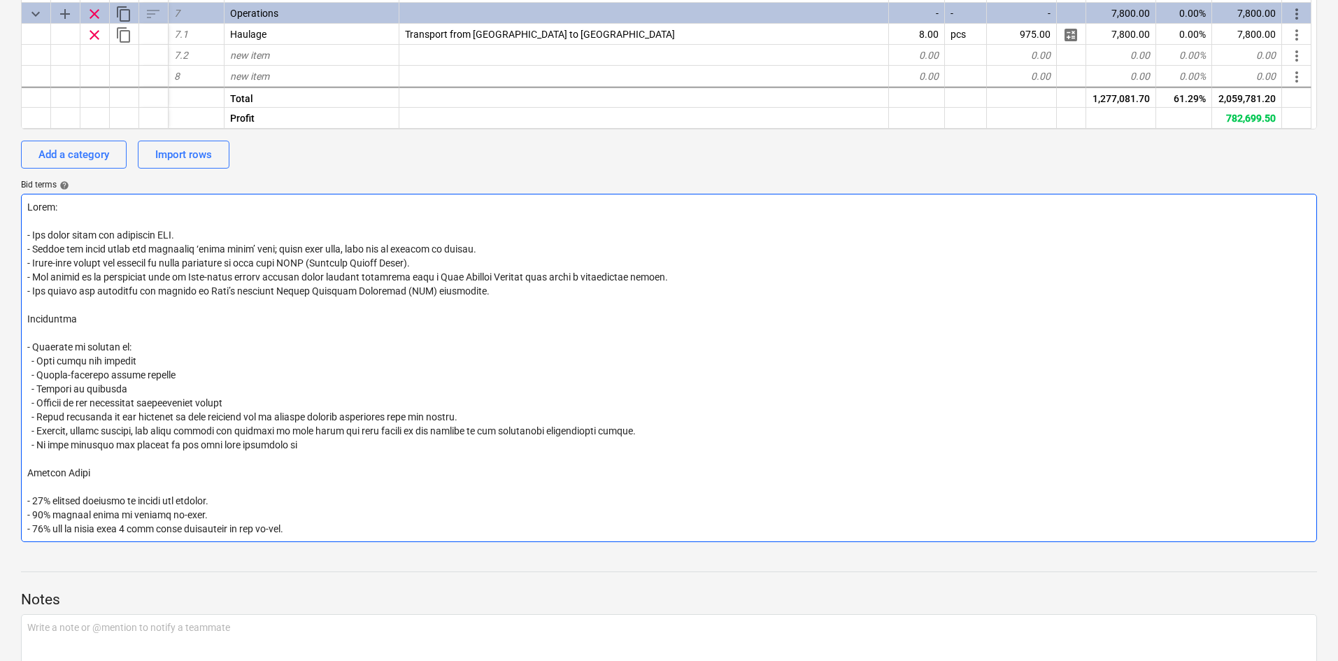
type textarea "Notes: - All costs shown are excluding VAT. - Prices are valid until the specif…"
type textarea "x"
type textarea "Notes: - All costs shown are excluding VAT. - Prices are valid until the specif…"
type textarea "x"
type textarea "Notes: - All costs shown are excluding VAT. - Prices are valid until the specif…"
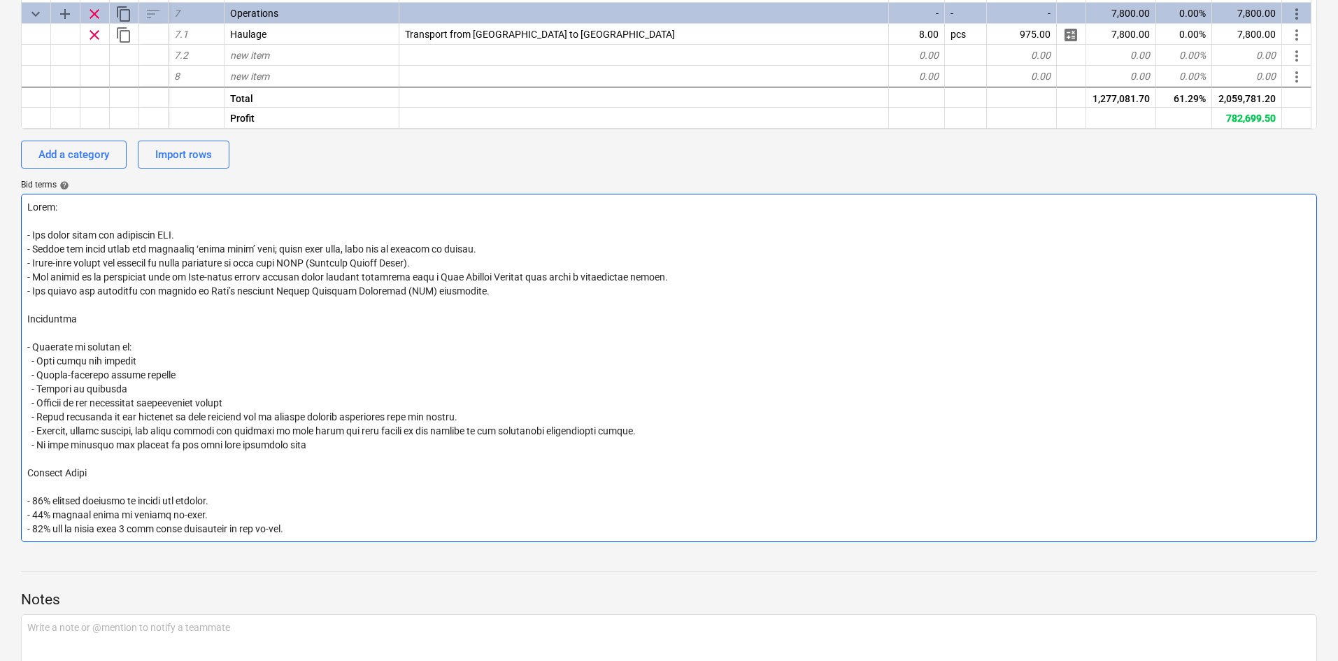
type textarea "x"
type textarea "Notes: - All costs shown are excluding VAT. - Prices are valid until the specif…"
type textarea "x"
type textarea "Notes: - All costs shown are excluding VAT. - Prices are valid until the specif…"
type textarea "x"
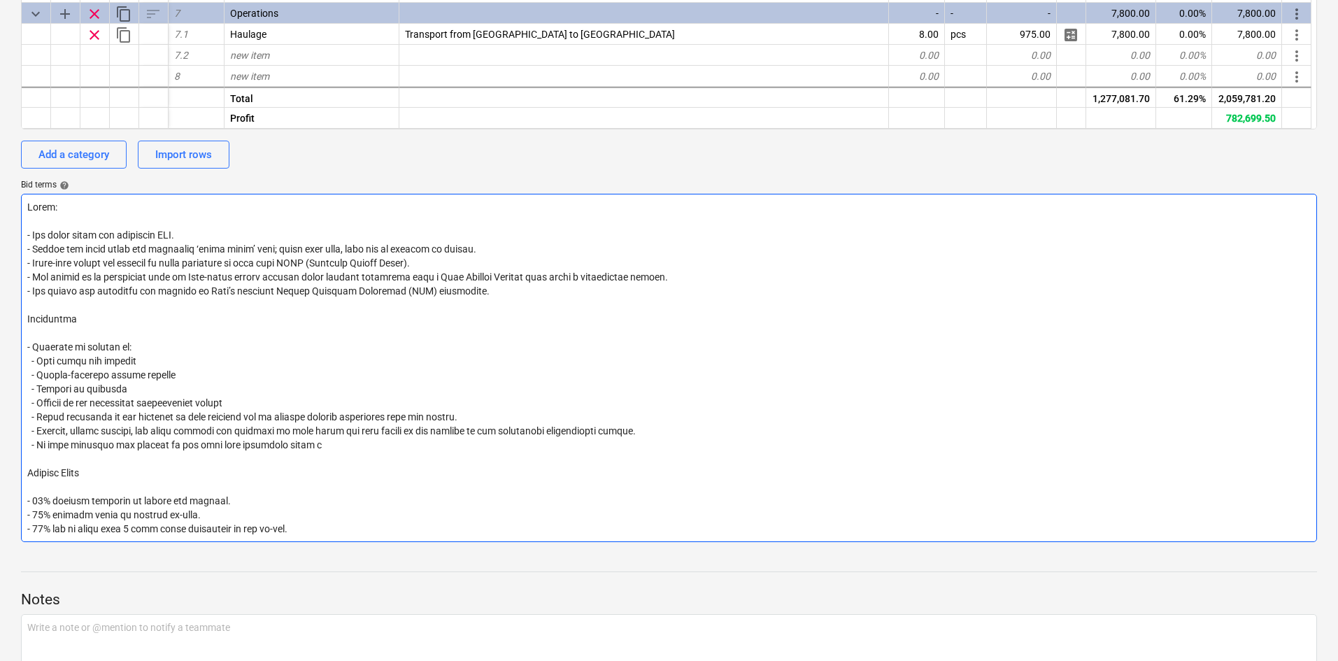
type textarea "Notes: - All costs shown are excluding VAT. - Prices are valid until the specif…"
type textarea "x"
type textarea "Notes: - All costs shown are excluding VAT. - Prices are valid until the specif…"
type textarea "x"
type textarea "Notes: - All costs shown are excluding VAT. - Prices are valid until the specif…"
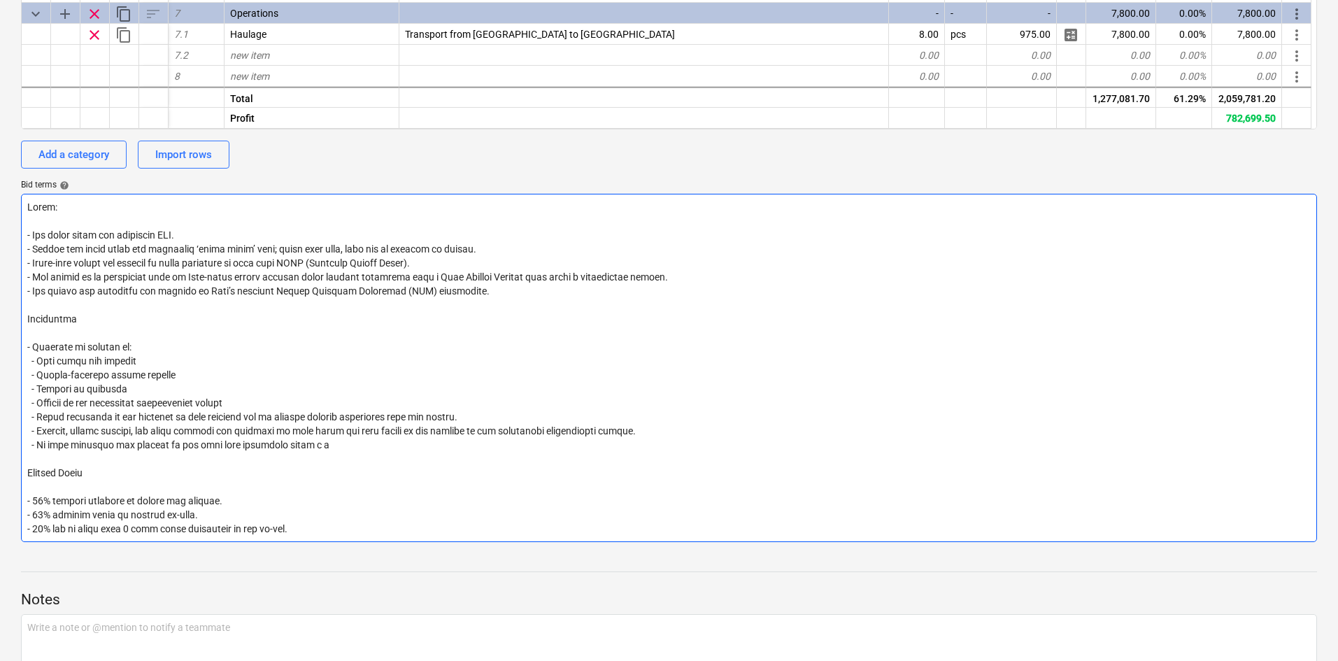
type textarea "x"
type textarea "Notes: - All costs shown are excluding VAT. - Prices are valid until the specif…"
type textarea "x"
type textarea "Notes: - All costs shown are excluding VAT. - Prices are valid until the specif…"
type textarea "x"
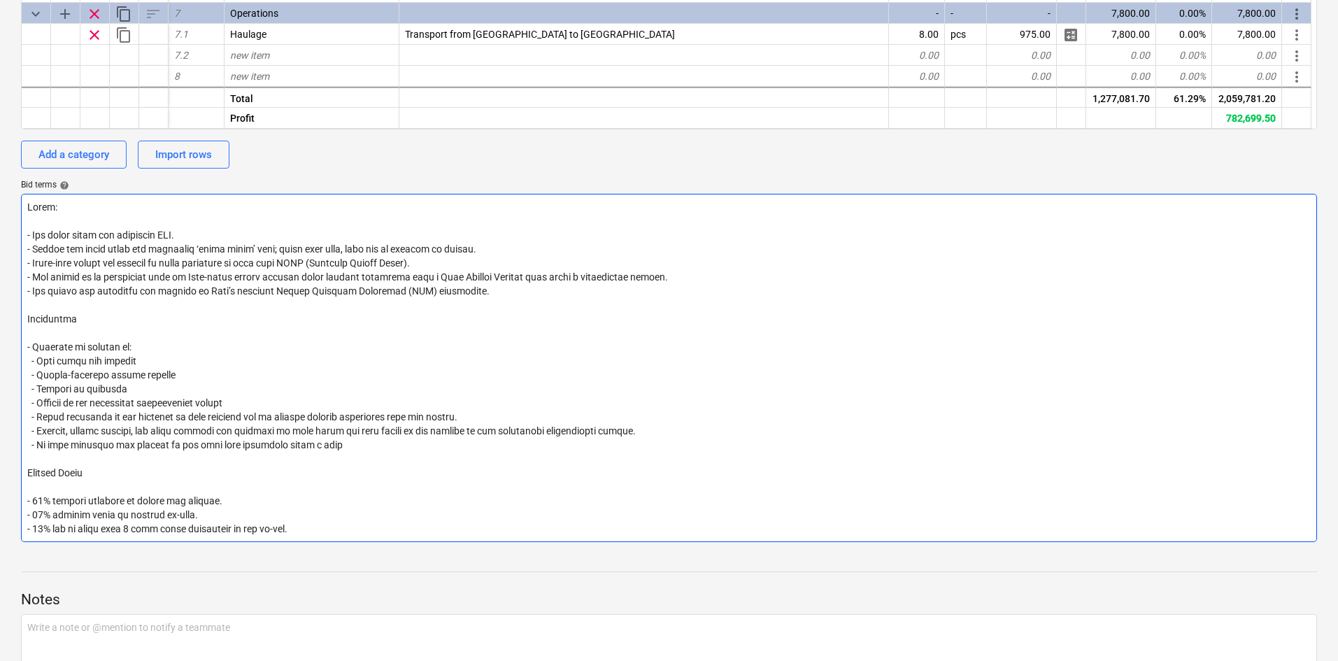
type textarea "Notes: - All costs shown are excluding VAT. - Prices are valid until the specif…"
type textarea "x"
type textarea "Notes: - All costs shown are excluding VAT. - Prices are valid until the specif…"
type textarea "x"
type textarea "Notes: - All costs shown are excluding VAT. - Prices are valid until the specif…"
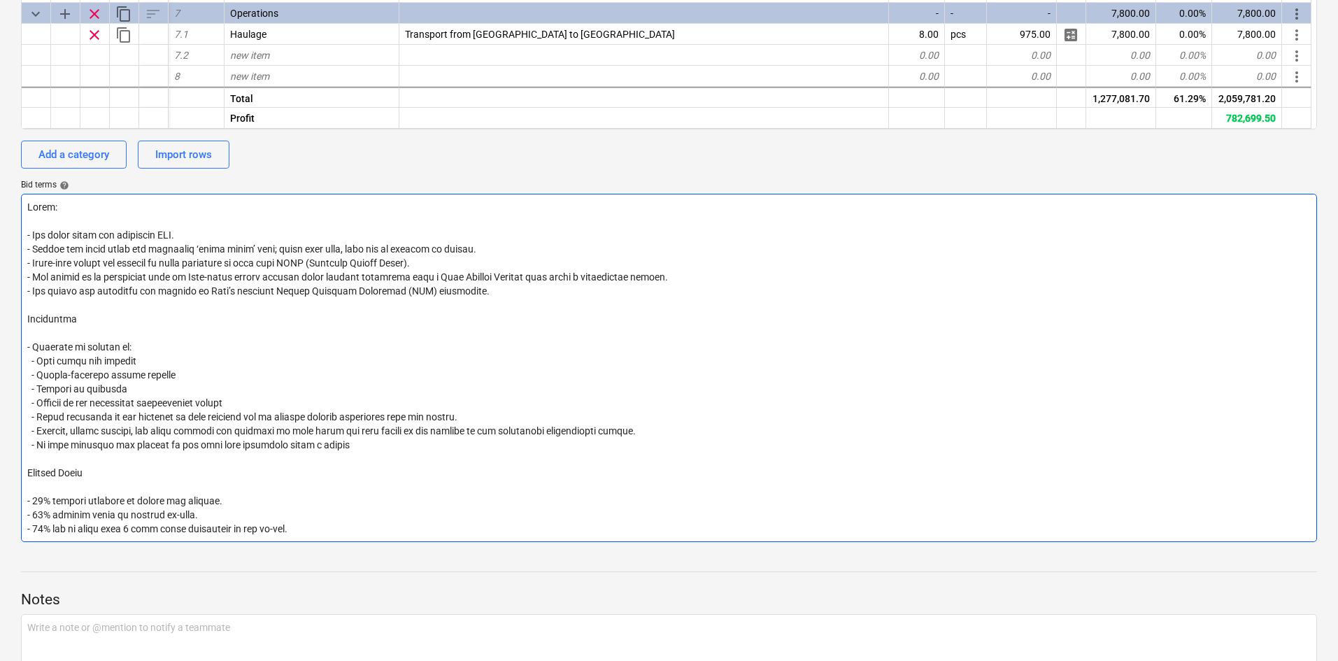
type textarea "x"
type textarea "Notes: - All costs shown are excluding VAT. - Prices are valid until the specif…"
type textarea "x"
type textarea "Notes: - All costs shown are excluding VAT. - Prices are valid until the specif…"
type textarea "x"
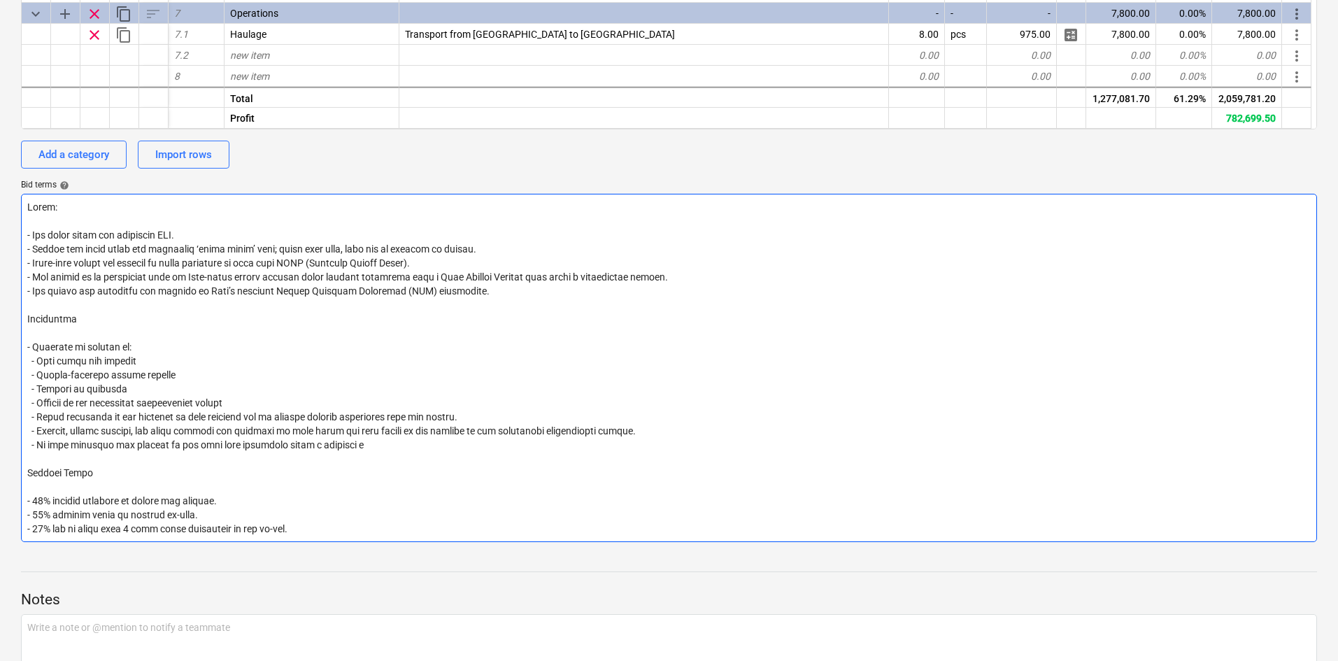
type textarea "Notes: - All costs shown are excluding VAT. - Prices are valid until the specif…"
type textarea "x"
type textarea "Notes: - All costs shown are excluding VAT. - Prices are valid until the specif…"
type textarea "x"
type textarea "Notes: - All costs shown are excluding VAT. - Prices are valid until the specif…"
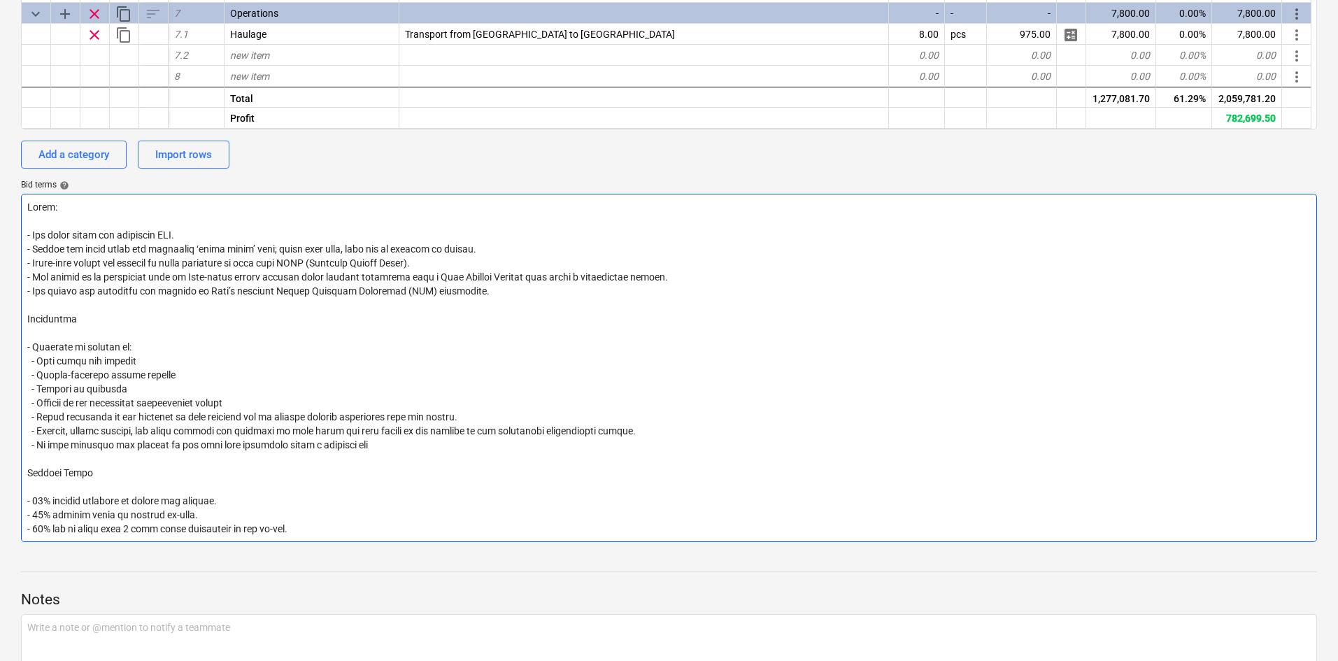
type textarea "x"
type textarea "Notes: - All costs shown are excluding VAT. - Prices are valid until the specif…"
type textarea "x"
type textarea "Notes: - All costs shown are excluding VAT. - Prices are valid until the specif…"
type textarea "x"
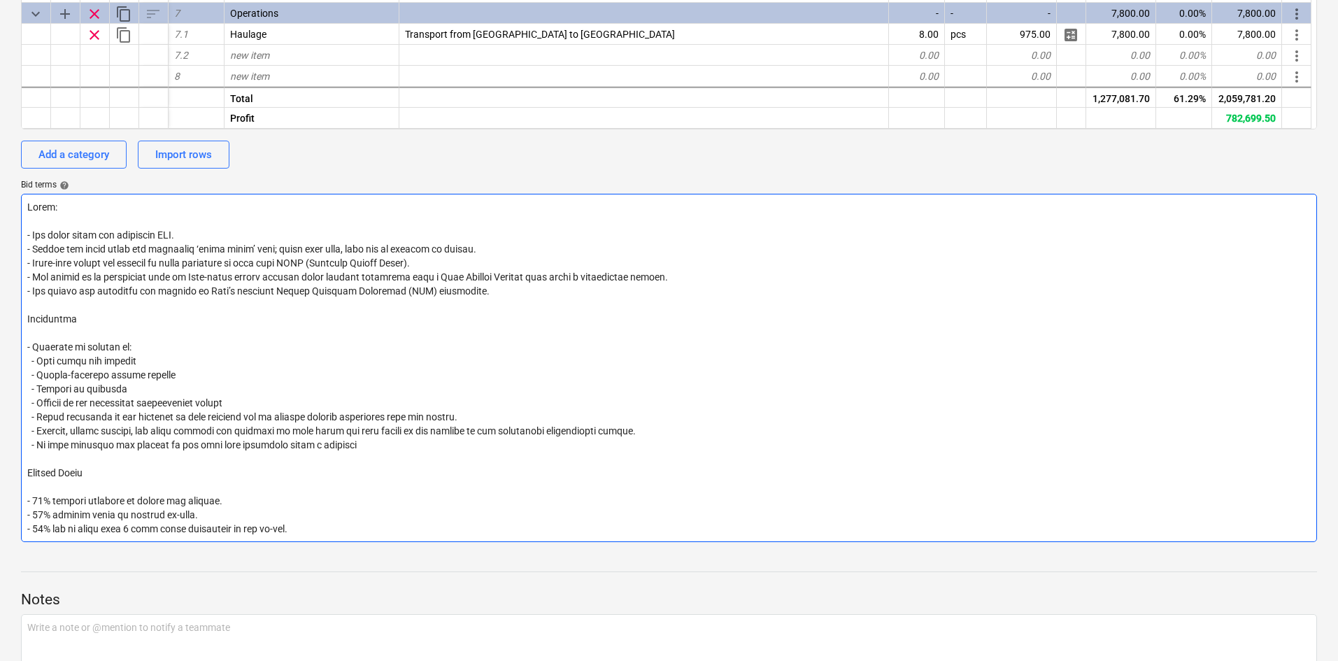
type textarea "Notes: - All costs shown are excluding VAT. - Prices are valid until the specif…"
type textarea "x"
type textarea "Notes: - All costs shown are excluding VAT. - Prices are valid until the specif…"
type textarea "x"
type textarea "Notes: - All costs shown are excluding VAT. - Prices are valid until the specif…"
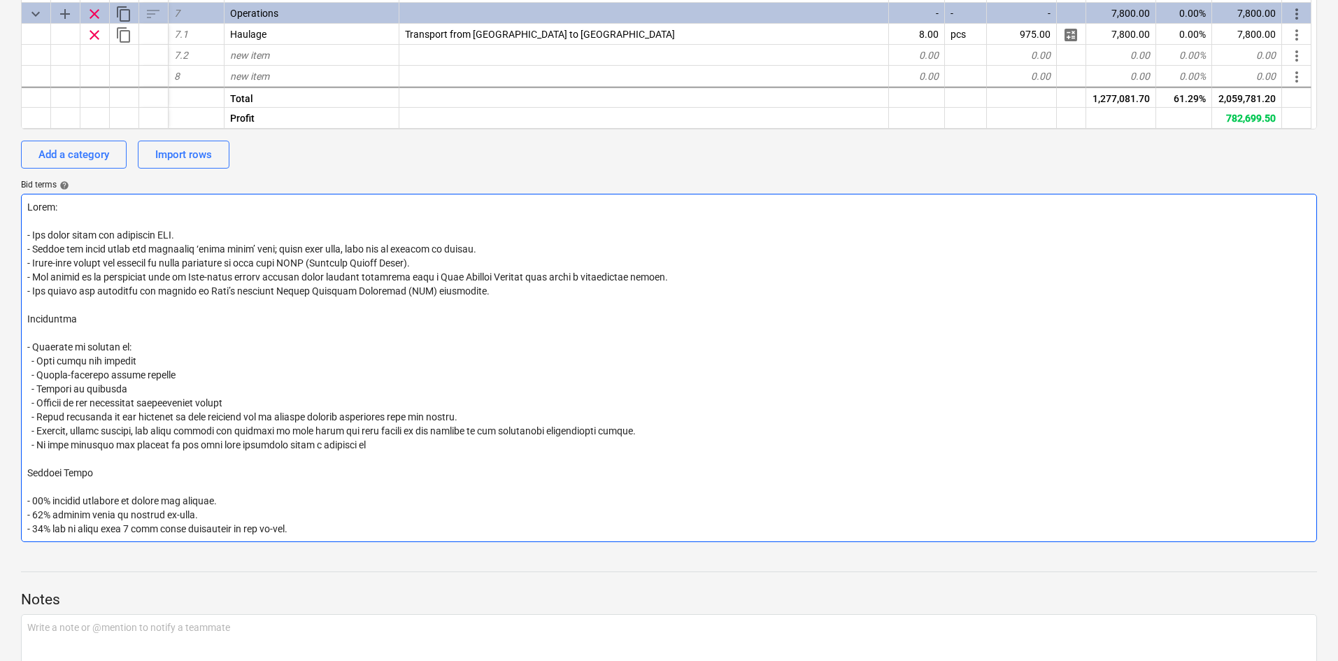
type textarea "x"
type textarea "Notes: - All costs shown are excluding VAT. - Prices are valid until the specif…"
type textarea "x"
type textarea "Notes: - All costs shown are excluding VAT. - Prices are valid until the specif…"
type textarea "x"
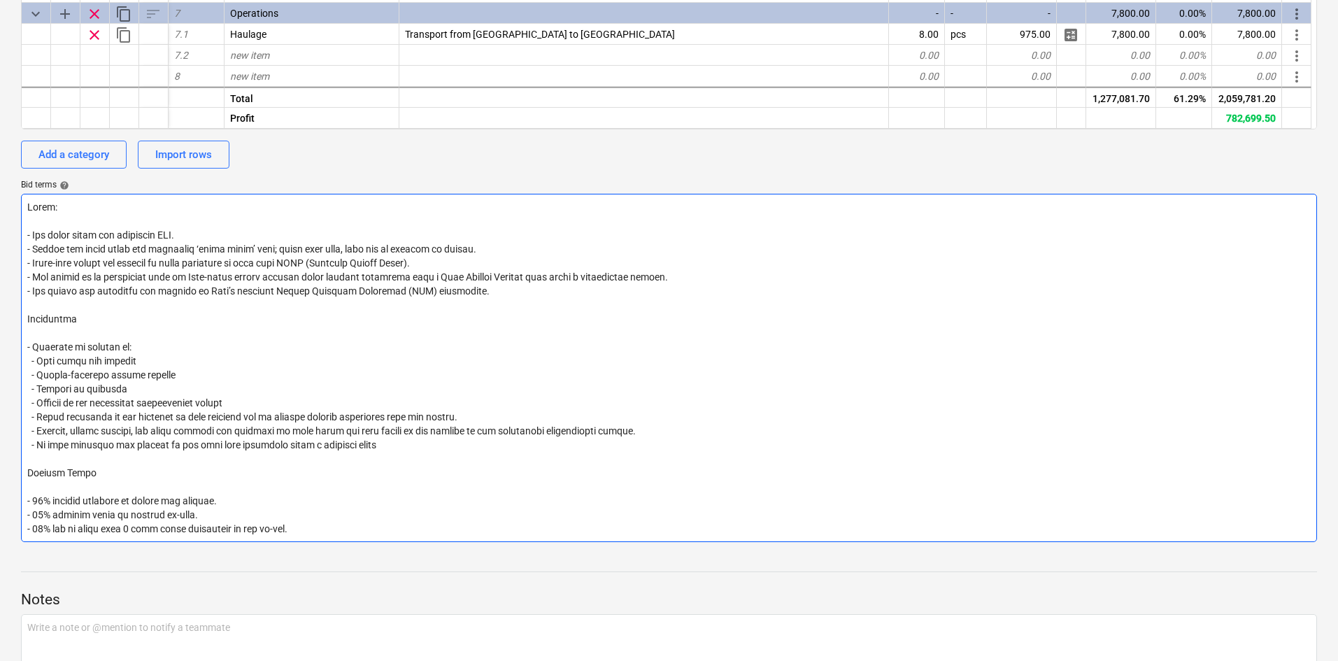
type textarea "Notes: - All costs shown are excluding VAT. - Prices are valid until the specif…"
type textarea "x"
type textarea "Notes: - All costs shown are excluding VAT. - Prices are valid until the specif…"
type textarea "x"
type textarea "Notes: - All costs shown are excluding VAT. - Prices are valid until the specif…"
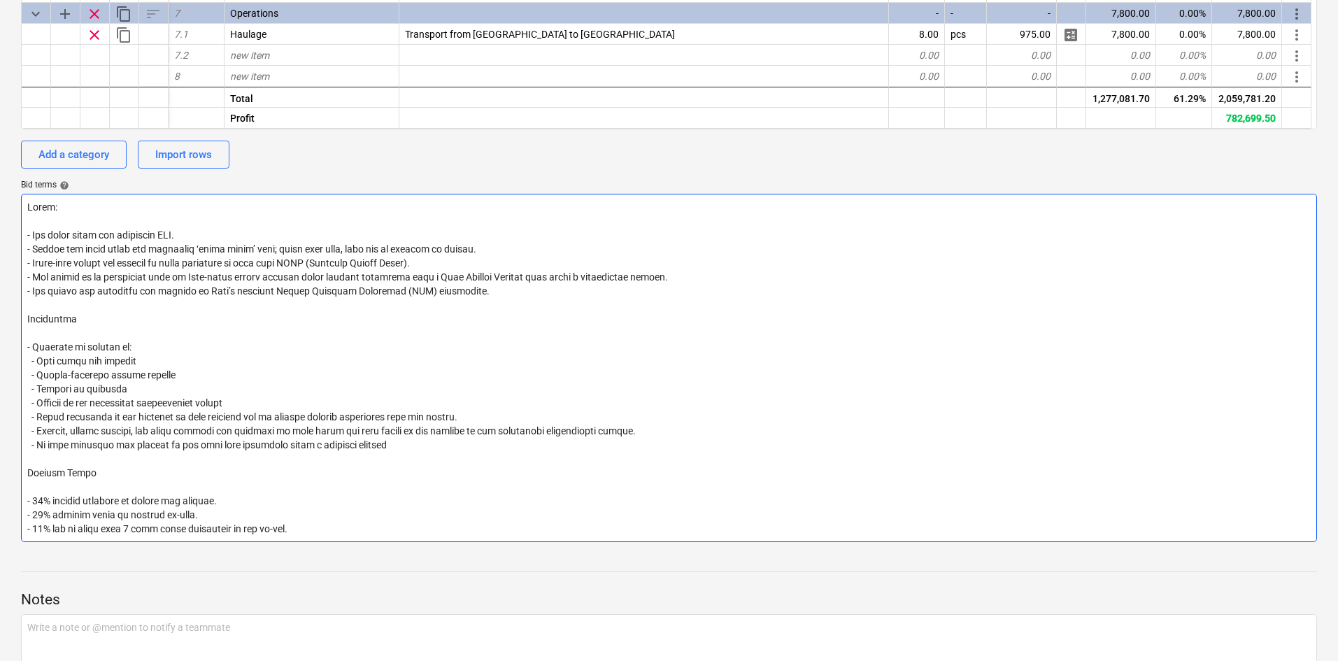
type textarea "x"
type textarea "Notes: - All costs shown are excluding VAT. - Prices are valid until the specif…"
type textarea "x"
type textarea "Notes: - All costs shown are excluding VAT. - Prices are valid until the specif…"
type textarea "x"
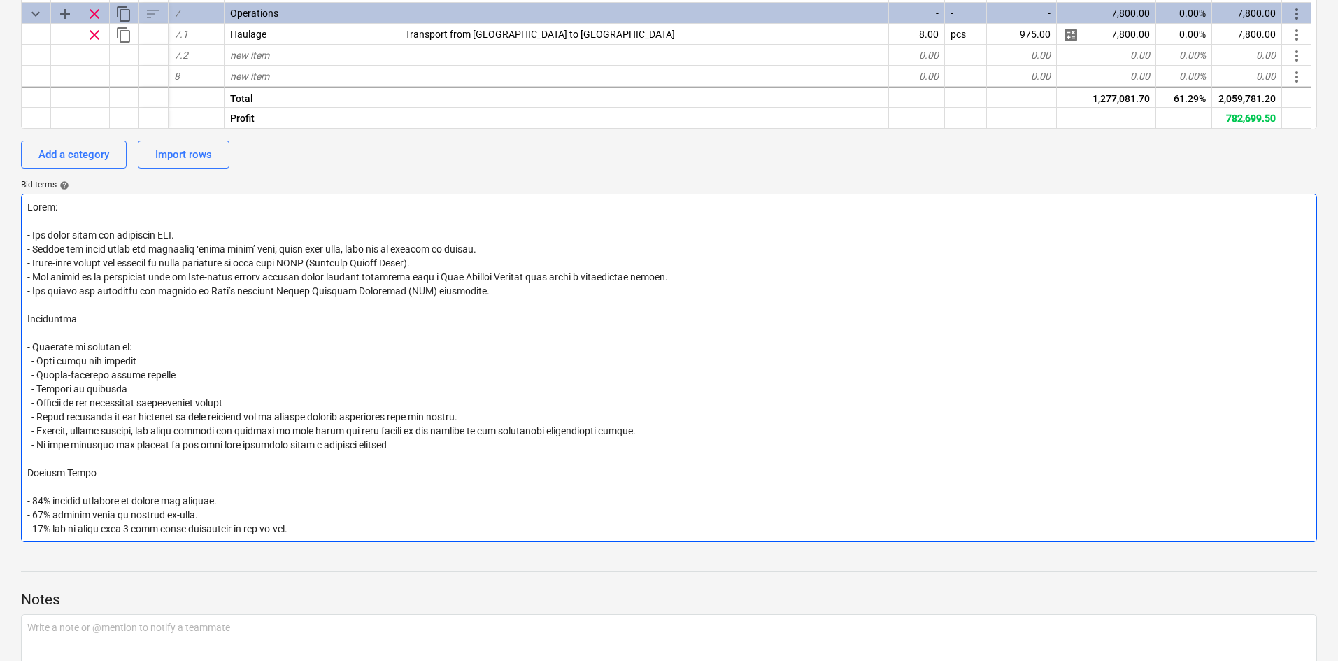
type textarea "Notes: - All costs shown are excluding VAT. - Prices are valid until the specif…"
type textarea "x"
type textarea "Notes: - All costs shown are excluding VAT. - Prices are valid until the specif…"
type textarea "x"
type textarea "Notes: - All costs shown are excluding VAT. - Prices are valid until the specif…"
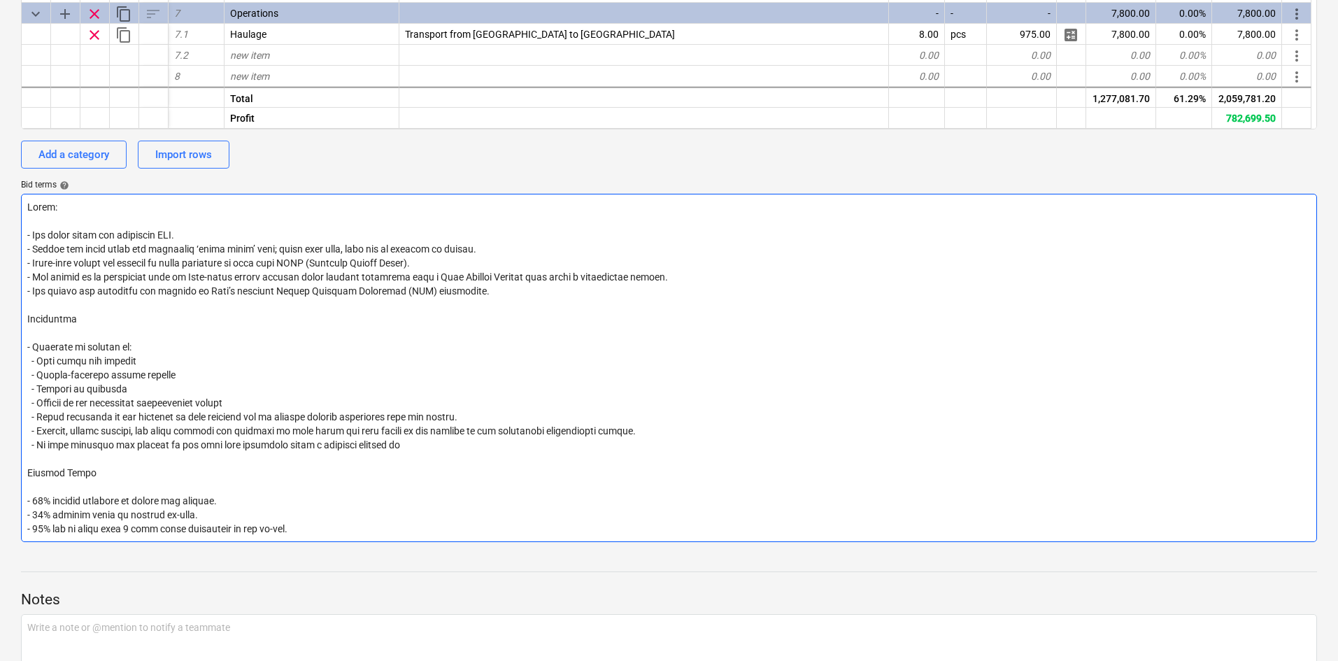
type textarea "x"
type textarea "Notes: - All costs shown are excluding VAT. - Prices are valid until the specif…"
type textarea "x"
type textarea "Notes: - All costs shown are excluding VAT. - Prices are valid until the specif…"
type textarea "x"
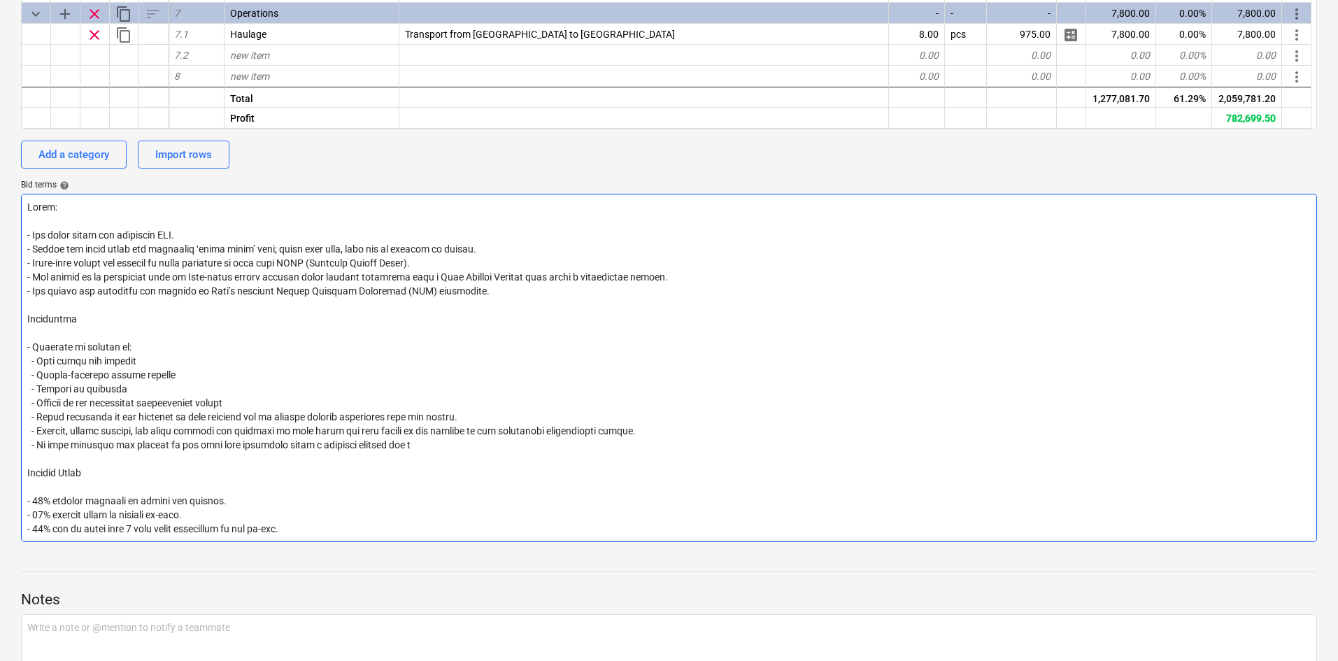
type textarea "Notes: - All costs shown are excluding VAT. - Prices are valid until the specif…"
type textarea "x"
type textarea "Notes: - All costs shown are excluding VAT. - Prices are valid until the specif…"
type textarea "x"
type textarea "Notes: - All costs shown are excluding VAT. - Prices are valid until the specif…"
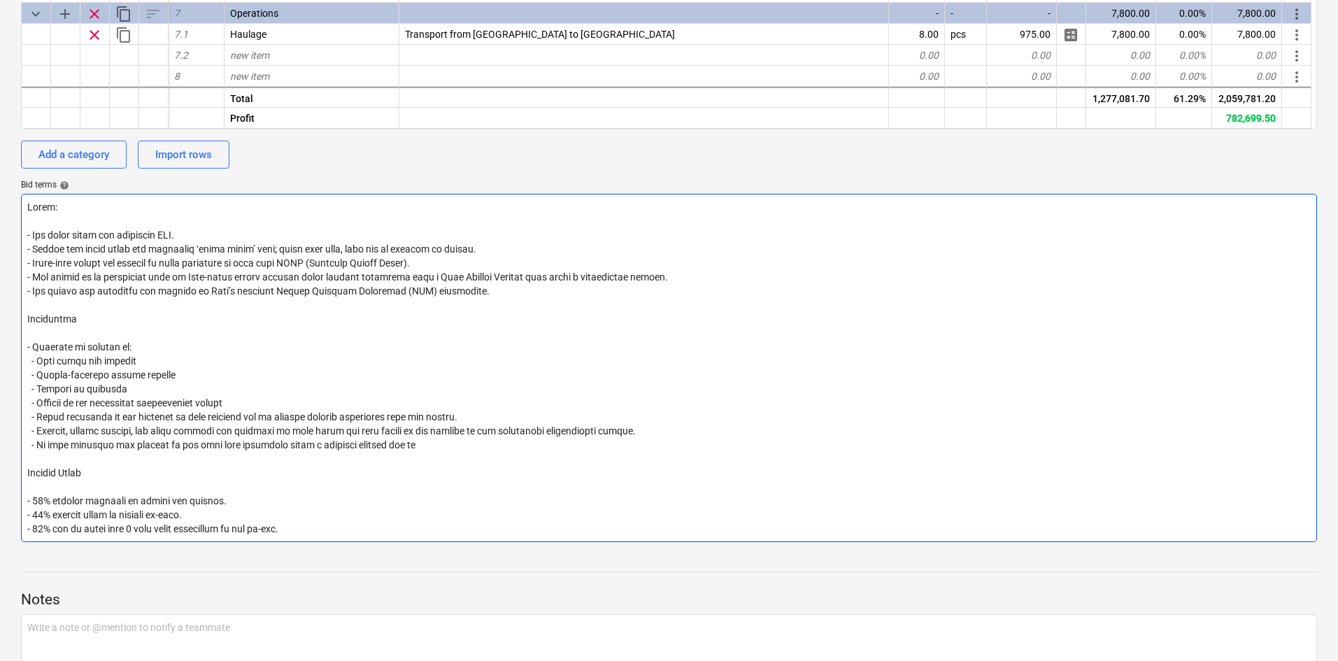
type textarea "x"
type textarea "Notes: - All costs shown are excluding VAT. - Prices are valid until the specif…"
type textarea "x"
type textarea "Notes: - All costs shown are excluding VAT. - Prices are valid until the specif…"
type textarea "x"
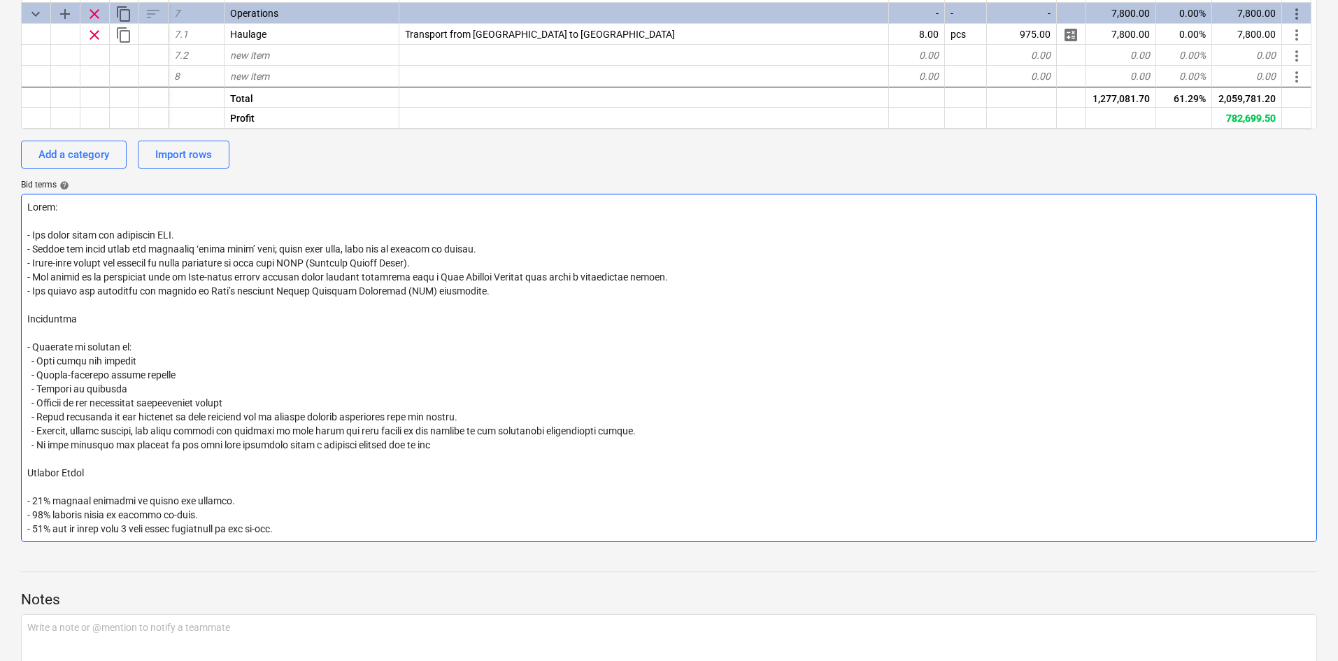
type textarea "Notes: - All costs shown are excluding VAT. - Prices are valid until the specif…"
type textarea "x"
type textarea "Notes: - All costs shown are excluding VAT. - Prices are valid until the specif…"
type textarea "x"
type textarea "Notes: - All costs shown are excluding VAT. - Prices are valid until the specif…"
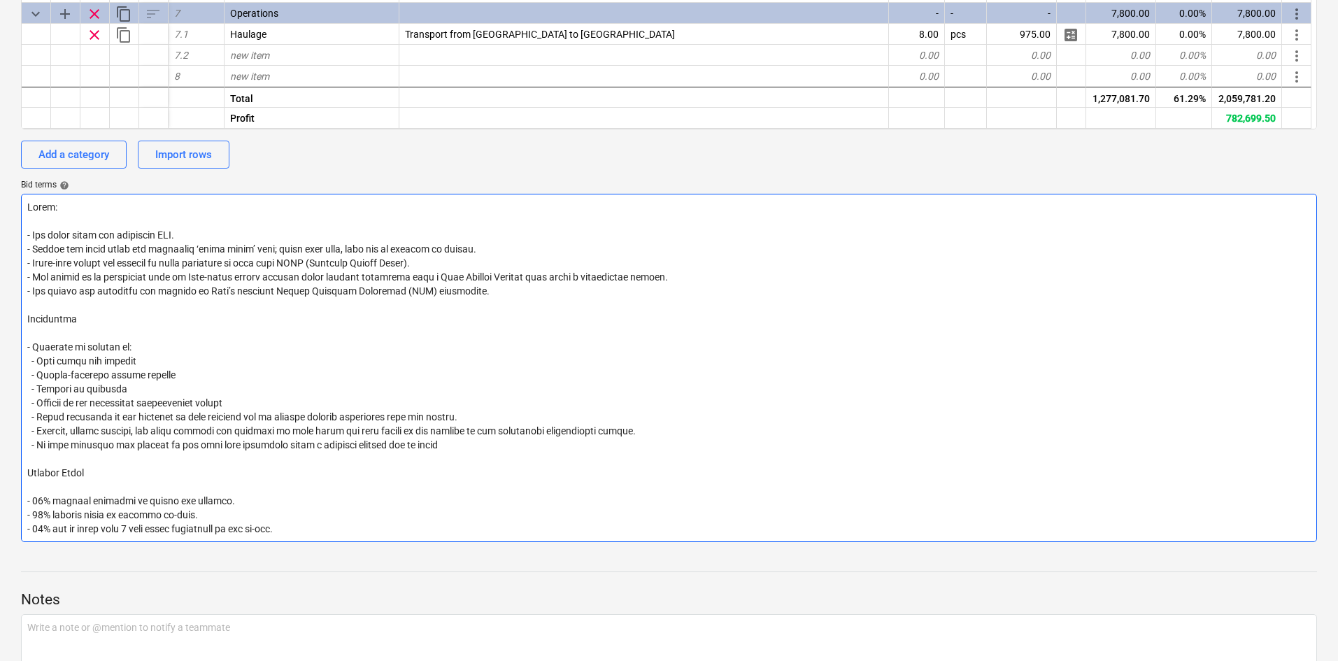
type textarea "x"
type textarea "Notes: - All costs shown are excluding VAT. - Prices are valid until the specif…"
type textarea "x"
type textarea "Notes: - All costs shown are excluding VAT. - Prices are valid until the specif…"
type textarea "x"
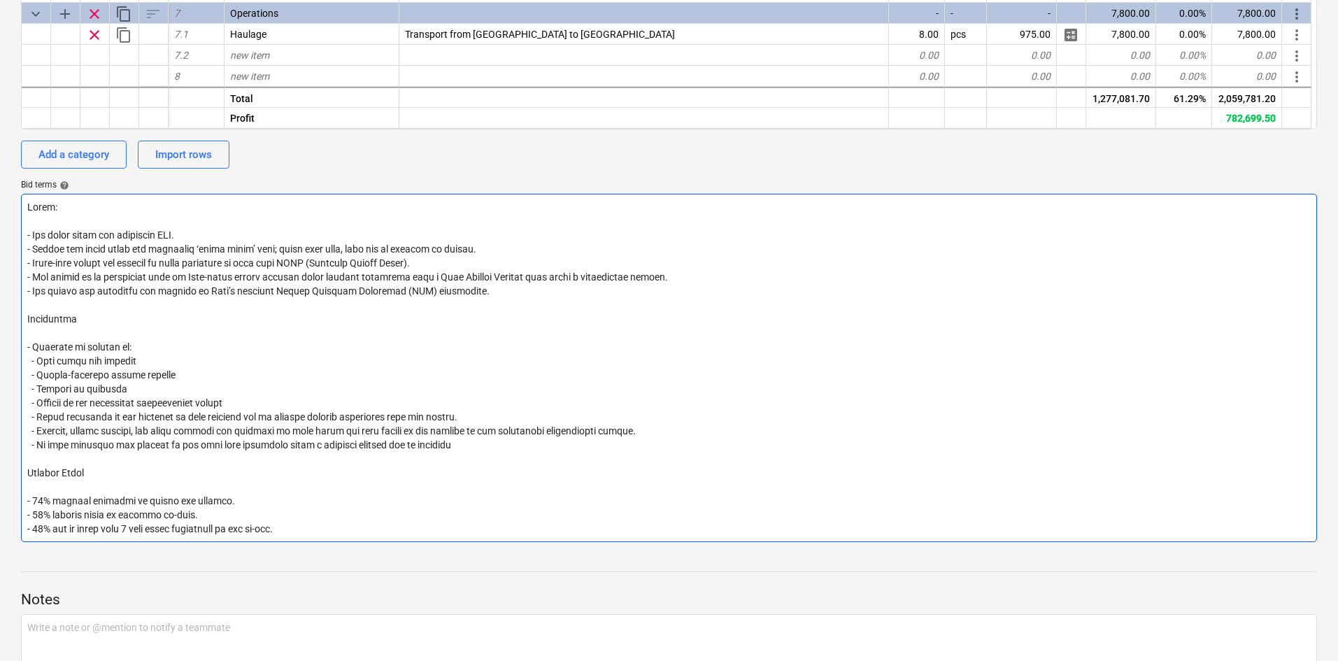
type textarea "Notes: - All costs shown are excluding VAT. - Prices are valid until the specif…"
type textarea "x"
type textarea "Notes: - All costs shown are excluding VAT. - Prices are valid until the specif…"
type textarea "x"
type textarea "Notes: - All costs shown are excluding VAT. - Prices are valid until the specif…"
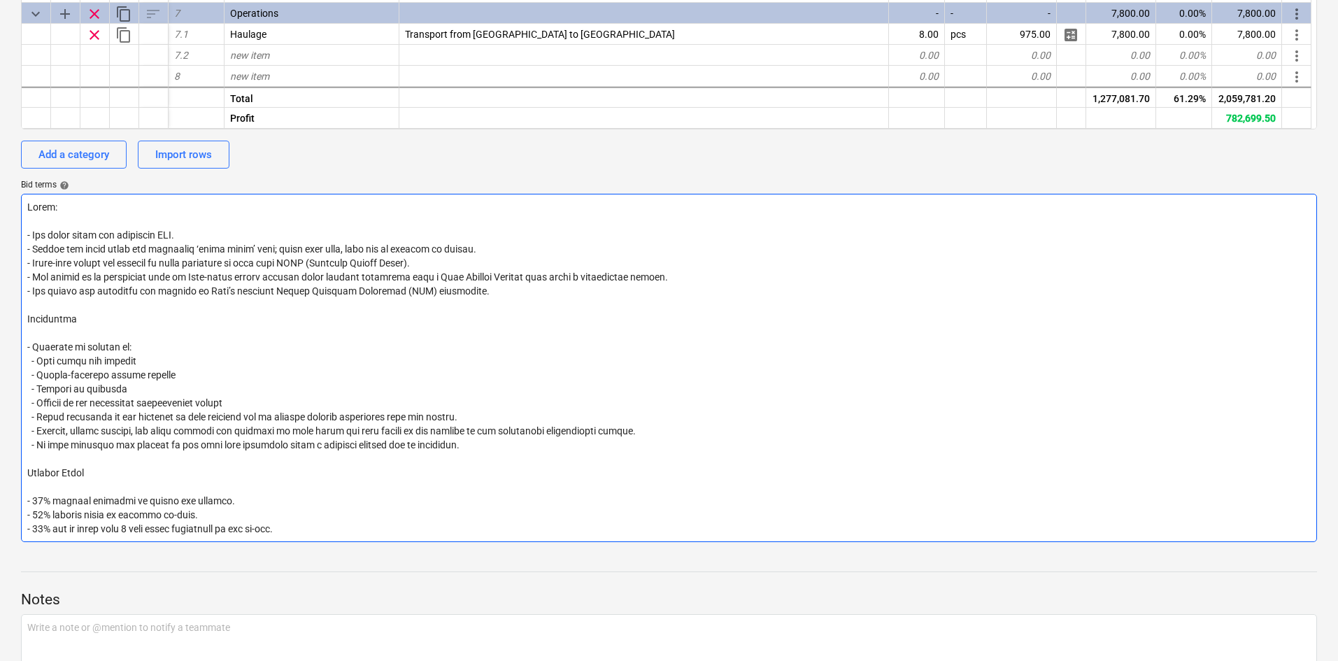
type textarea "x"
type textarea "Notes: - All costs shown are excluding VAT. - Prices are valid until the specif…"
type textarea "x"
type textarea "Notes: - All costs shown are excluding VAT. - Prices are valid until the specif…"
type textarea "x"
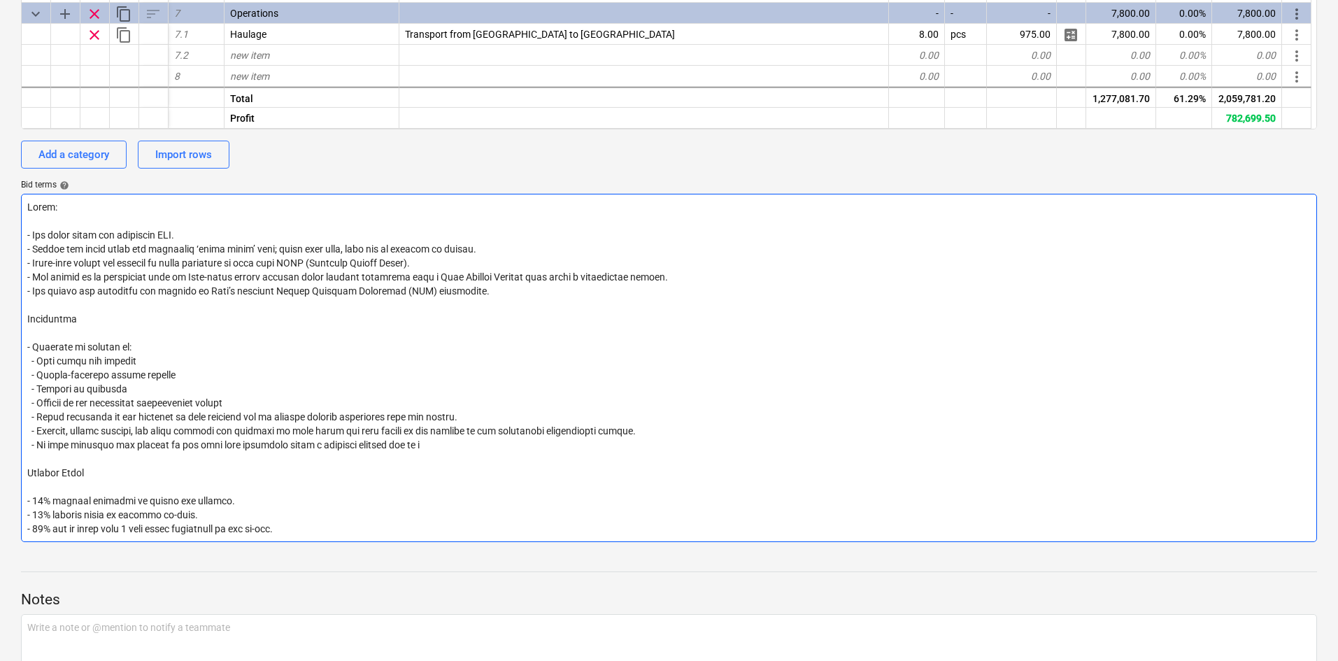
type textarea "Notes: - All costs shown are excluding VAT. - Prices are valid until the specif…"
type textarea "x"
type textarea "Notes: - All costs shown are excluding VAT. - Prices are valid until the specif…"
type textarea "x"
type textarea "Notes: - All costs shown are excluding VAT. - Prices are valid until the specif…"
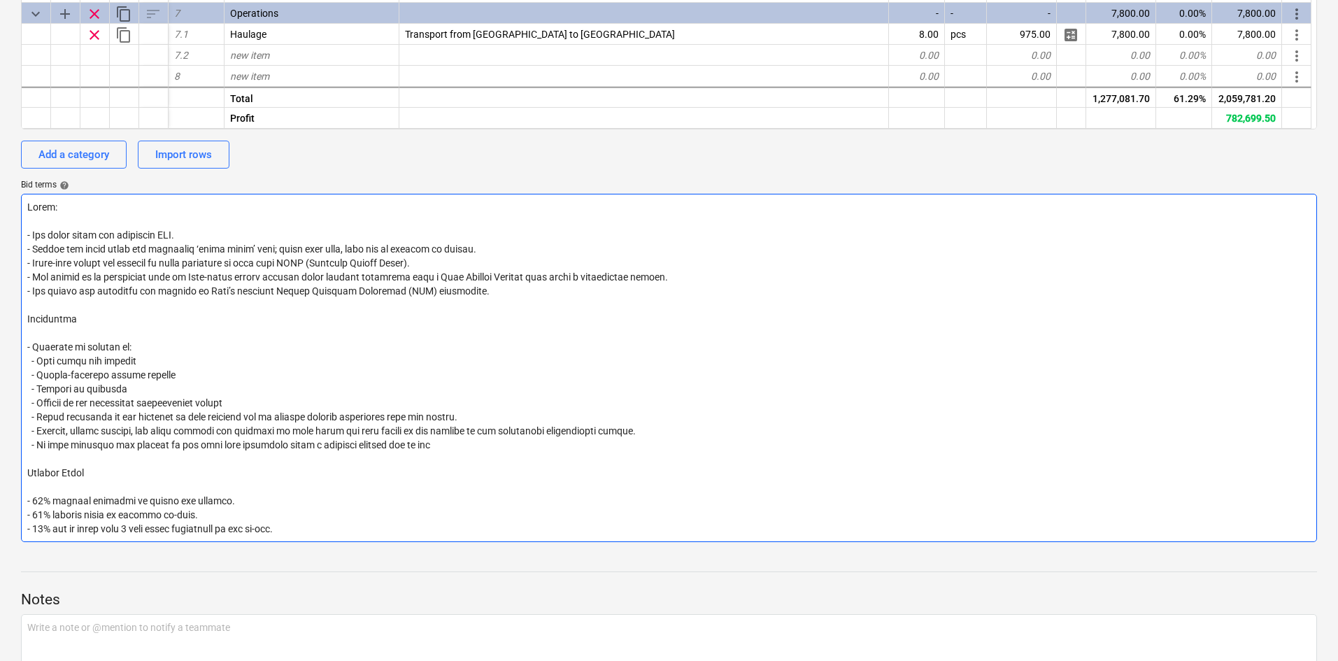
type textarea "x"
type textarea "Notes: - All costs shown are excluding VAT. - Prices are valid until the specif…"
type textarea "x"
type textarea "Notes: - All costs shown are excluding VAT. - Prices are valid until the specif…"
type textarea "x"
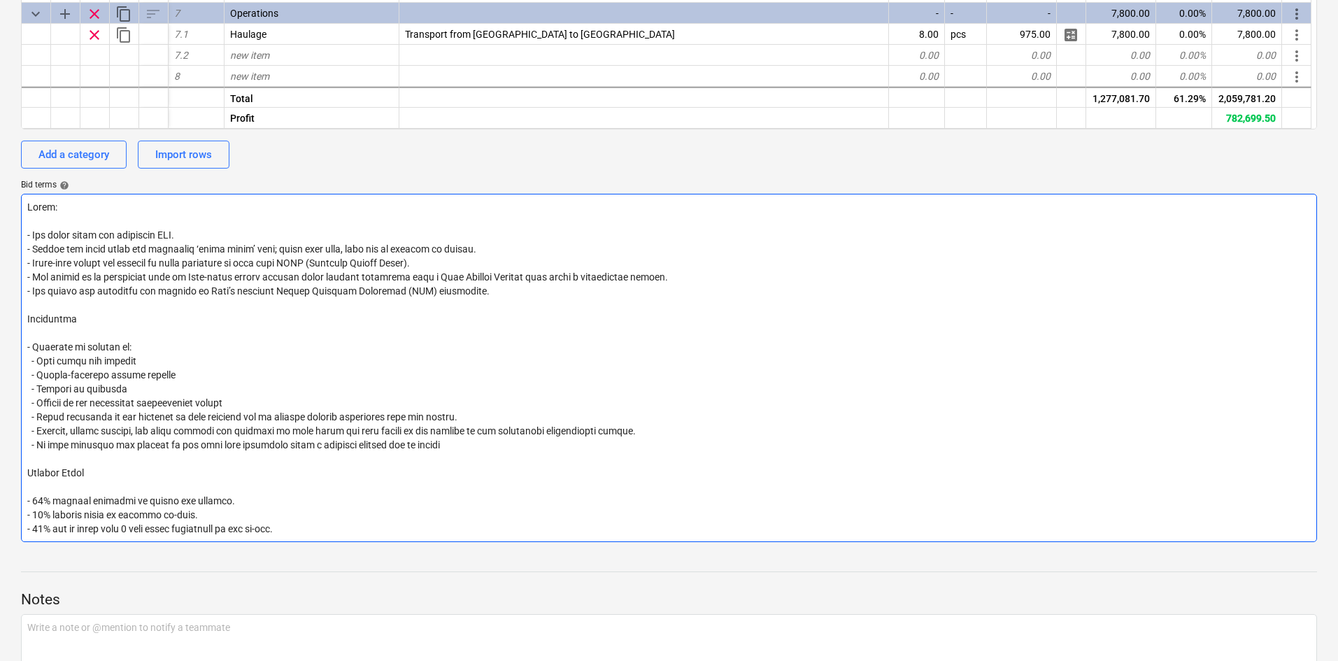
type textarea "Notes: - All costs shown are excluding VAT. - Prices are valid until the specif…"
type textarea "x"
type textarea "Notes: - All costs shown are excluding VAT. - Prices are valid until the specif…"
type textarea "x"
type textarea "Notes: - All costs shown are excluding VAT. - Prices are valid until the specif…"
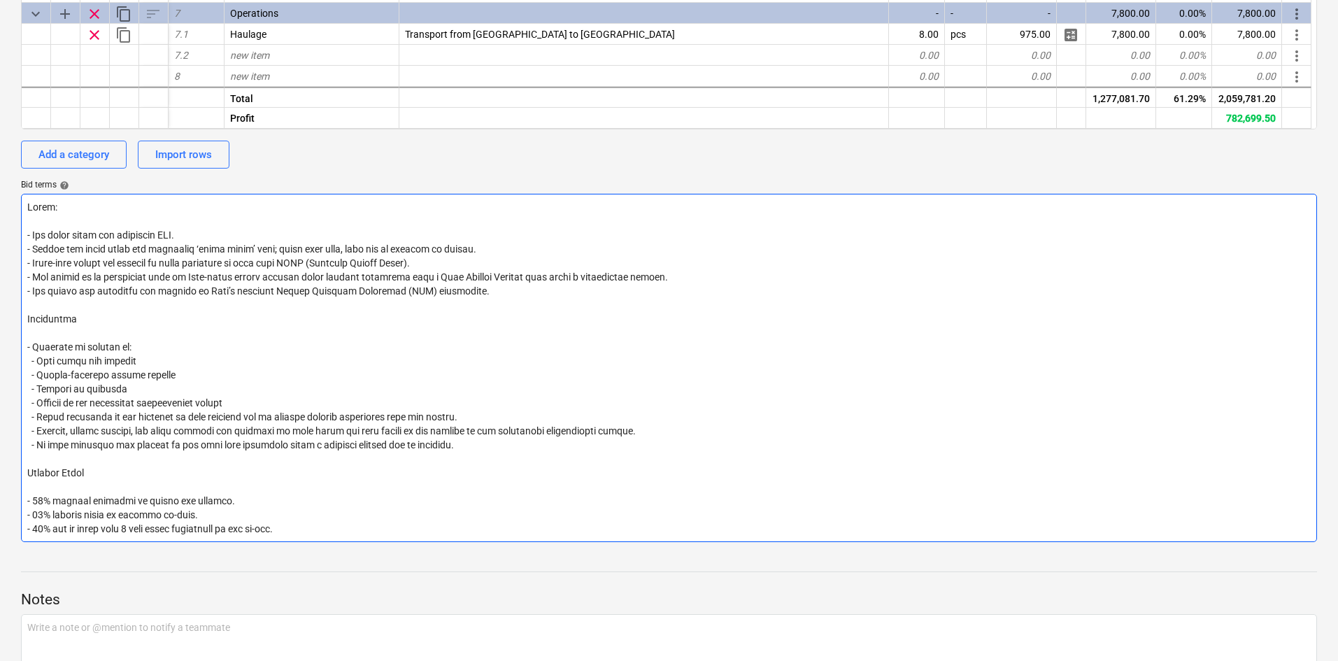
type textarea "x"
type textarea "Notes: - All costs shown are excluding VAT. - Prices are valid until the specif…"
type textarea "x"
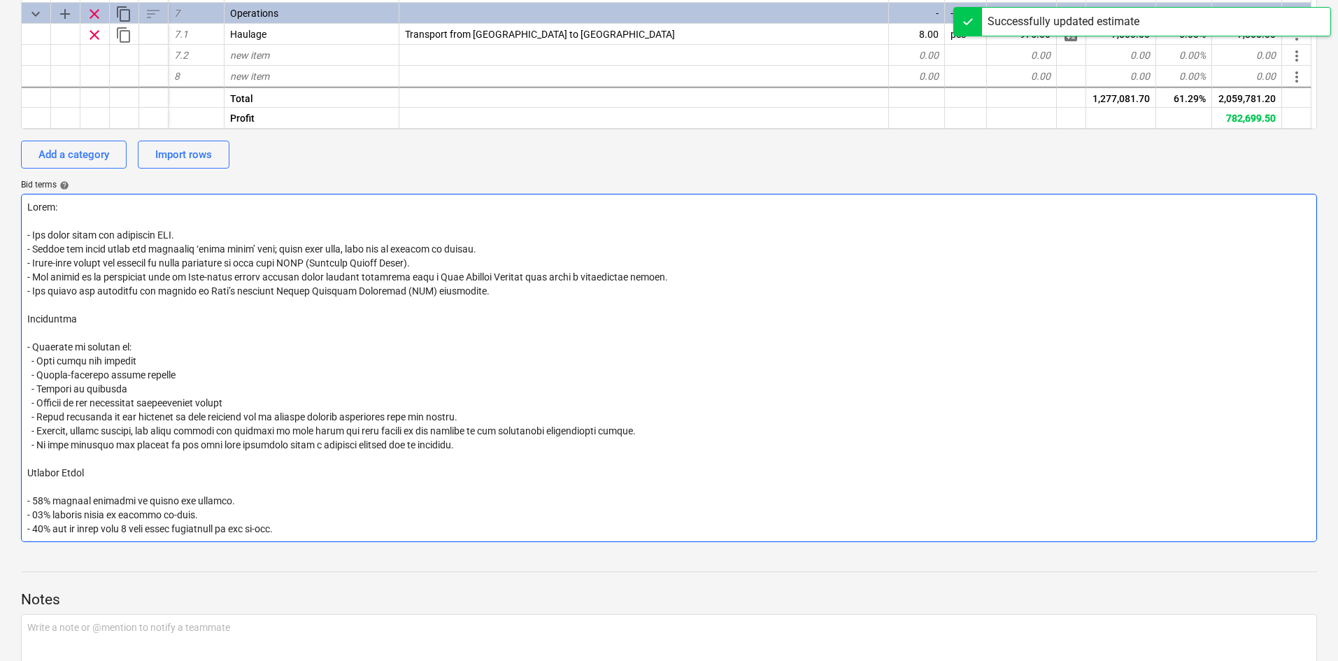
type textarea "Notes: - All costs shown are excluding VAT. - Prices are valid until the specif…"
type textarea "x"
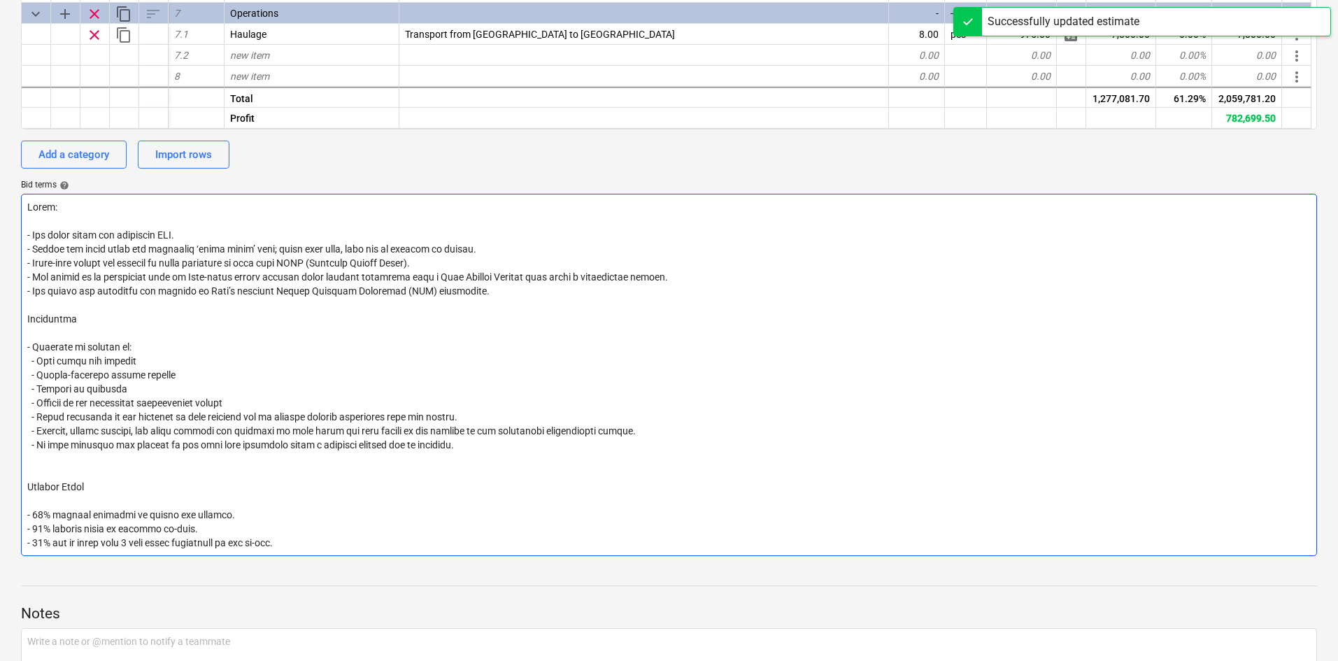
type textarea "Notes: - All costs shown are excluding VAT. - Prices are valid until the specif…"
type textarea "x"
type textarea "Notes: - All costs shown are excluding VAT. - Prices are valid until the specif…"
type textarea "x"
type textarea "Notes: - All costs shown are excluding VAT. - Prices are valid until the specif…"
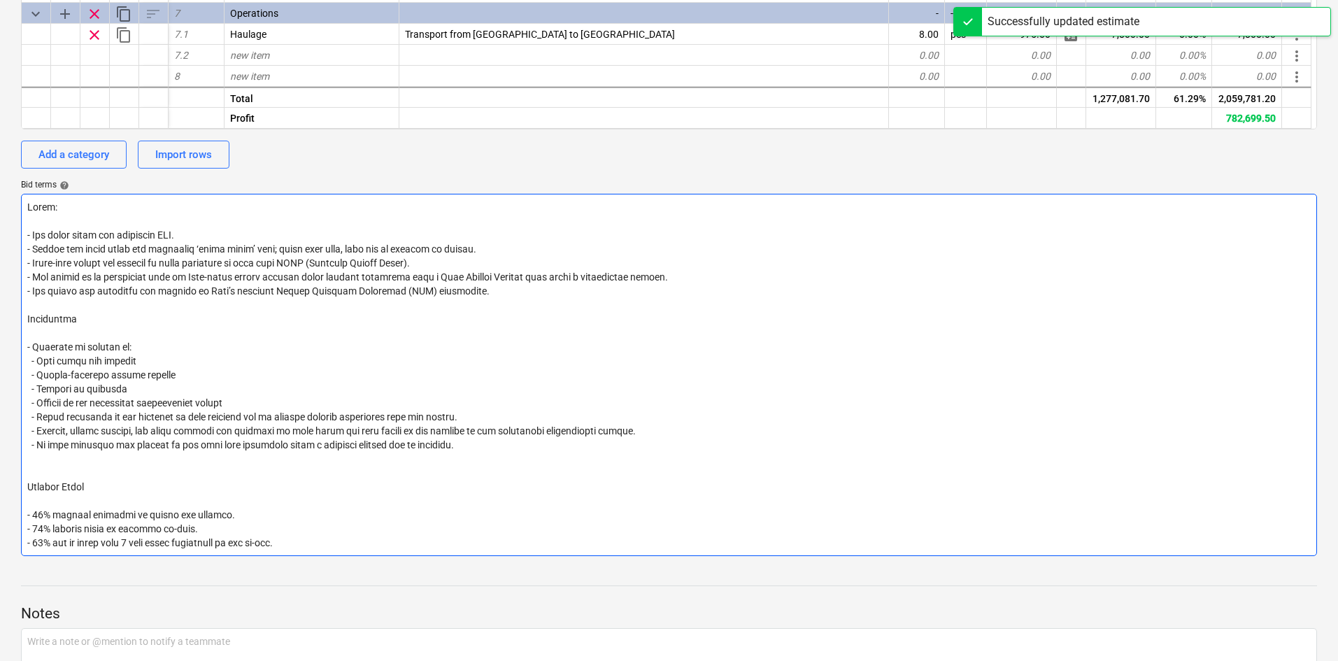
type textarea "x"
type textarea "Notes: - All costs shown are excluding VAT. - Prices are valid until the specif…"
type textarea "x"
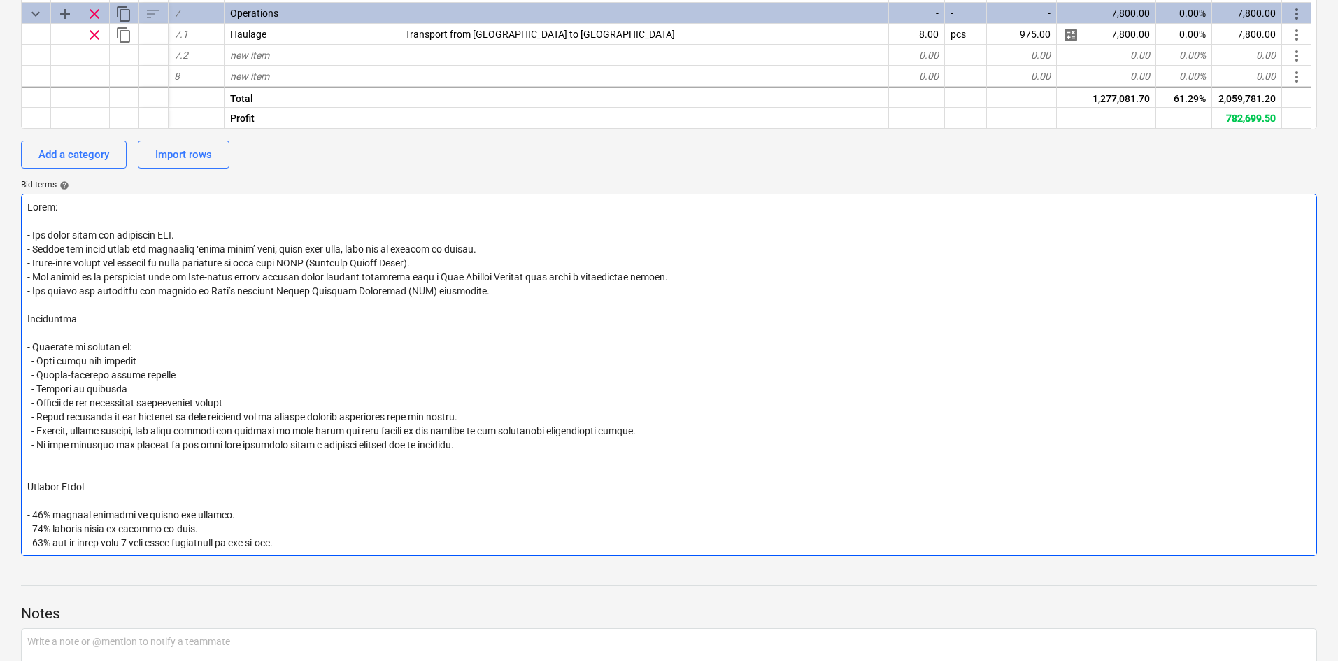
type textarea "Notes: - All costs shown are excluding VAT. - Prices are valid until the specif…"
type textarea "x"
type textarea "Notes: - All costs shown are excluding VAT. - Prices are valid until the specif…"
type textarea "x"
type textarea "Notes: - All costs shown are excluding VAT. - Prices are valid until the specif…"
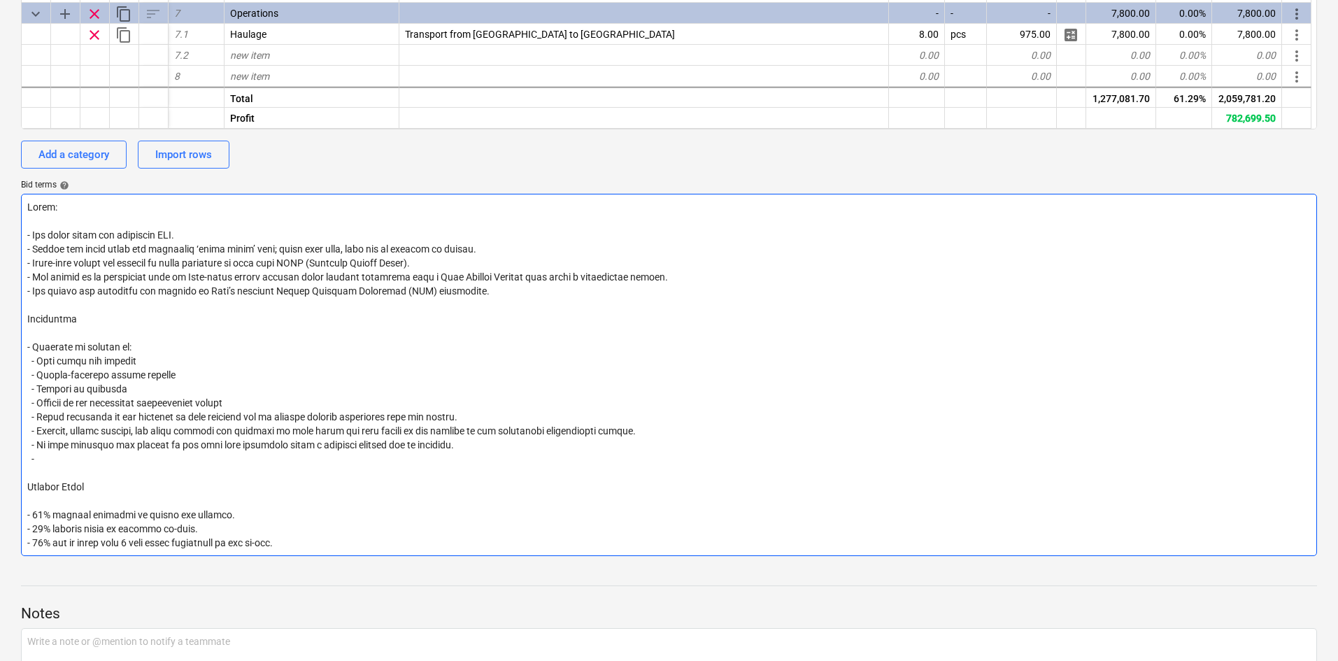
type textarea "x"
type textarea "Notes: - All costs shown are excluding VAT. - Prices are valid until the specif…"
type textarea "x"
type textarea "Notes: - All costs shown are excluding VAT. - Prices are valid until the specif…"
type textarea "x"
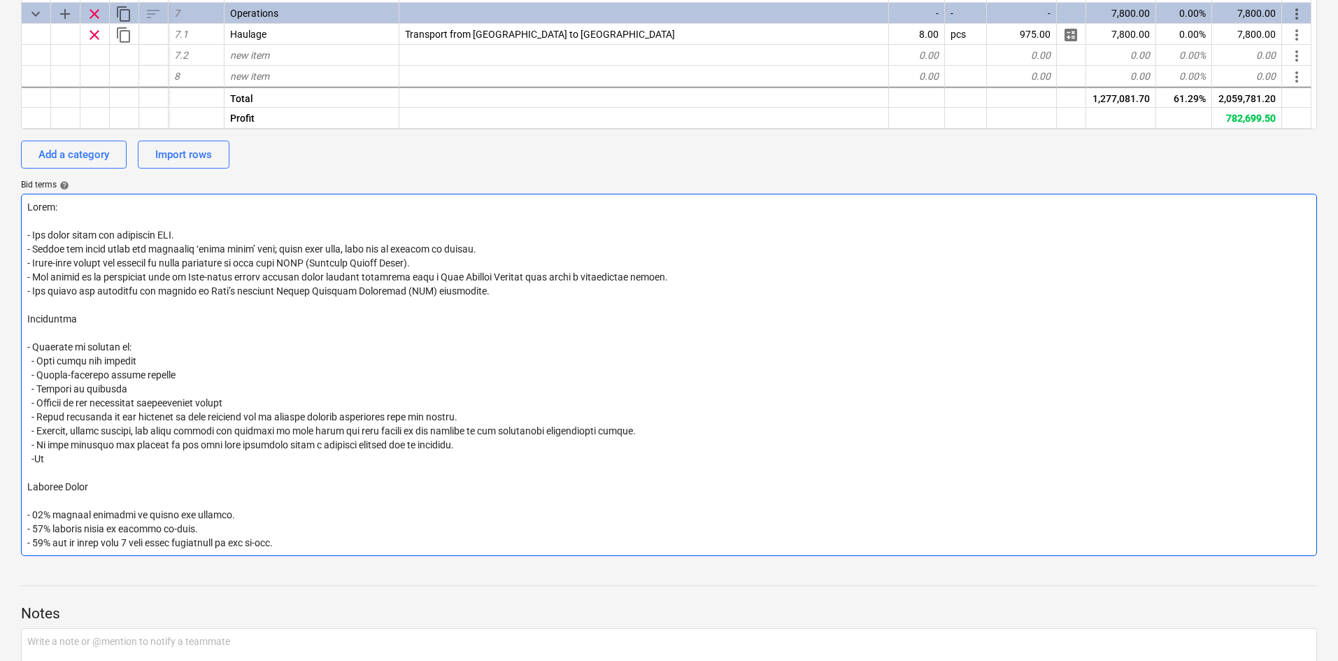
type textarea "Notes: - All costs shown are excluding VAT. - Prices are valid until the specif…"
type textarea "x"
type textarea "Notes: - All costs shown are excluding VAT. - Prices are valid until the specif…"
type textarea "x"
type textarea "Notes: - All costs shown are excluding VAT. - Prices are valid until the specif…"
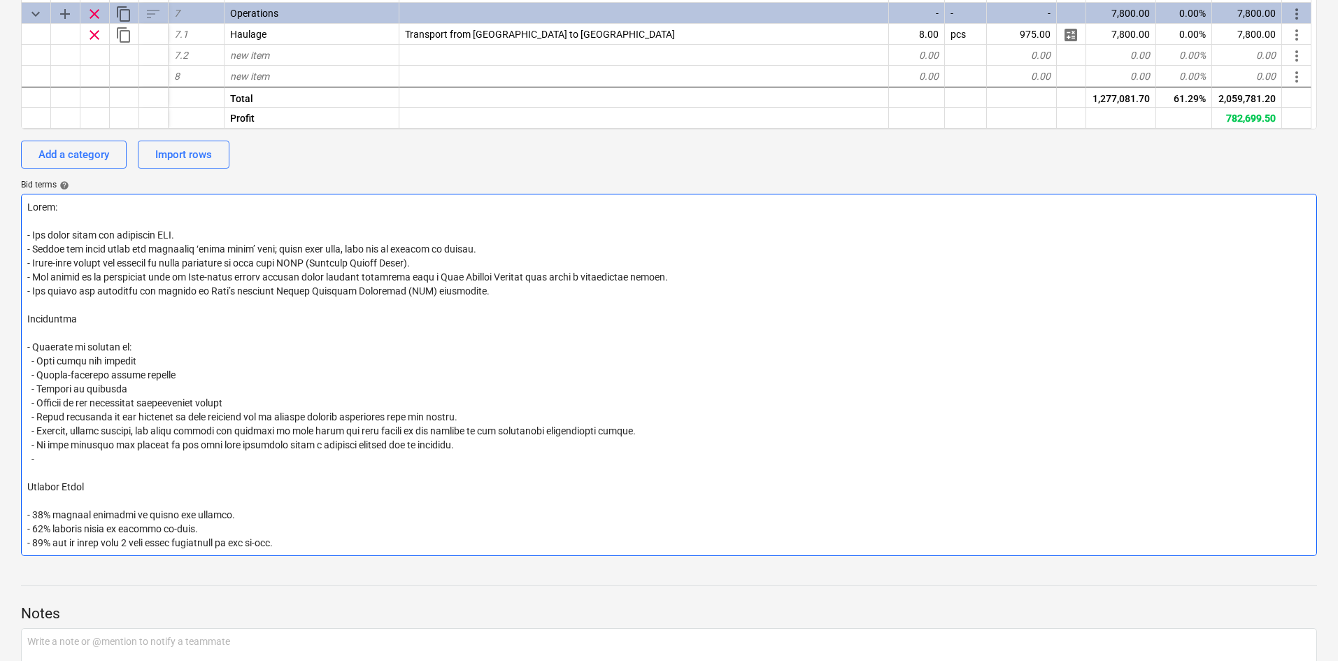
type textarea "x"
type textarea "Notes: - All costs shown are excluding VAT. - Prices are valid until the specif…"
type textarea "x"
type textarea "Notes: - All costs shown are excluding VAT. - Prices are valid until the specif…"
type textarea "x"
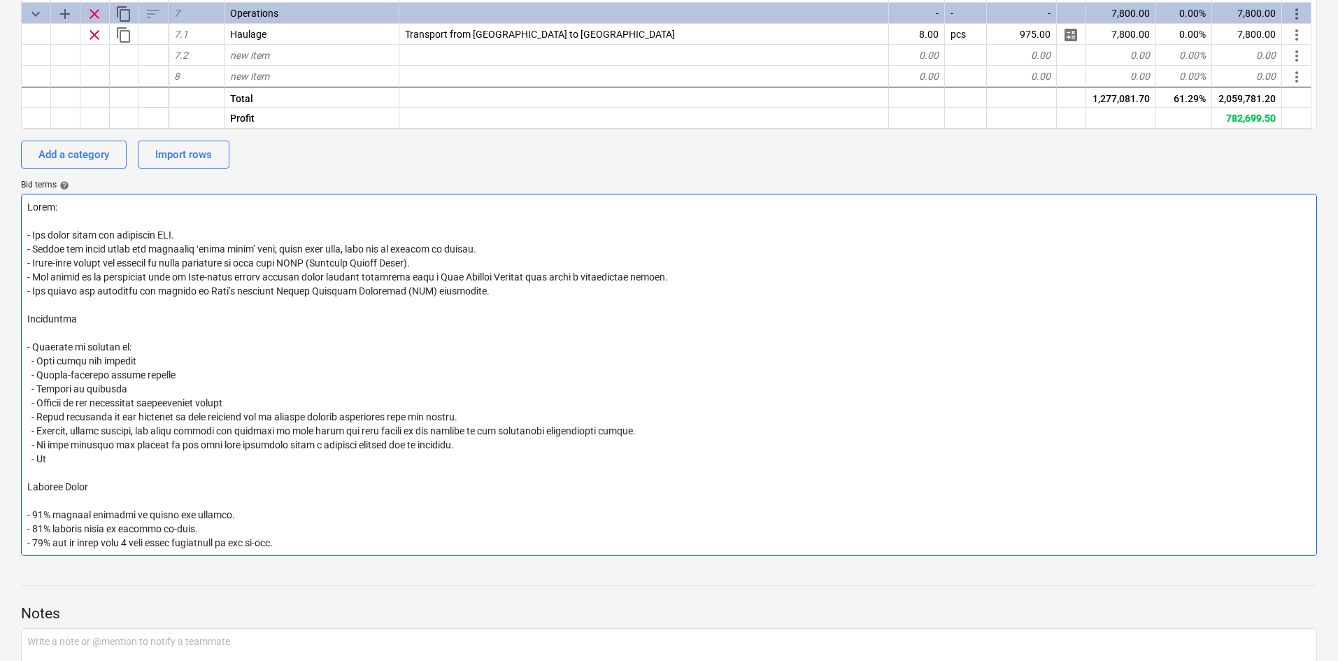
type textarea "Notes: - All costs shown are excluding VAT. - Prices are valid until the specif…"
type textarea "x"
type textarea "Notes: - All costs shown are excluding VAT. - Prices are valid until the specif…"
type textarea "x"
type textarea "Notes: - All costs shown are excluding VAT. - Prices are valid until the specif…"
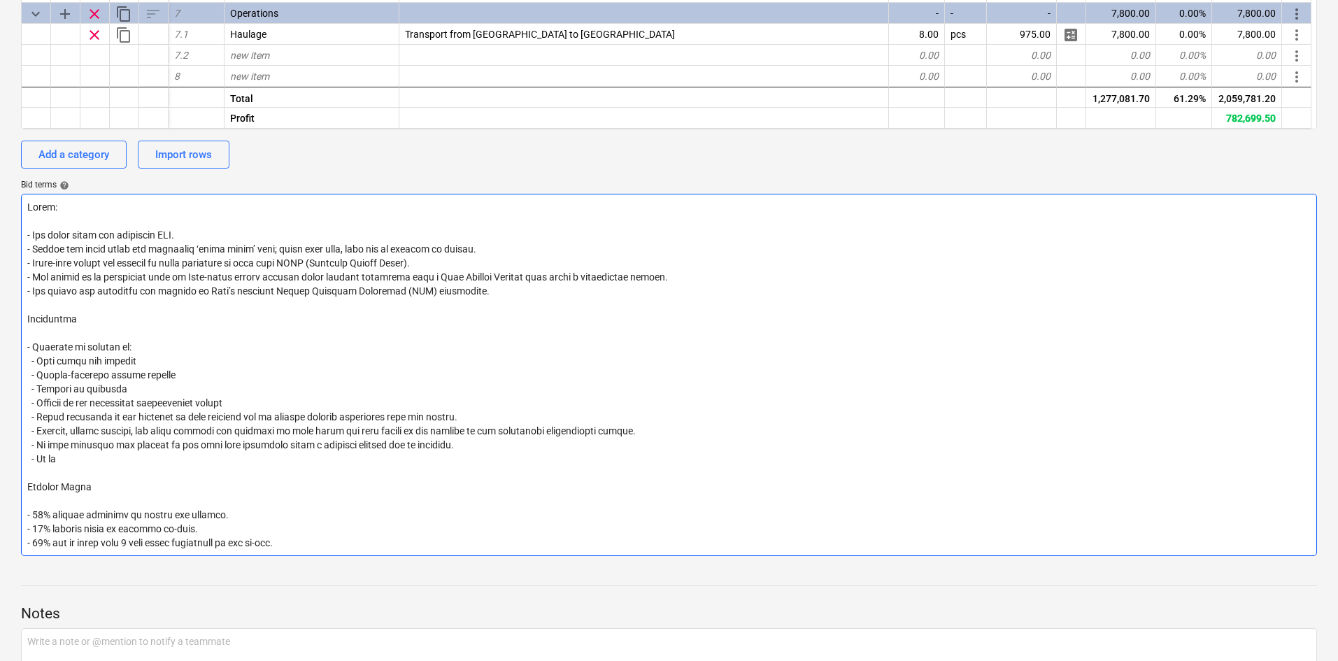
type textarea "x"
type textarea "Notes: - All costs shown are excluding VAT. - Prices are valid until the specif…"
type textarea "x"
type textarea "Notes: - All costs shown are excluding VAT. - Prices are valid until the specif…"
type textarea "x"
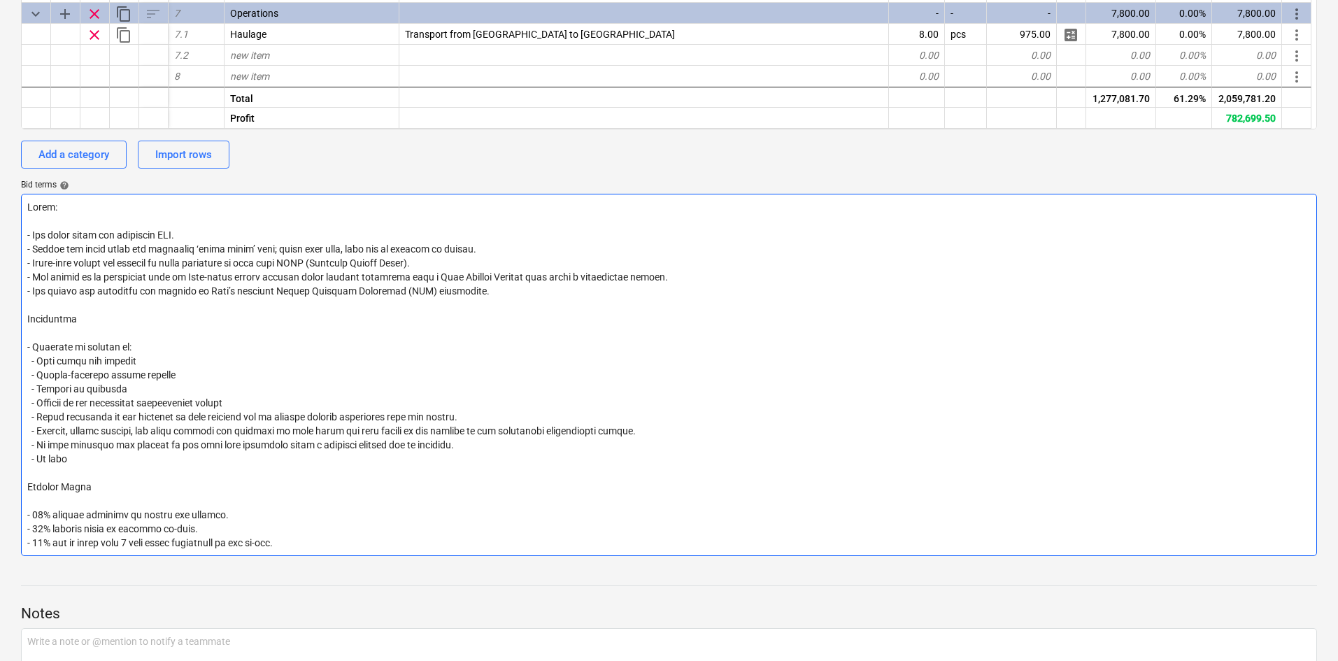
type textarea "Notes: - All costs shown are excluding VAT. - Prices are valid until the specif…"
type textarea "x"
type textarea "Notes: - All costs shown are excluding VAT. - Prices are valid until the specif…"
type textarea "x"
type textarea "Notes: - All costs shown are excluding VAT. - Prices are valid until the specif…"
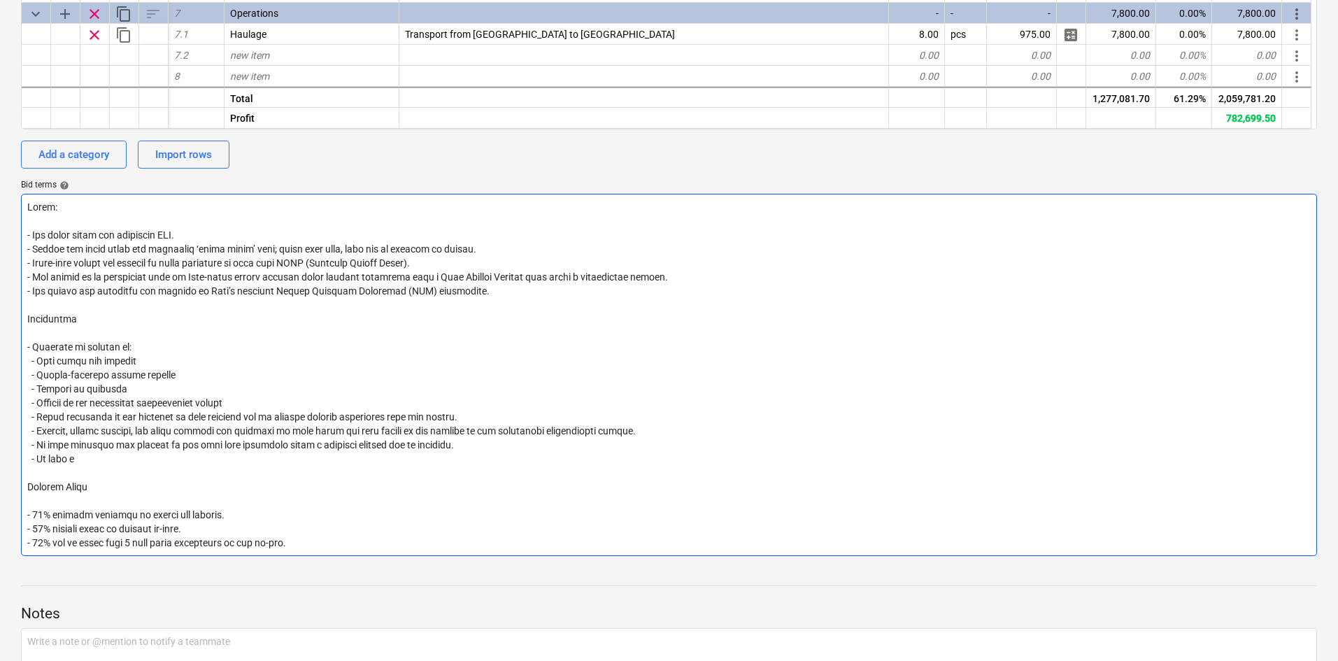
type textarea "x"
type textarea "Notes: - All costs shown are excluding VAT. - Prices are valid until the specif…"
type textarea "x"
type textarea "Notes: - All costs shown are excluding VAT. - Prices are valid until the specif…"
type textarea "x"
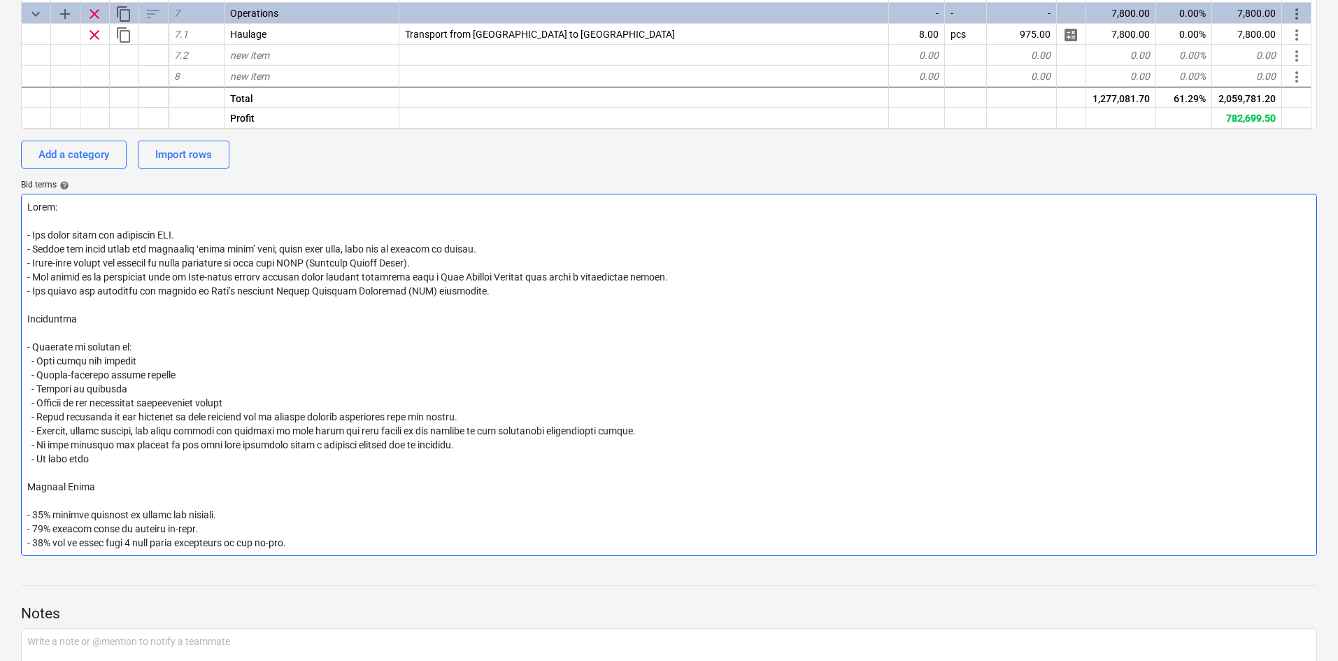
type textarea "Notes: - All costs shown are excluding VAT. - Prices are valid until the specif…"
type textarea "x"
type textarea "Notes: - All costs shown are excluding VAT. - Prices are valid until the specif…"
type textarea "x"
type textarea "Notes: - All costs shown are excluding VAT. - Prices are valid until the specif…"
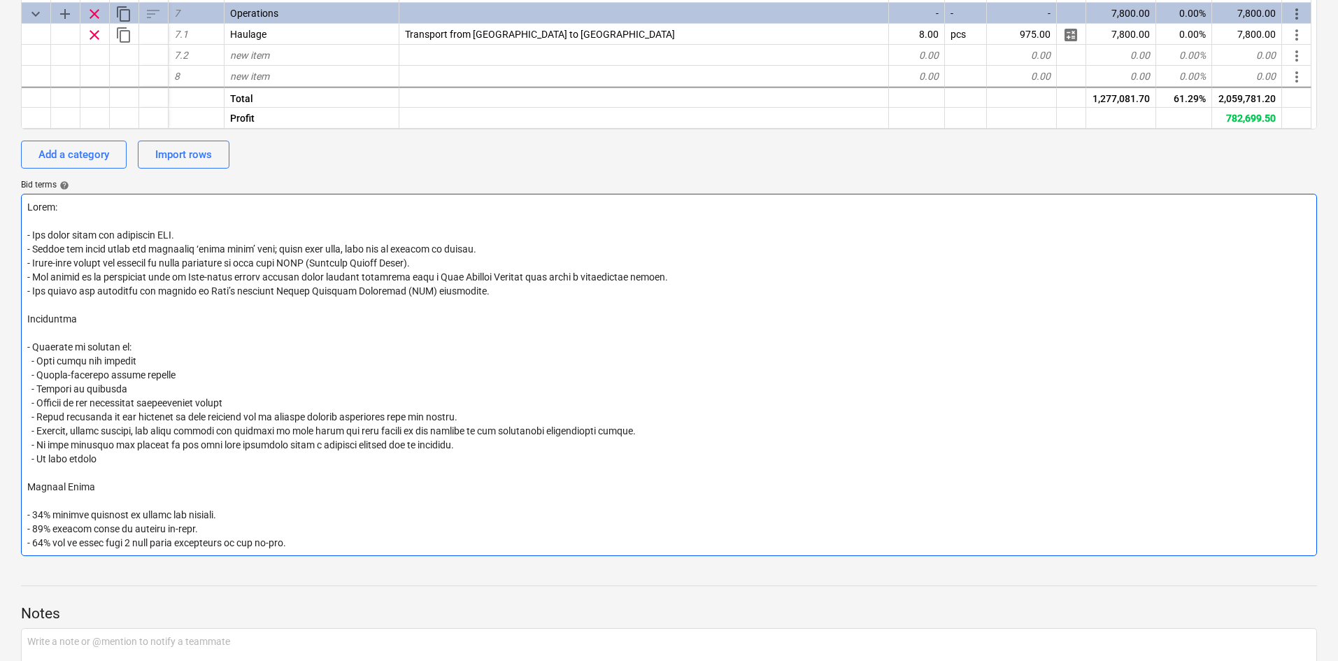
type textarea "x"
type textarea "Notes: - All costs shown are excluding VAT. - Prices are valid until the specif…"
type textarea "x"
type textarea "Notes: - All costs shown are excluding VAT. - Prices are valid until the specif…"
type textarea "x"
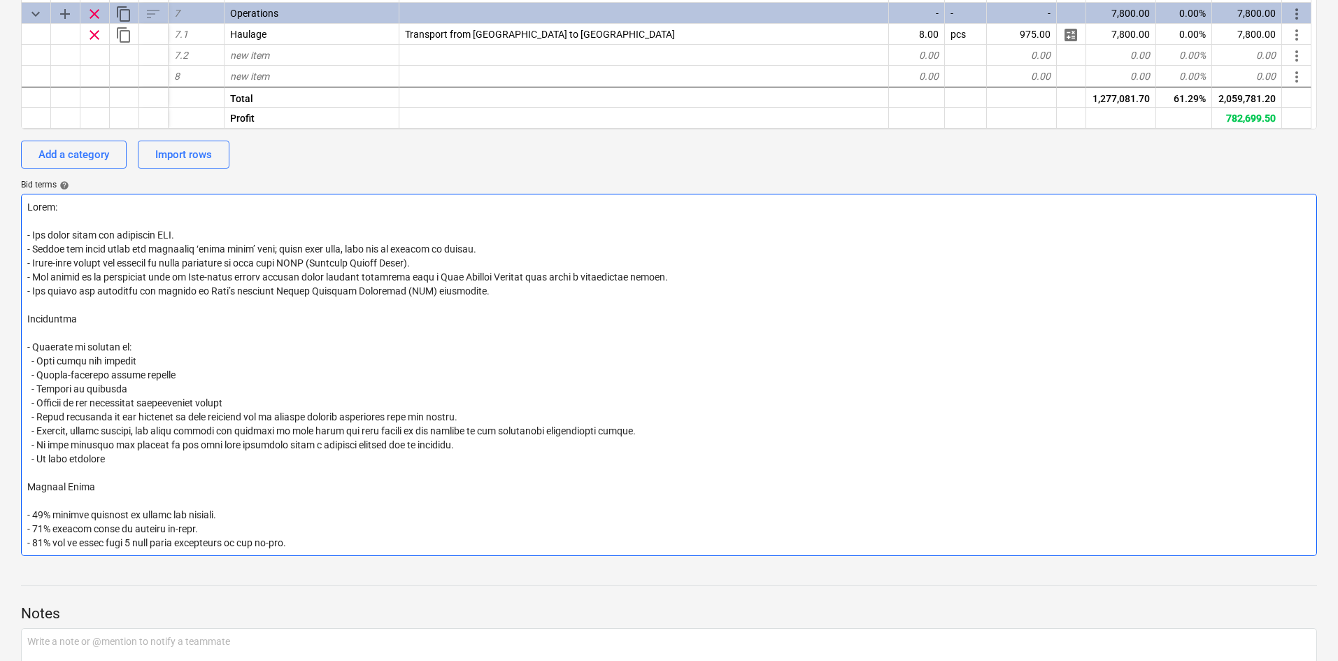
type textarea "Notes: - All costs shown are excluding VAT. - Prices are valid until the specif…"
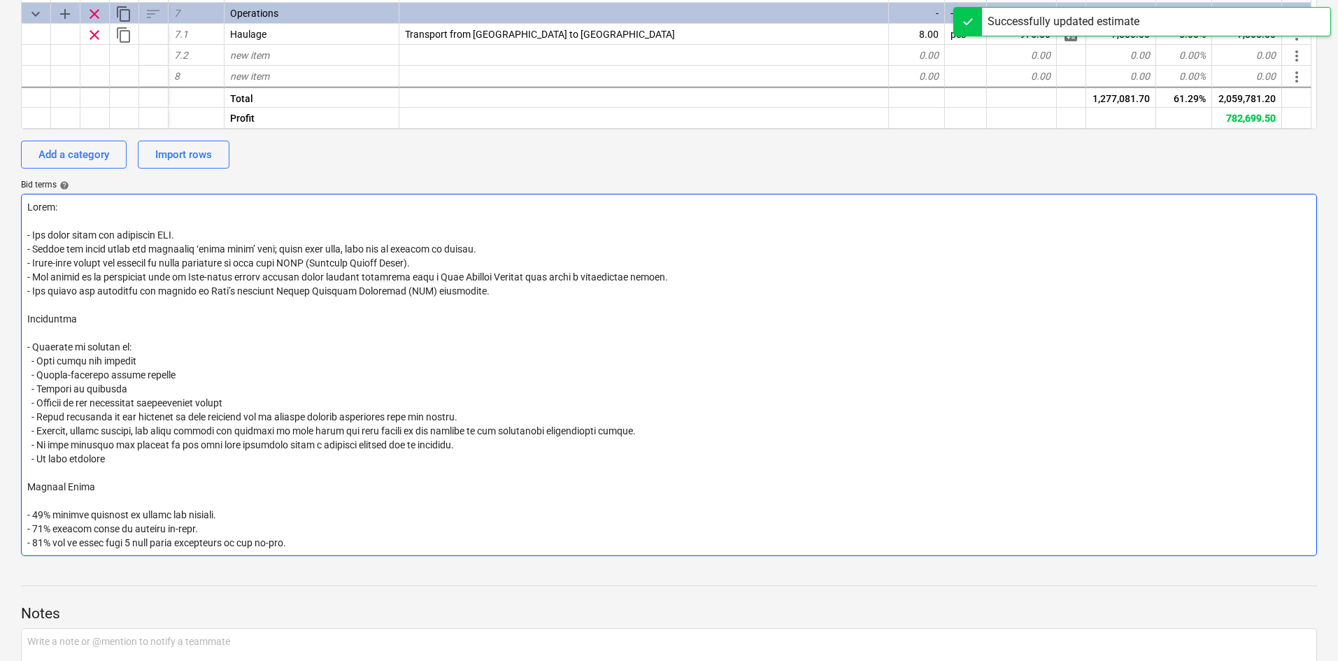
type textarea "x"
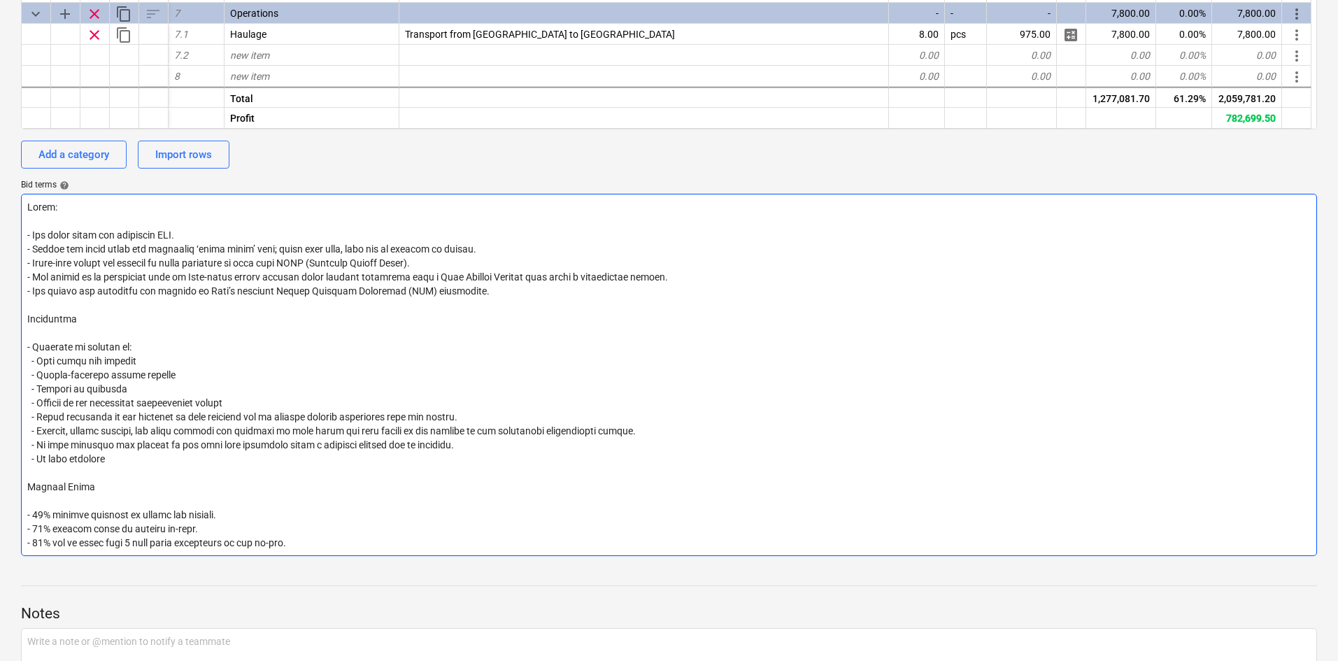
type textarea "Notes: - All costs shown are excluding VAT. - Prices are valid until the specif…"
type textarea "x"
type textarea "Notes: - All costs shown are excluding VAT. - Prices are valid until the specif…"
type textarea "x"
type textarea "Notes: - All costs shown are excluding VAT. - Prices are valid until the specif…"
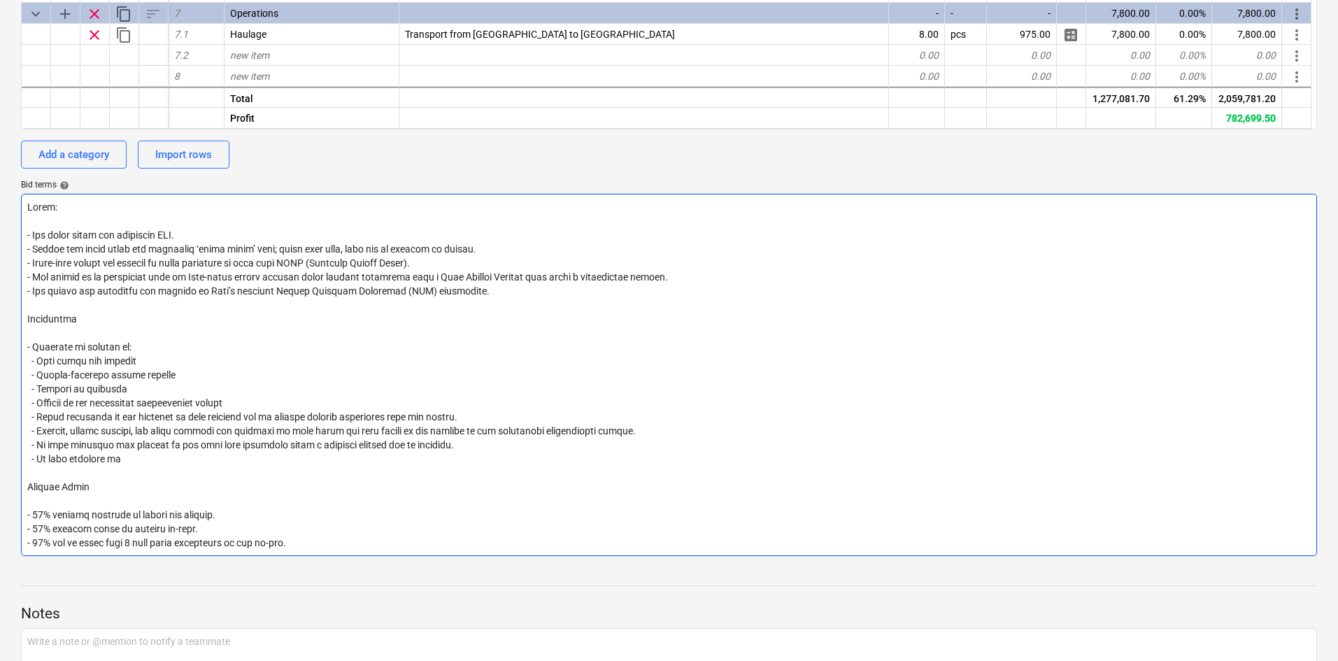
type textarea "x"
type textarea "Notes: - All costs shown are excluding VAT. - Prices are valid until the specif…"
type textarea "x"
type textarea "Notes: - All costs shown are excluding VAT. - Prices are valid until the specif…"
type textarea "x"
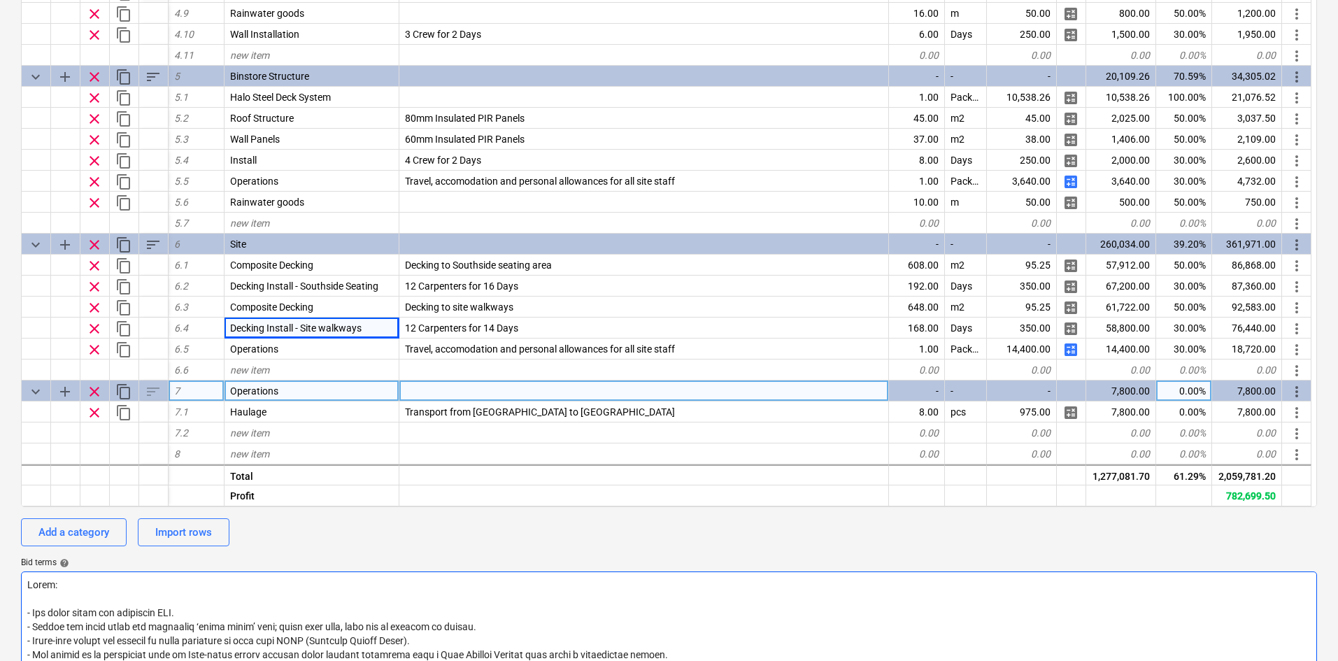
scroll to position [0, 0]
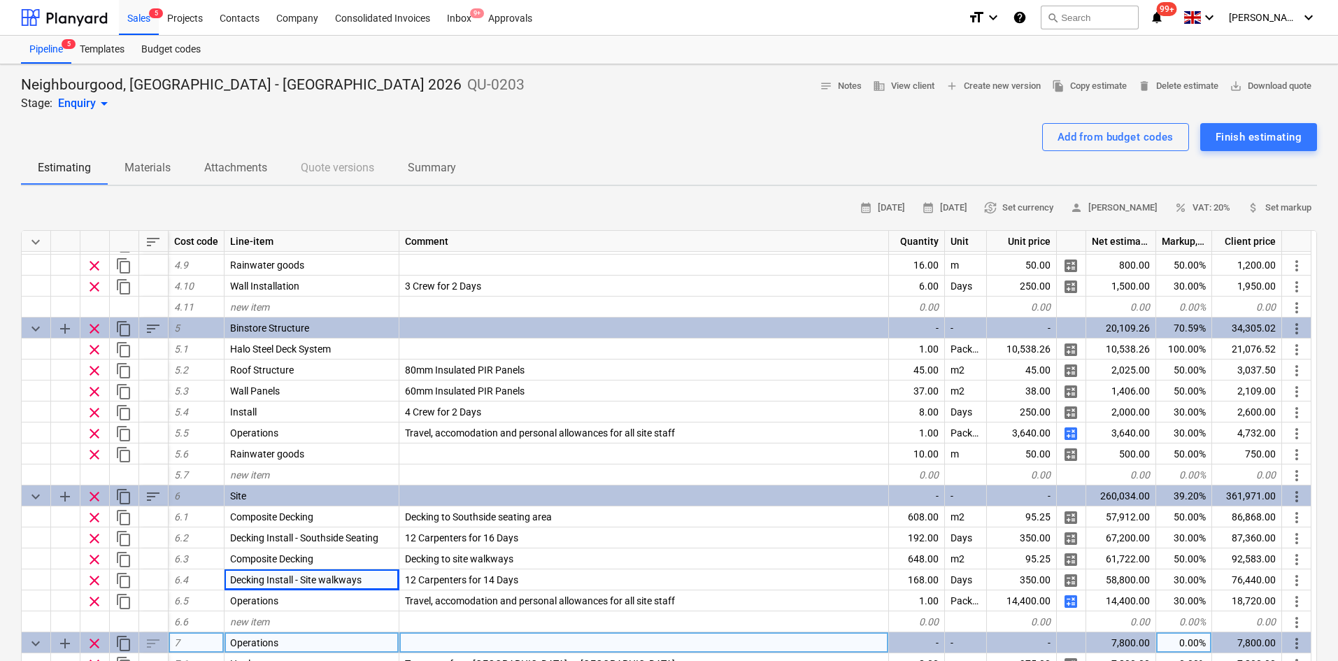
drag, startPoint x: 346, startPoint y: 402, endPoint x: 349, endPoint y: 335, distance: 66.5
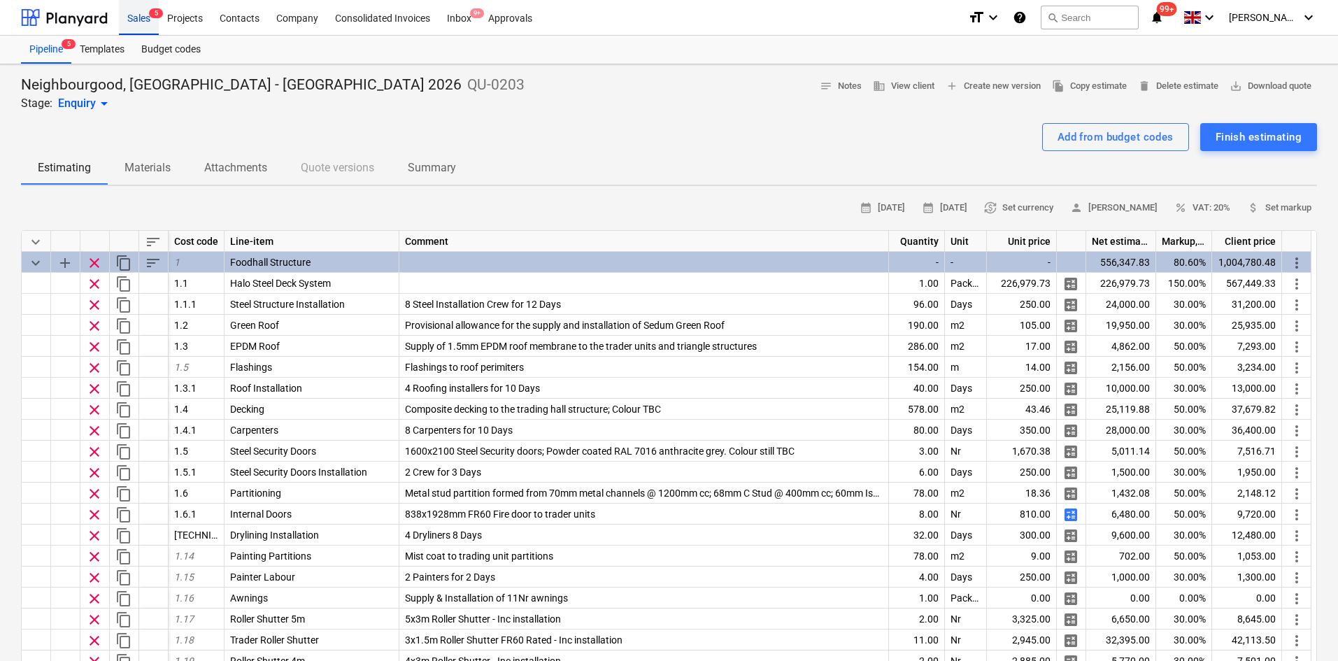
click at [135, 30] on div "Sales 5" at bounding box center [139, 17] width 40 height 36
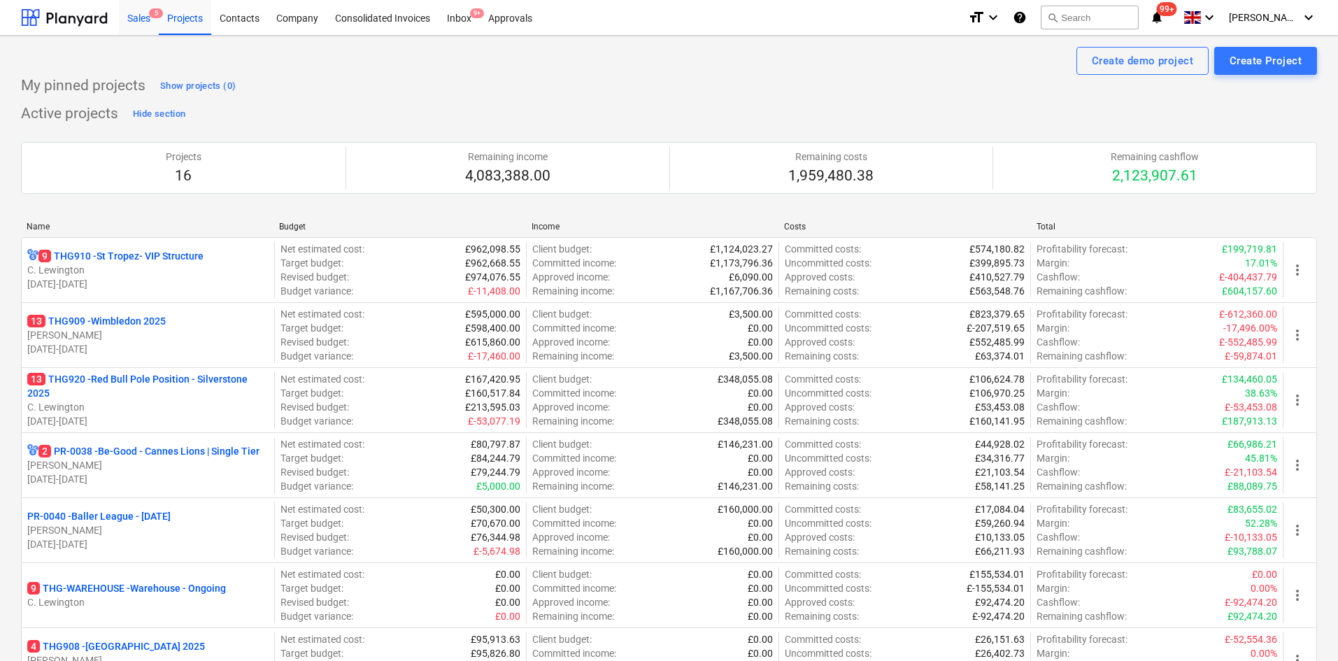
click at [146, 22] on div "Sales 5" at bounding box center [139, 17] width 40 height 36
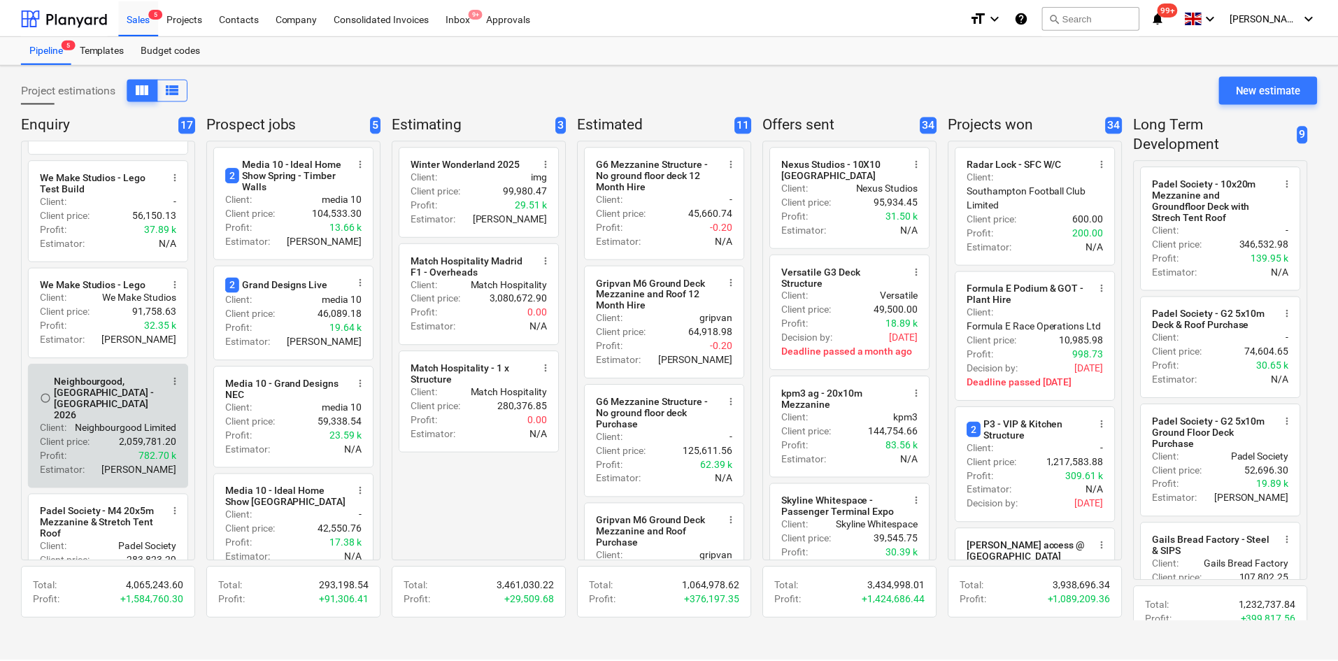
scroll to position [548, 0]
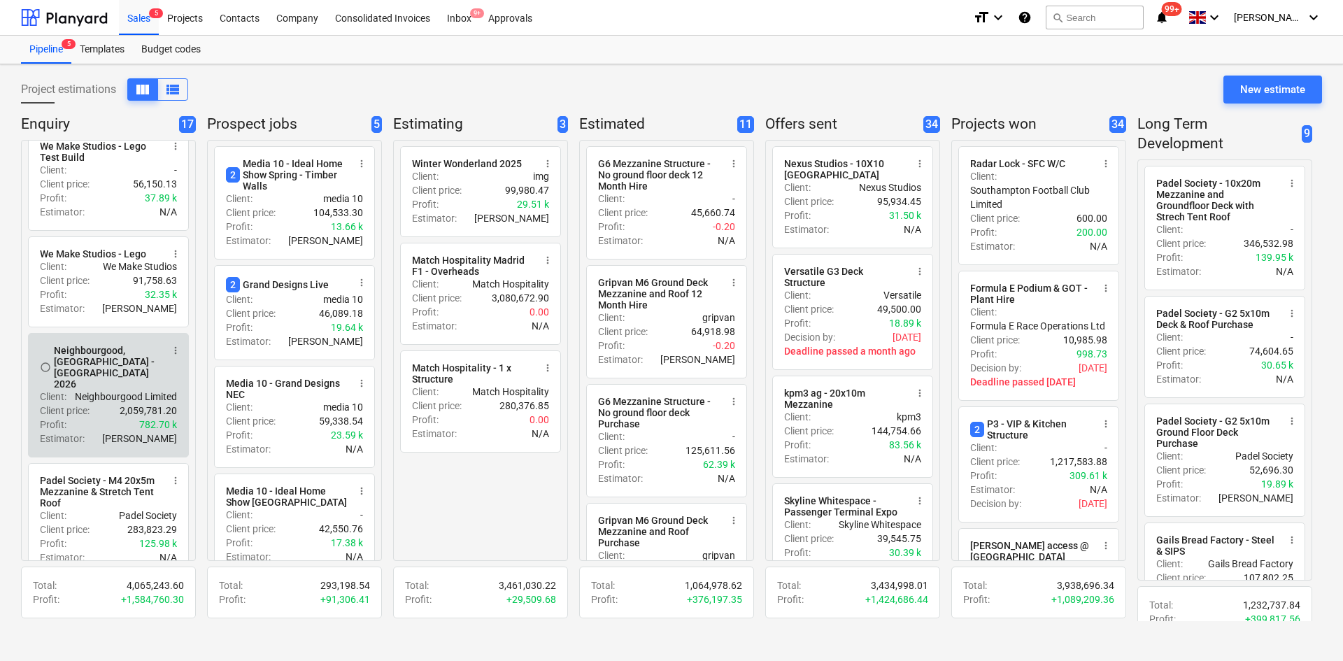
click at [110, 392] on p "Neighbourgood Limited" at bounding box center [126, 397] width 102 height 14
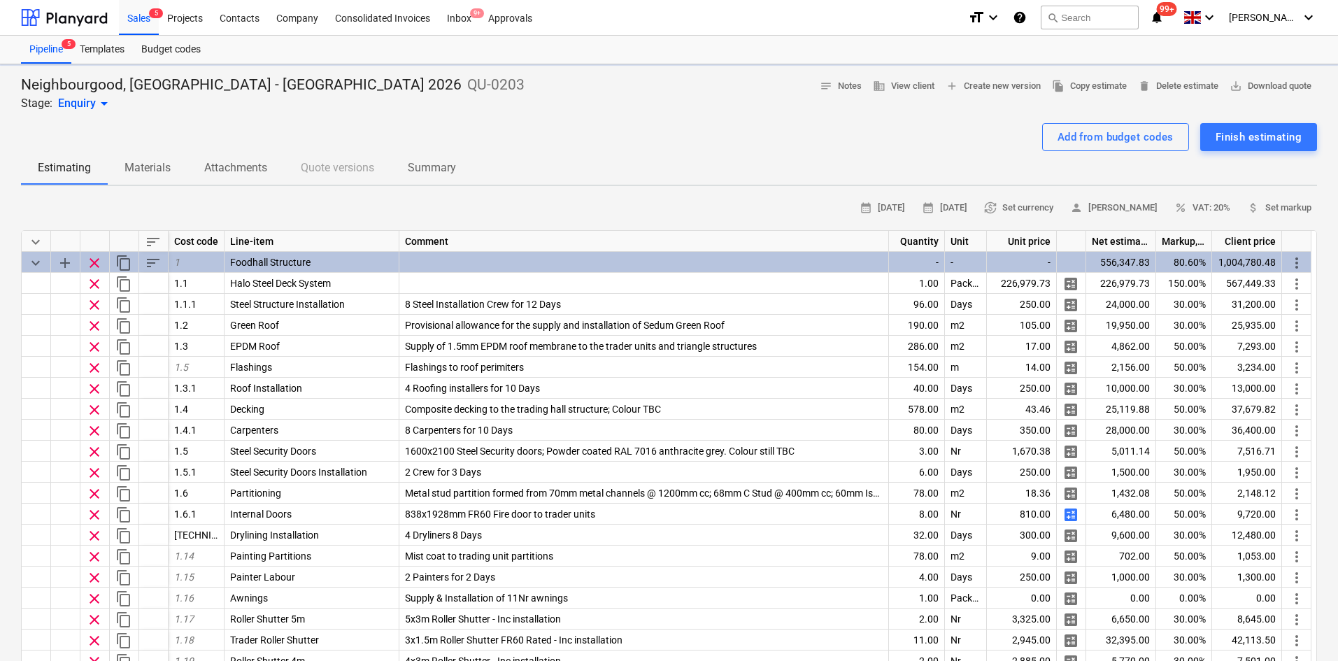
type textarea "x"
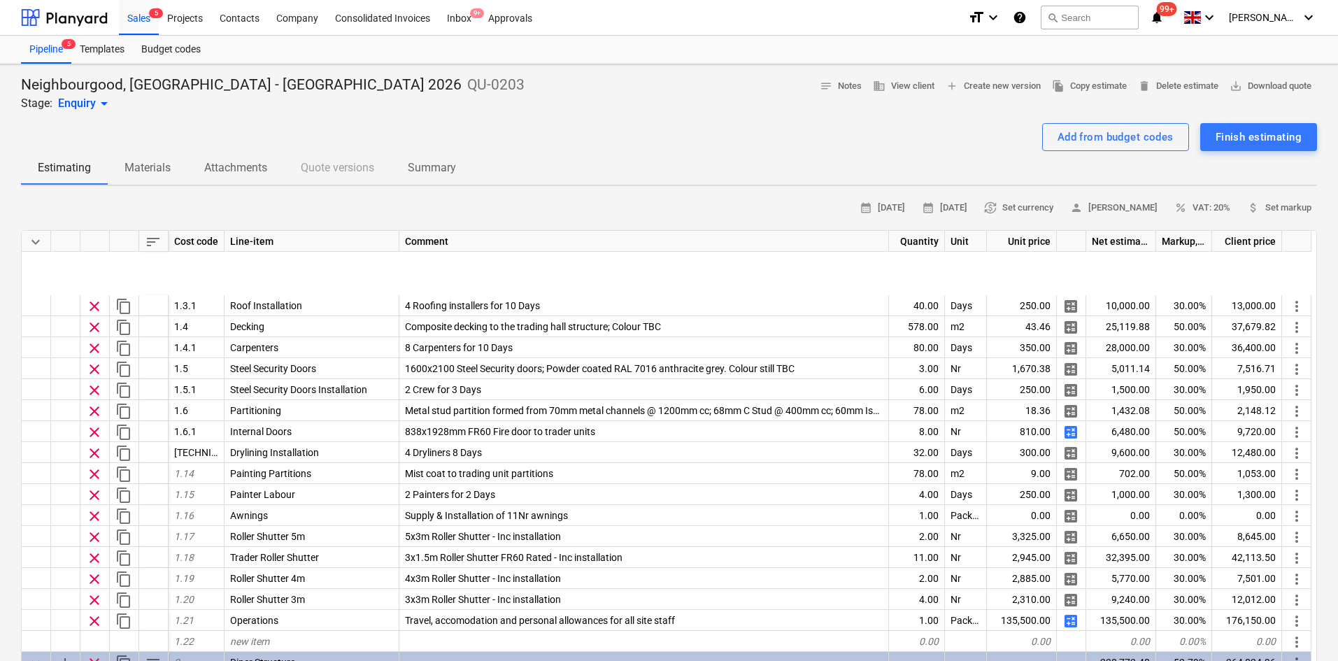
scroll to position [210, 0]
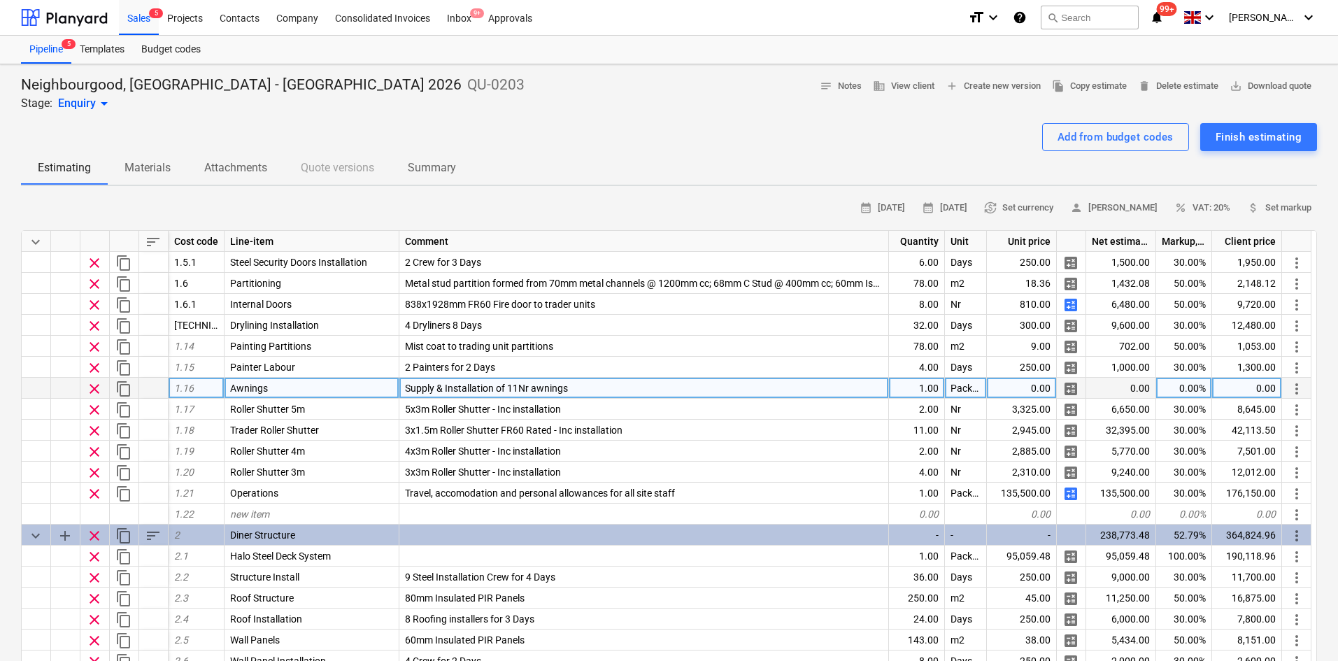
click at [502, 386] on span "Supply & Installation of 11Nr awnings" at bounding box center [486, 388] width 163 height 11
click at [598, 386] on input "Supply & Installation of 11Nr awnings" at bounding box center [643, 388] width 489 height 20
drag, startPoint x: 598, startPoint y: 386, endPoint x: 411, endPoint y: 386, distance: 186.8
click at [411, 386] on input "Supply & Installation of 11Nr awnings" at bounding box center [643, 388] width 489 height 20
type input "Excluded - 11Nr electrically operated awnings"
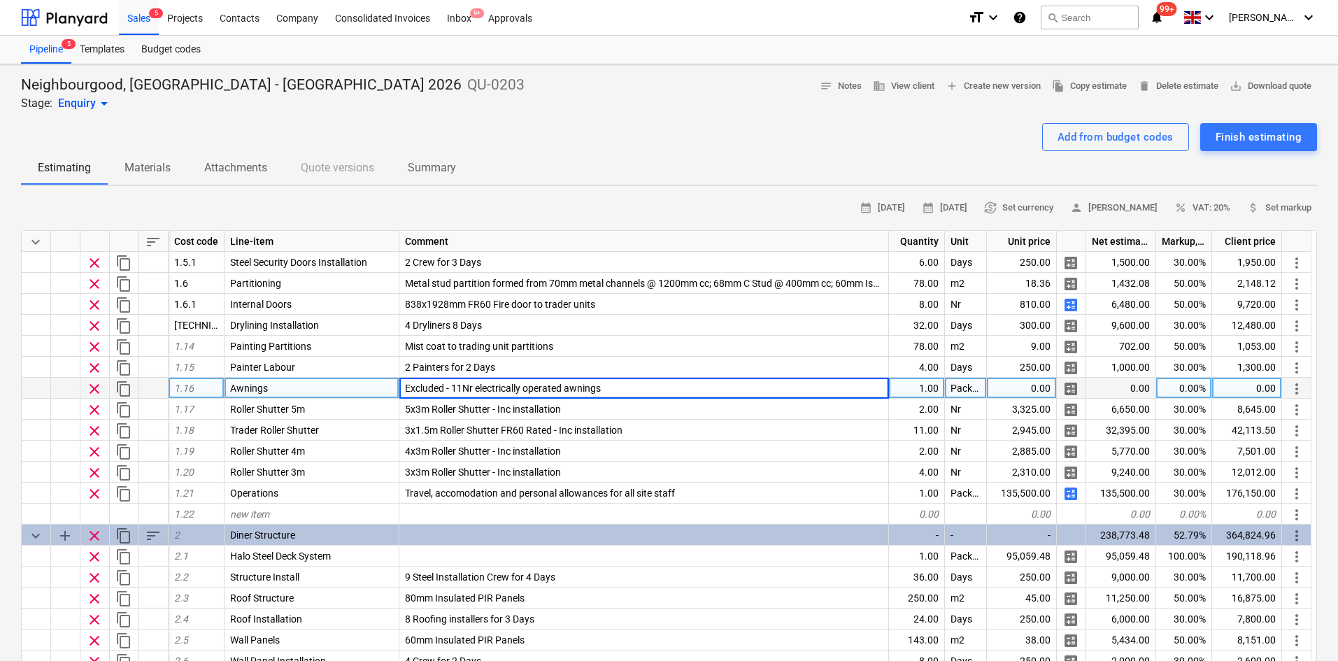
type textarea "x"
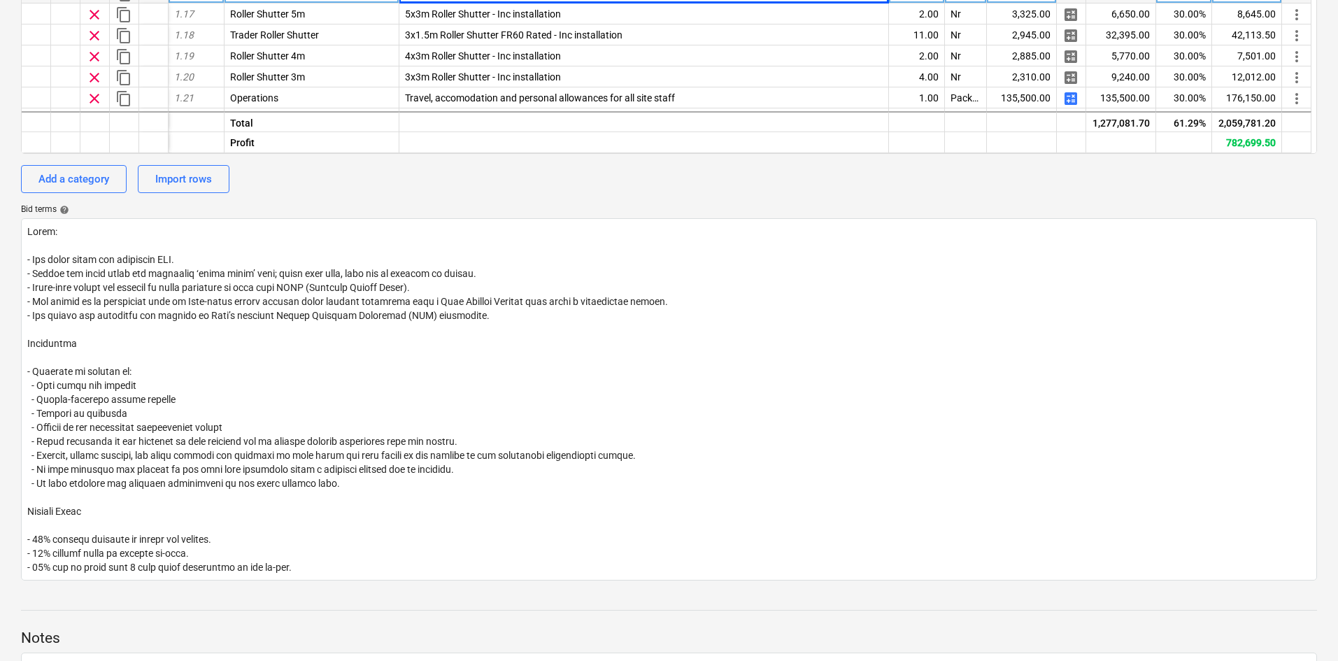
scroll to position [736, 0]
